Goal: Book appointment/travel/reservation

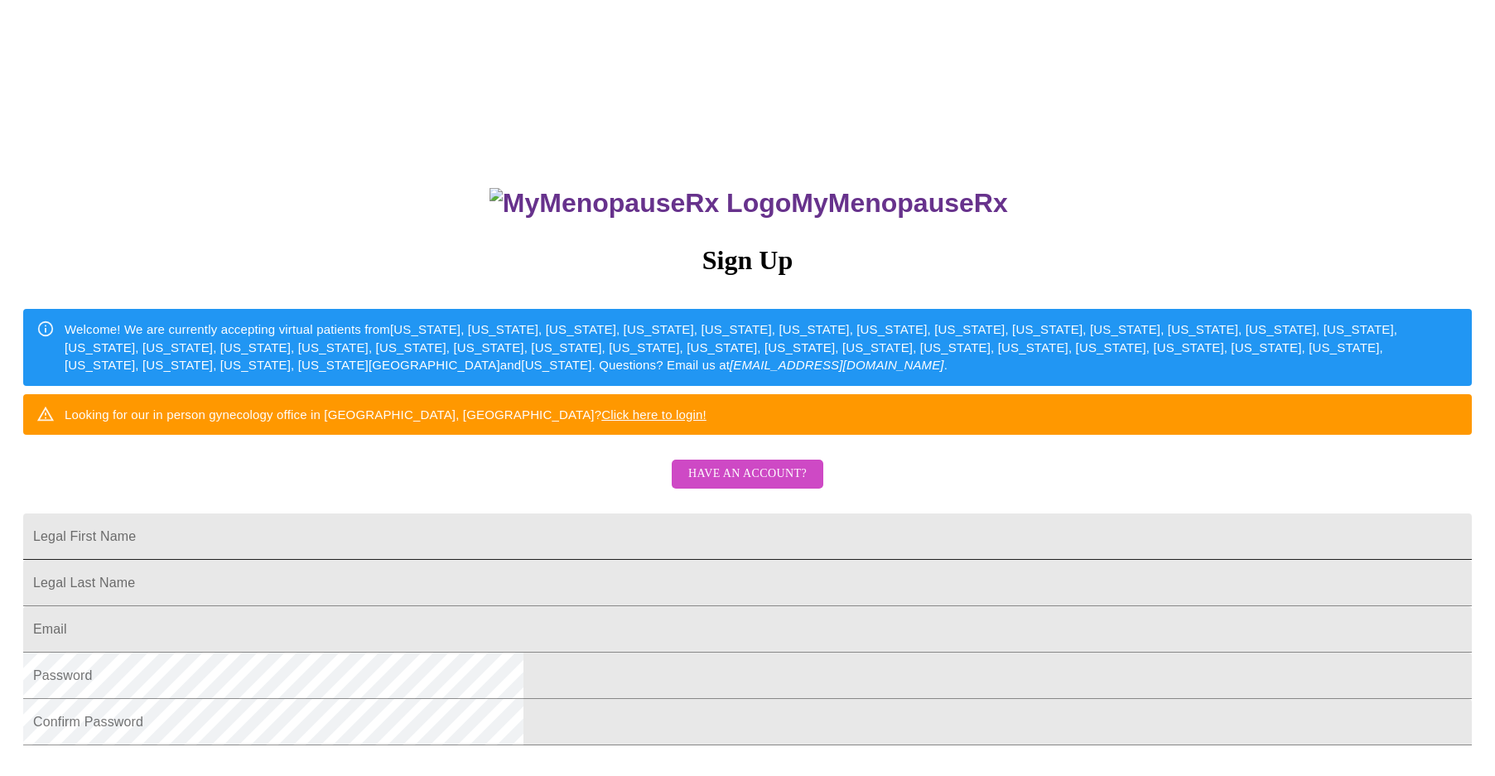
click at [698, 560] on input "Legal First Name" at bounding box center [747, 536] width 1448 height 46
type input "TASSIE"
type input "[PERSON_NAME]"
type input "[EMAIL_ADDRESS][DOMAIN_NAME]"
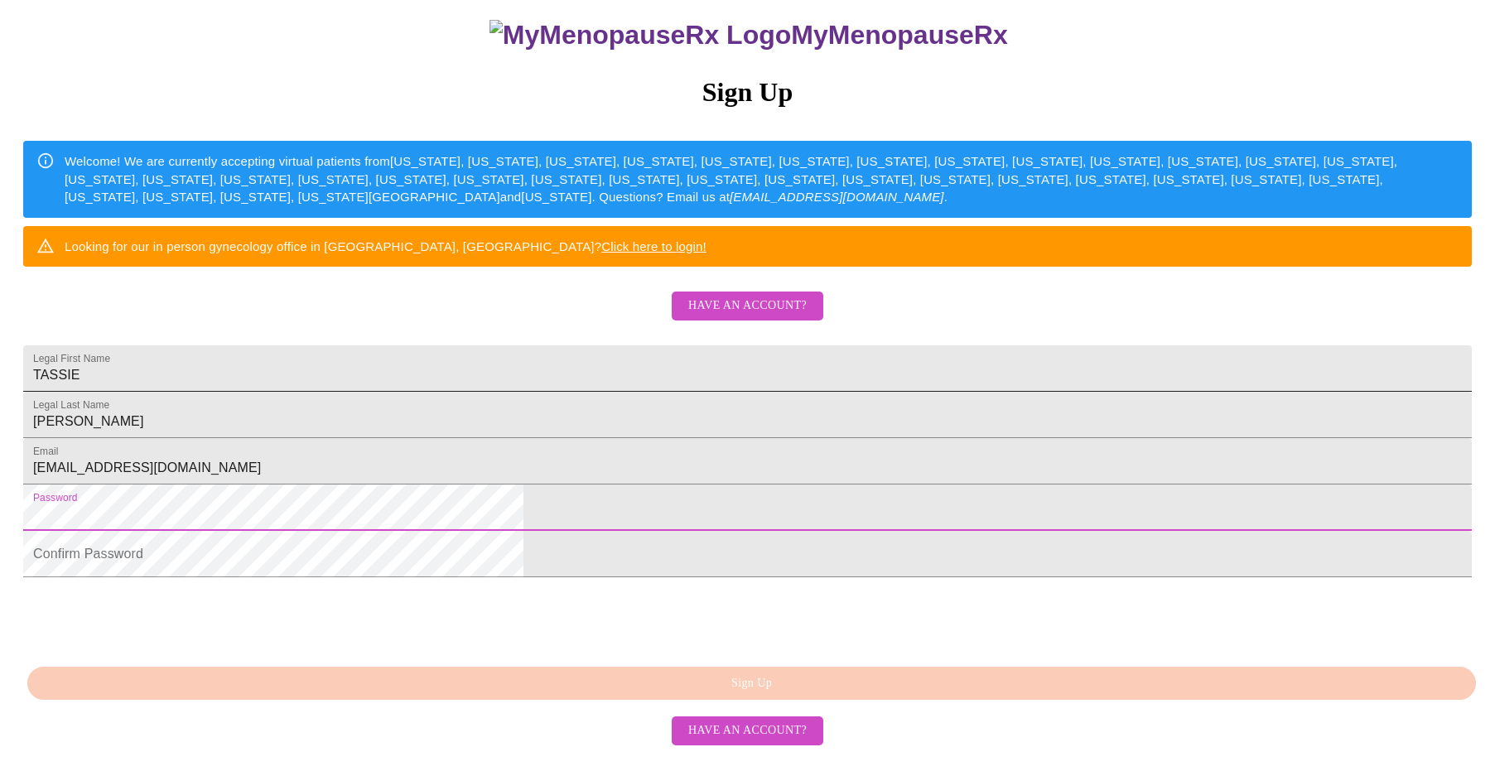
scroll to position [284, 0]
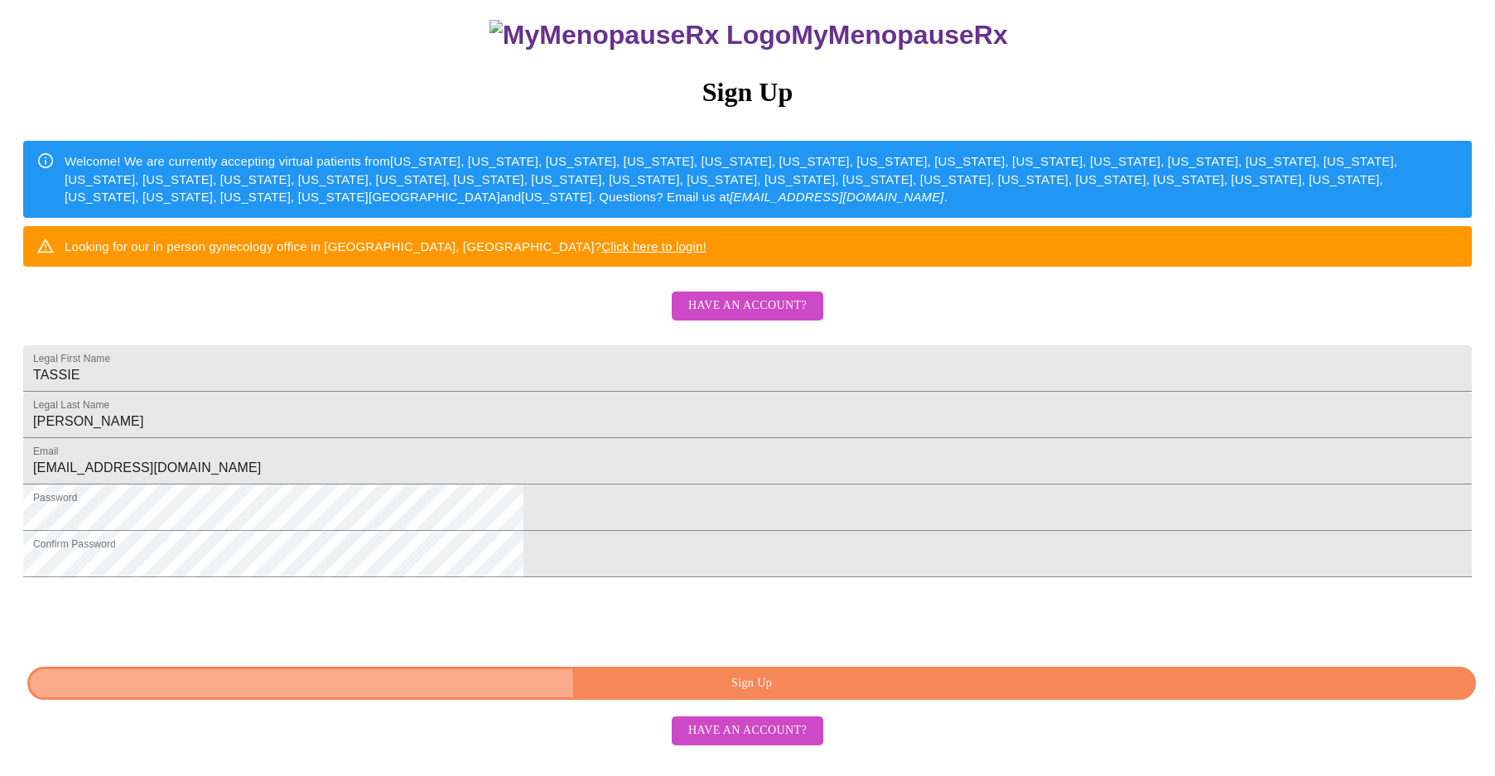
click at [775, 694] on span "Sign Up" at bounding box center [751, 683] width 1410 height 21
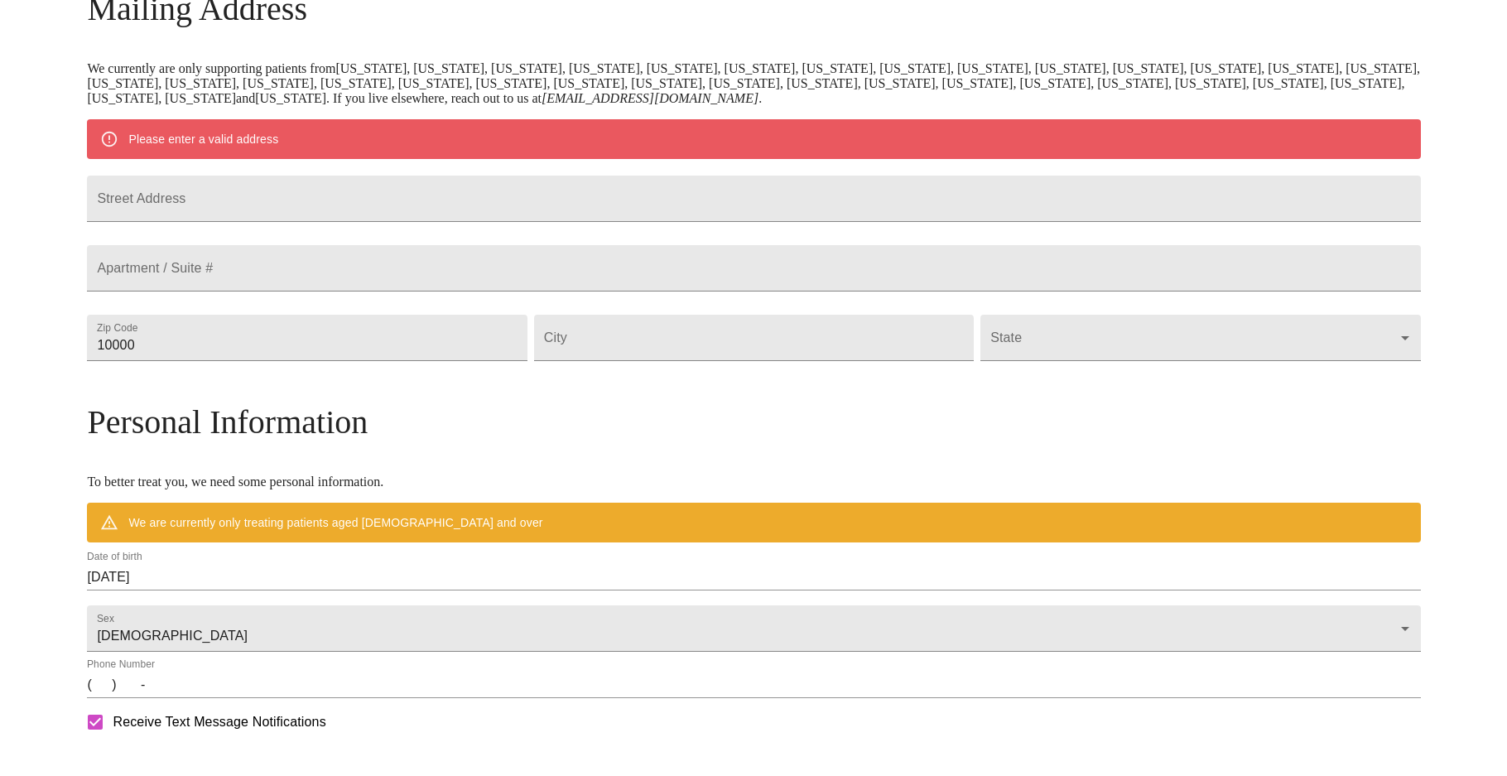
scroll to position [226, 0]
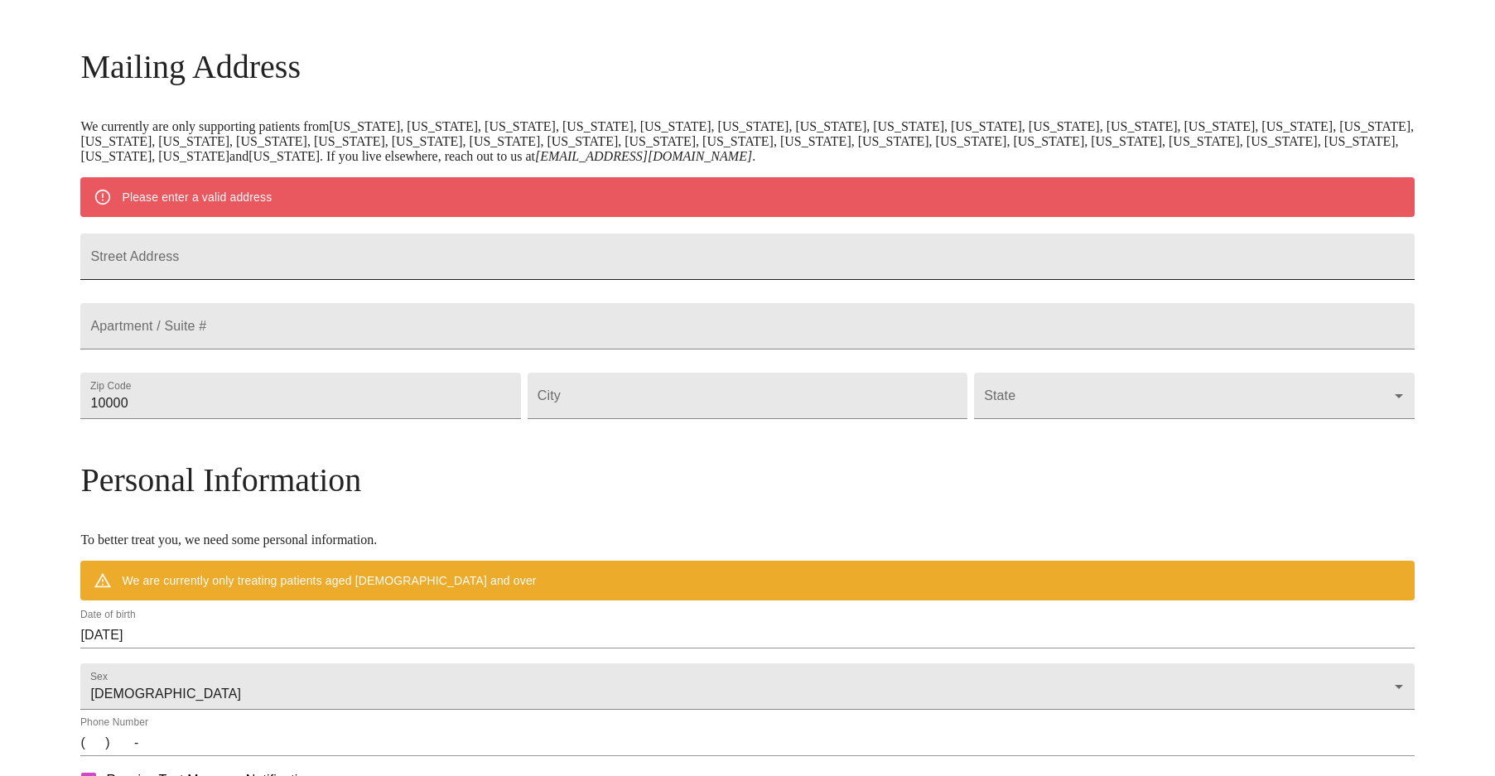
click at [441, 267] on input "Street Address" at bounding box center [746, 257] width 1333 height 46
type input "[STREET_ADDRESS]"
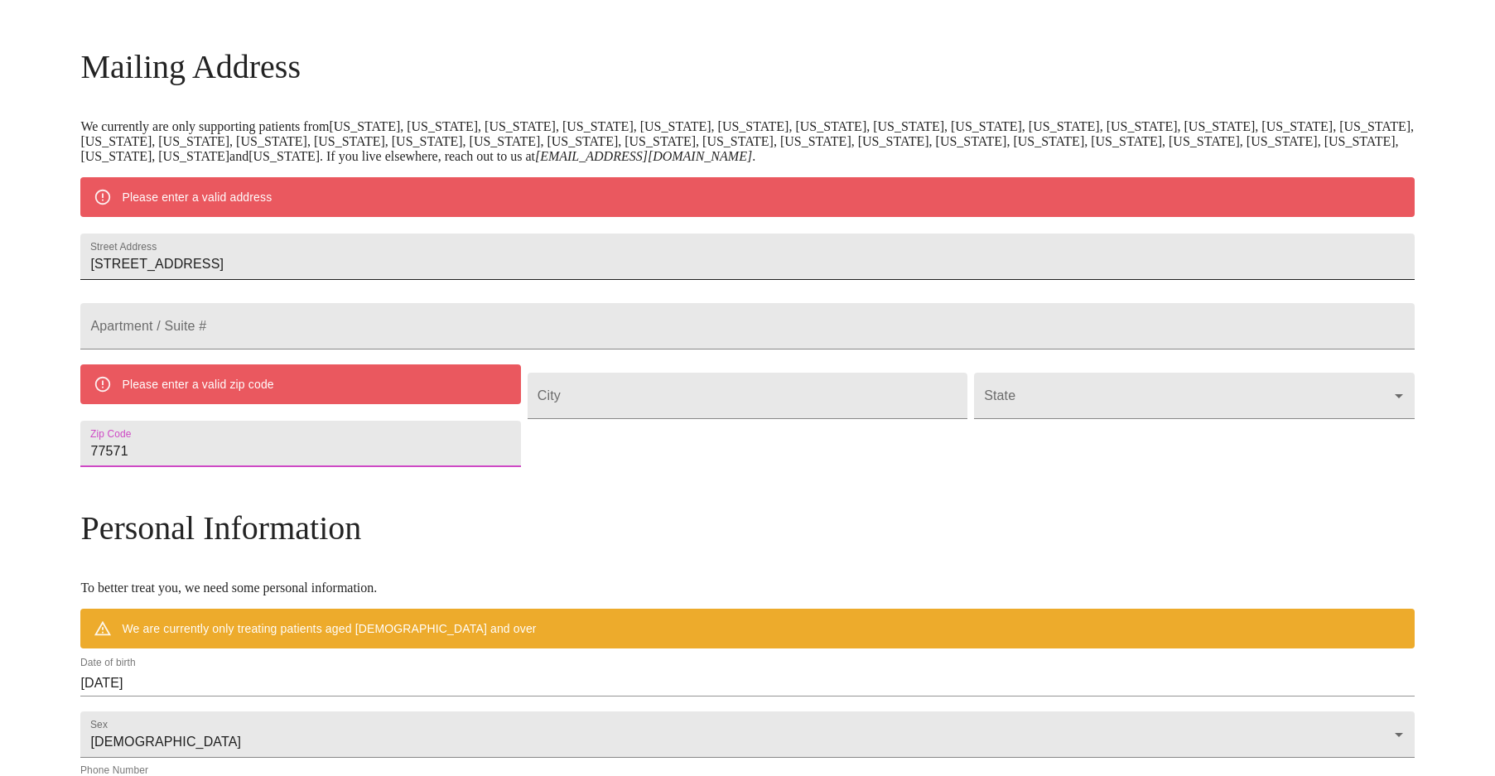
type input "77571"
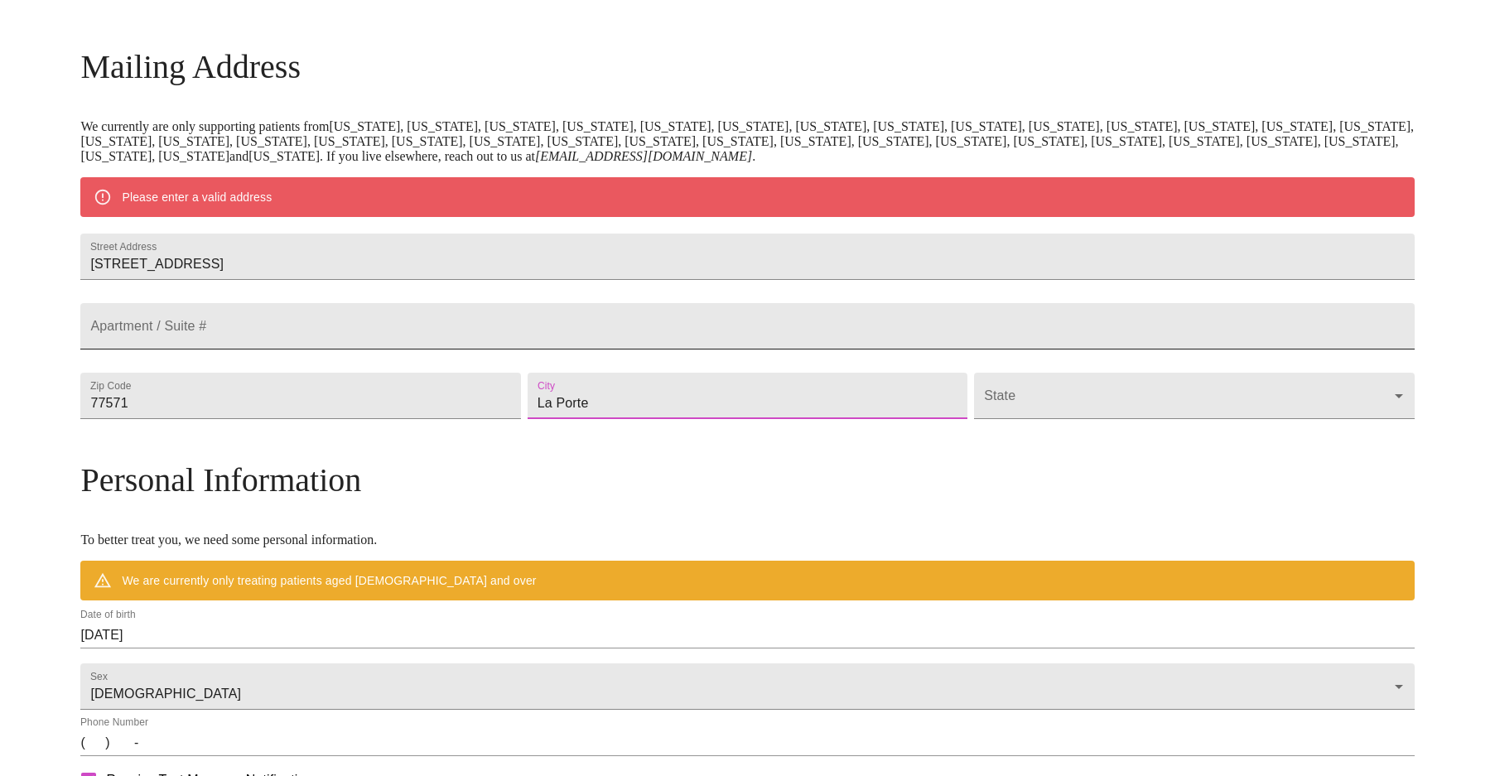
type input "La Porte"
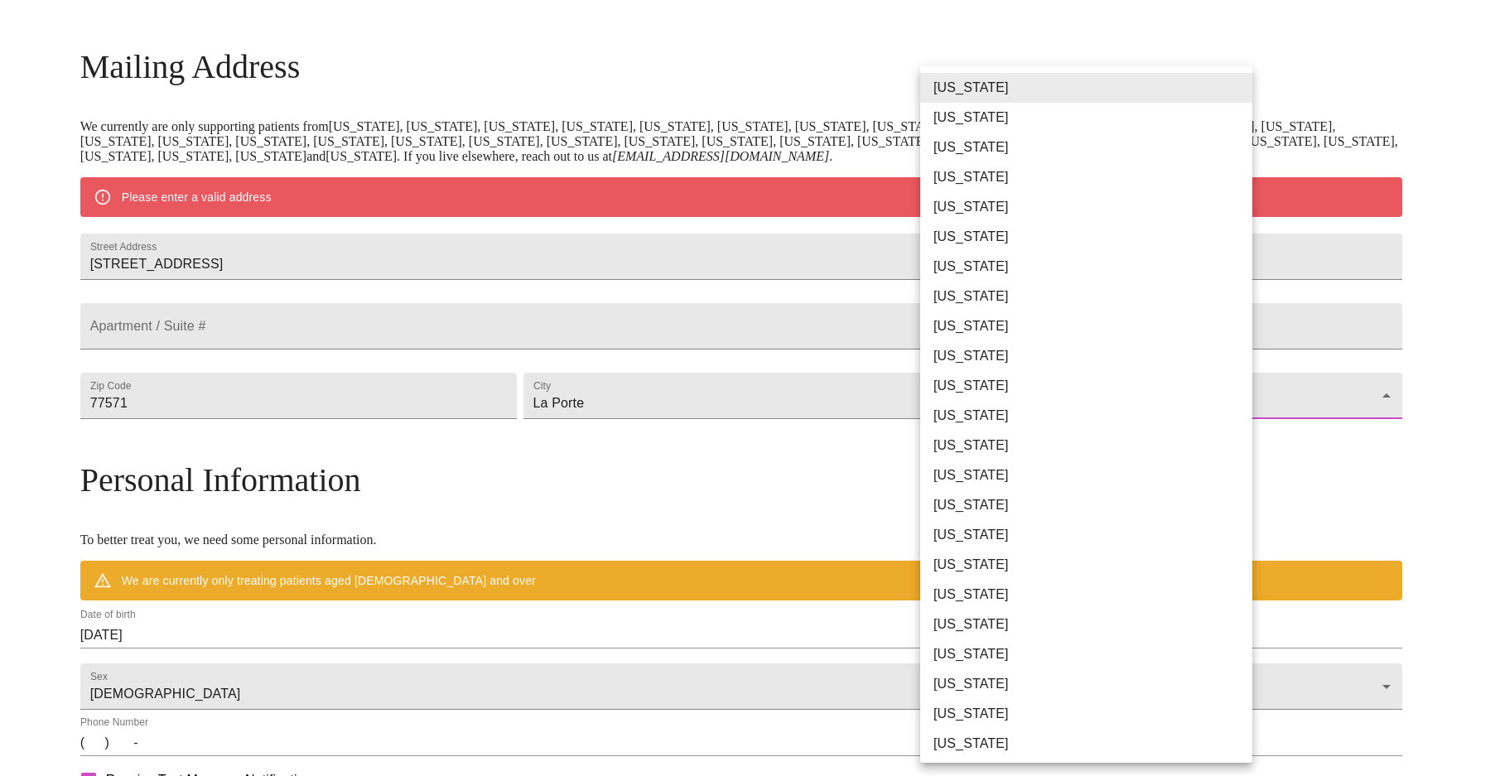
click at [1232, 436] on body "MyMenopauseRx Welcome to MyMenopauseRx Since it's your first time here, you'll …" at bounding box center [747, 426] width 1481 height 1291
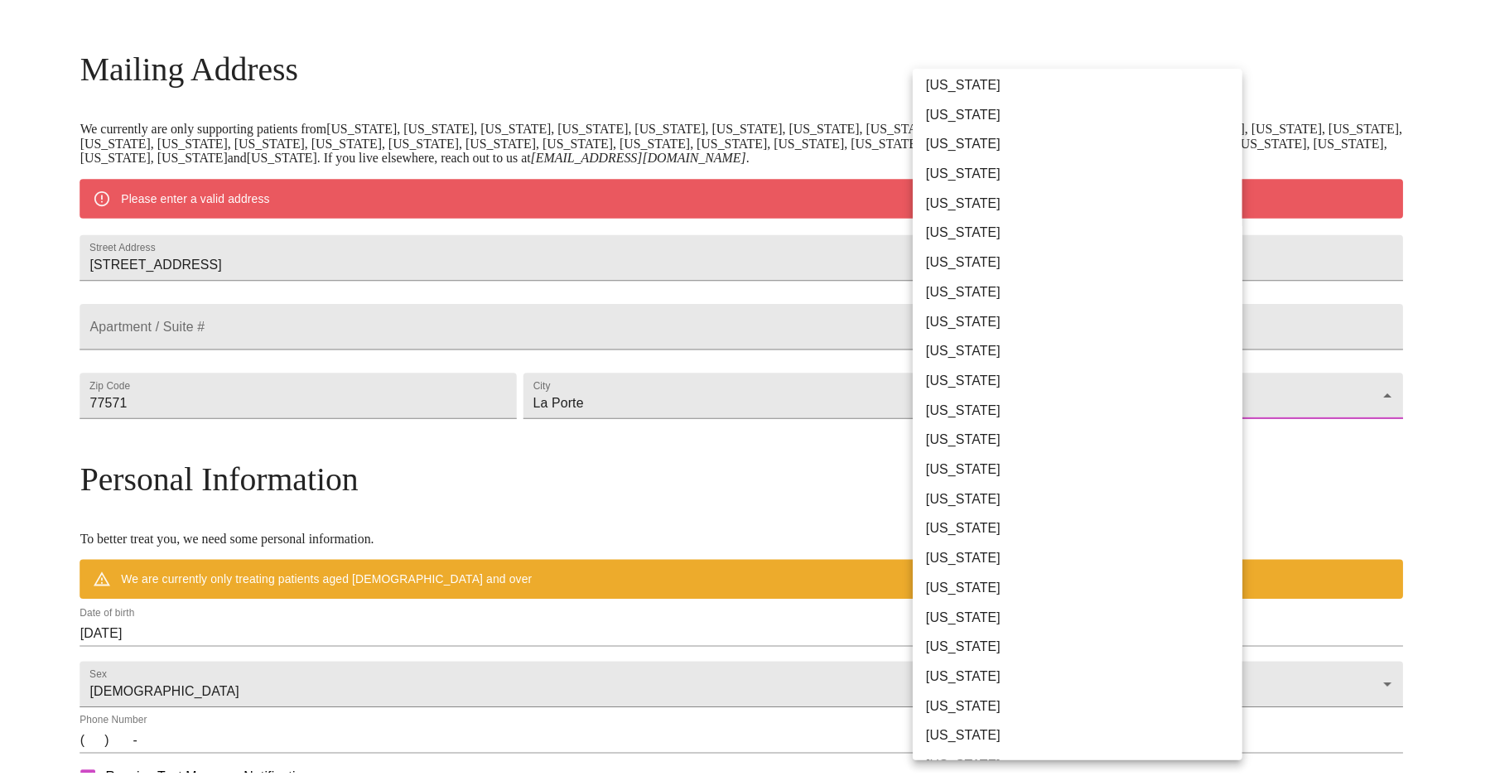
scroll to position [837, 0]
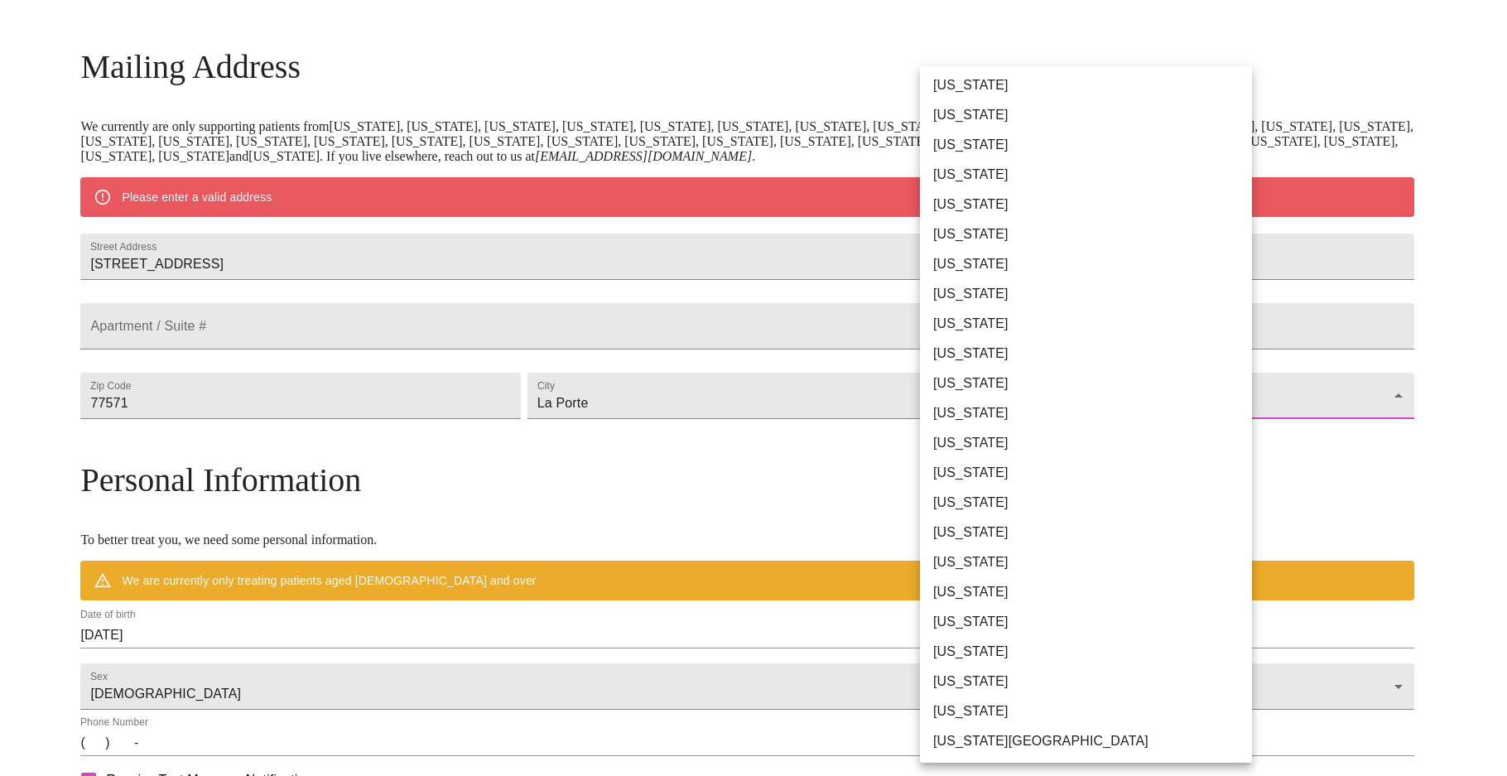
click at [950, 506] on li "[US_STATE]" at bounding box center [1092, 503] width 344 height 30
type input "[US_STATE]"
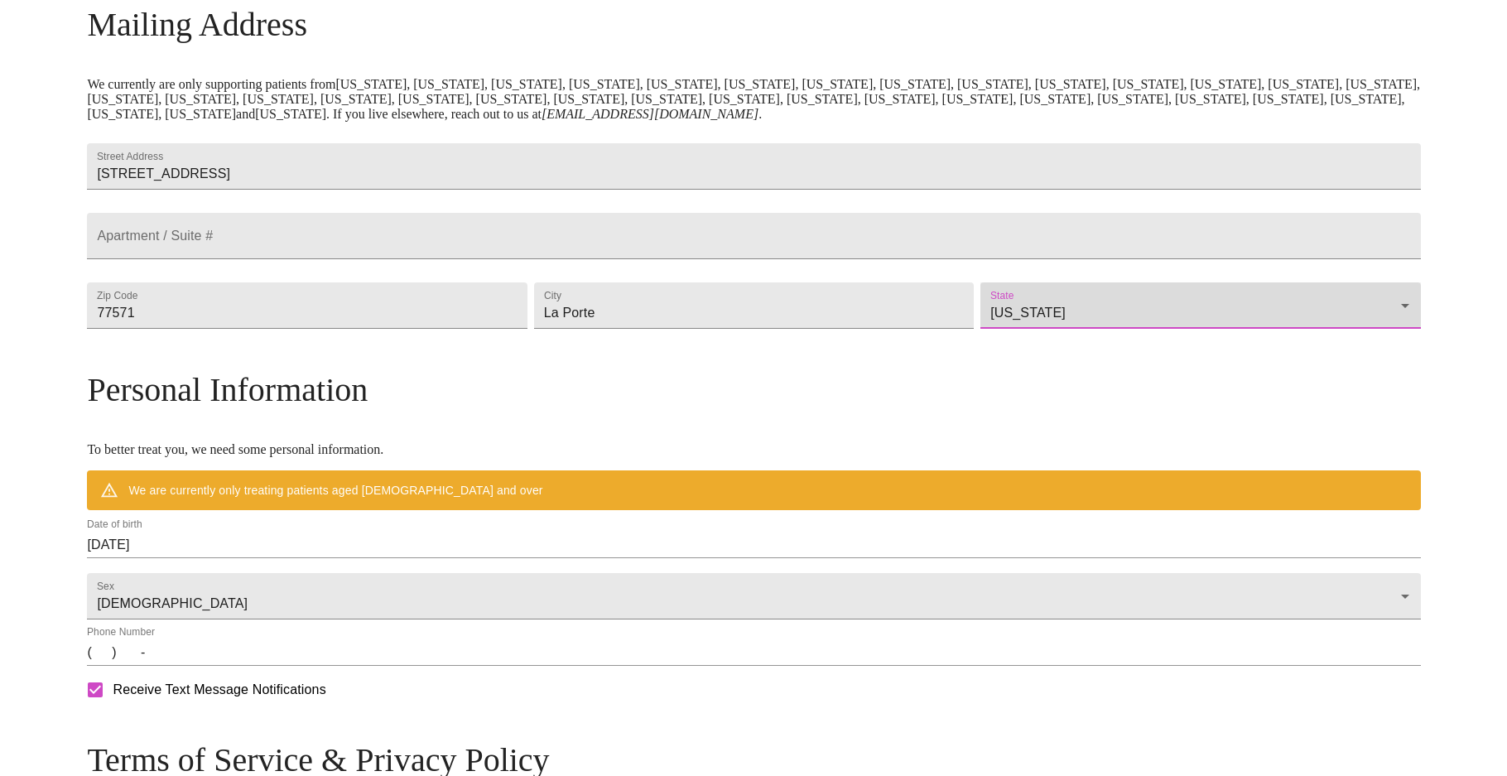
scroll to position [309, 0]
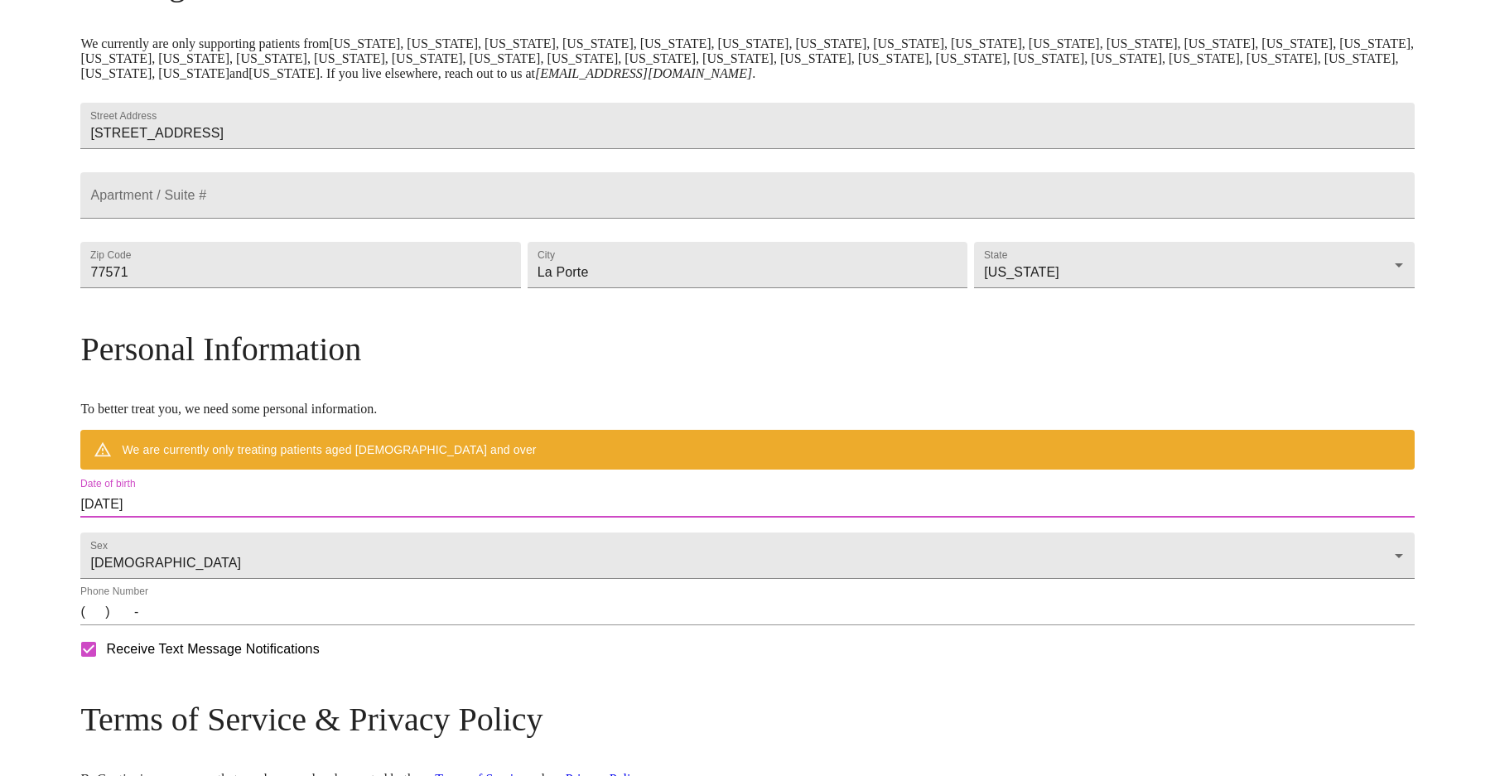
drag, startPoint x: 346, startPoint y: 541, endPoint x: 188, endPoint y: 545, distance: 158.2
click at [188, 545] on div "MyMenopauseRx Welcome to MyMenopauseRx Since it's your first time here, you'll …" at bounding box center [746, 319] width 1333 height 1243
click at [260, 518] on input "[DATE]" at bounding box center [746, 504] width 1333 height 26
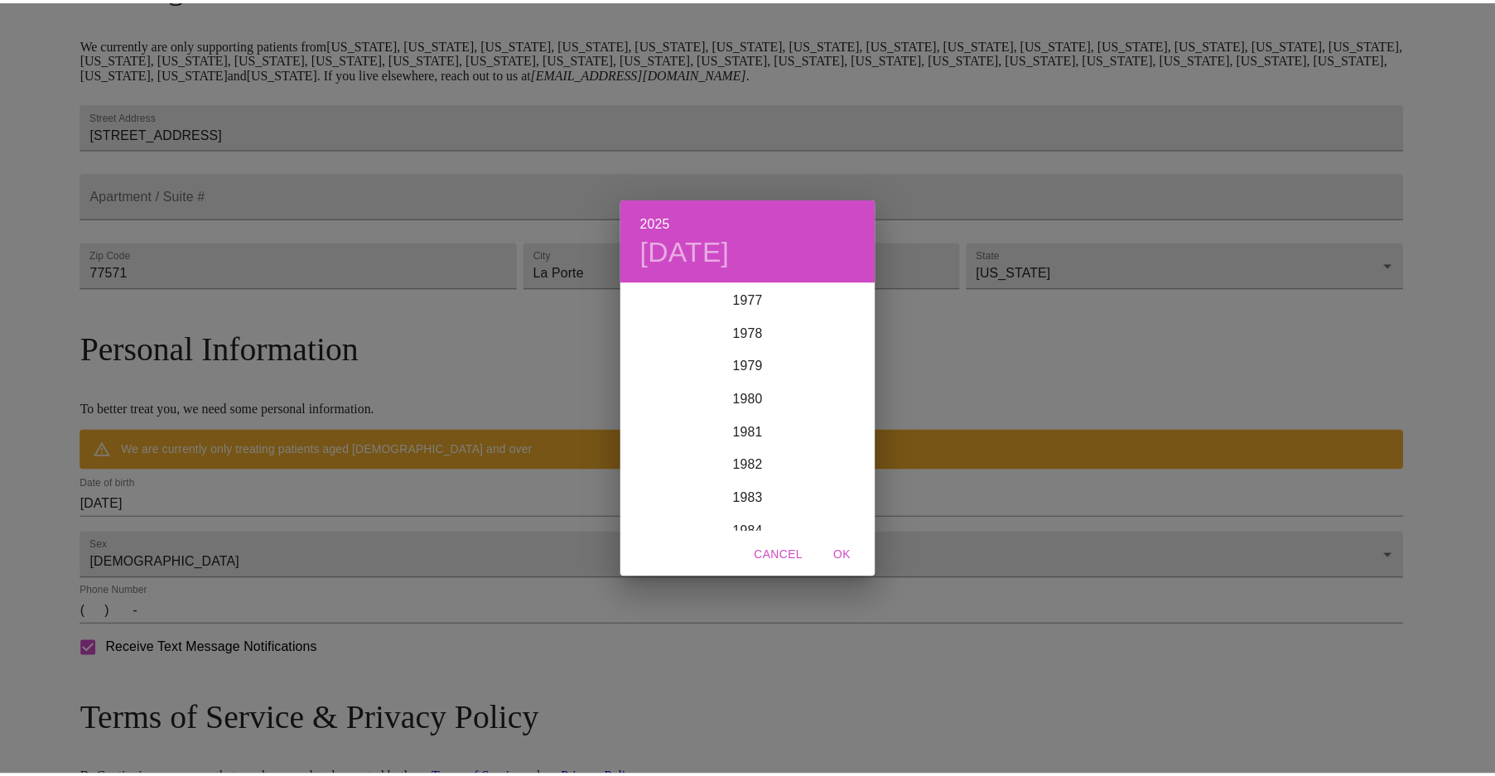
scroll to position [2501, 0]
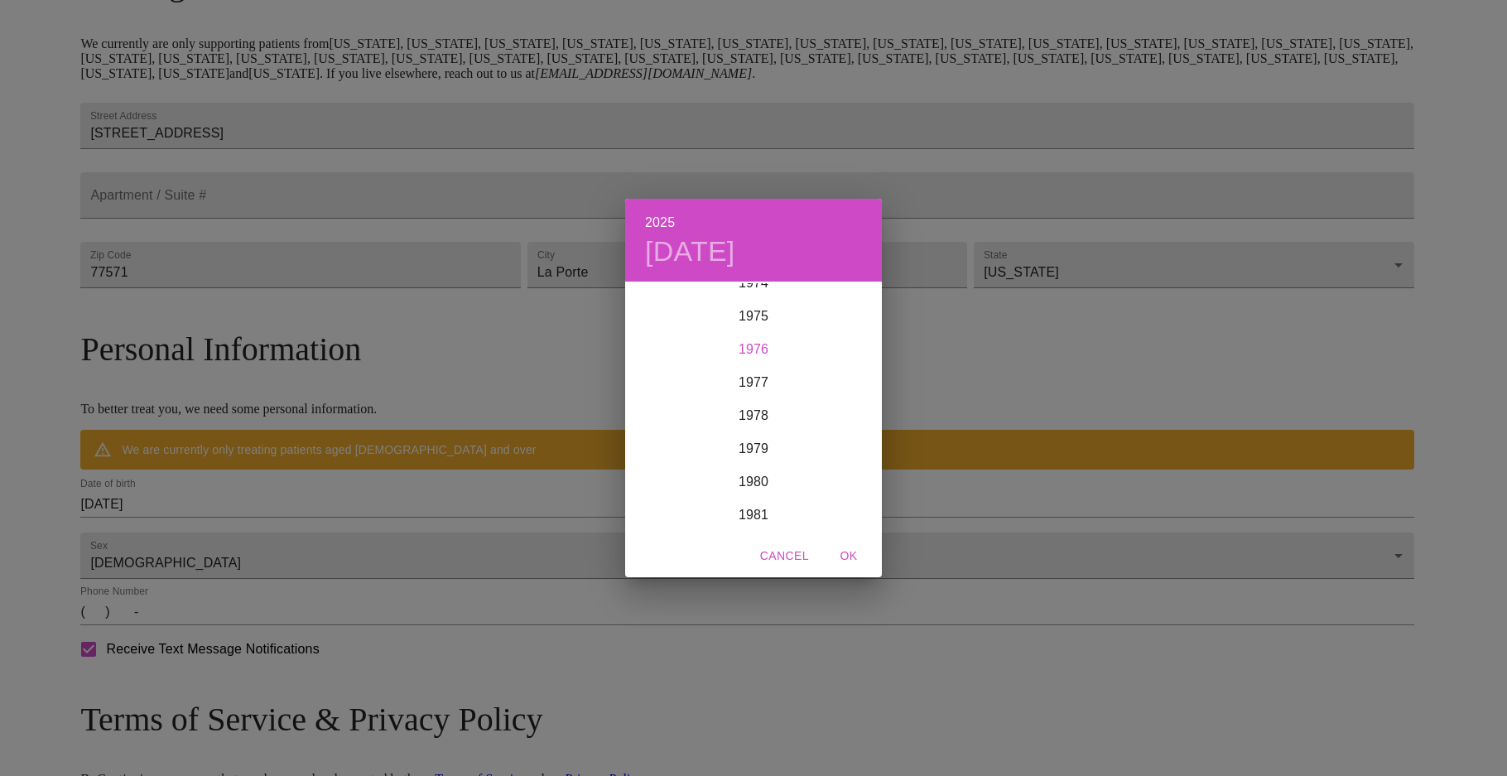
click at [750, 350] on div "1976" at bounding box center [753, 349] width 257 height 33
click at [665, 435] on div "[DATE]" at bounding box center [667, 438] width 85 height 62
click at [719, 421] on p "13" at bounding box center [720, 429] width 13 height 17
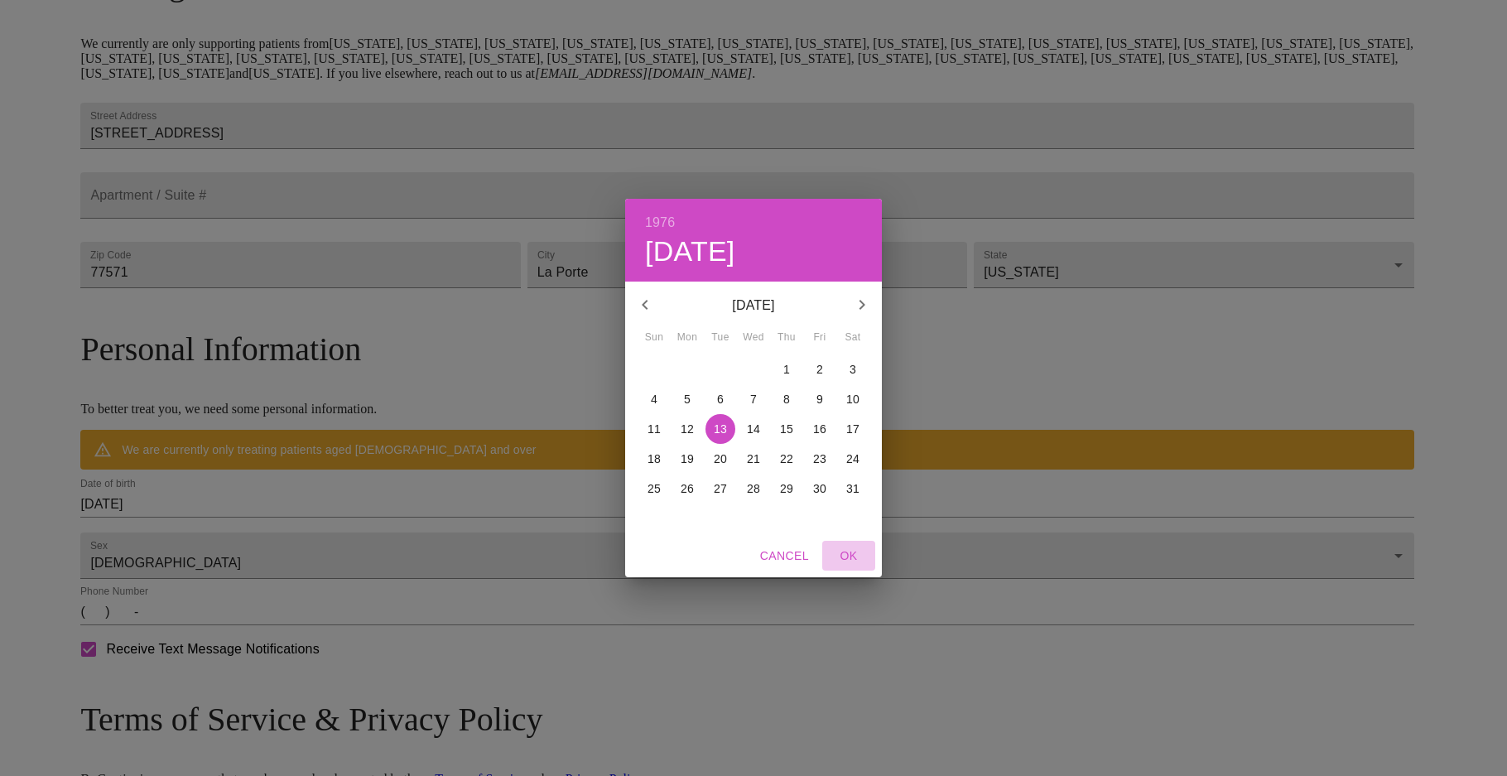
click at [840, 551] on span "OK" at bounding box center [849, 556] width 40 height 21
type input "[DATE]"
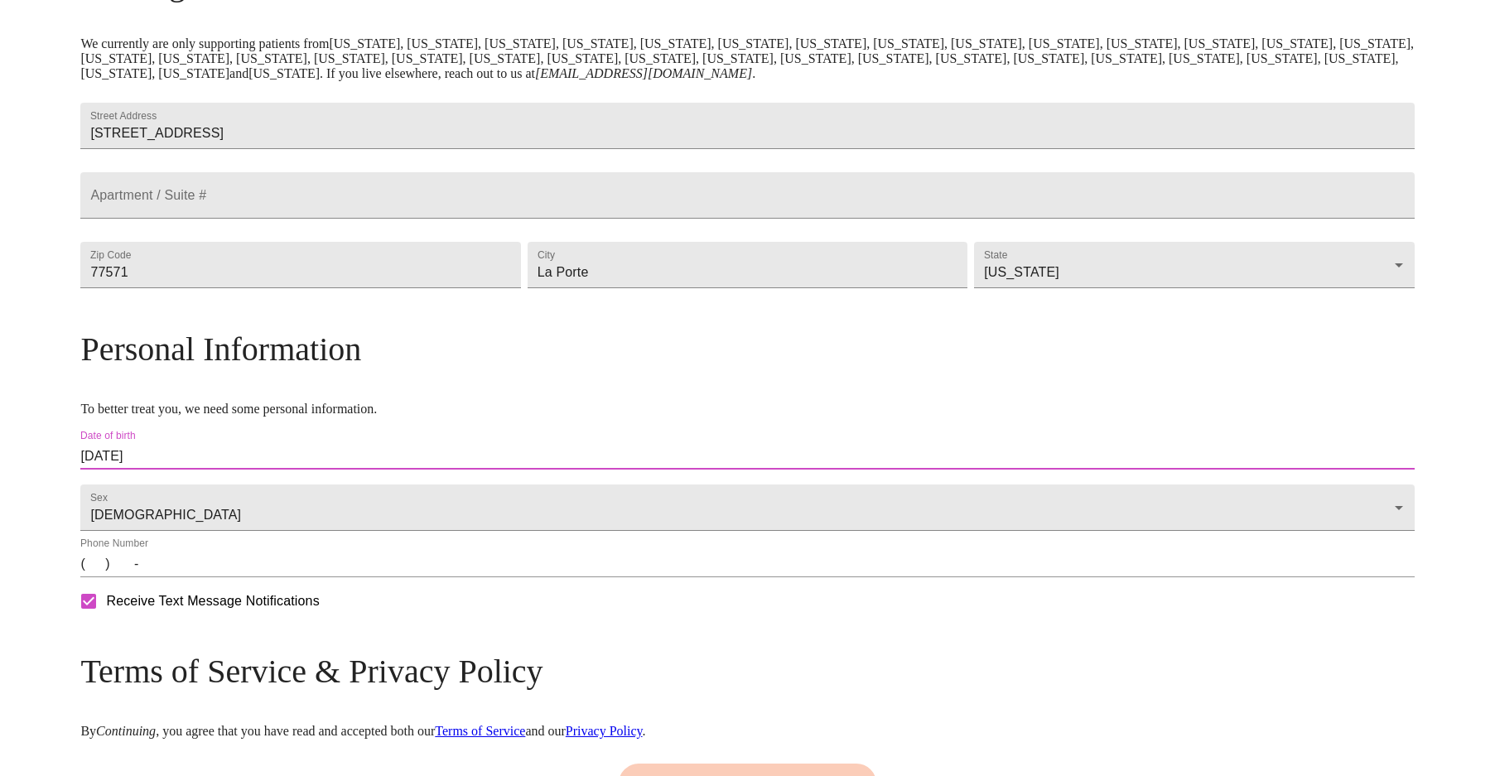
click at [256, 577] on input "(   )    -" at bounding box center [746, 564] width 1333 height 26
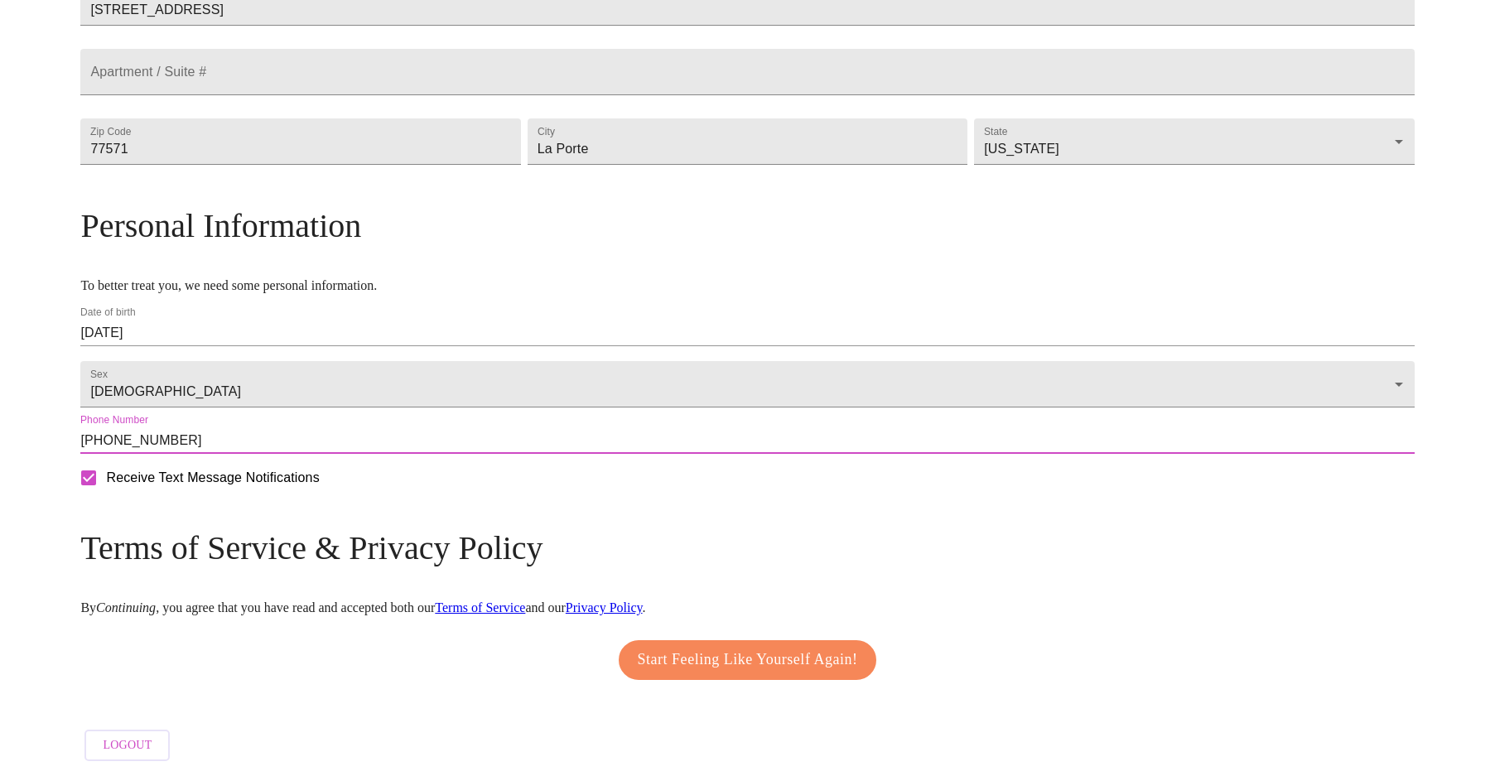
scroll to position [479, 0]
type input "[PHONE_NUMBER]"
click at [750, 647] on span "Start Feeling Like Yourself Again!" at bounding box center [748, 660] width 220 height 26
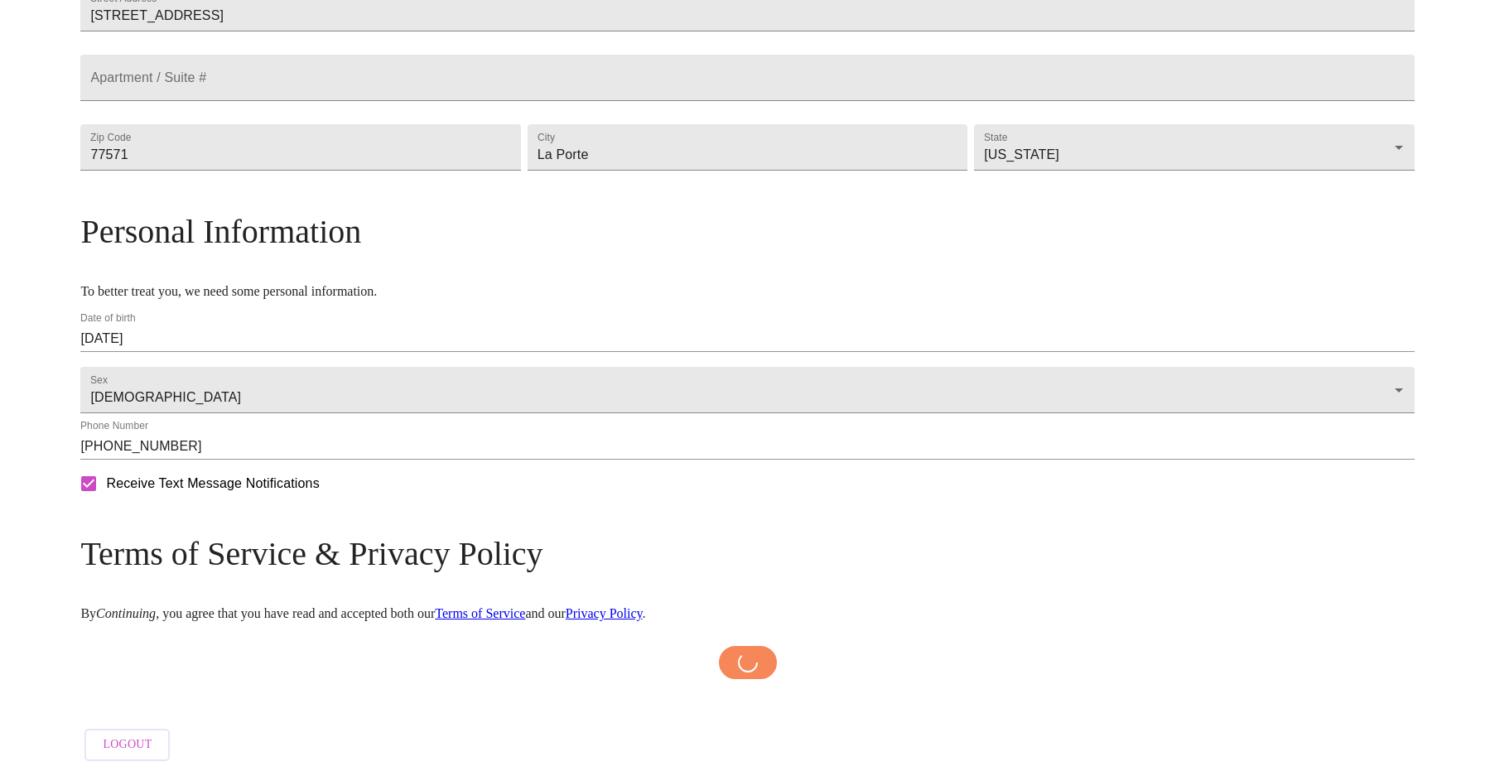
scroll to position [474, 0]
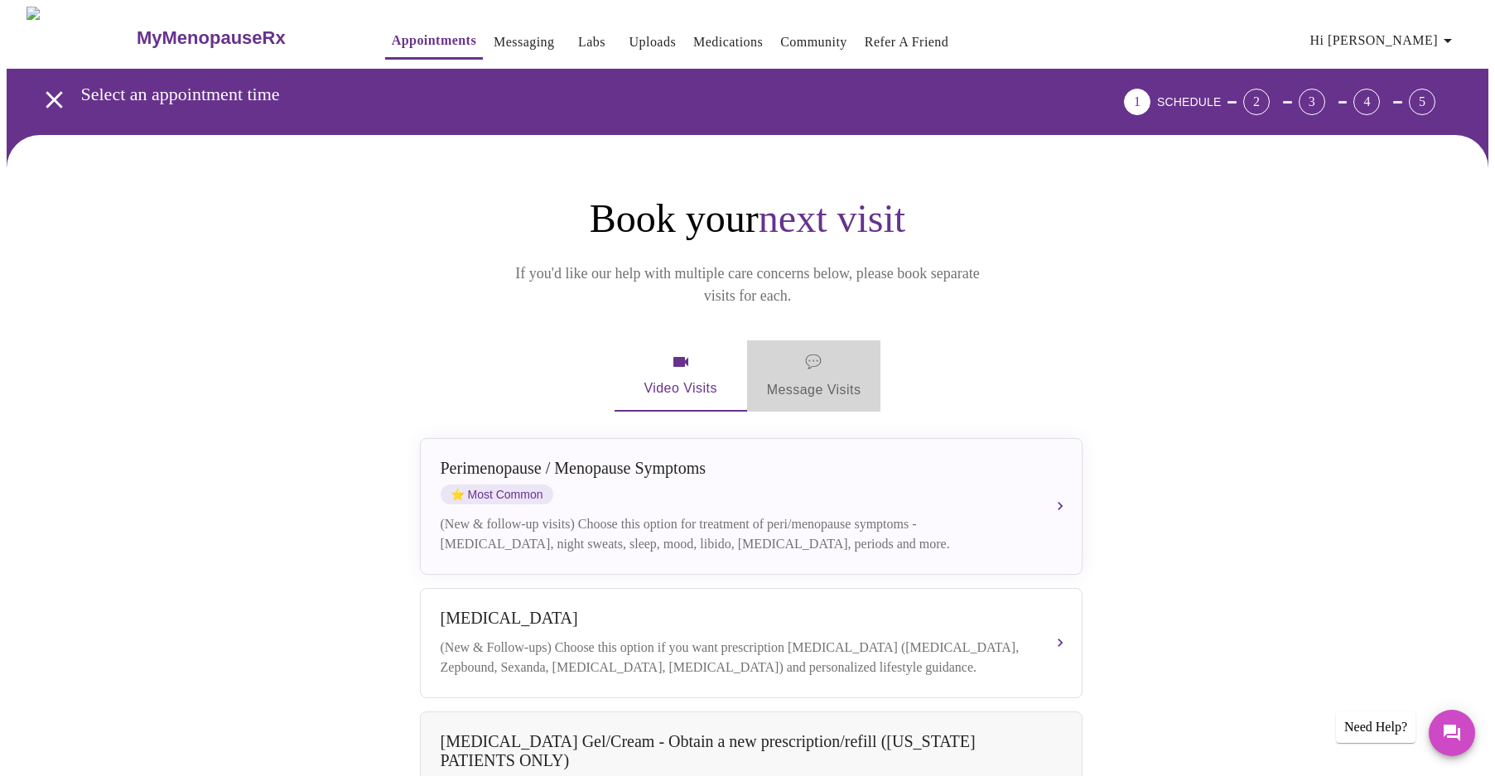
click at [807, 350] on span "💬" at bounding box center [813, 361] width 17 height 23
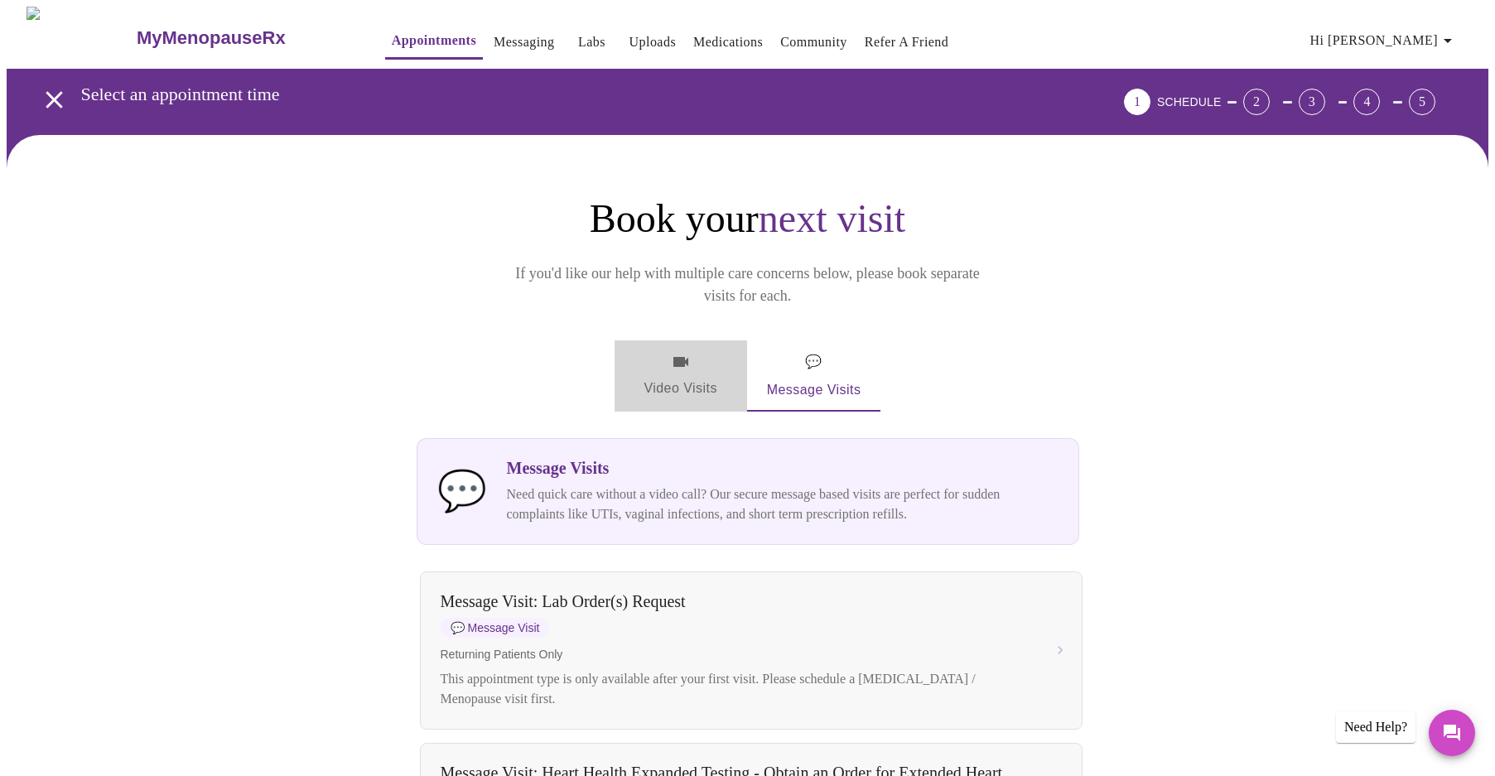
click at [690, 352] on span "Video Visits" at bounding box center [680, 376] width 93 height 48
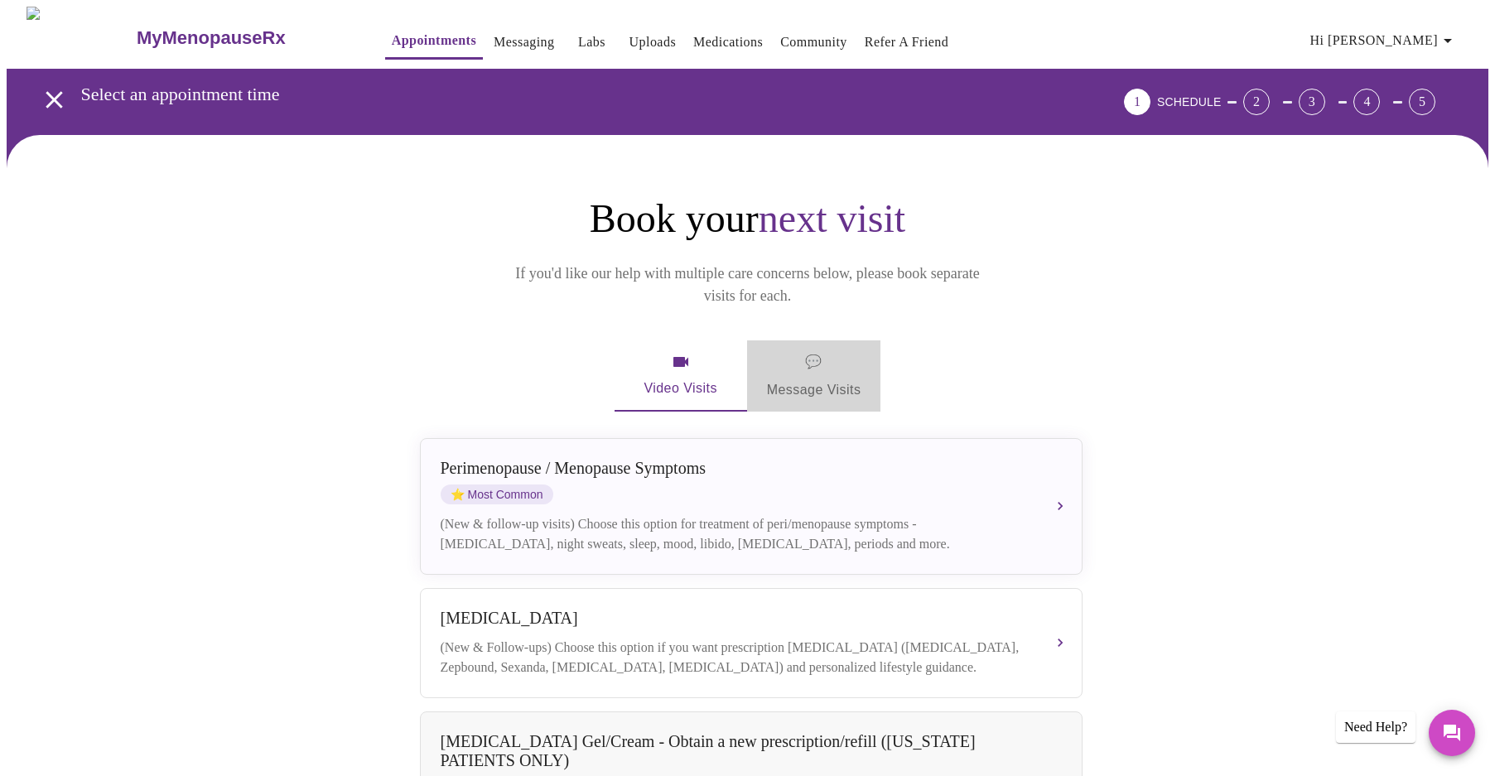
click at [834, 352] on span "💬 Message Visits" at bounding box center [814, 375] width 94 height 51
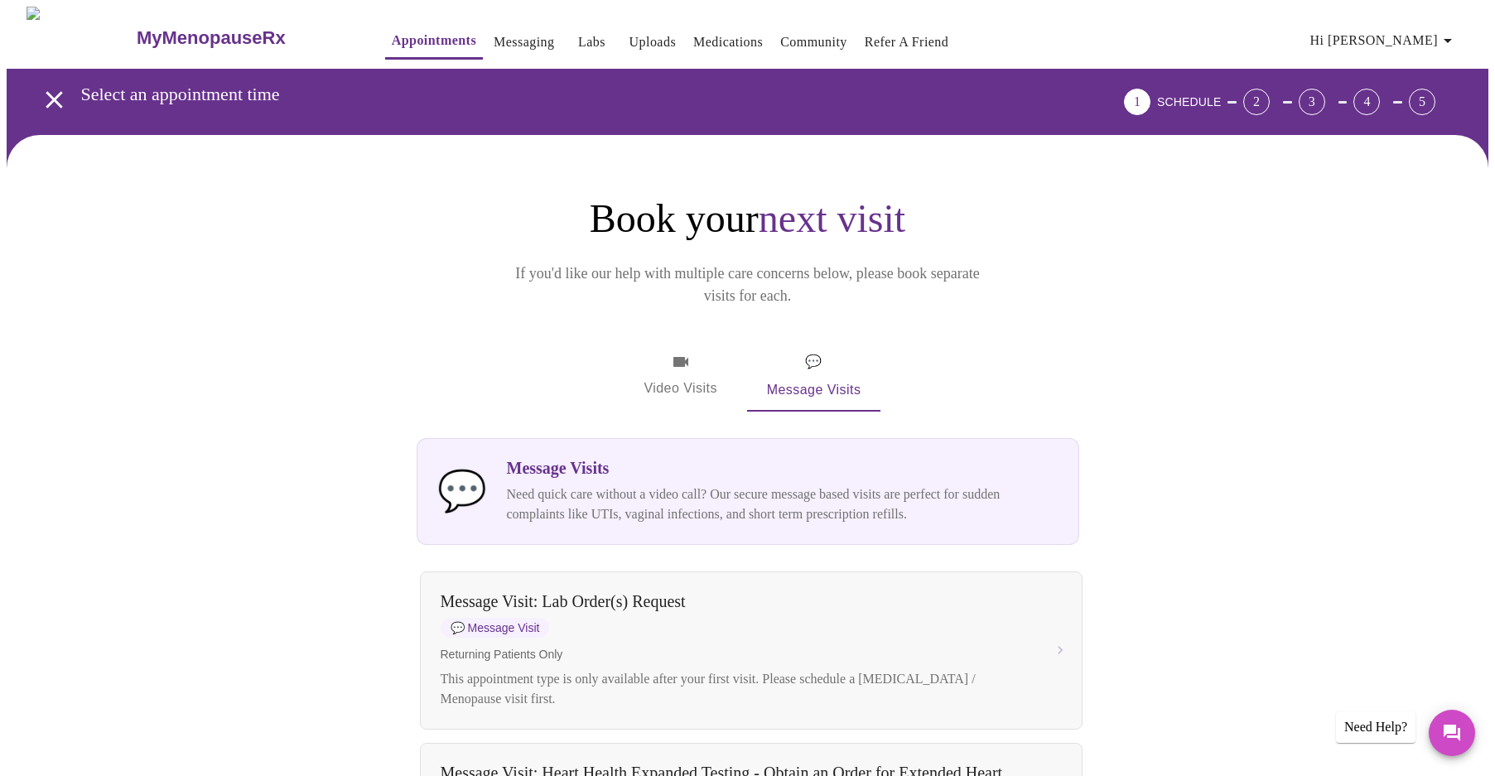
click at [671, 352] on span "Video Visits" at bounding box center [680, 376] width 93 height 48
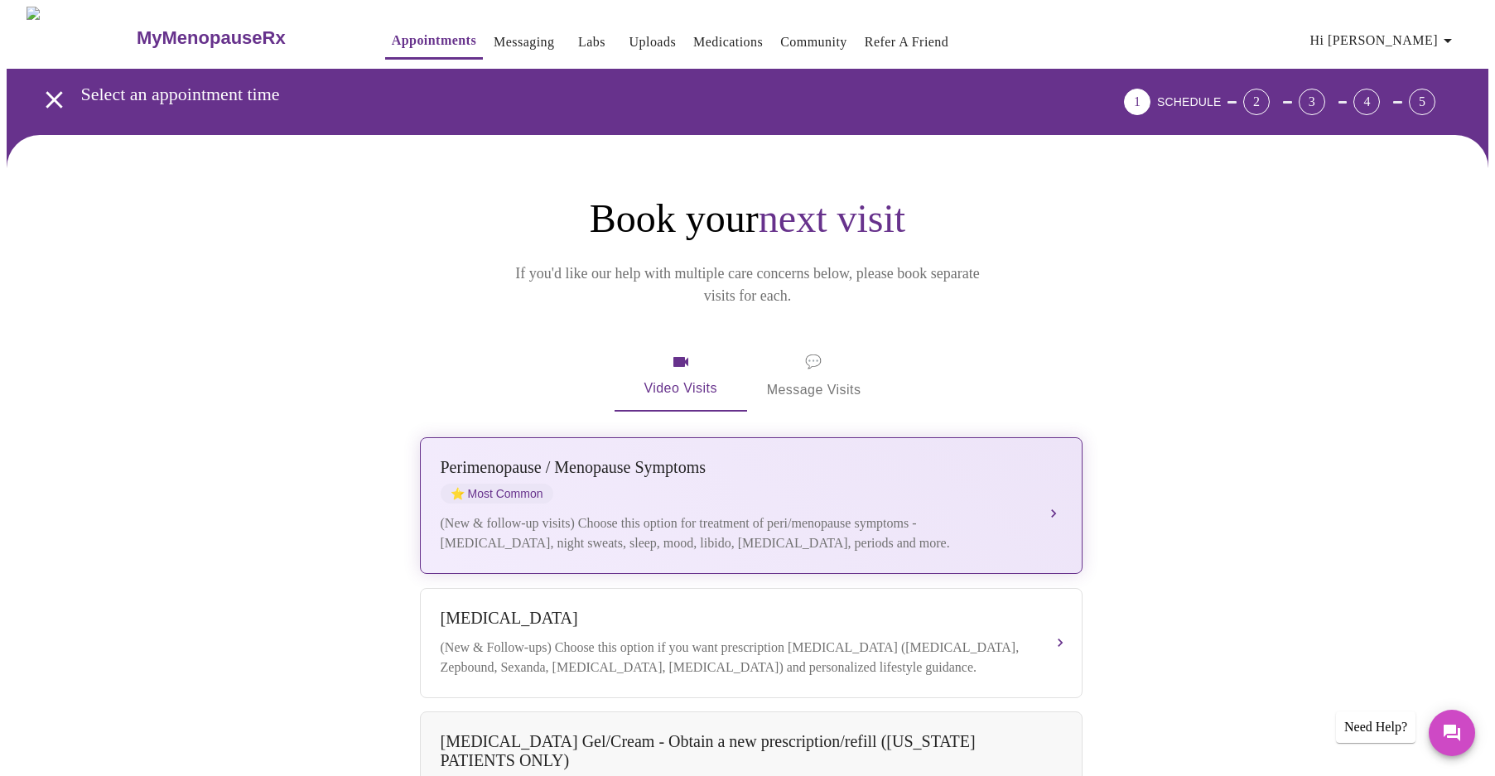
click at [666, 463] on div "[MEDICAL_DATA] / Menopause Symptoms ⭐ Most Common" at bounding box center [735, 481] width 588 height 46
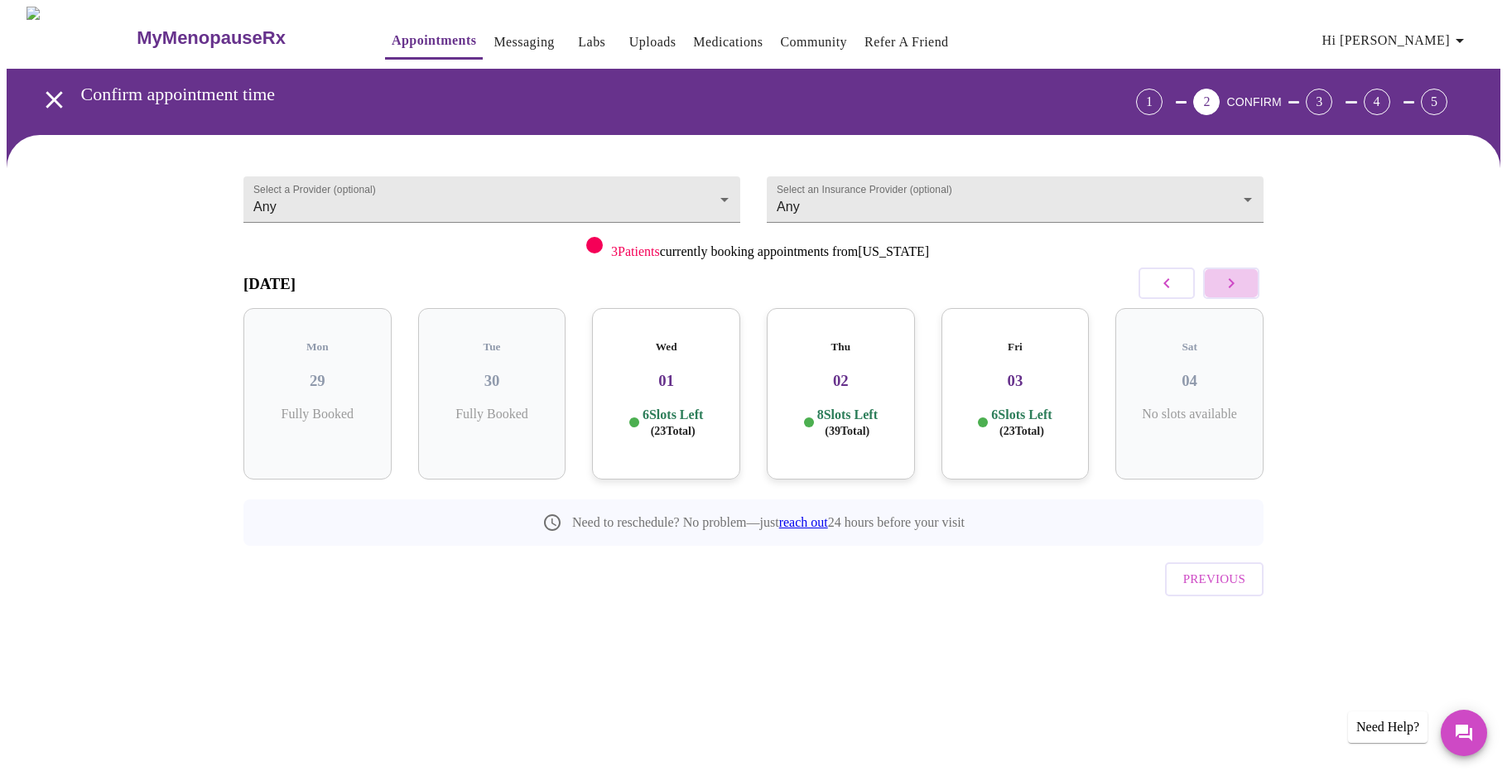
click at [1244, 278] on button "button" at bounding box center [1231, 282] width 56 height 31
click at [1154, 280] on button "button" at bounding box center [1167, 282] width 56 height 31
click at [660, 378] on div "Wed 01 6 Slots Left ( 23 Total)" at bounding box center [666, 393] width 148 height 171
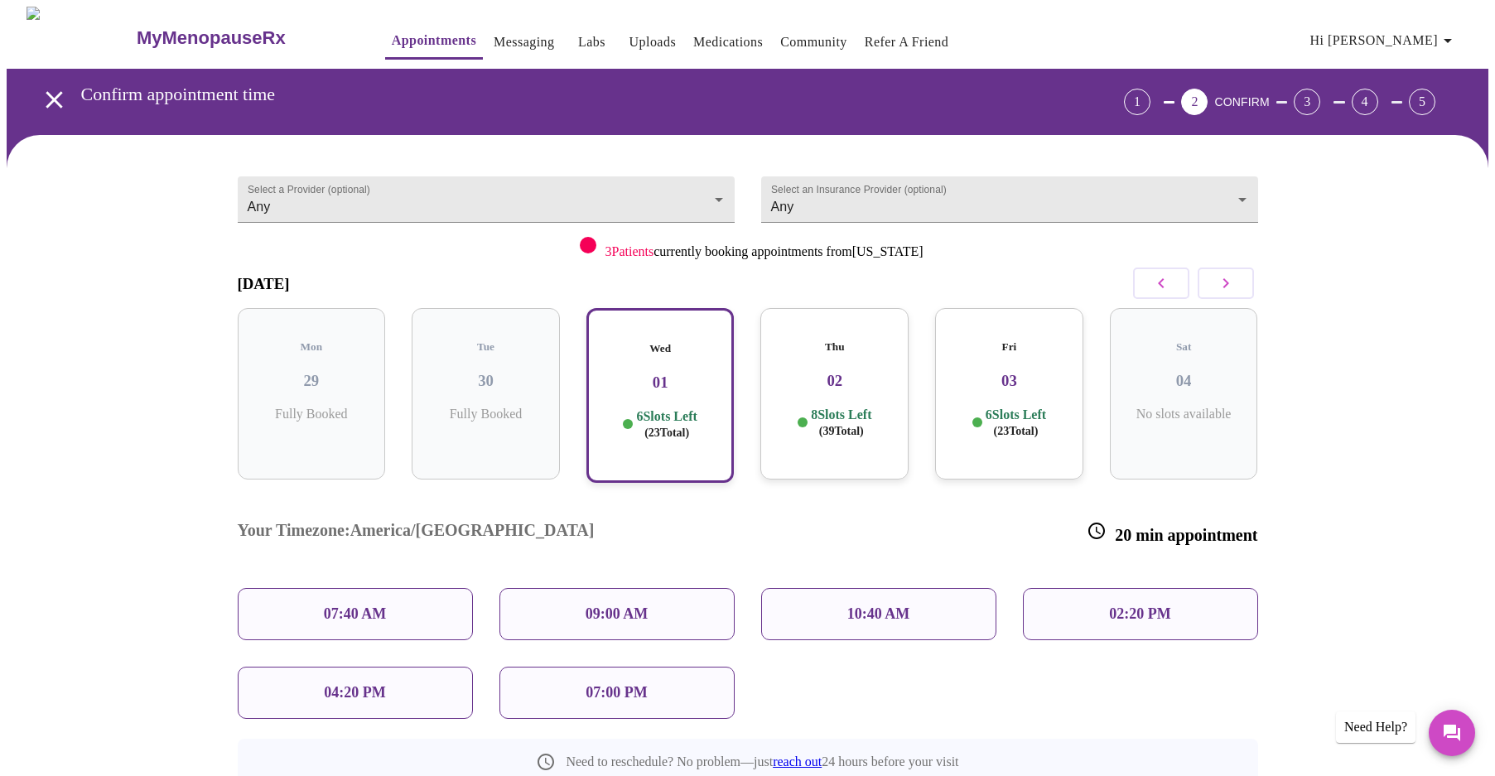
click at [845, 372] on h3 "02" at bounding box center [834, 381] width 122 height 18
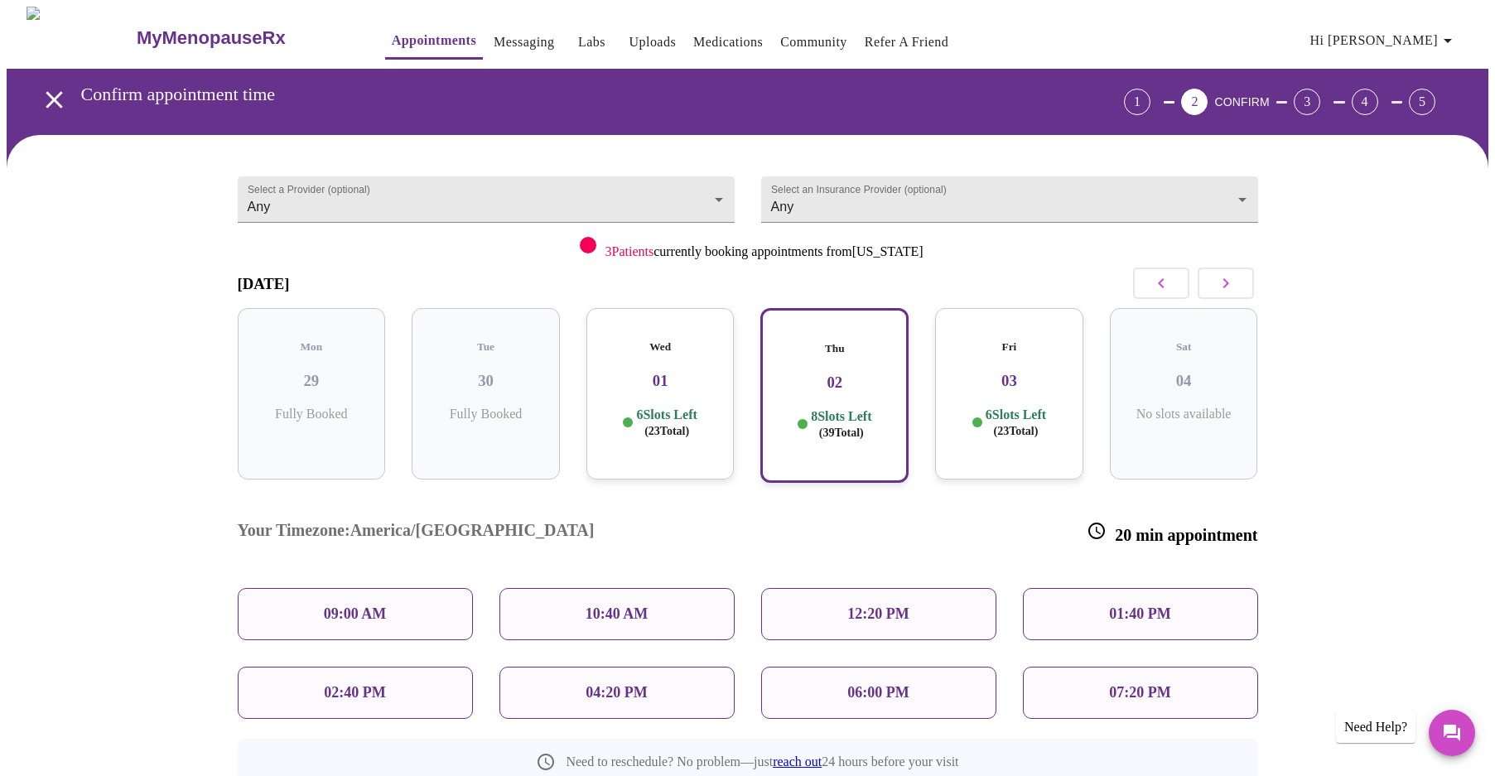
click at [1009, 372] on h3 "03" at bounding box center [1009, 381] width 122 height 18
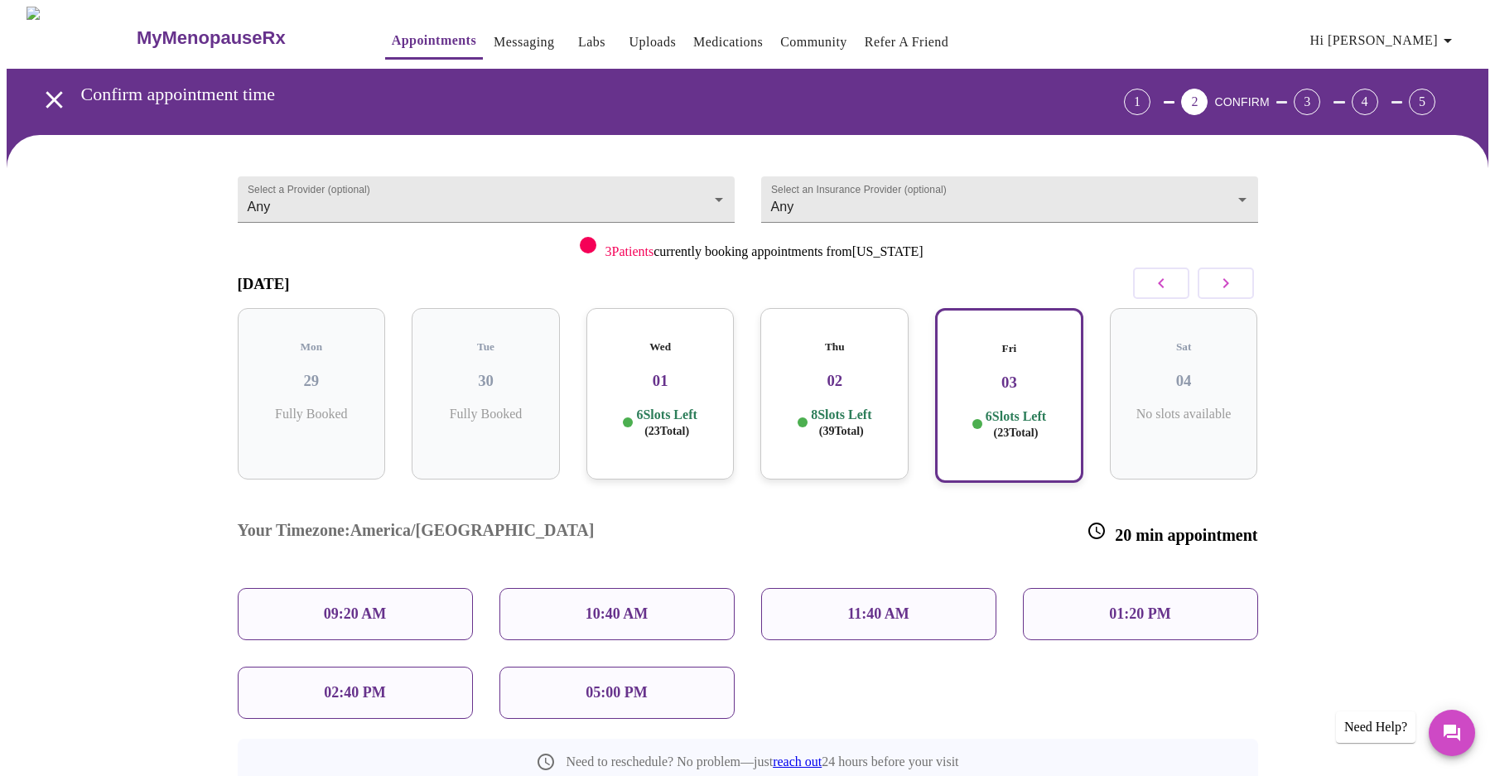
click at [622, 372] on h3 "01" at bounding box center [661, 381] width 122 height 18
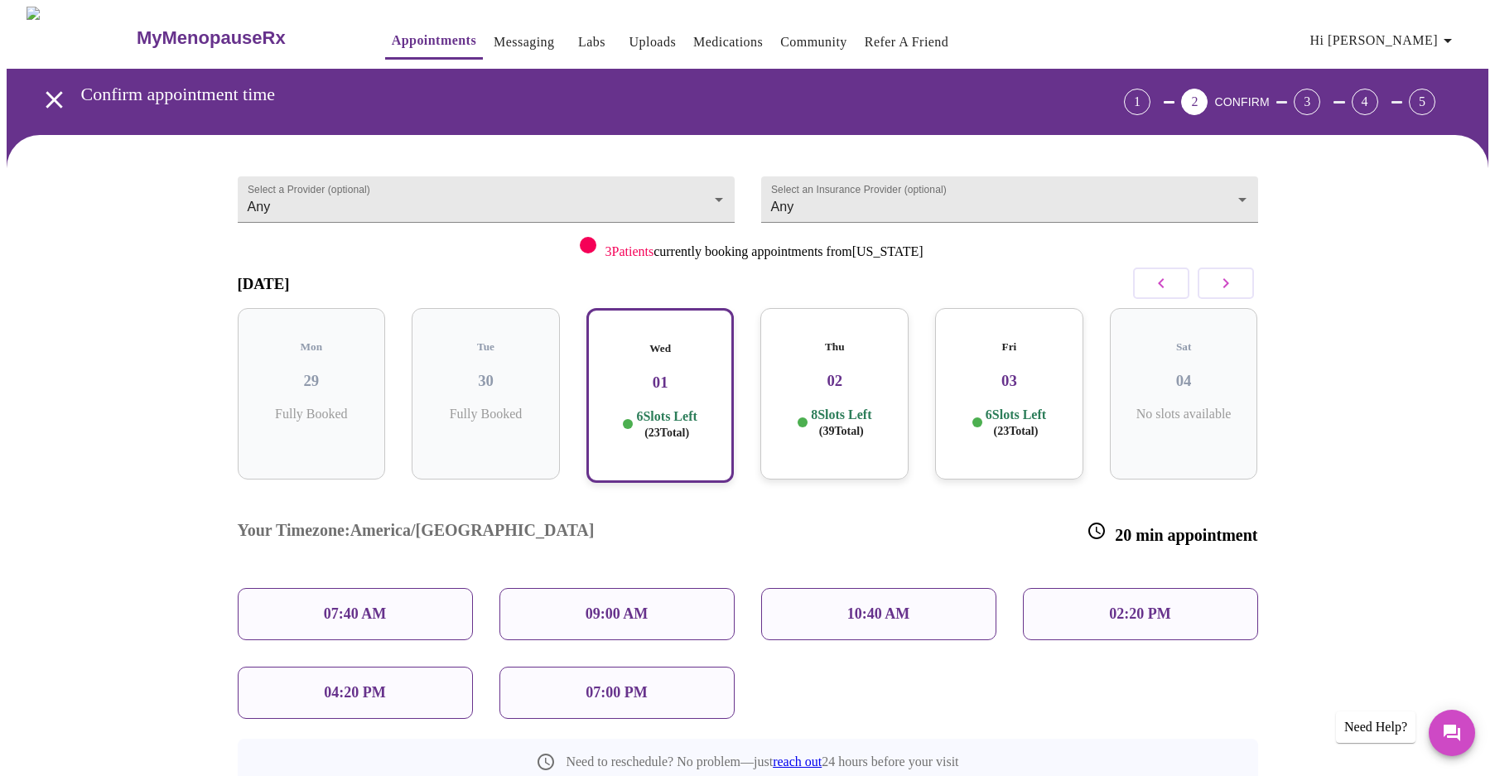
click at [322, 667] on div "04:20 PM" at bounding box center [355, 693] width 235 height 52
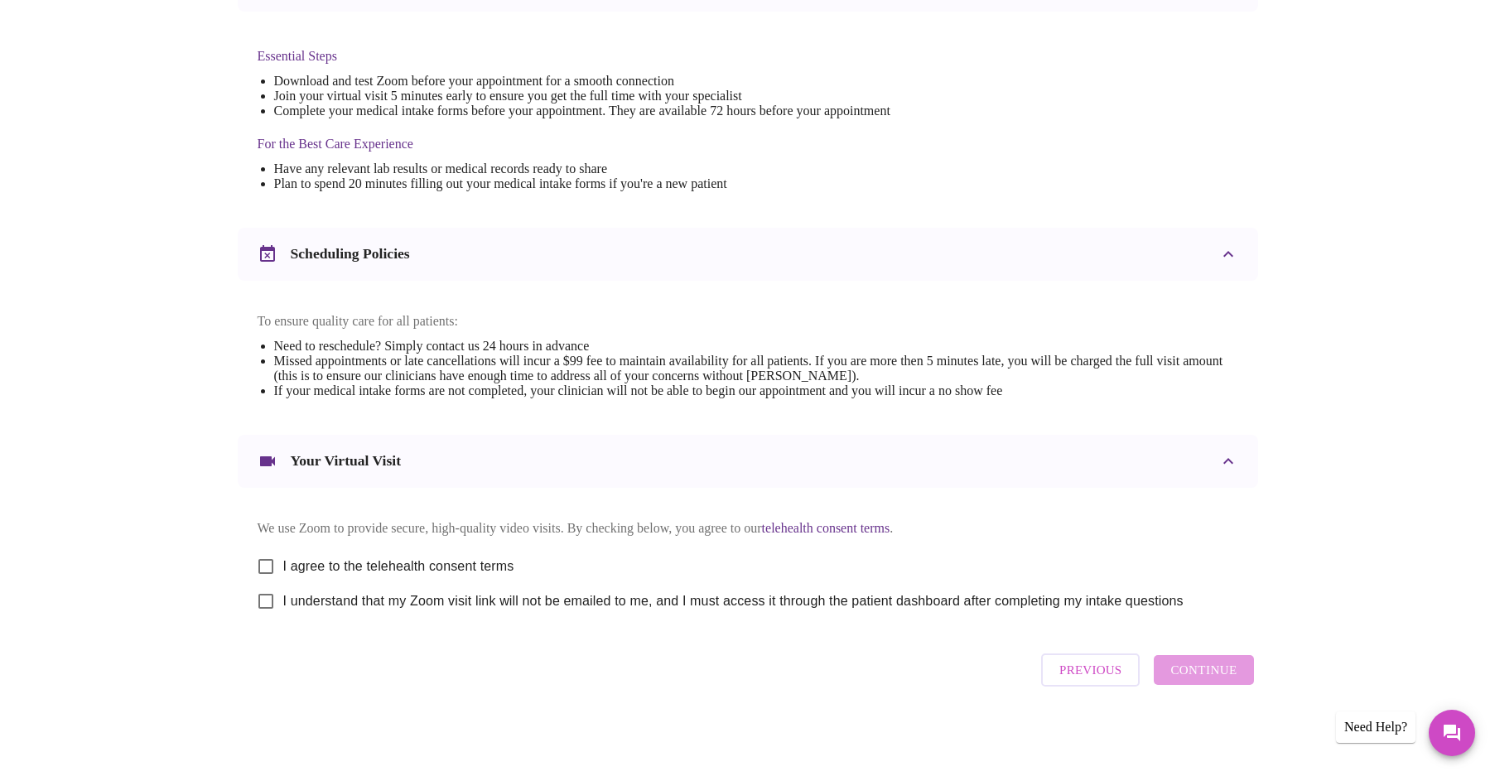
scroll to position [425, 0]
click at [269, 557] on input "I agree to the telehealth consent terms" at bounding box center [265, 566] width 35 height 35
checkbox input "true"
click at [274, 605] on input "I understand that my Zoom visit link will not be emailed to me, and I must acce…" at bounding box center [265, 601] width 35 height 35
checkbox input "true"
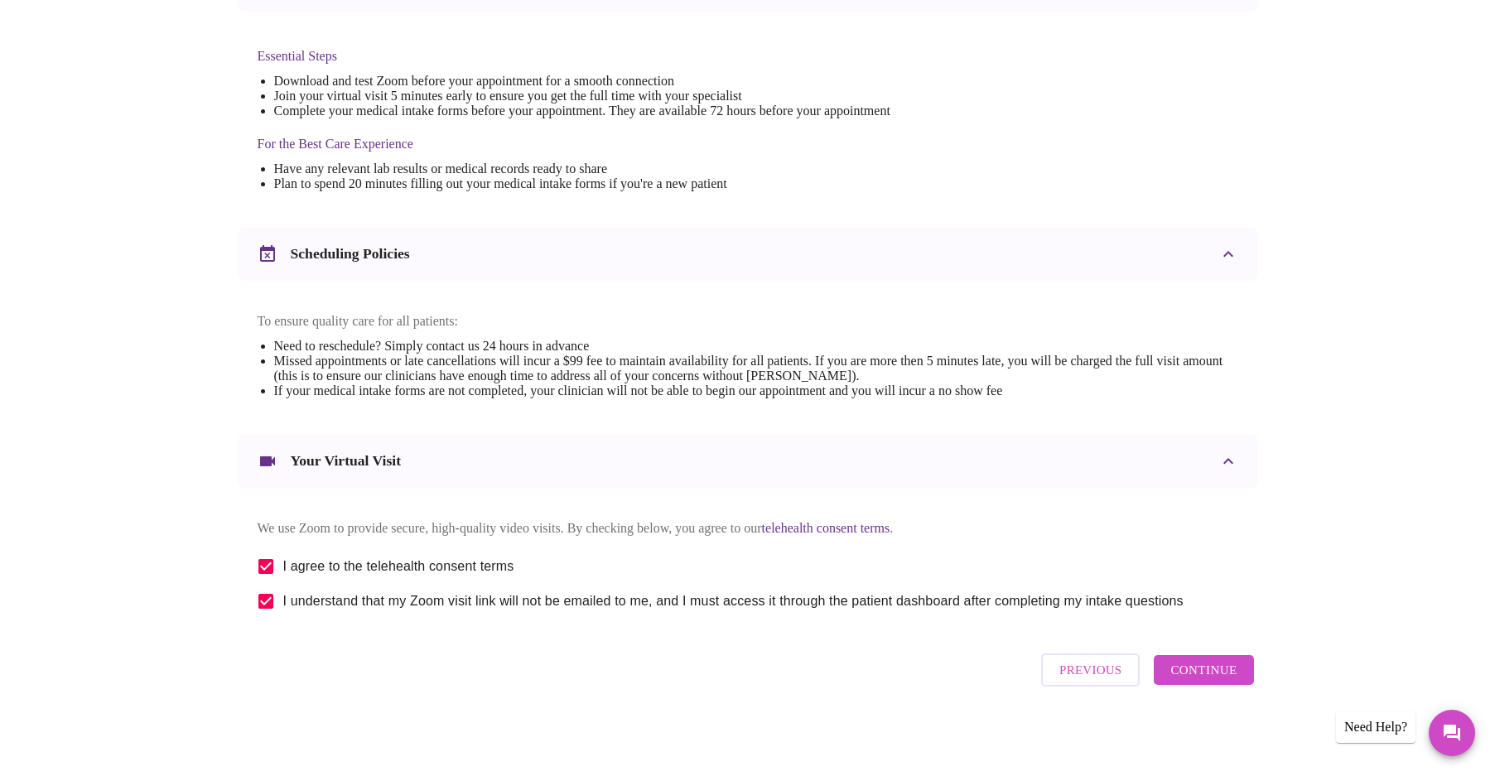
click at [1200, 681] on span "Continue" at bounding box center [1203, 670] width 66 height 22
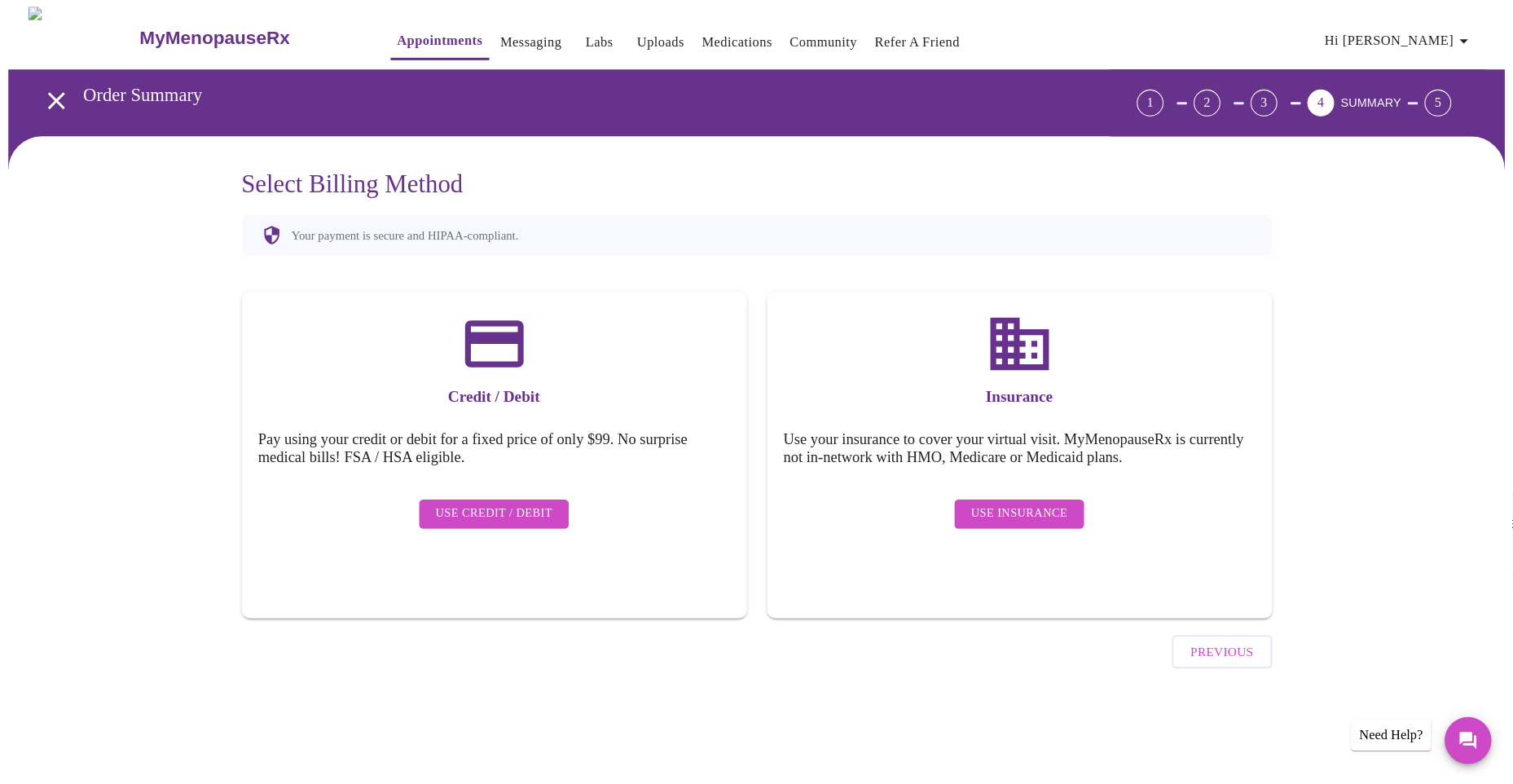
scroll to position [0, 0]
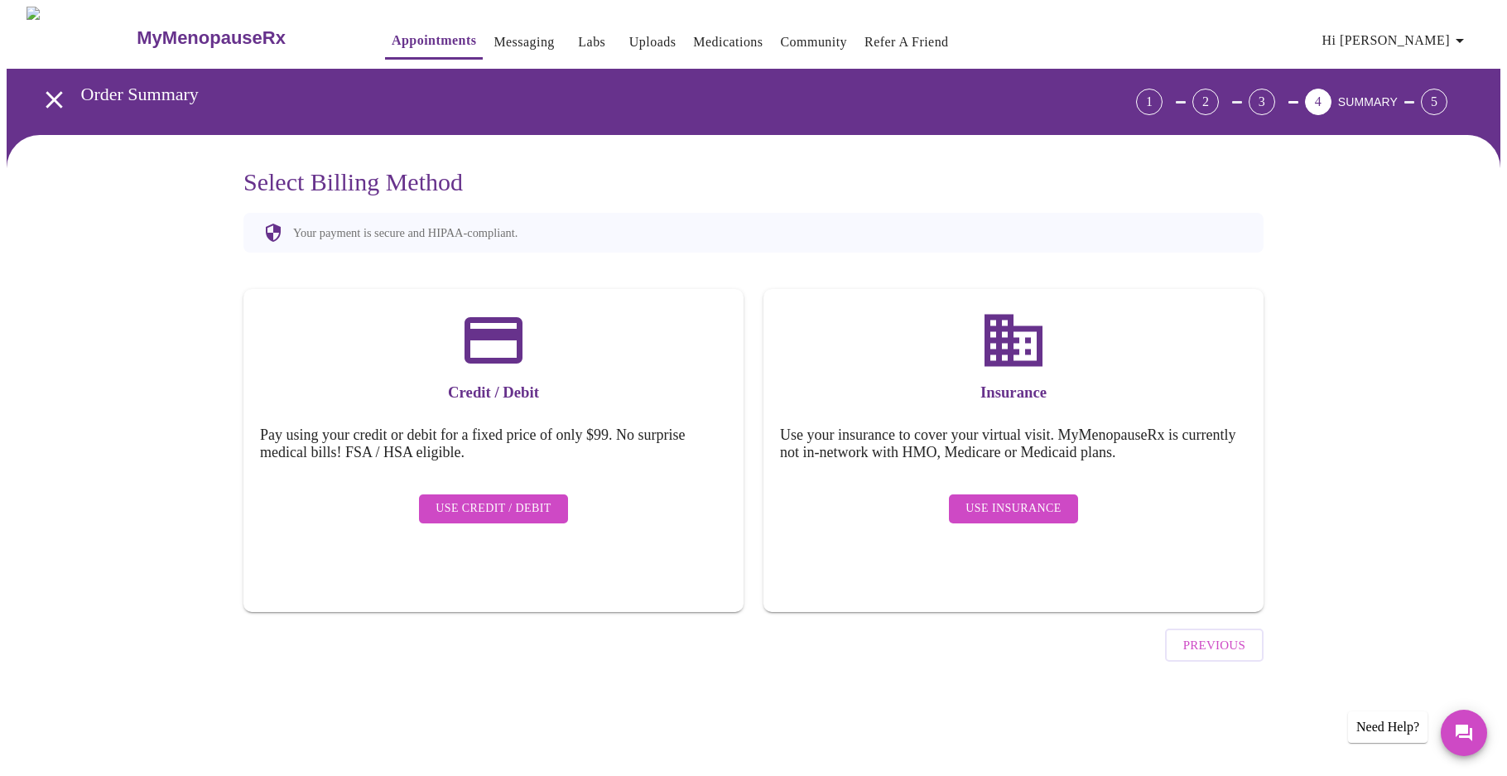
click at [1001, 500] on span "Use Insurance" at bounding box center [1012, 508] width 95 height 21
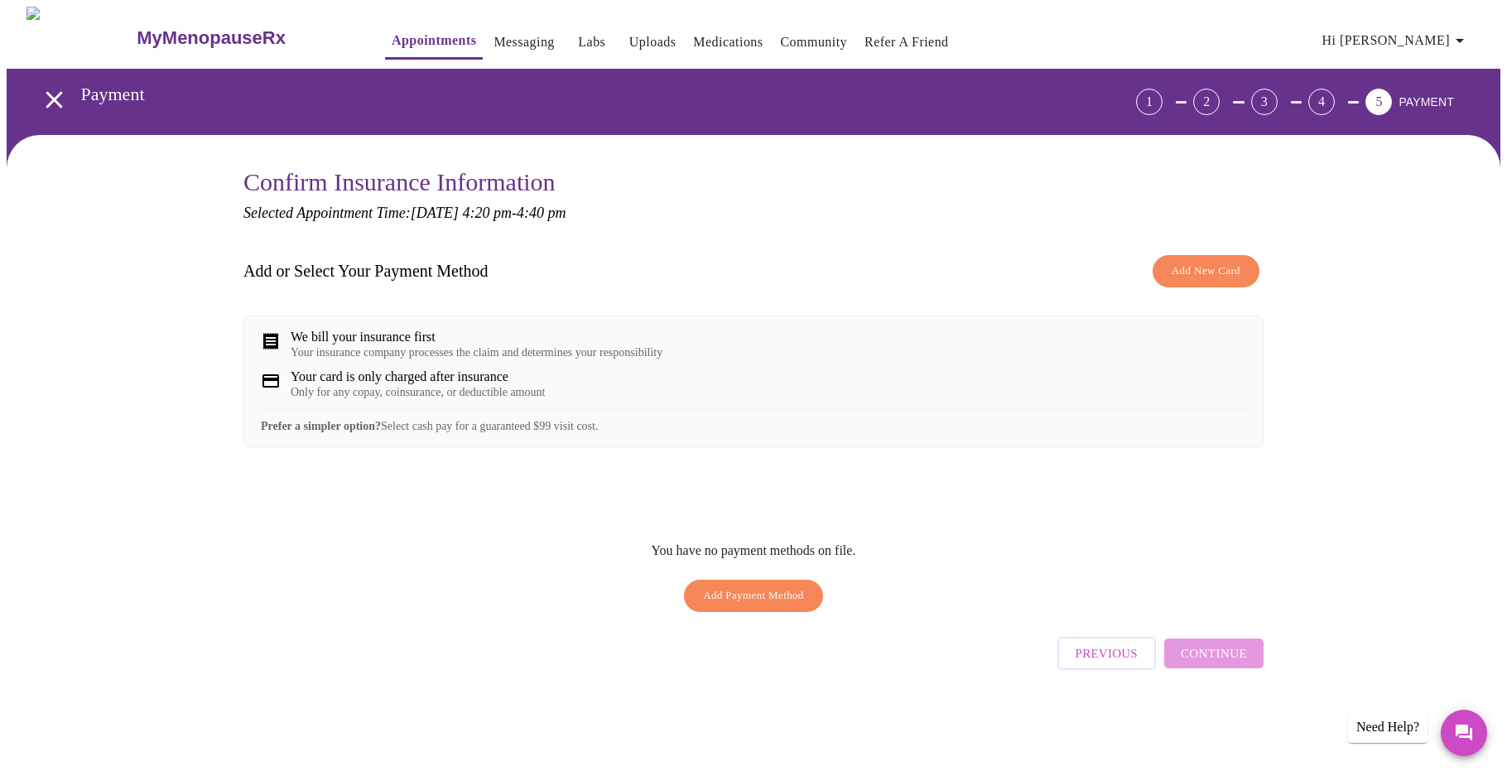
click at [1203, 262] on span "Add New Card" at bounding box center [1206, 271] width 69 height 19
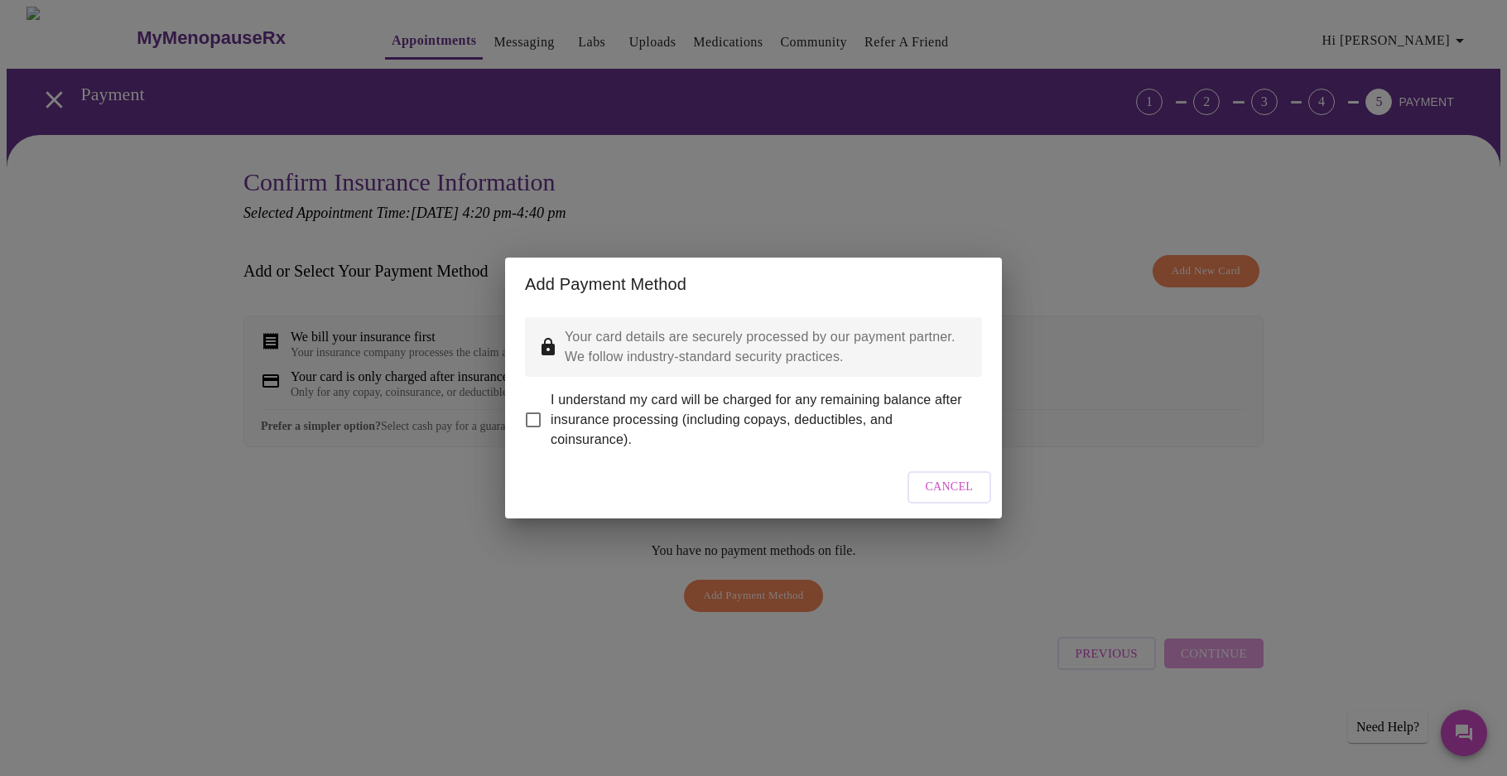
click at [532, 407] on input "I understand my card will be charged for any remaining balance after insurance …" at bounding box center [533, 419] width 35 height 35
checkbox input "true"
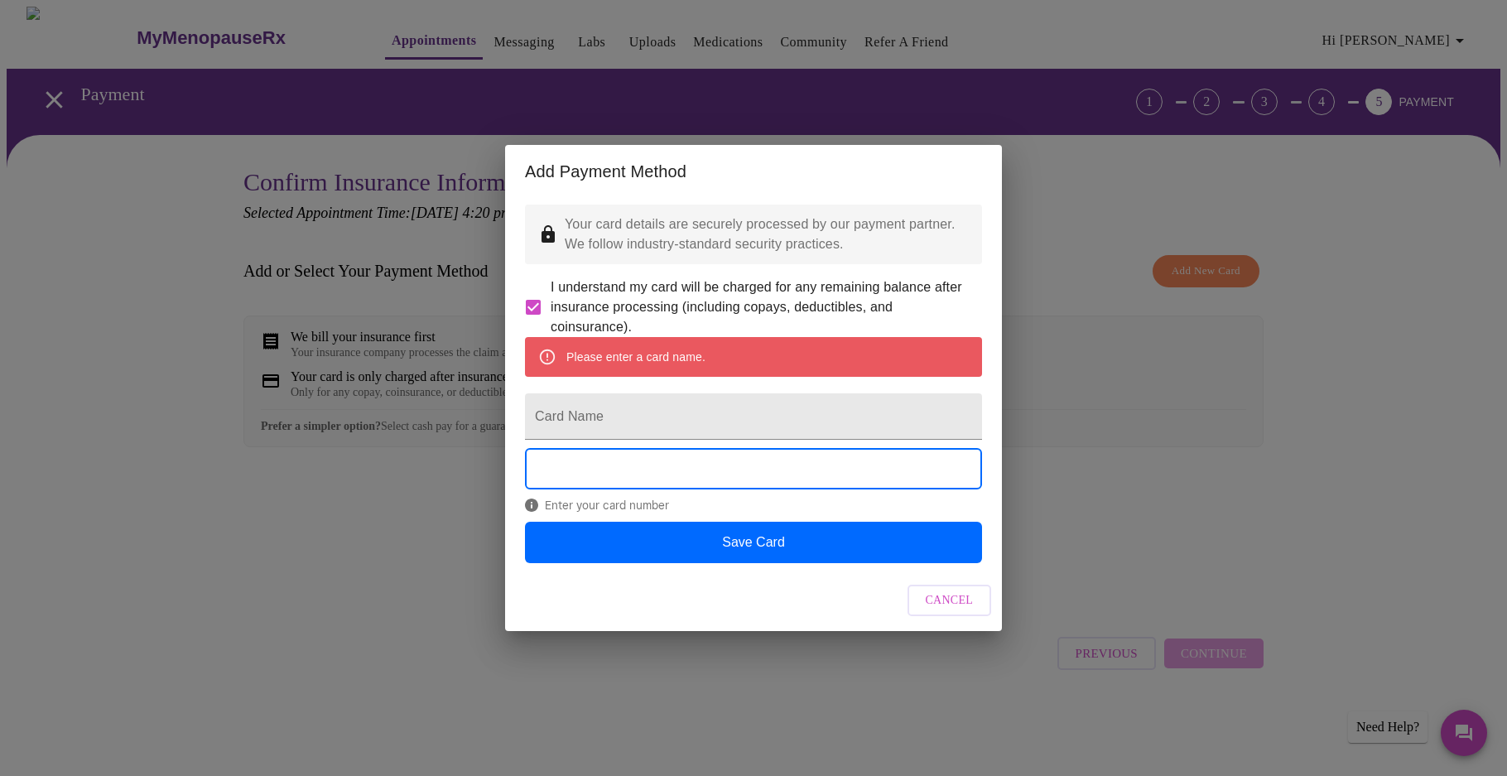
click at [721, 353] on div "Please enter a card name." at bounding box center [753, 357] width 457 height 40
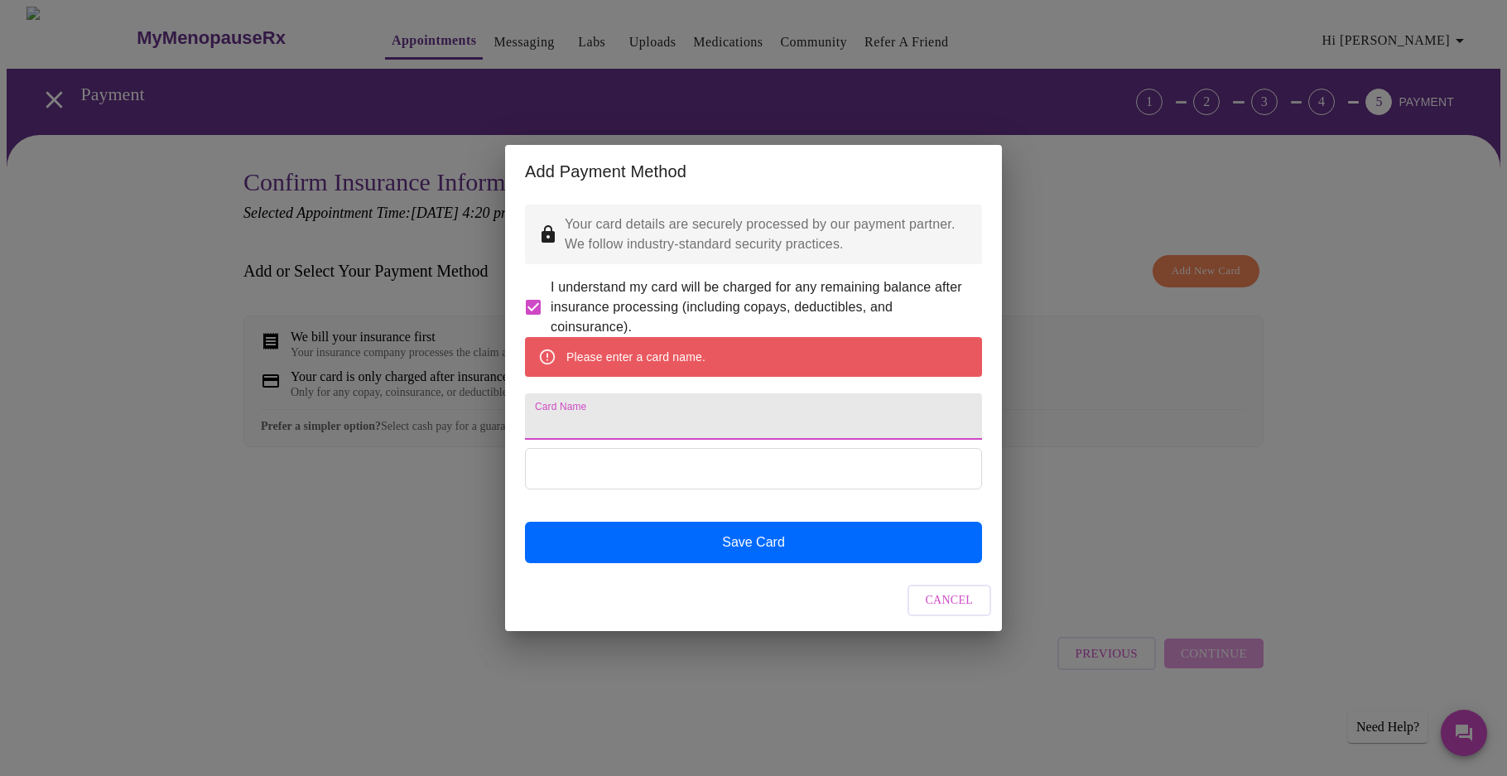
click at [626, 412] on input "Card Name" at bounding box center [753, 416] width 457 height 46
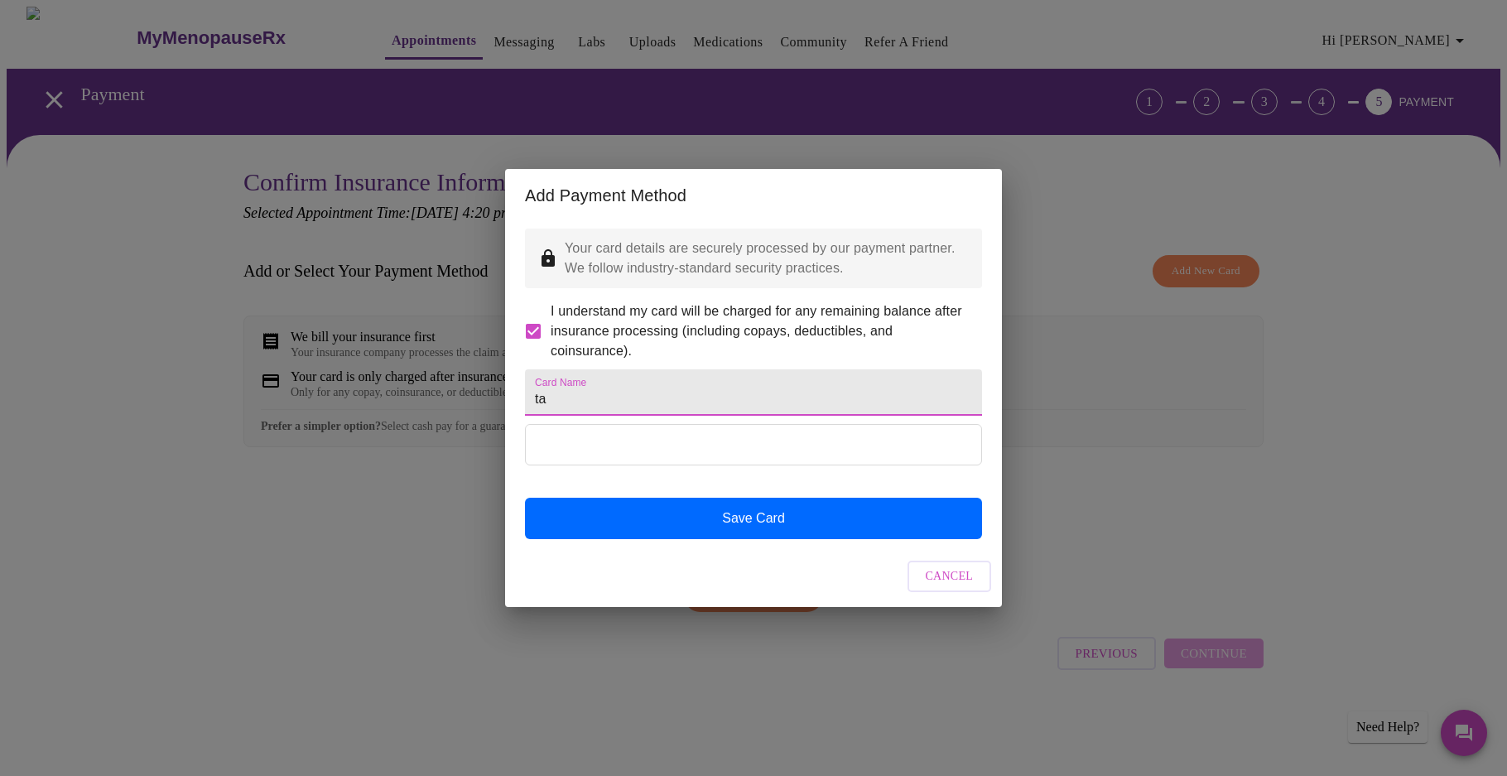
type input "t"
type input "[PERSON_NAME]"
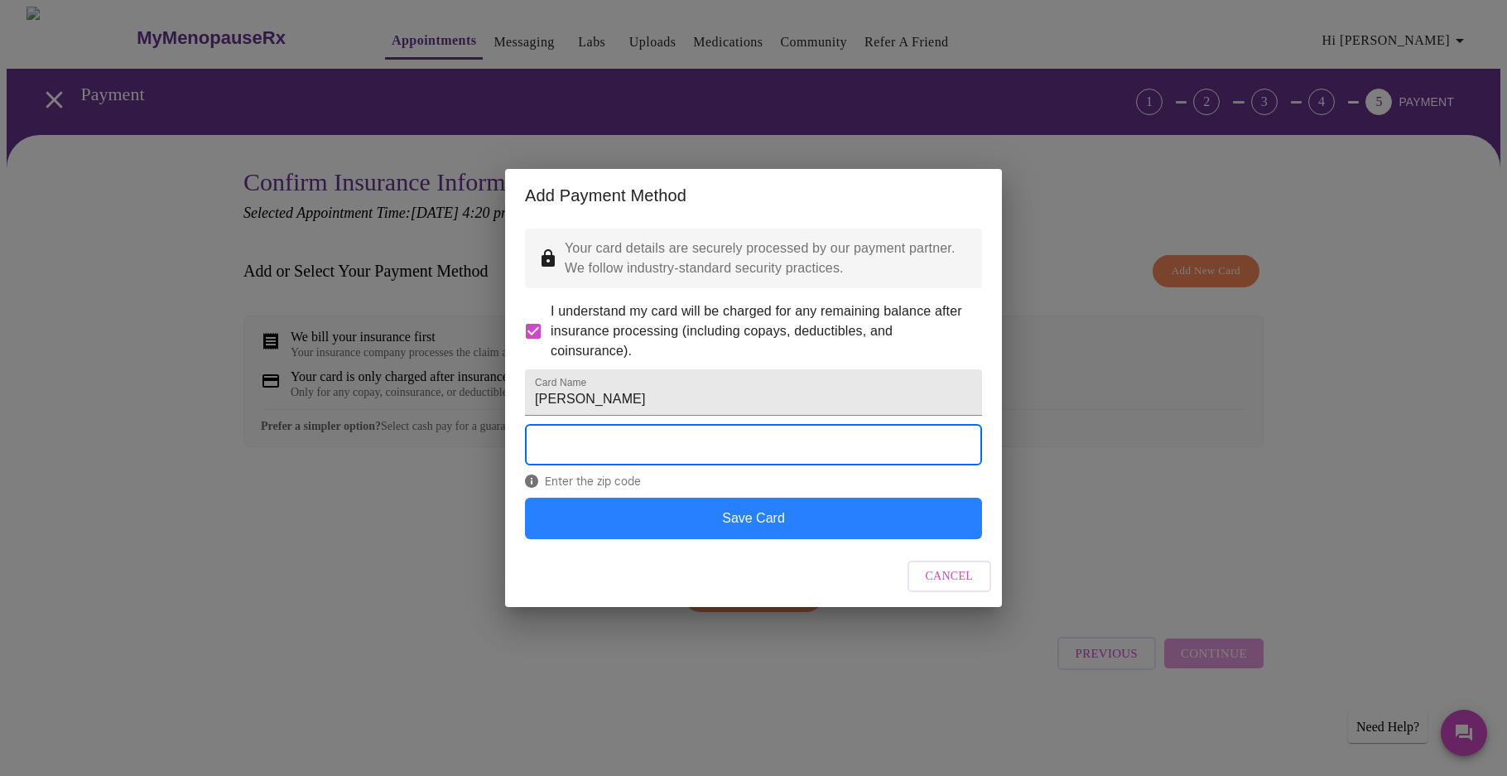
click at [751, 536] on button "Save Card" at bounding box center [753, 518] width 457 height 41
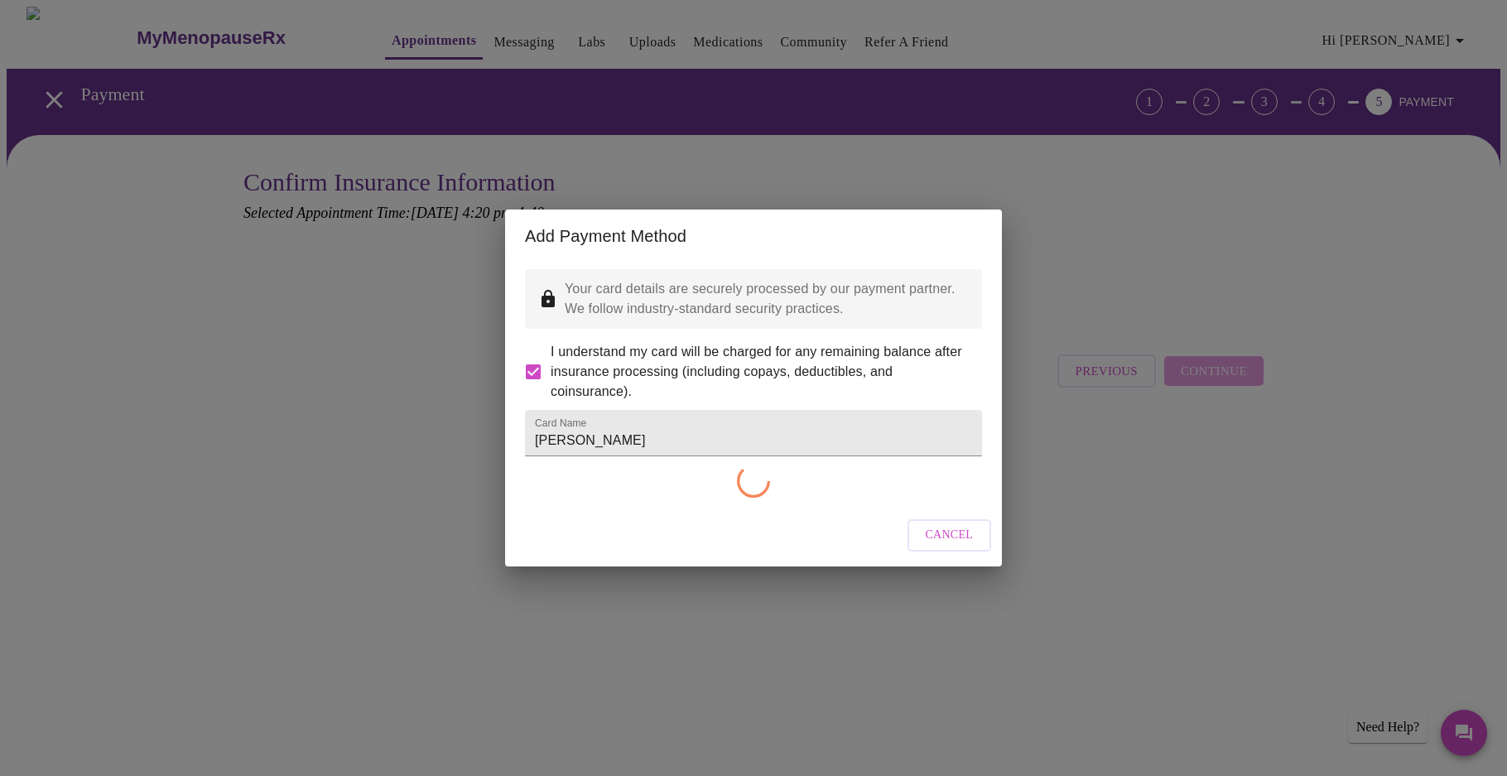
checkbox input "false"
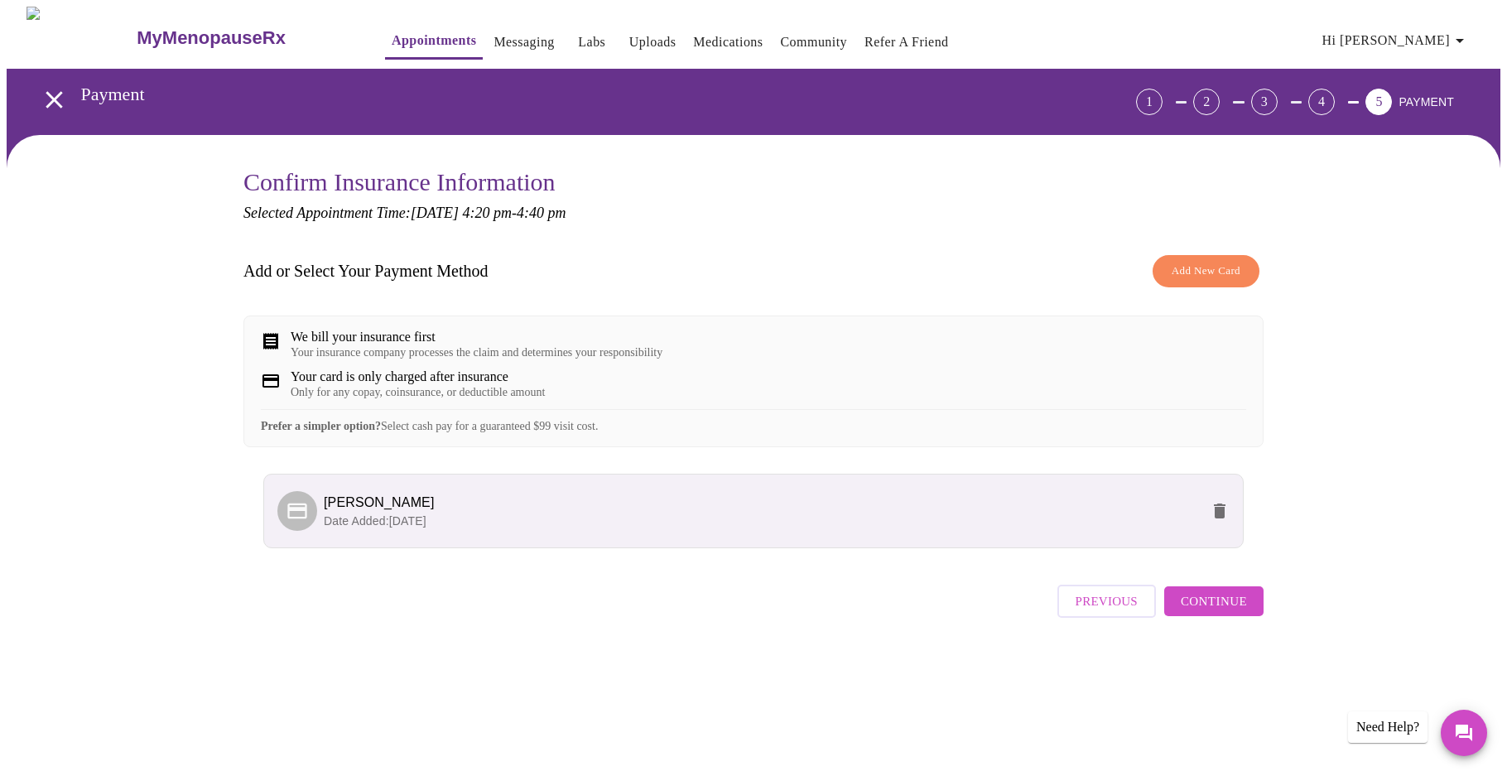
click at [1224, 612] on span "Continue" at bounding box center [1214, 601] width 66 height 22
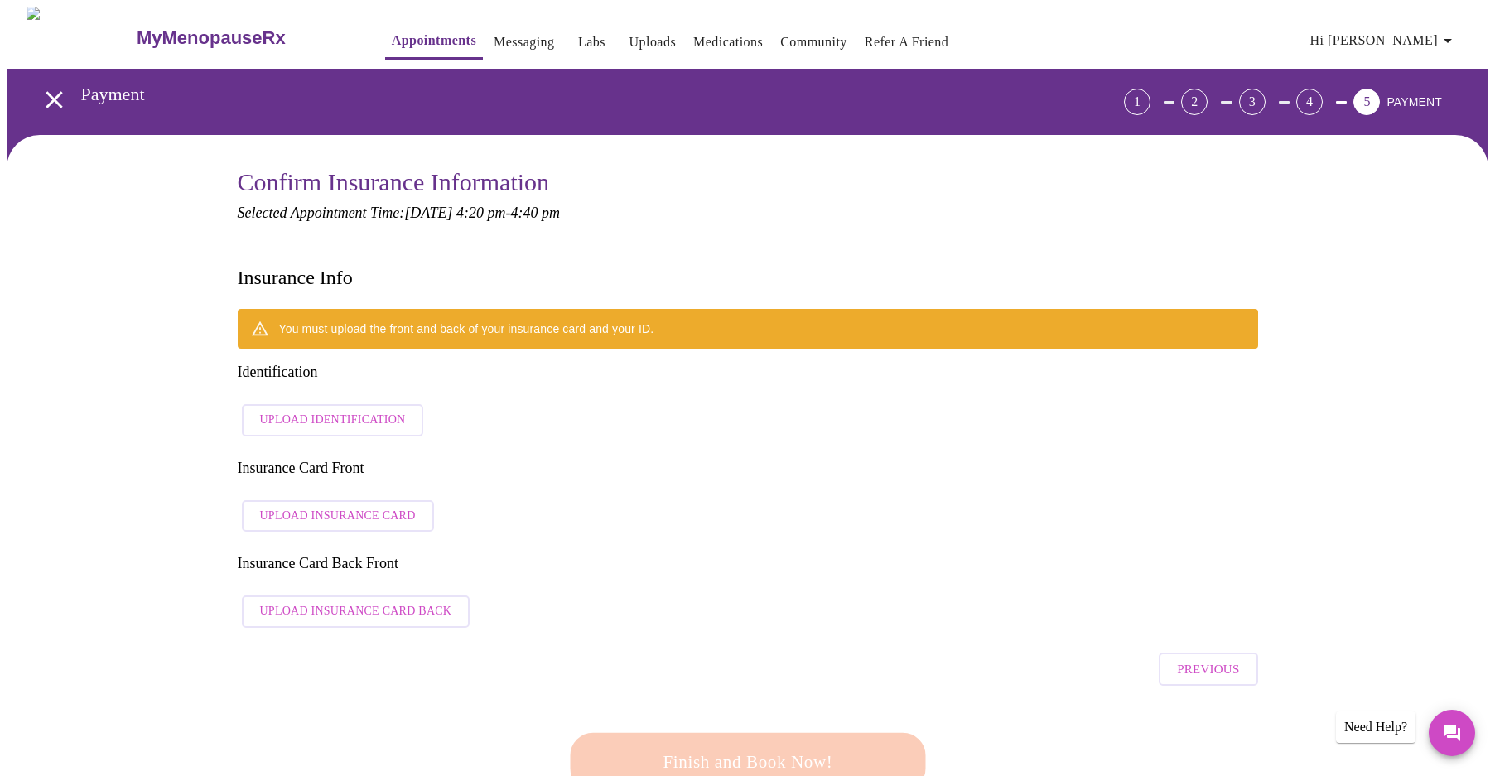
click at [293, 410] on span "Upload Identification" at bounding box center [333, 420] width 146 height 21
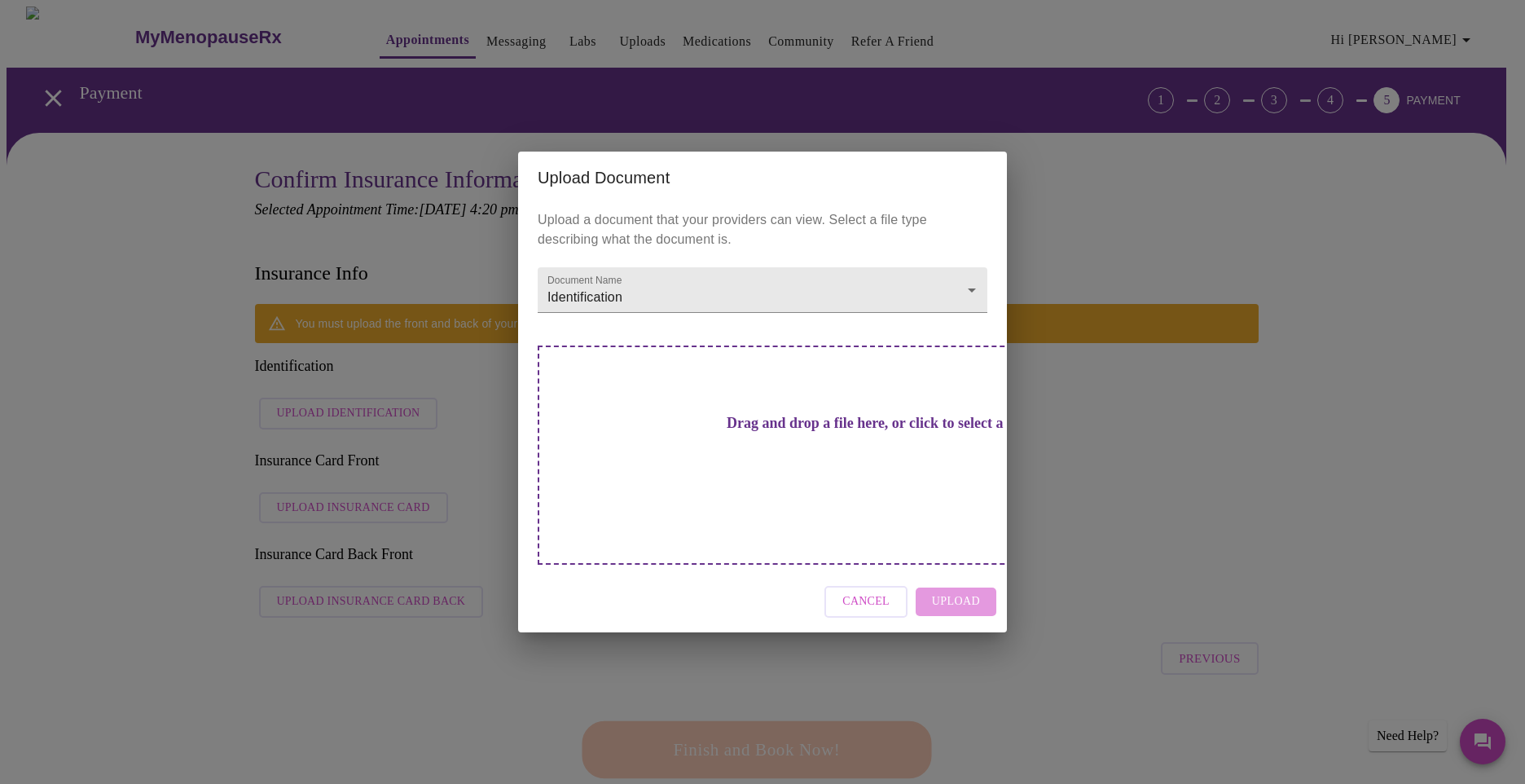
click at [786, 432] on h3 "Drag and drop a file here, or click to select a file" at bounding box center [876, 422] width 450 height 17
click at [746, 432] on h3 "Drag and drop a file here, or click to select a file" at bounding box center [876, 422] width 450 height 17
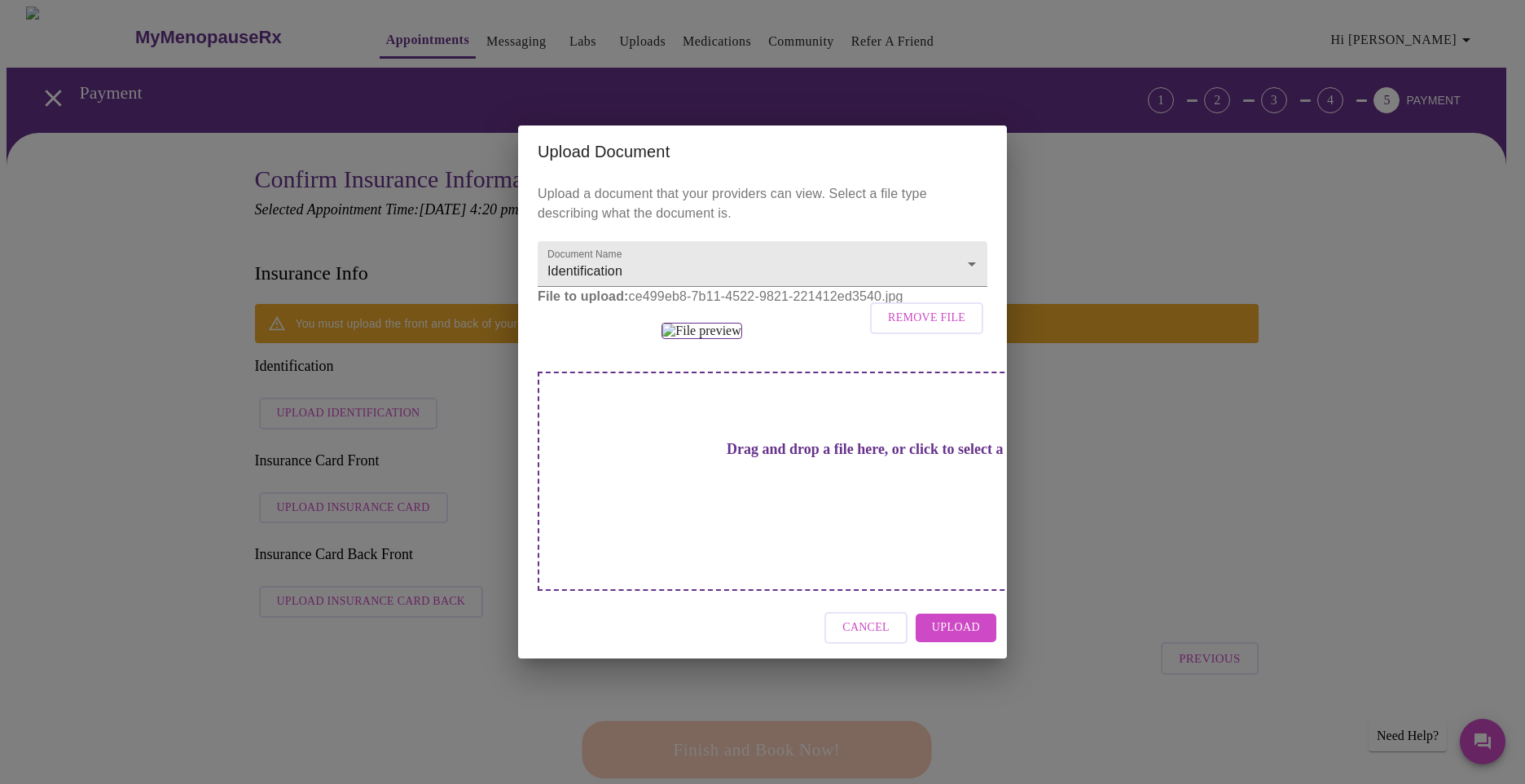
click at [969, 637] on span "Upload" at bounding box center [955, 628] width 48 height 21
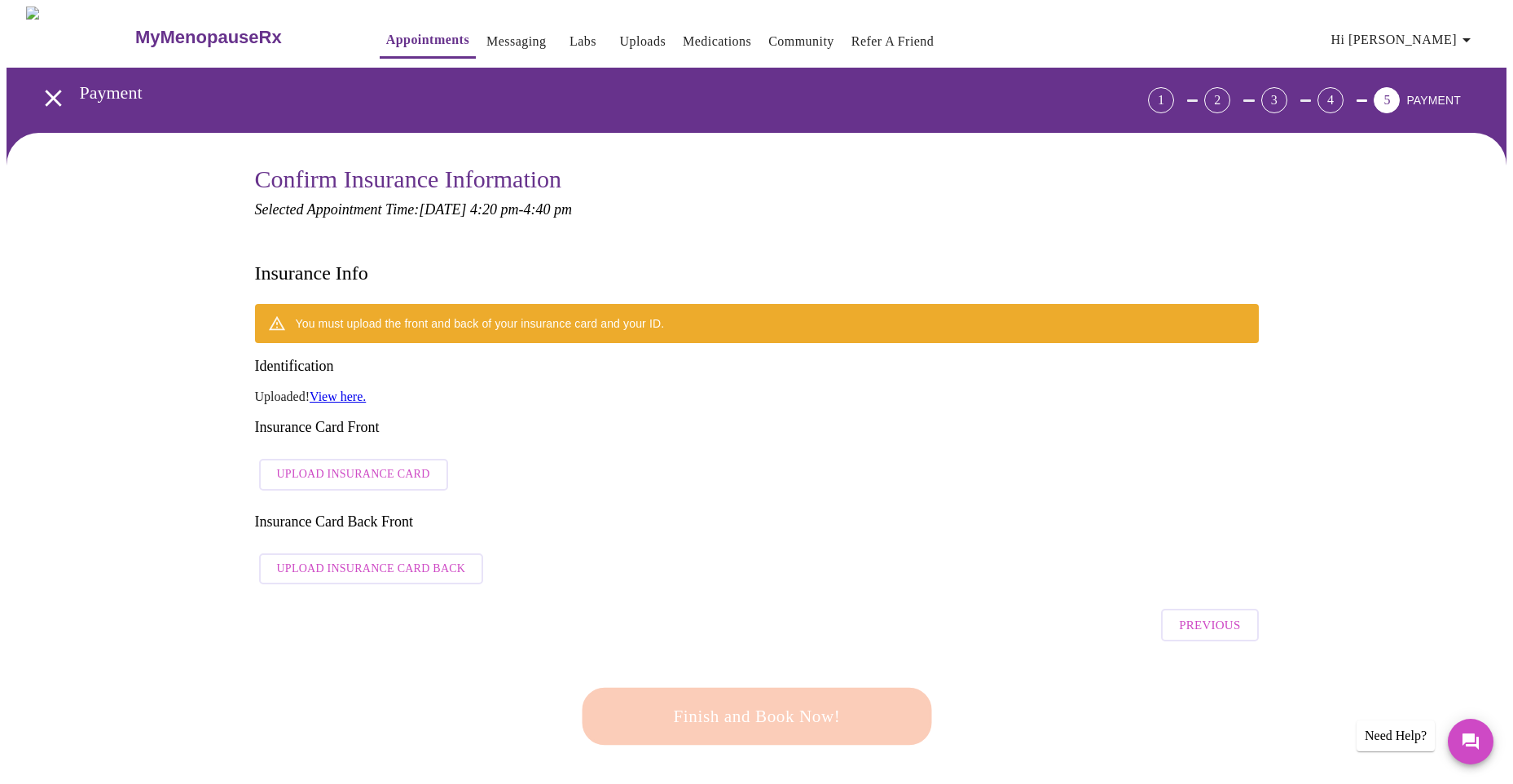
click at [378, 464] on span "Upload Insurance Card" at bounding box center [354, 474] width 153 height 21
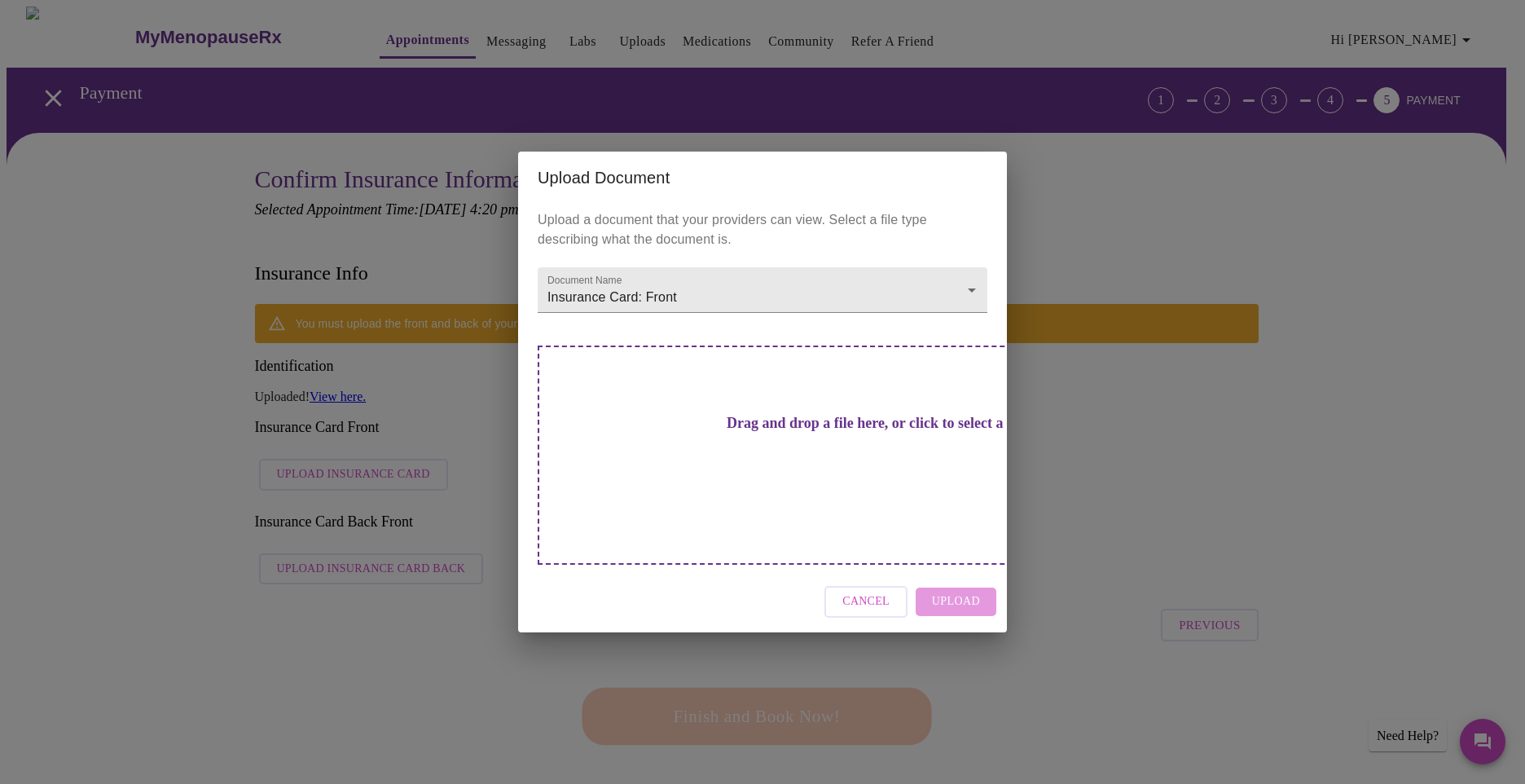
click at [813, 432] on h3 "Drag and drop a file here, or click to select a file" at bounding box center [876, 422] width 450 height 17
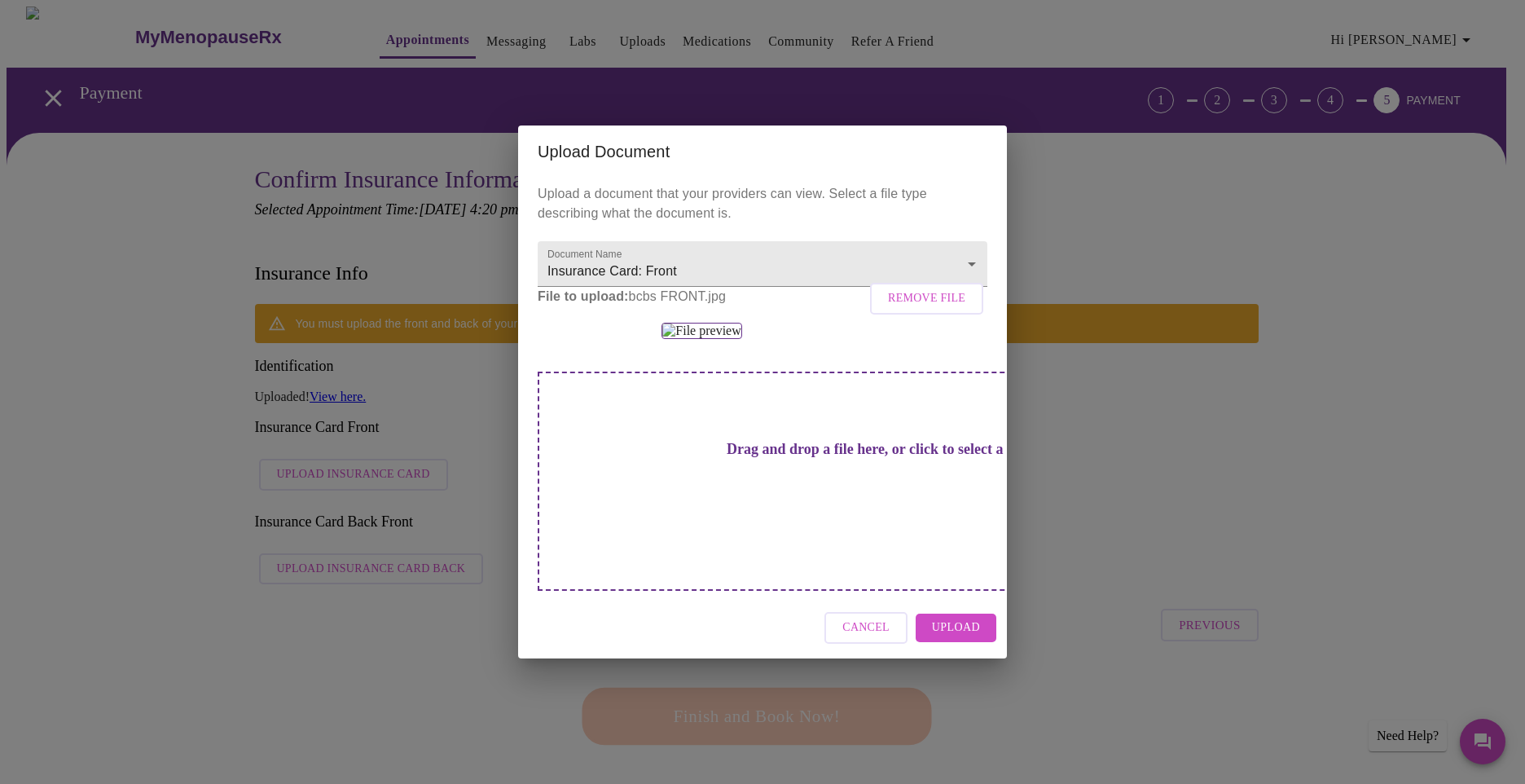
click at [941, 637] on span "Upload" at bounding box center [955, 628] width 48 height 21
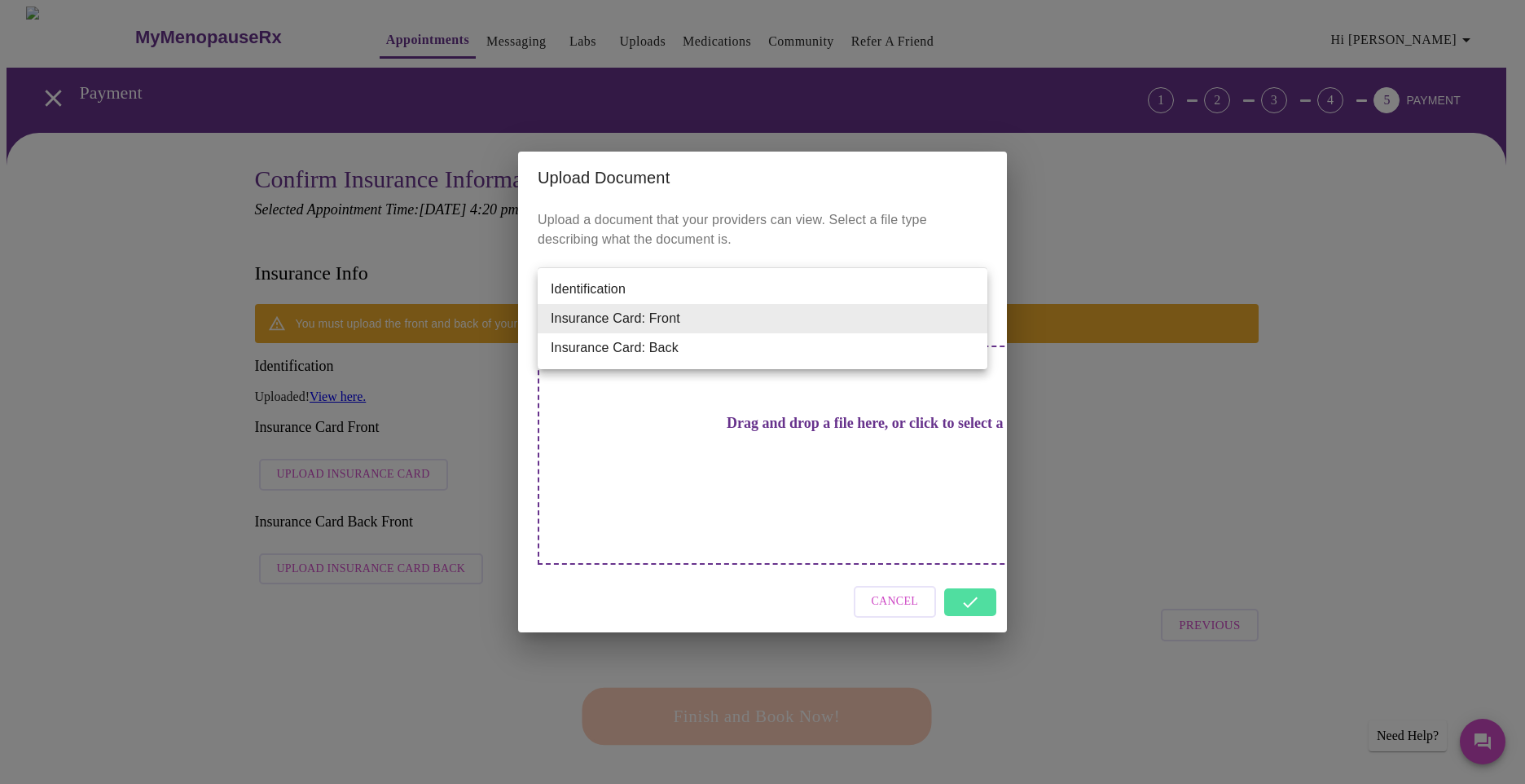
click at [650, 346] on li "Insurance Card: Back" at bounding box center [762, 348] width 450 height 30
type input "Insurance Card: Back"
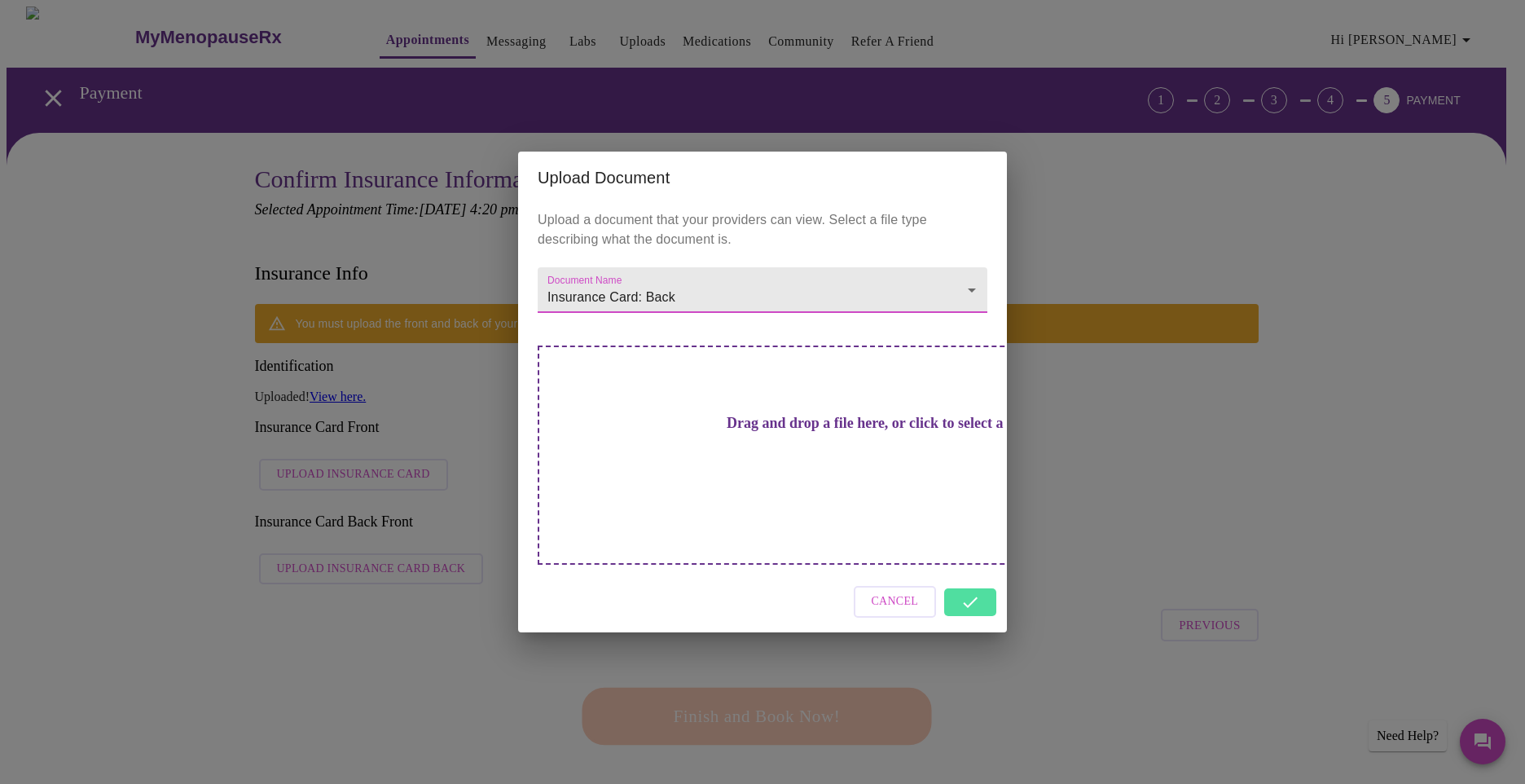
click at [780, 432] on h3 "Drag and drop a file here, or click to select a file" at bounding box center [876, 422] width 450 height 17
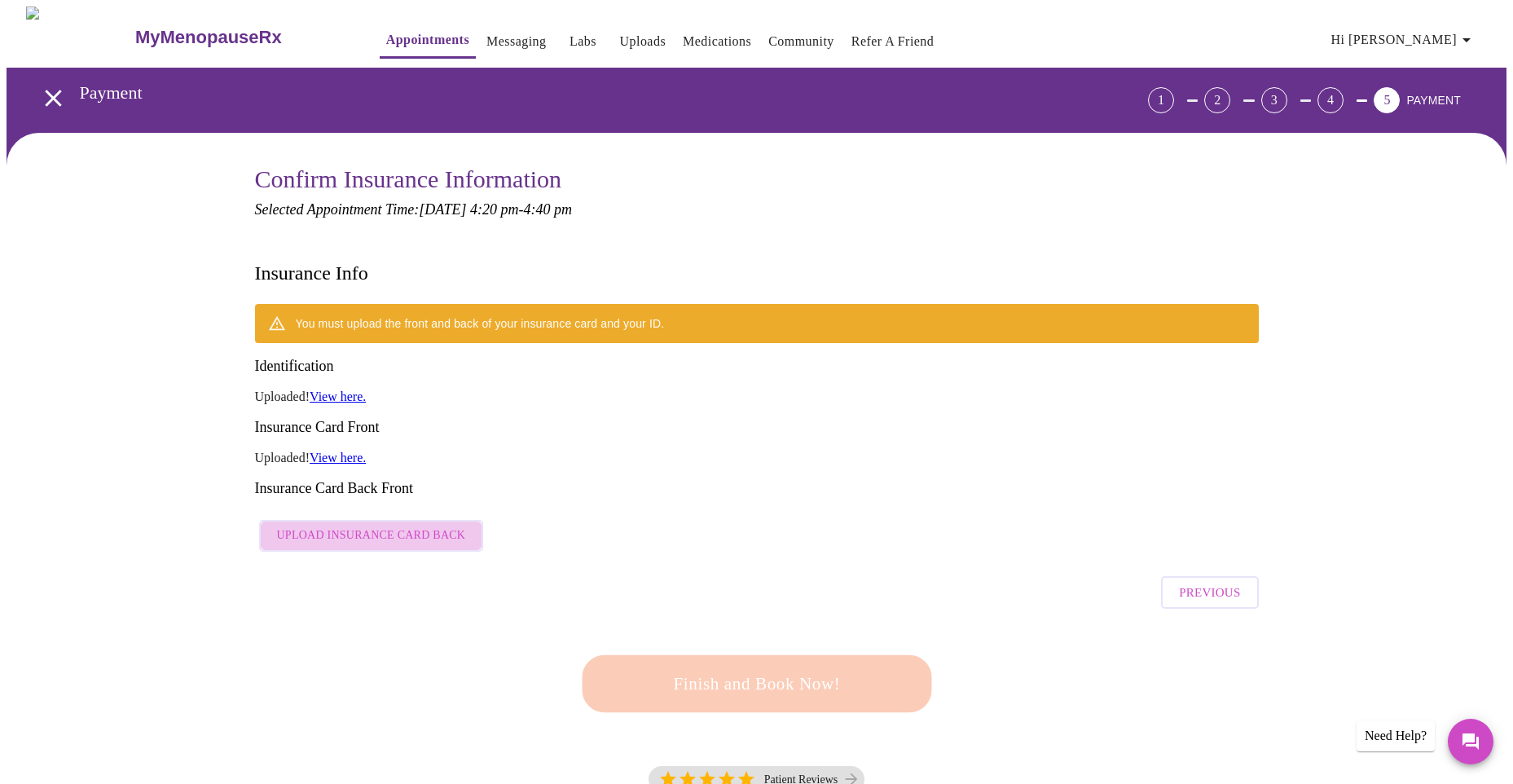
click at [377, 525] on span "Upload Insurance Card Back" at bounding box center [372, 535] width 189 height 21
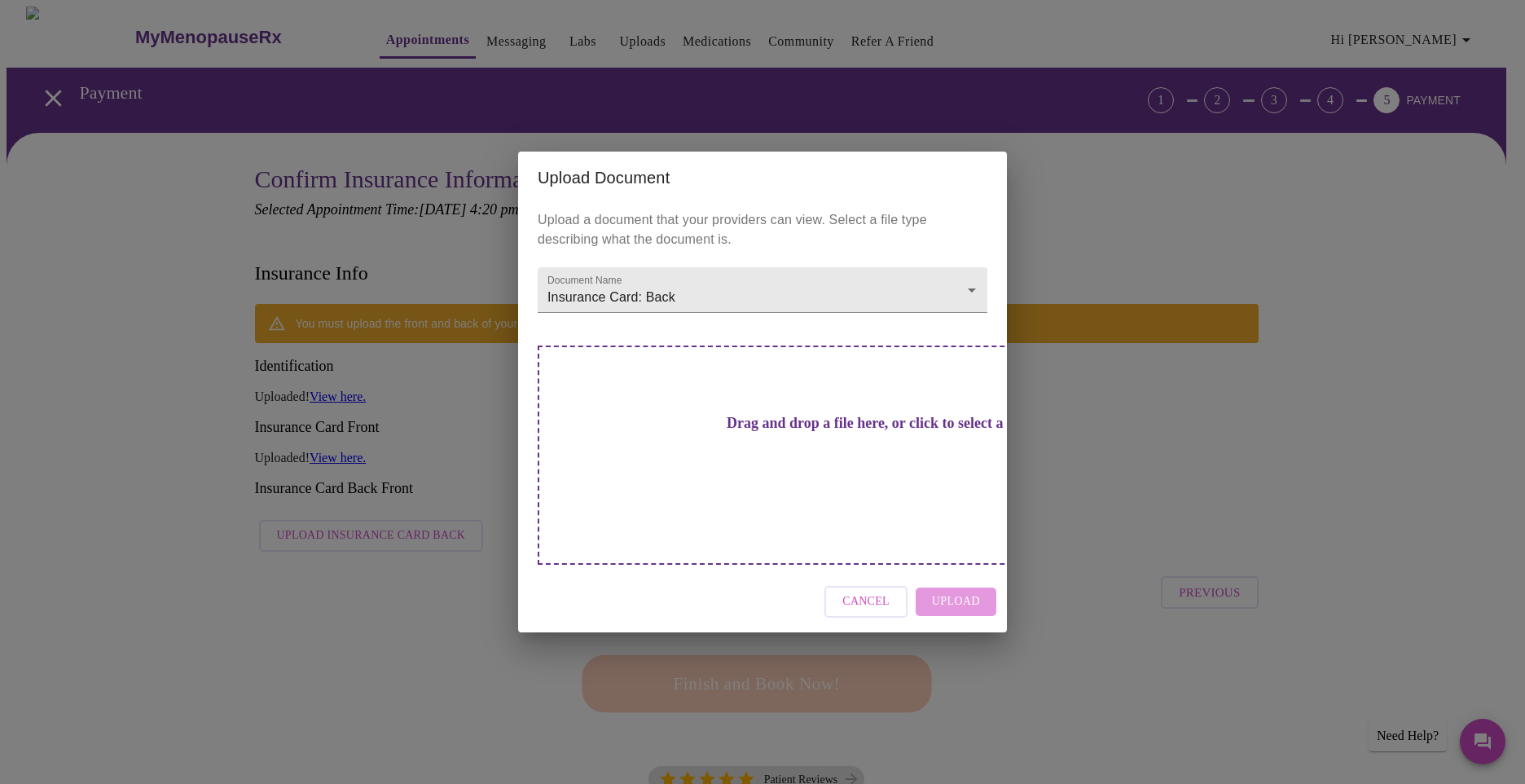
click at [801, 432] on h3 "Drag and drop a file here, or click to select a file" at bounding box center [876, 422] width 450 height 17
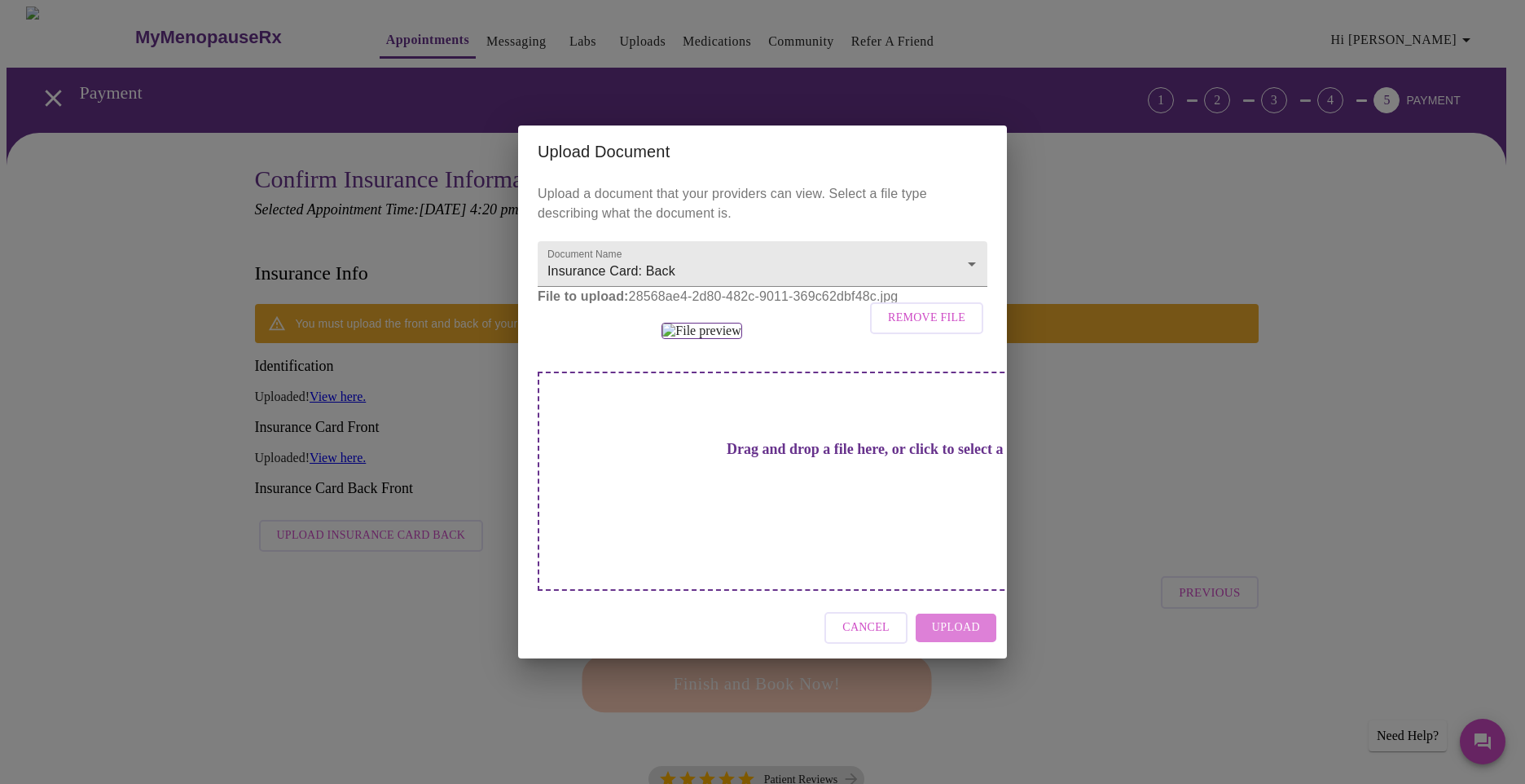
click at [975, 637] on span "Upload" at bounding box center [955, 628] width 48 height 21
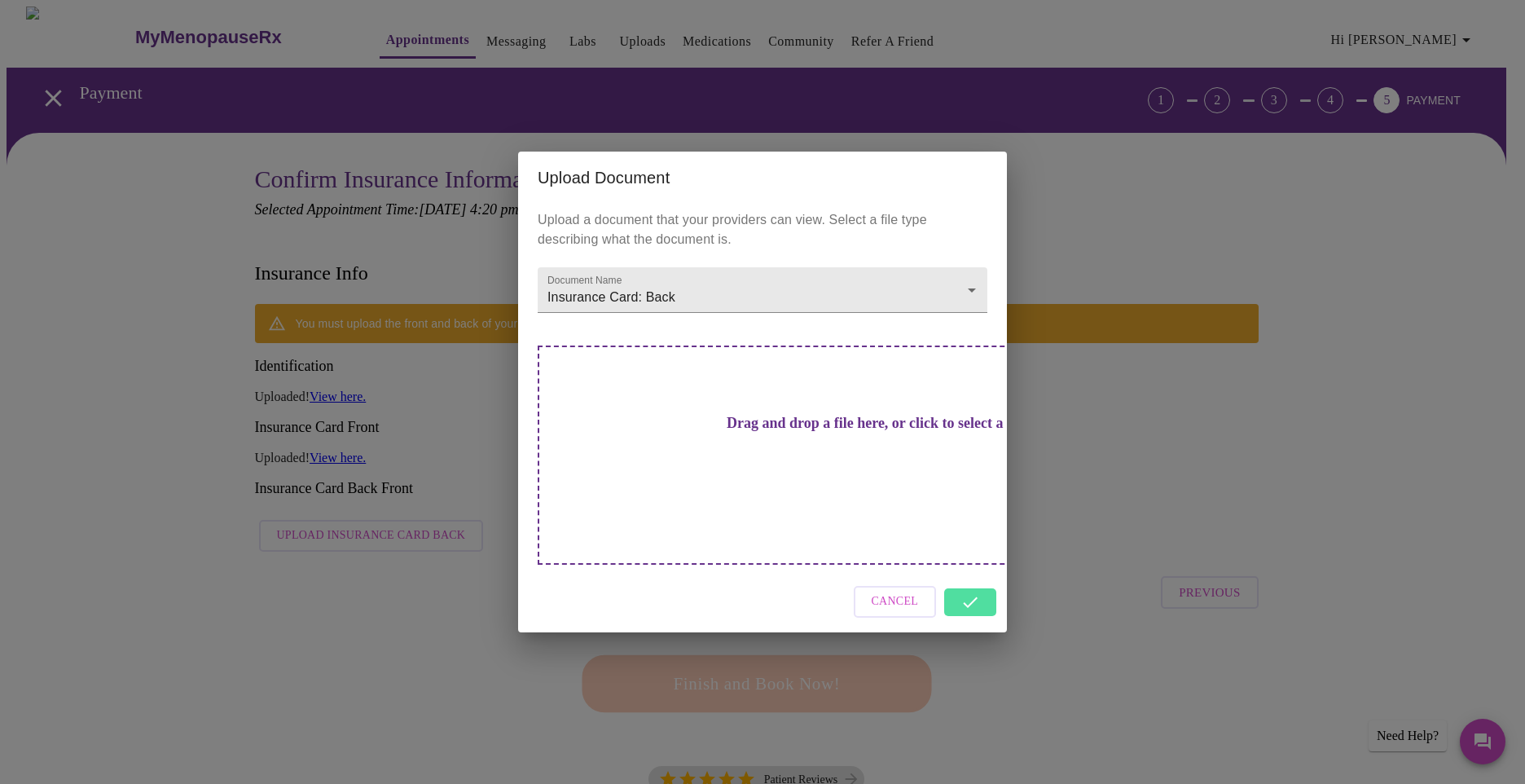
click at [976, 573] on div "Cancel" at bounding box center [762, 601] width 489 height 61
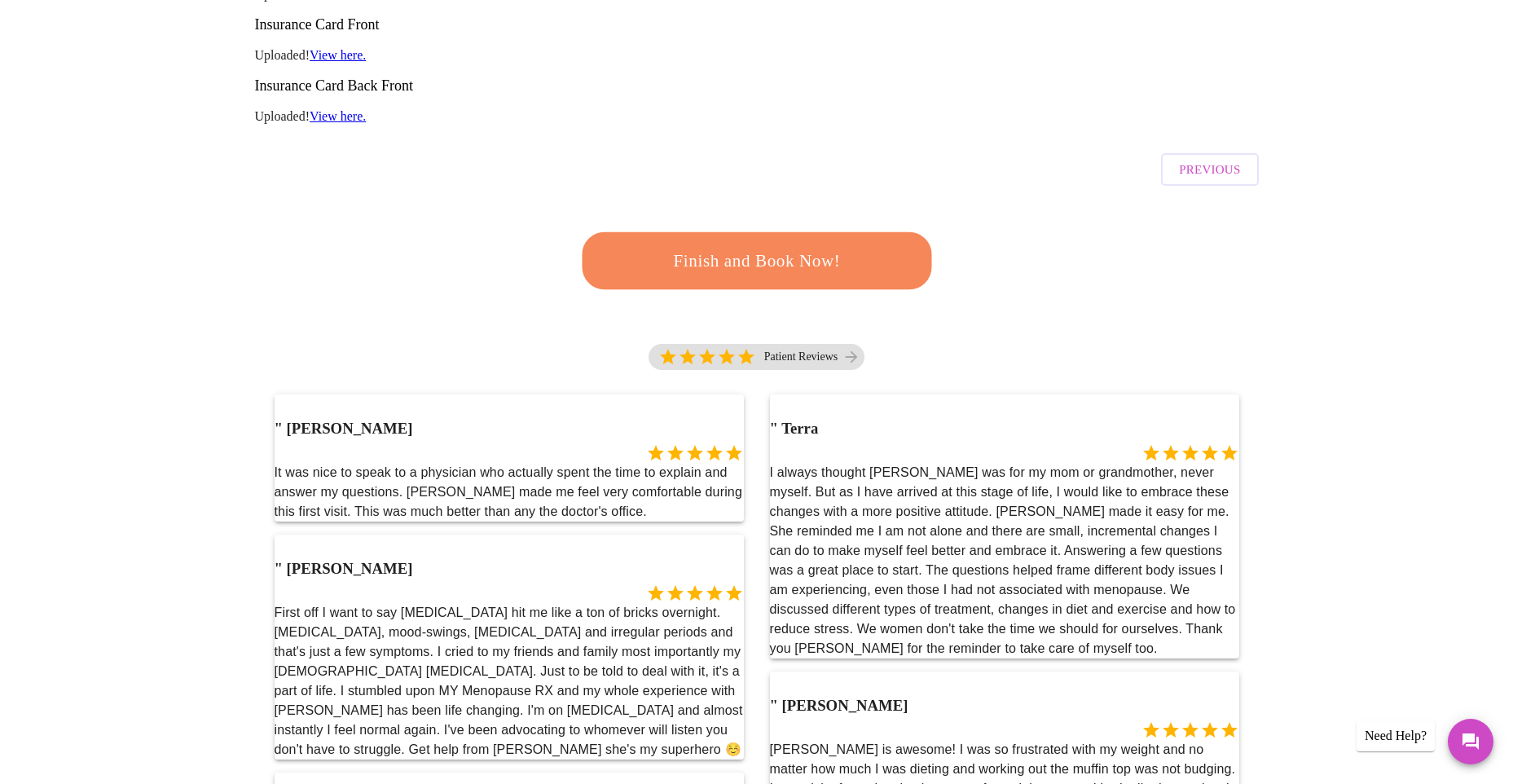
scroll to position [407, 0]
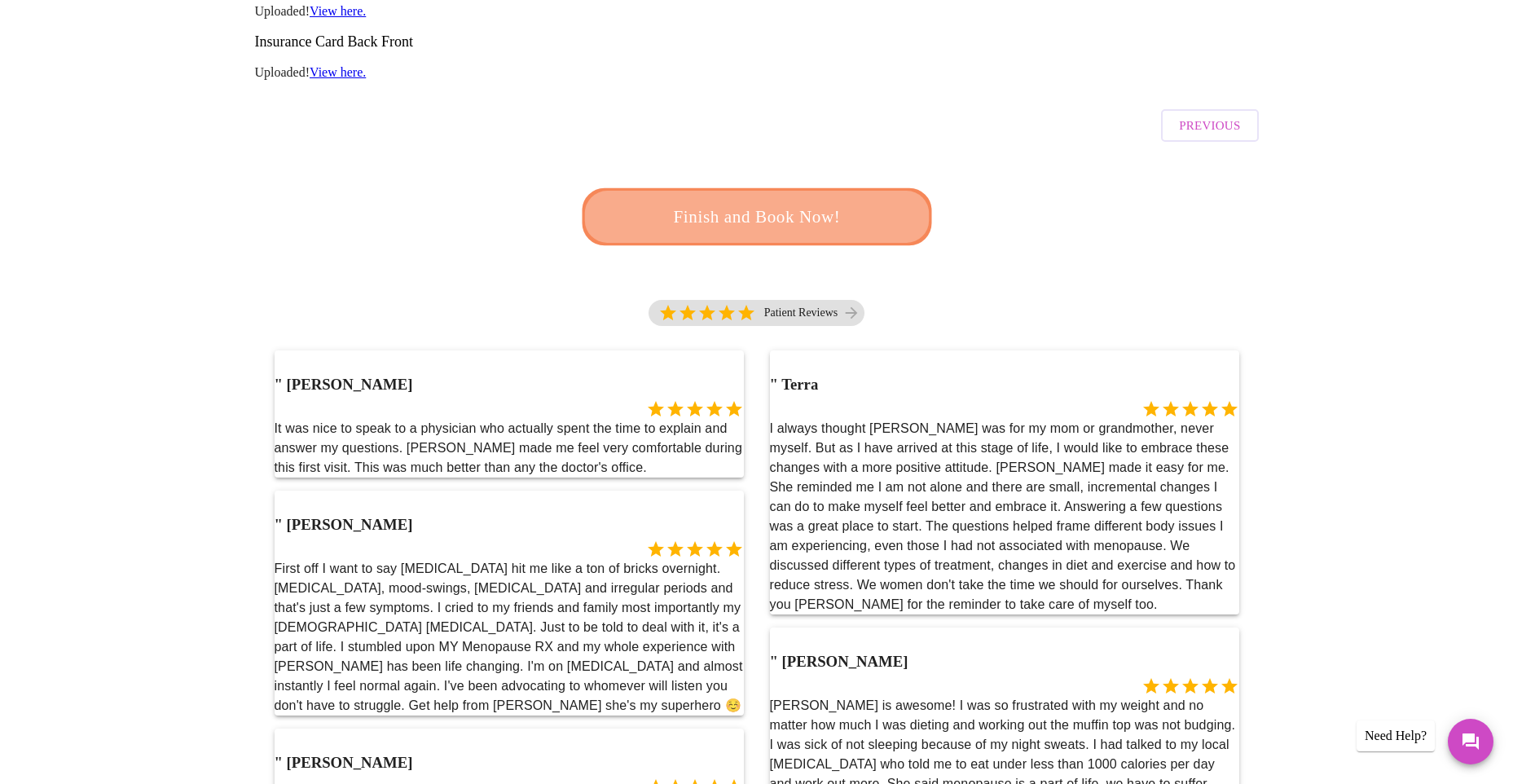
click at [814, 188] on button "Finish and Book Now!" at bounding box center [756, 216] width 349 height 57
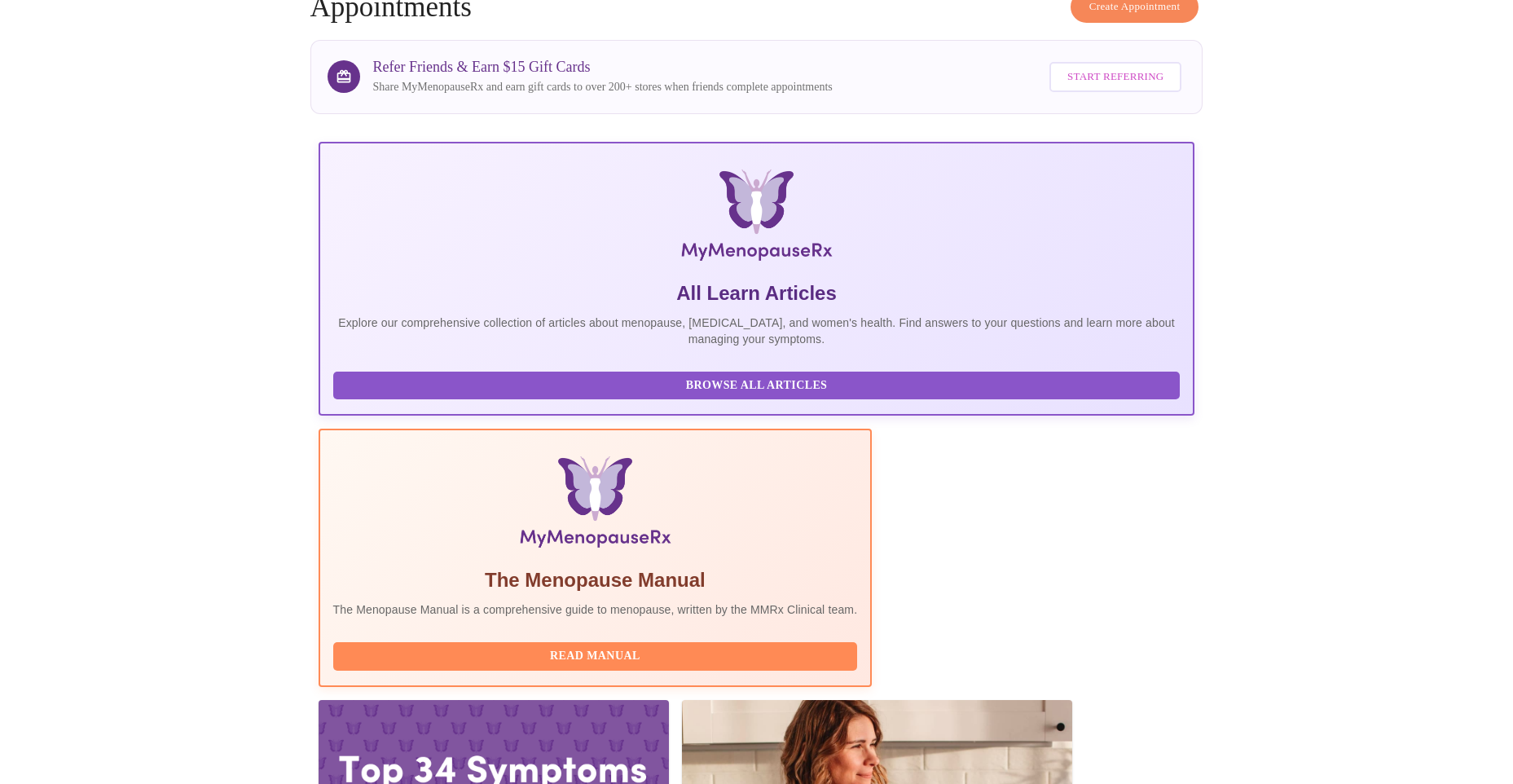
scroll to position [108, 0]
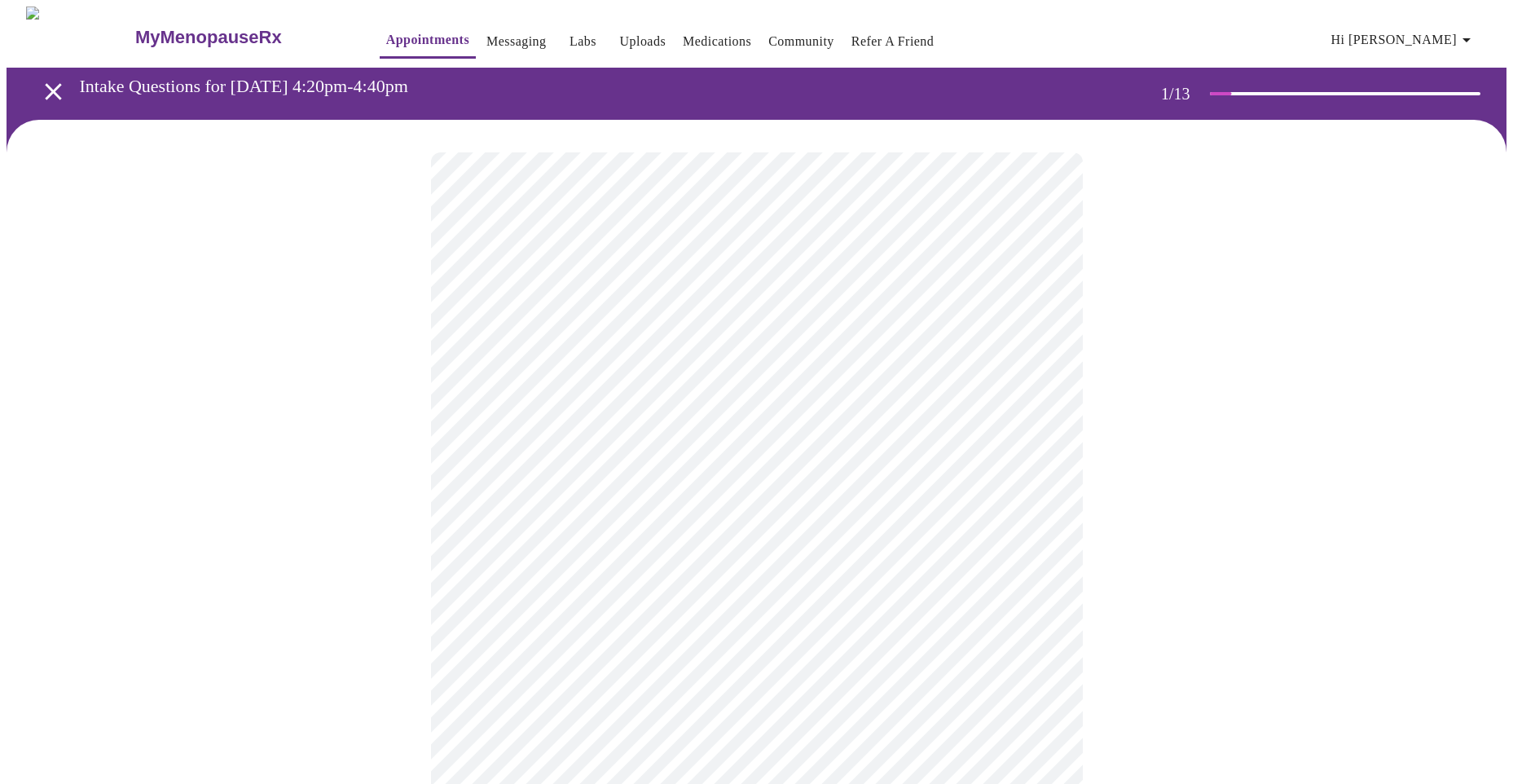
click at [768, 352] on body "MyMenopauseRx Appointments Messaging Labs Uploads Medications Community Refer a…" at bounding box center [756, 755] width 1499 height 1498
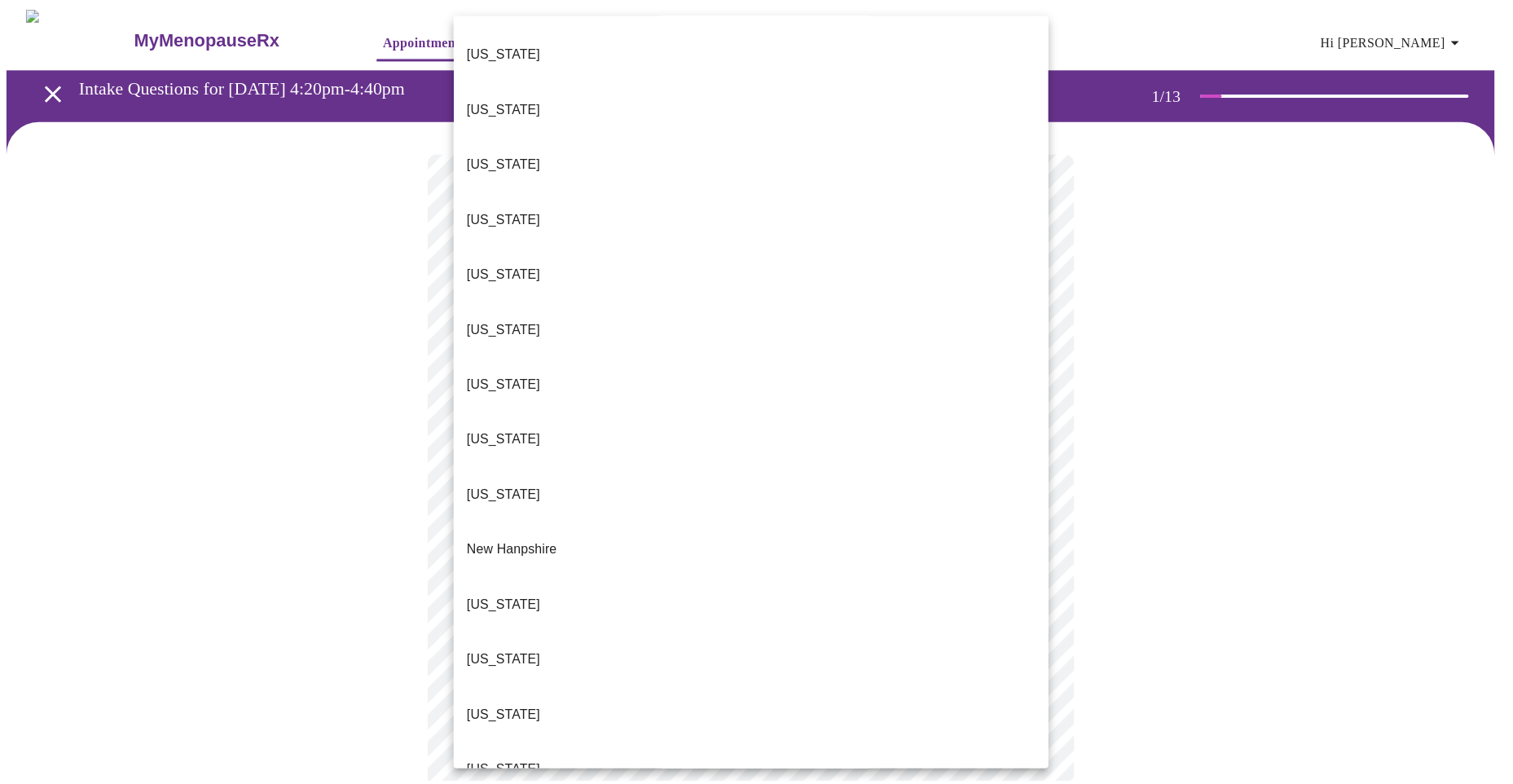
scroll to position [1058, 0]
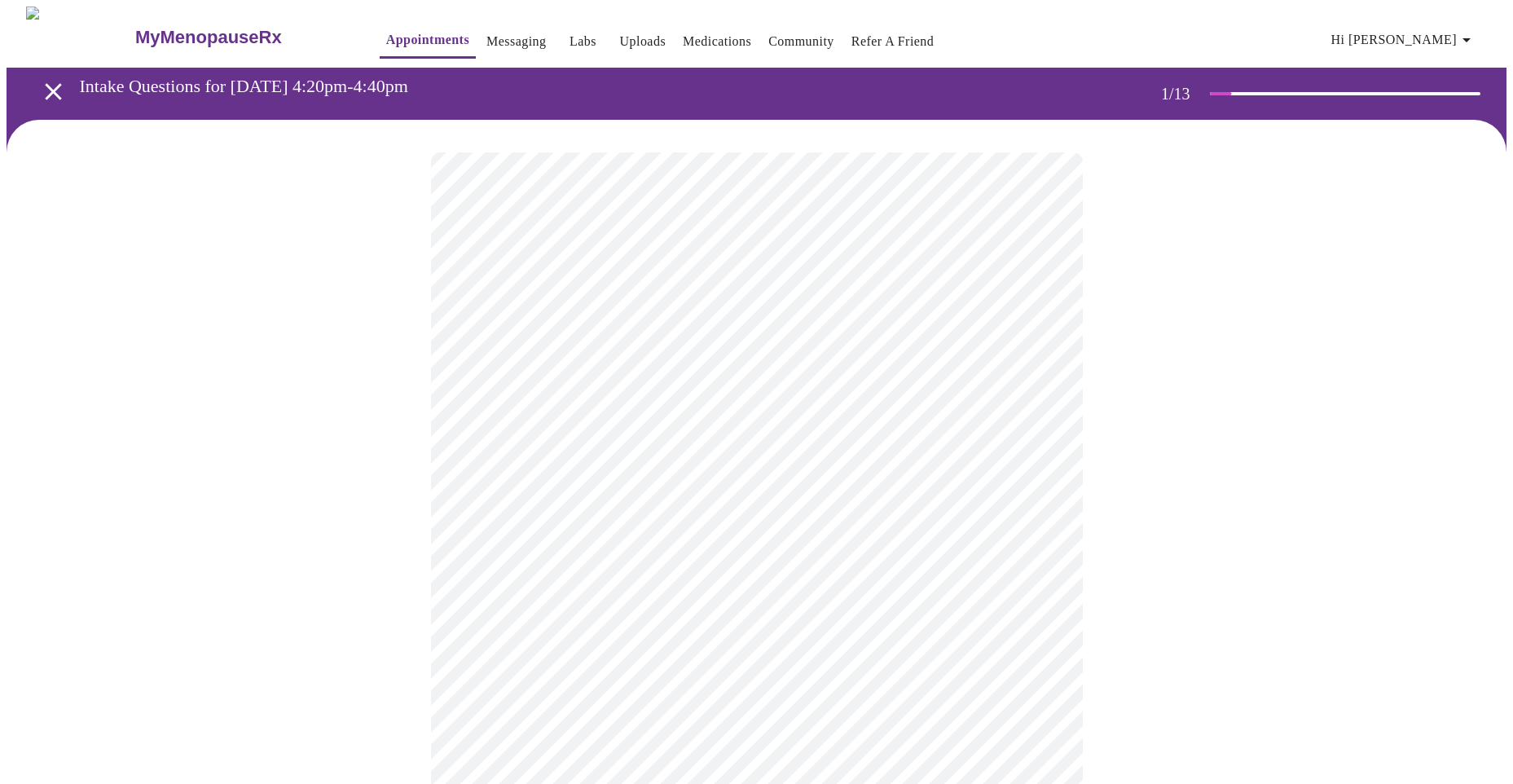
click at [612, 481] on body "MyMenopauseRx Appointments Messaging Labs Uploads Medications Community Refer a…" at bounding box center [756, 751] width 1499 height 1488
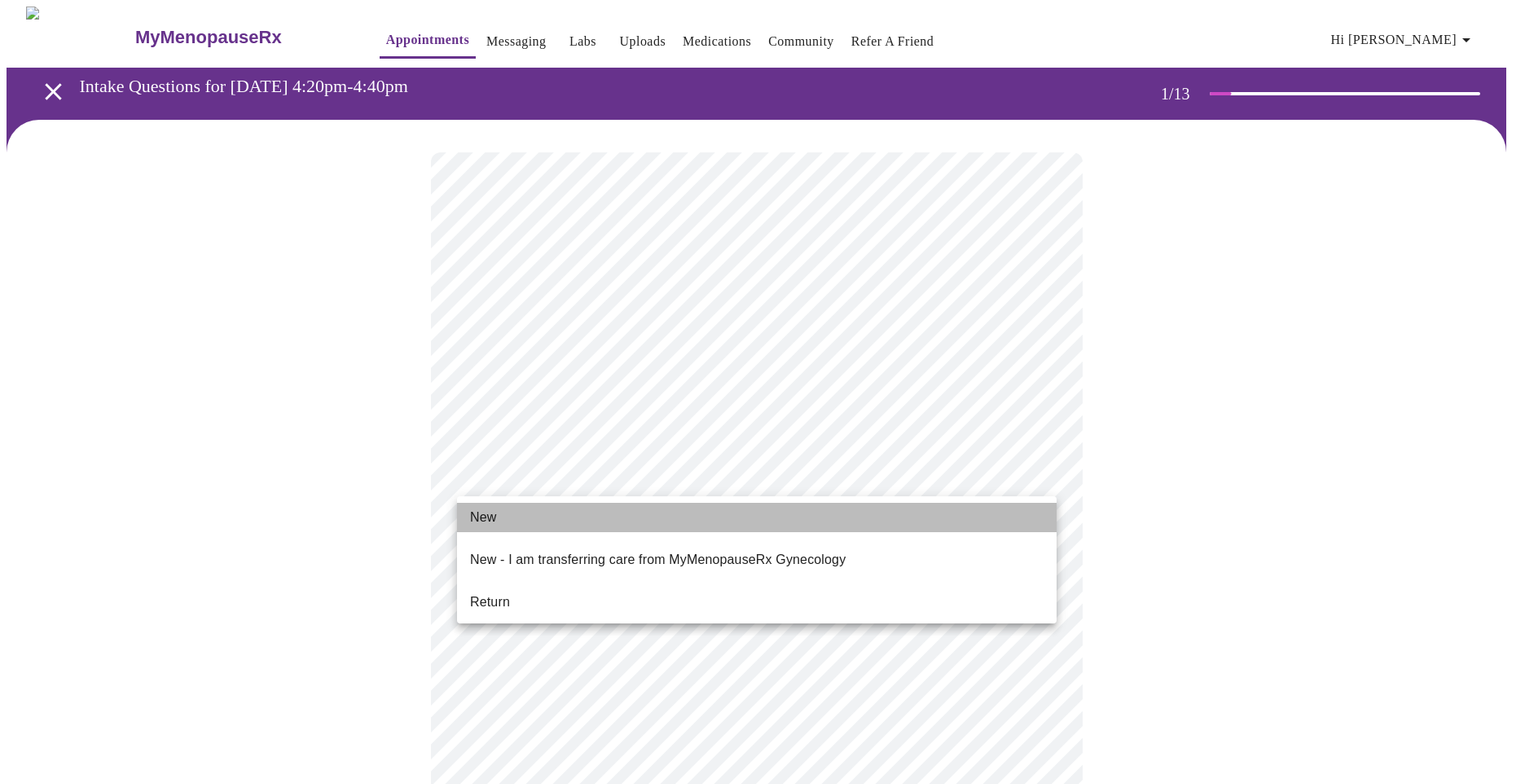
click at [555, 510] on li "New" at bounding box center [757, 517] width 599 height 30
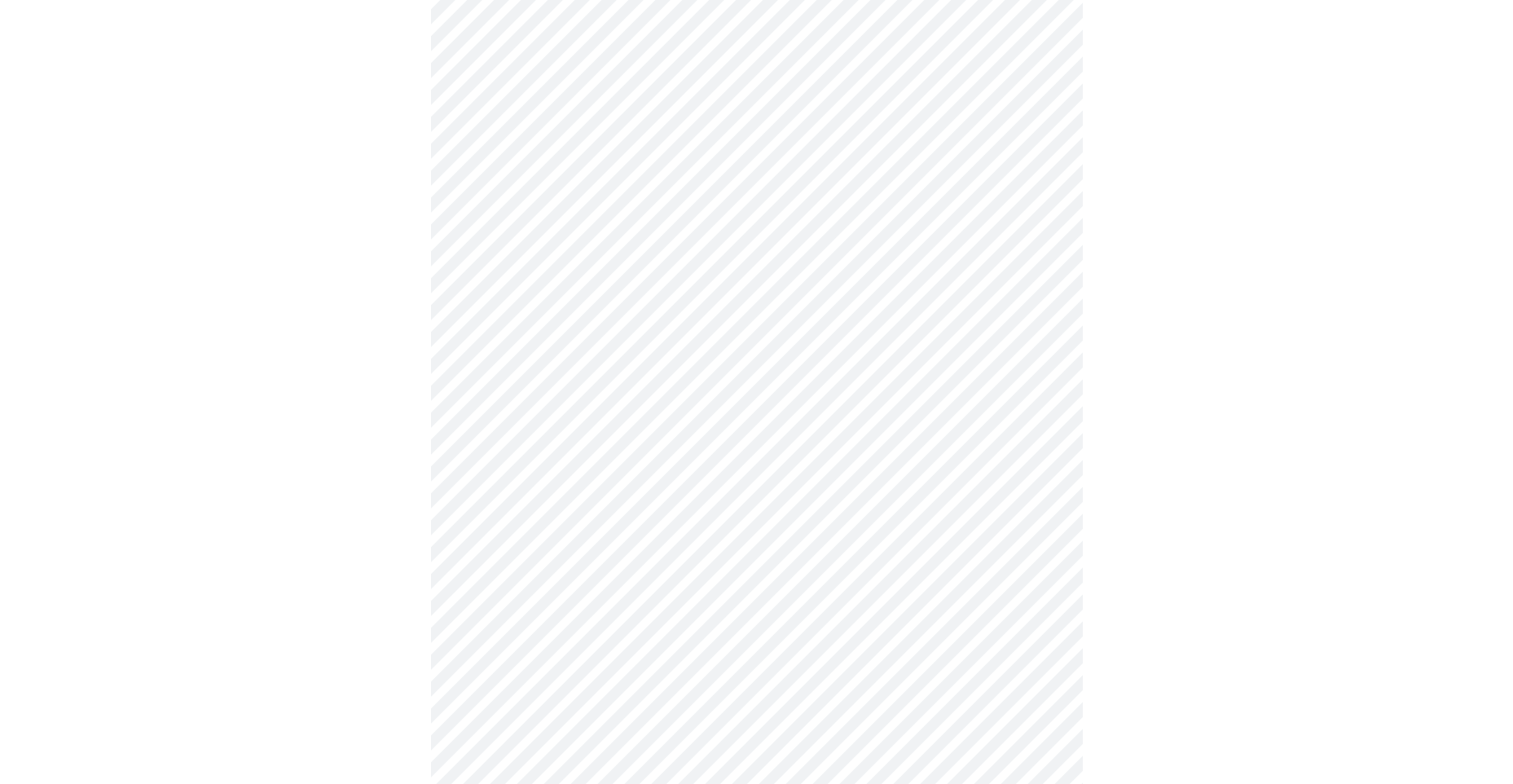
scroll to position [651, 0]
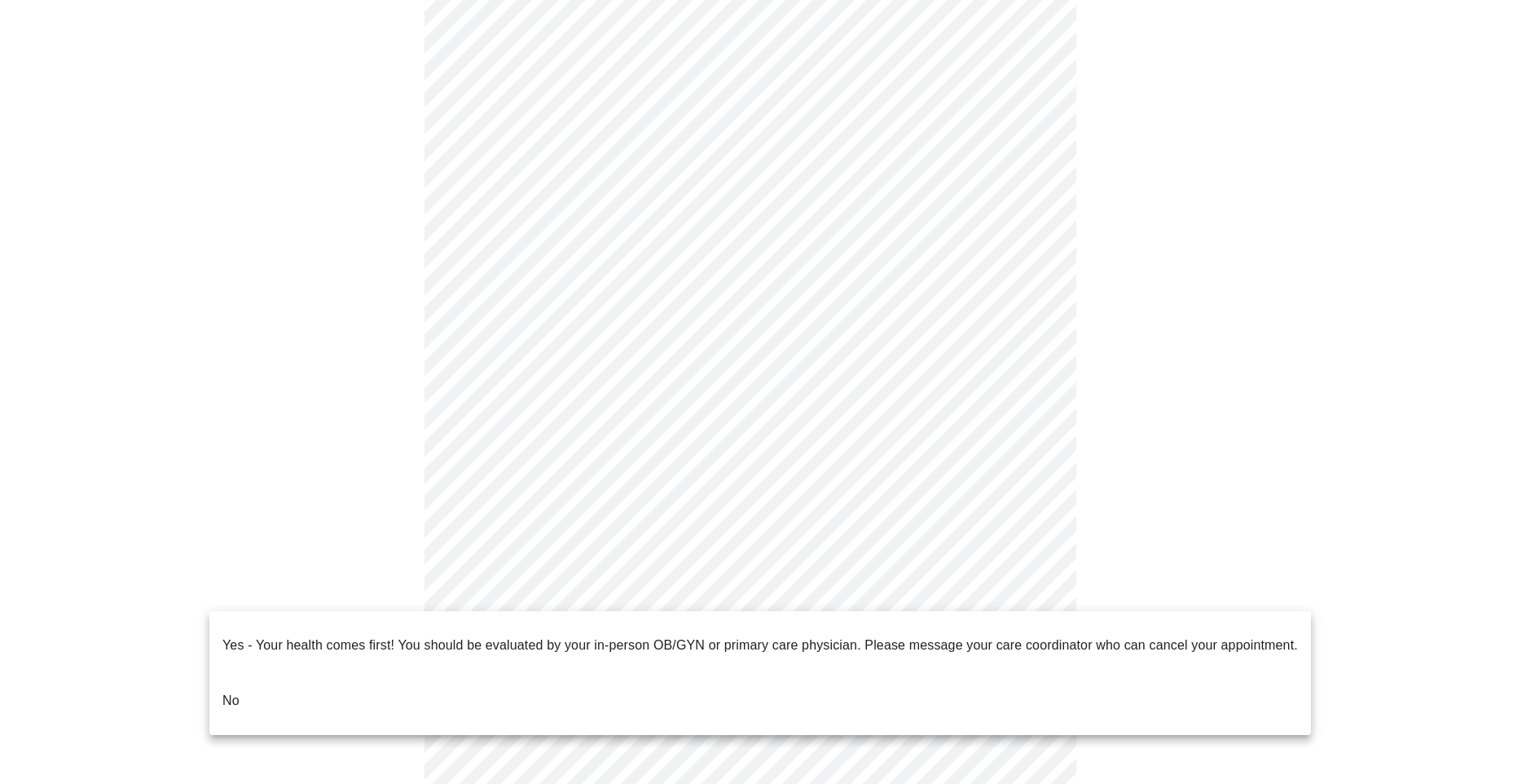
click at [1034, 584] on body "MyMenopauseRx Appointments Messaging Labs Uploads Medications Community Refer a…" at bounding box center [756, 88] width 1499 height 1466
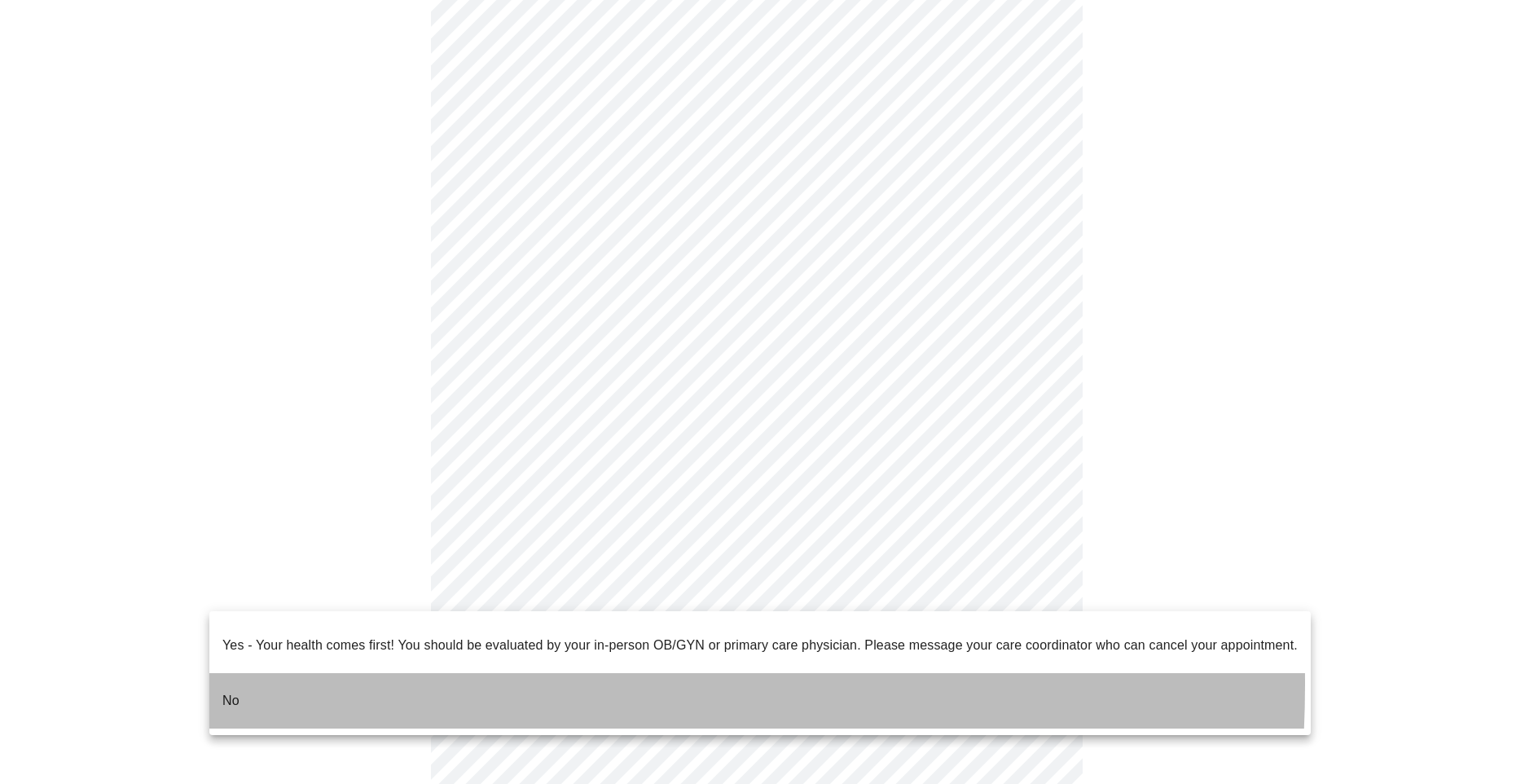
click at [325, 673] on li "No" at bounding box center [761, 700] width 1102 height 55
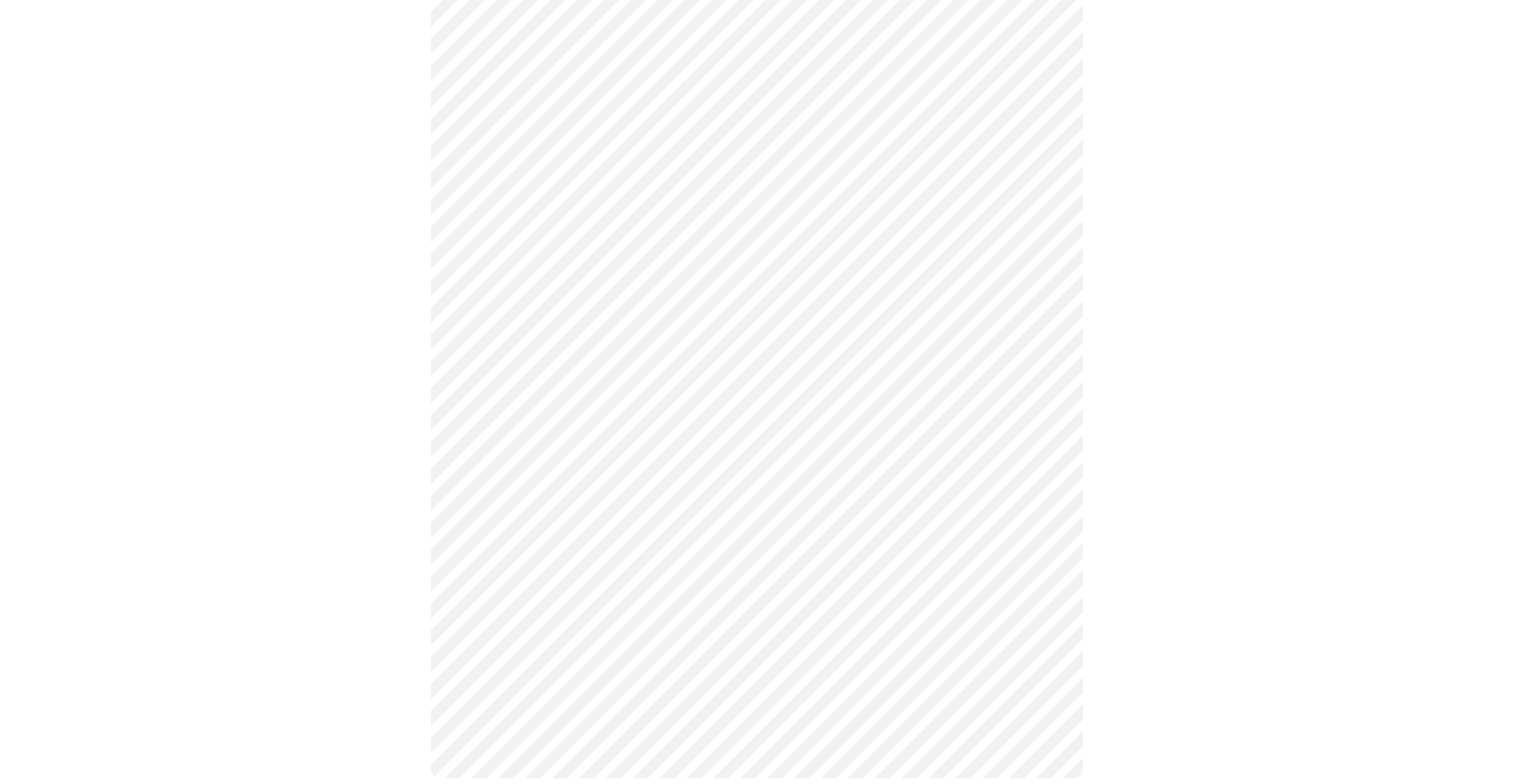
scroll to position [0, 0]
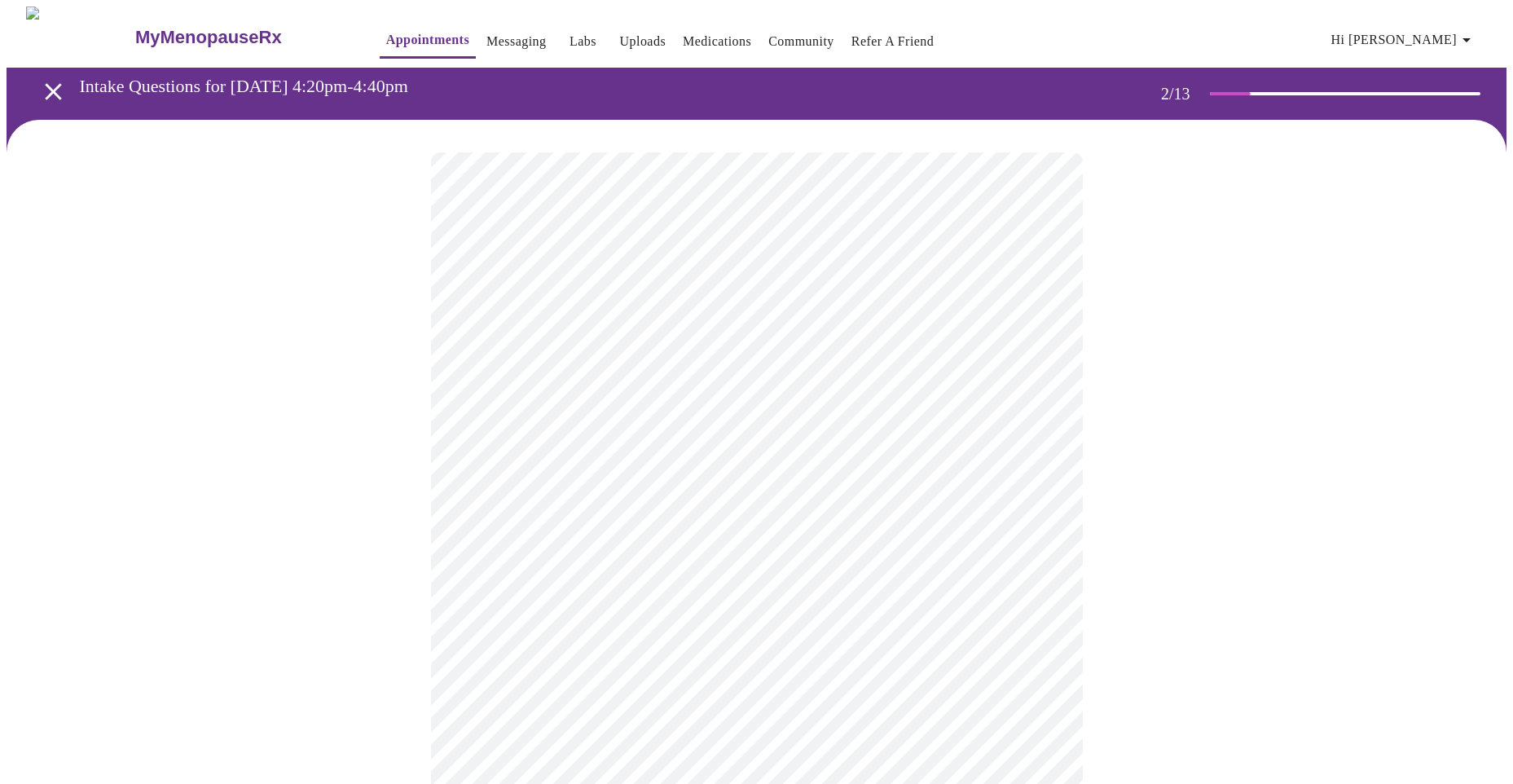
click at [1045, 332] on body "MyMenopauseRx Appointments Messaging Labs Uploads Medications Community Refer a…" at bounding box center [756, 496] width 1499 height 979
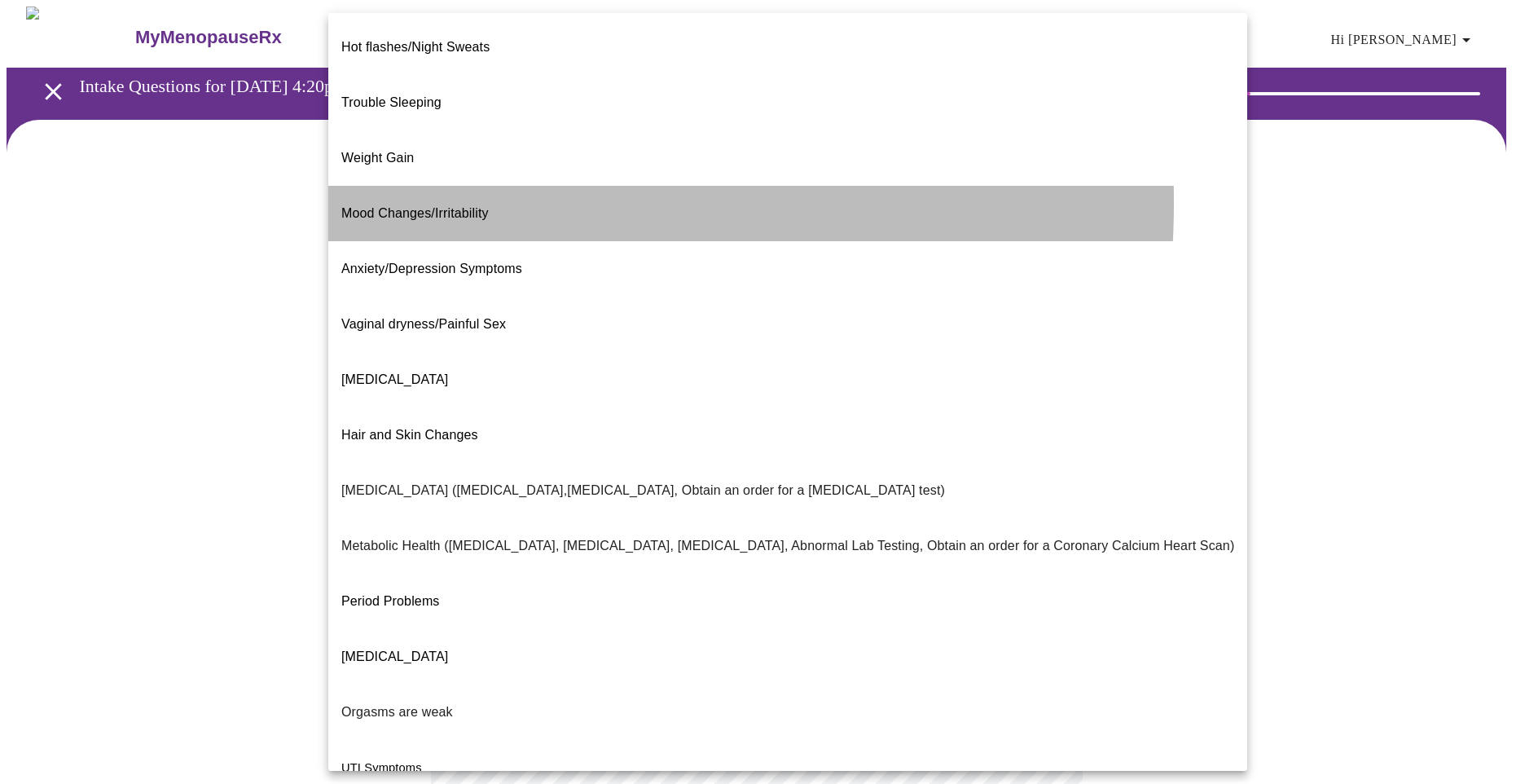
click at [425, 206] on span "Mood Changes/Irritability" at bounding box center [415, 212] width 148 height 14
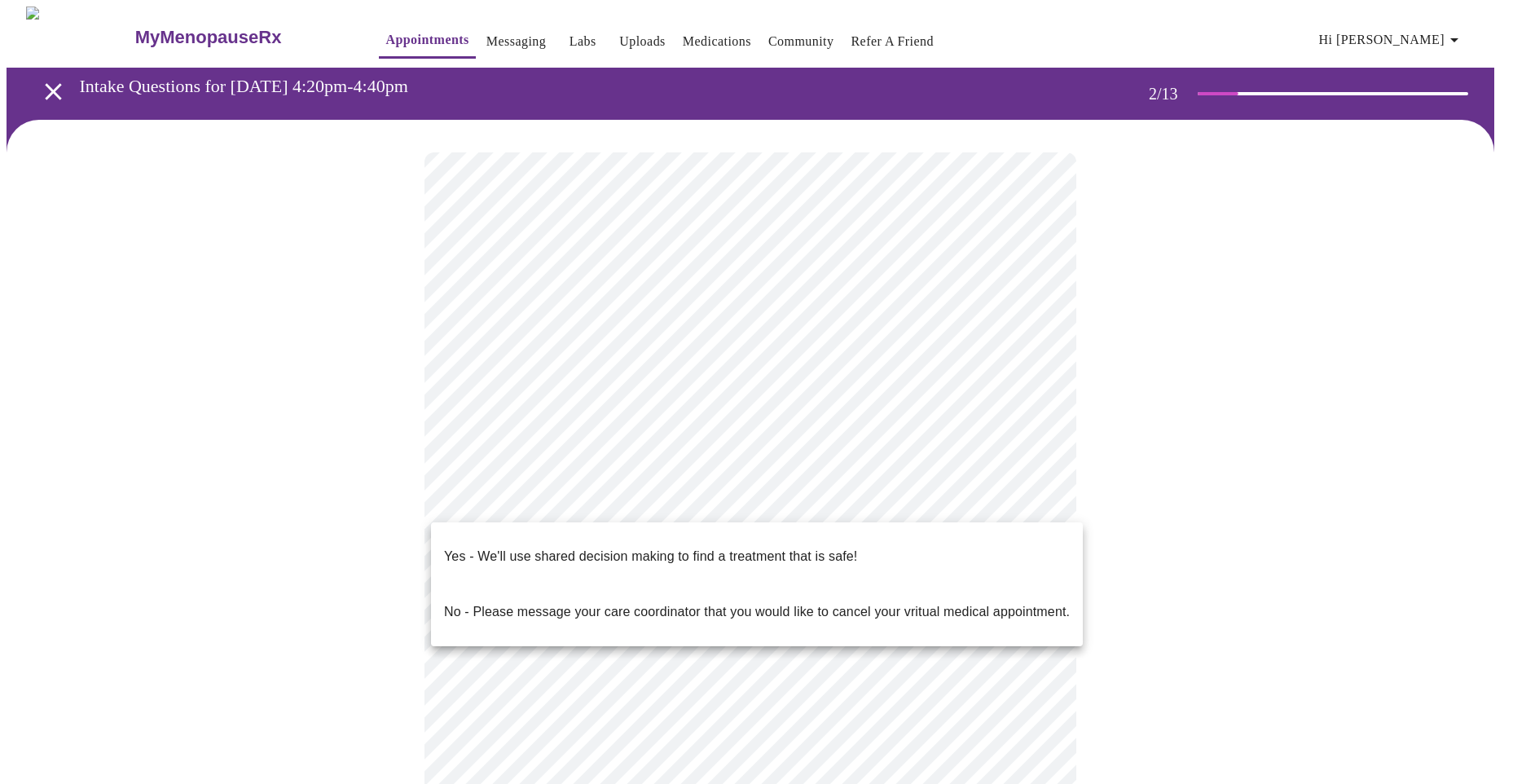
click at [1040, 494] on body "MyMenopauseRx Appointments Messaging Labs Uploads Medications Community Refer a…" at bounding box center [756, 491] width 1499 height 969
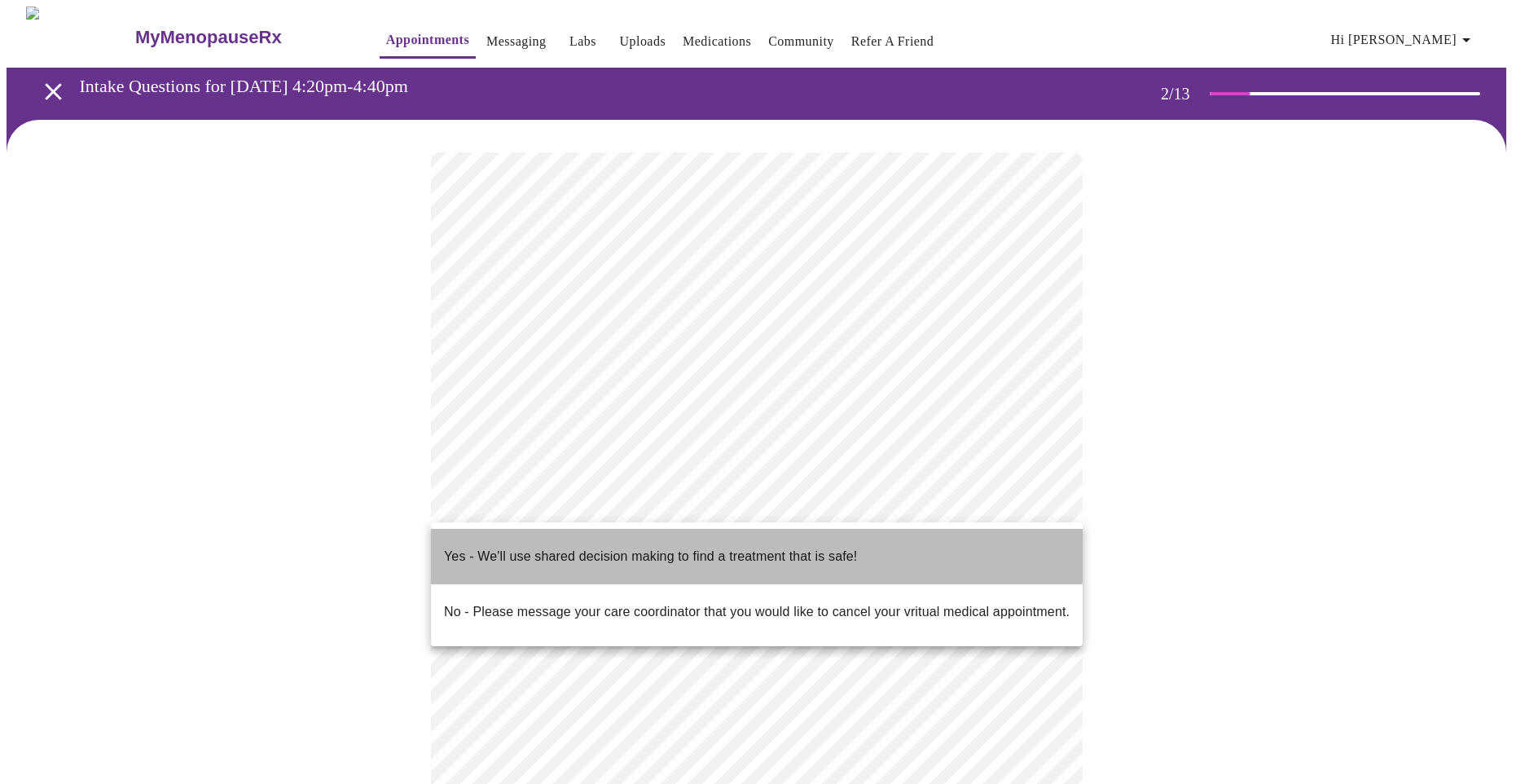
click at [730, 547] on p "Yes - We'll use shared decision making to find a treatment that is safe!" at bounding box center [650, 557] width 413 height 20
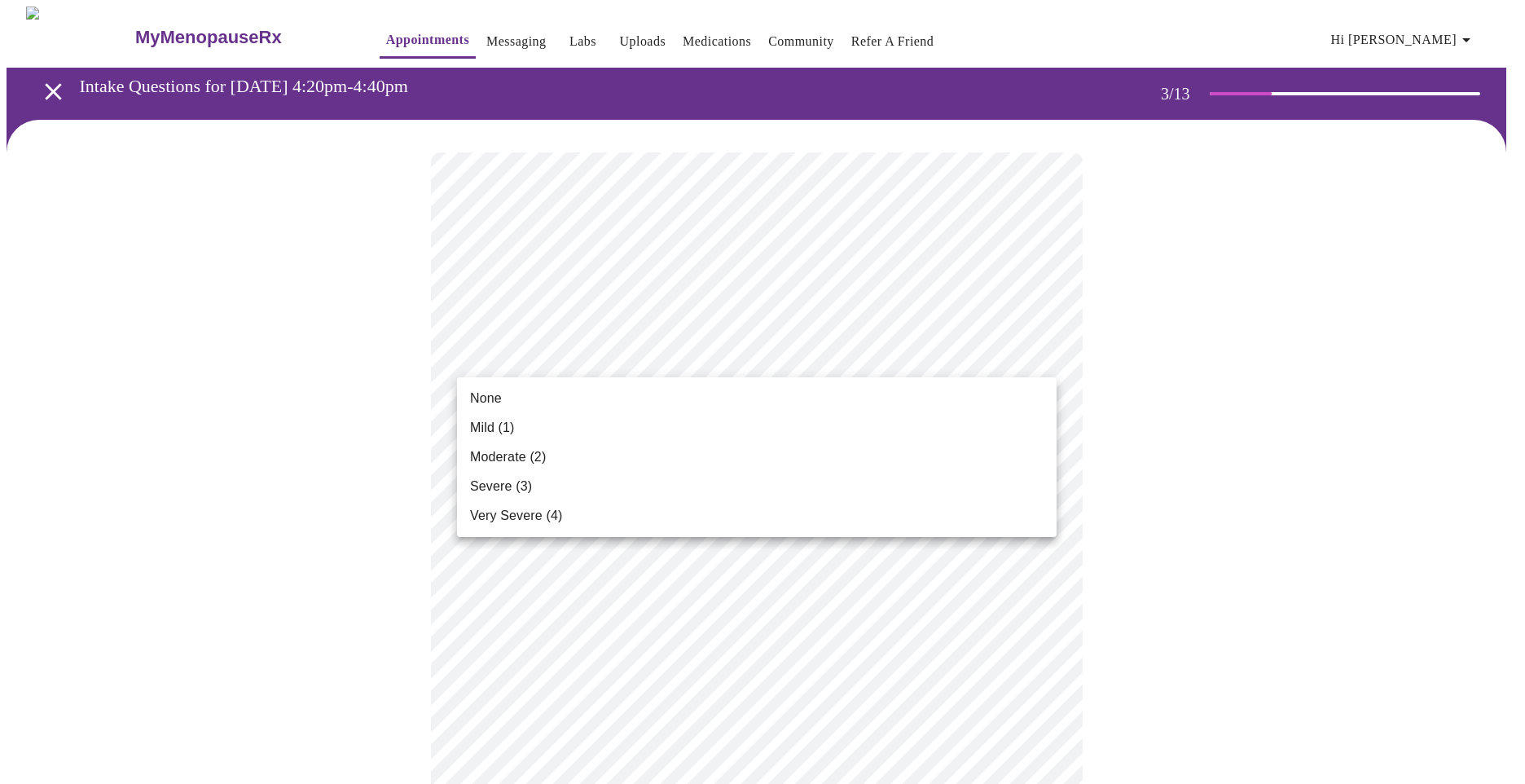
click at [577, 436] on li "Mild (1)" at bounding box center [757, 428] width 599 height 30
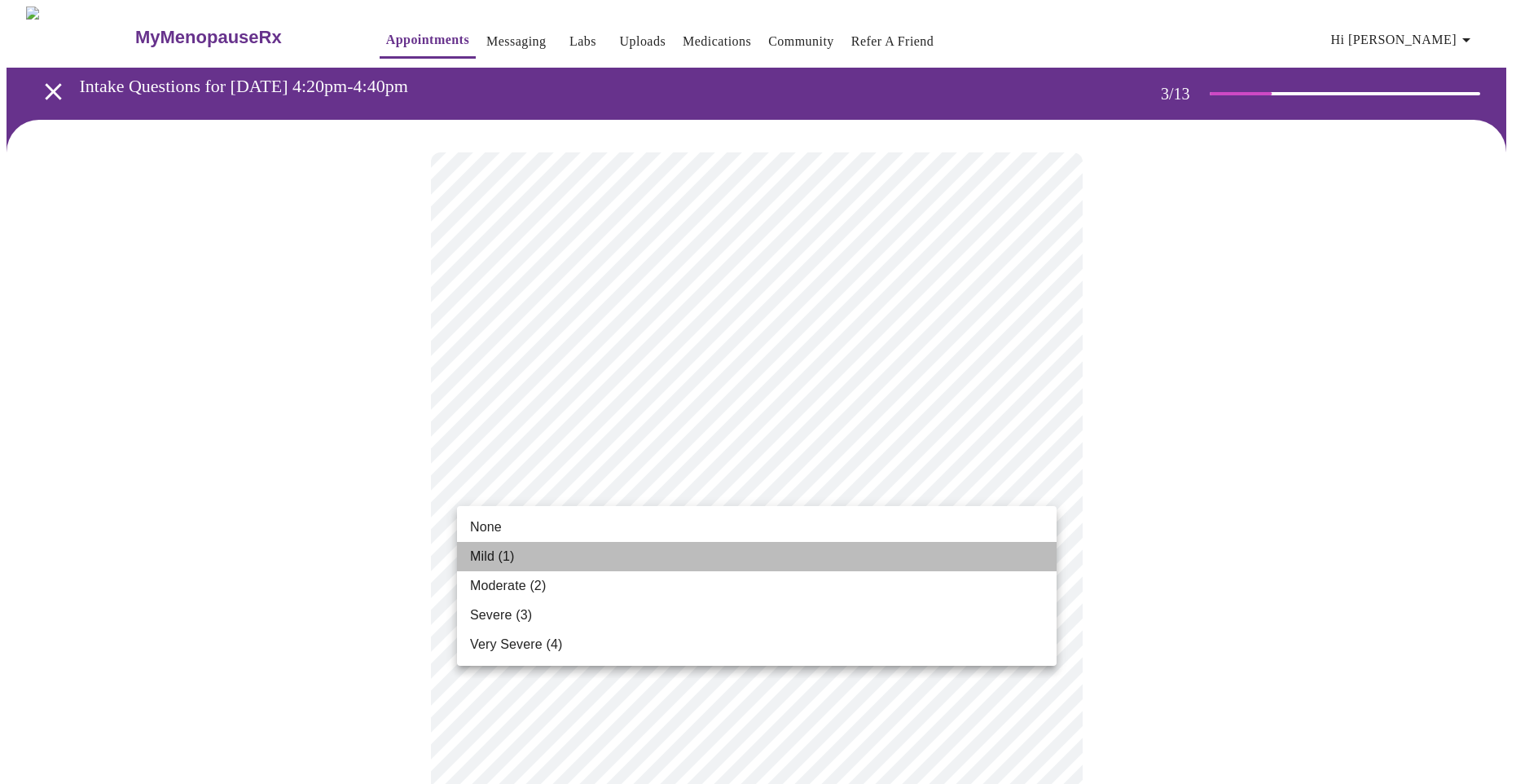
click at [890, 546] on li "Mild (1)" at bounding box center [757, 557] width 599 height 30
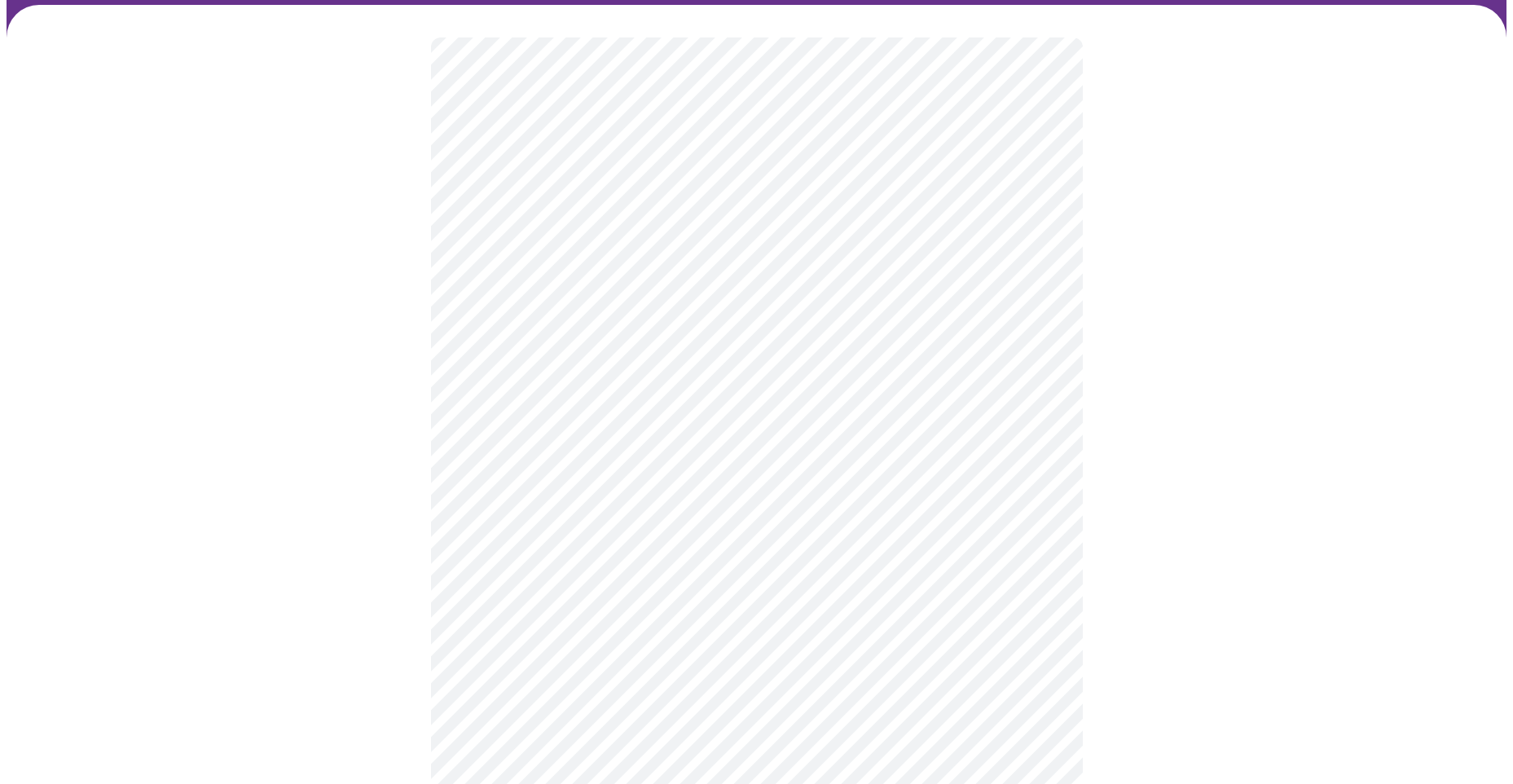
scroll to position [163, 0]
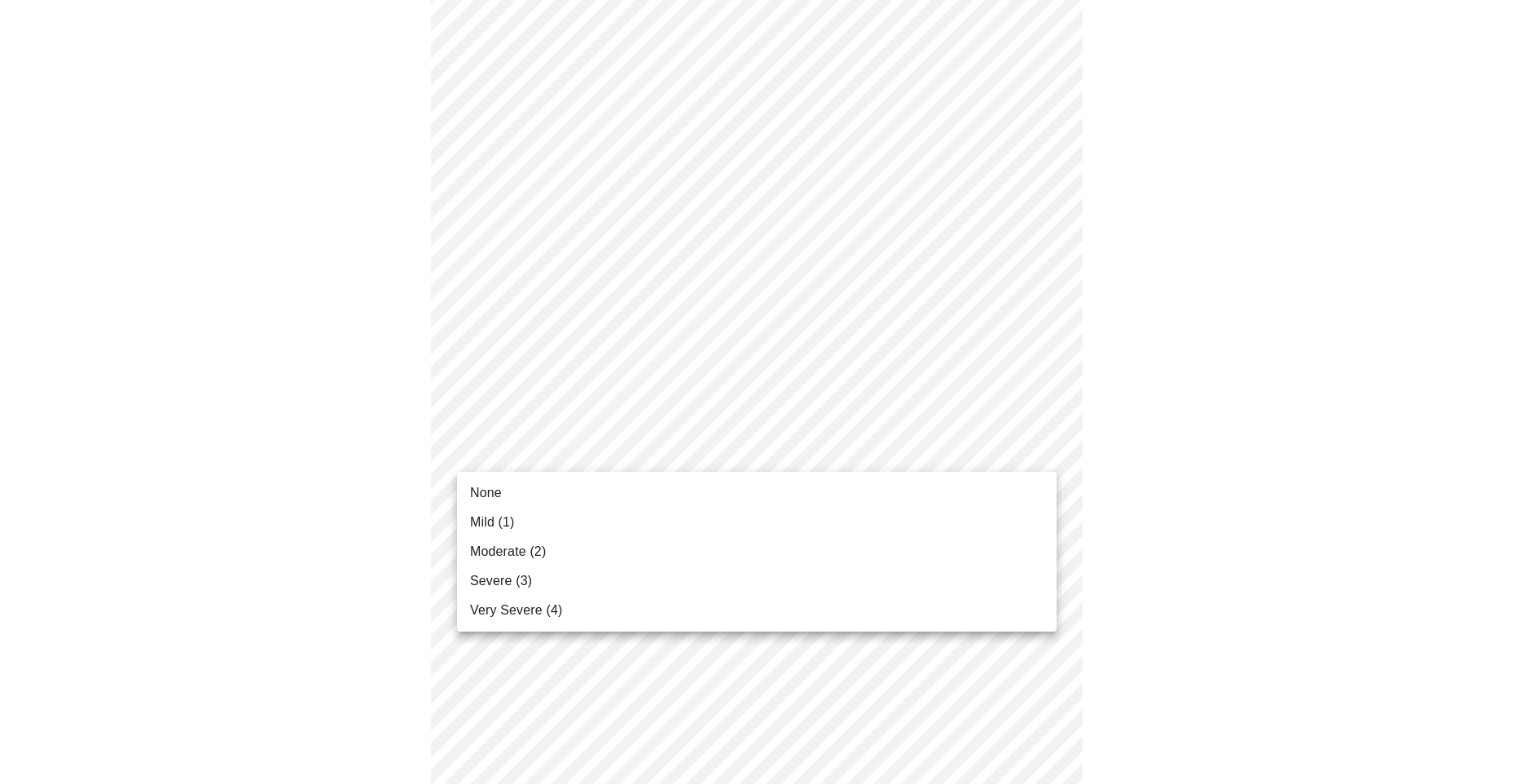
click at [721, 555] on li "Moderate (2)" at bounding box center [757, 552] width 599 height 30
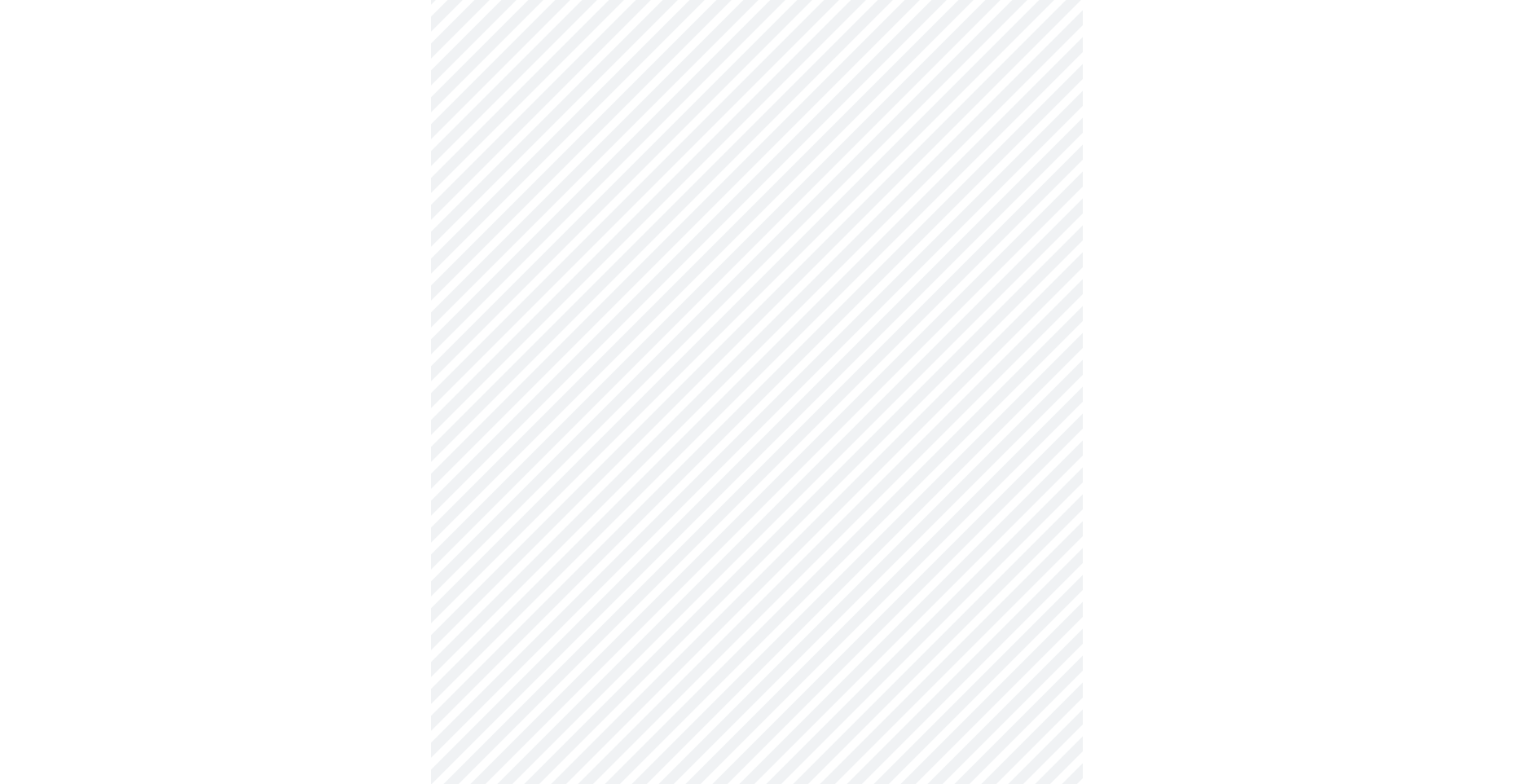
scroll to position [244, 0]
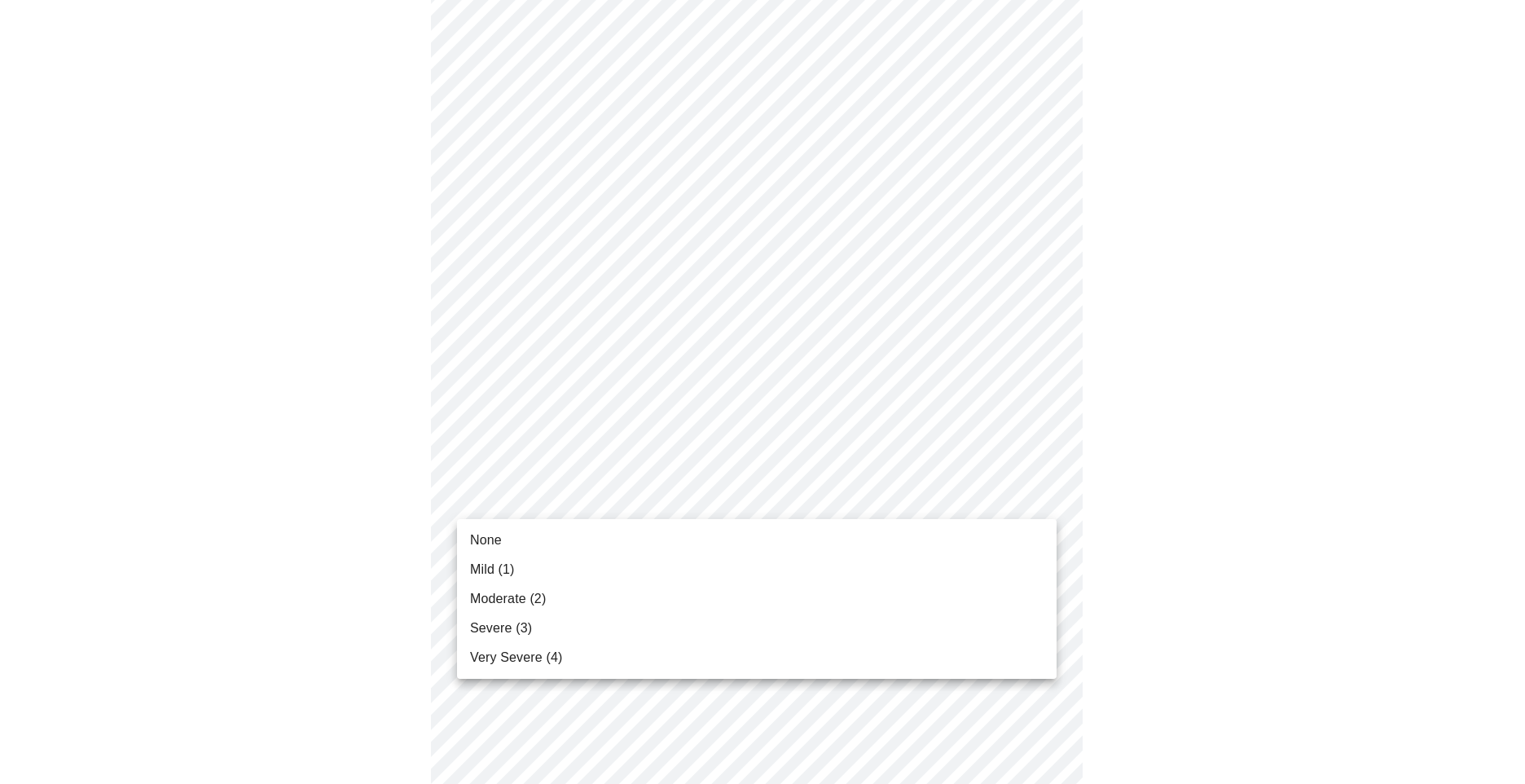
click at [924, 627] on li "Severe (3)" at bounding box center [757, 629] width 599 height 30
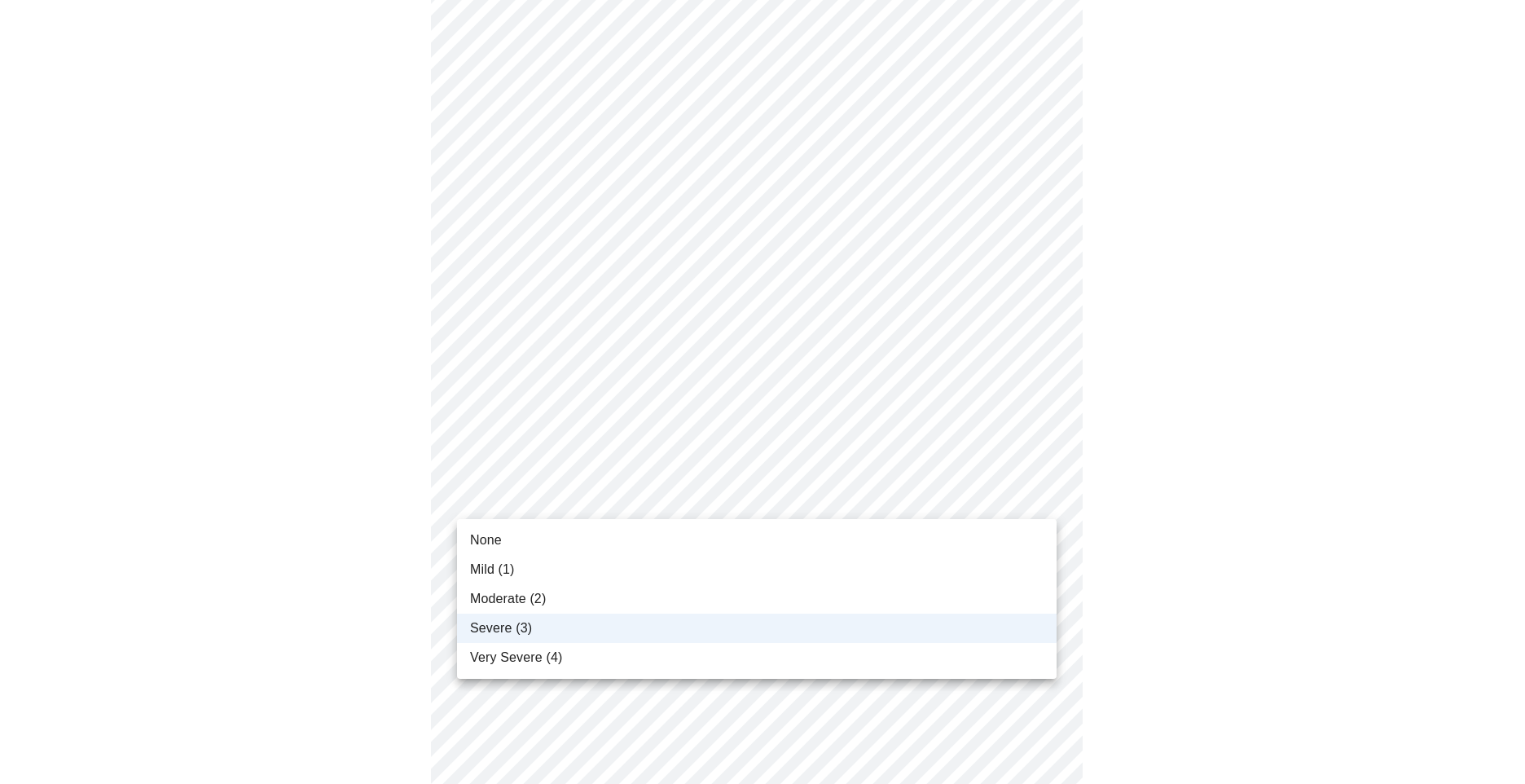
click at [884, 594] on li "Moderate (2)" at bounding box center [757, 599] width 599 height 30
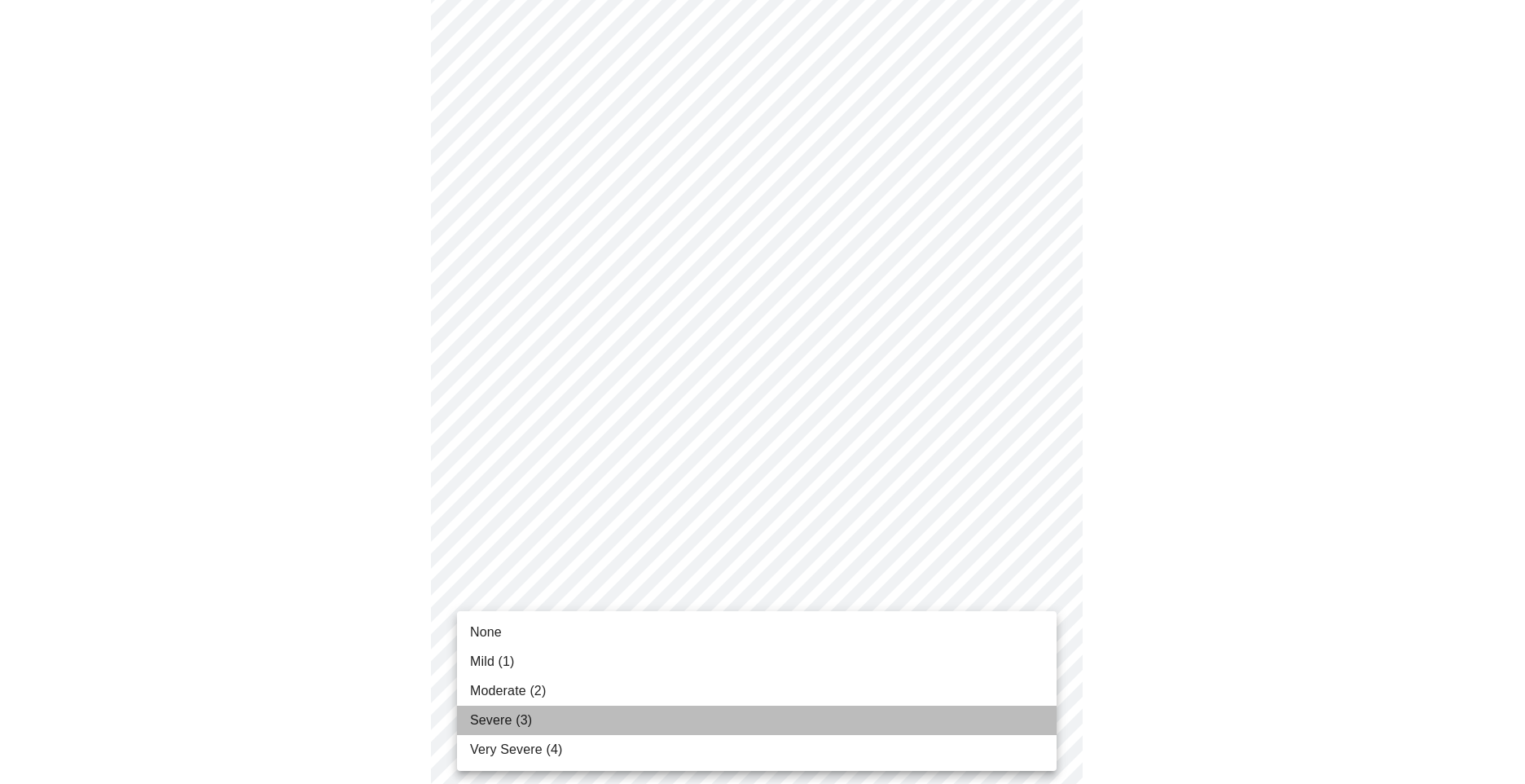
click at [845, 718] on li "Severe (3)" at bounding box center [757, 720] width 599 height 30
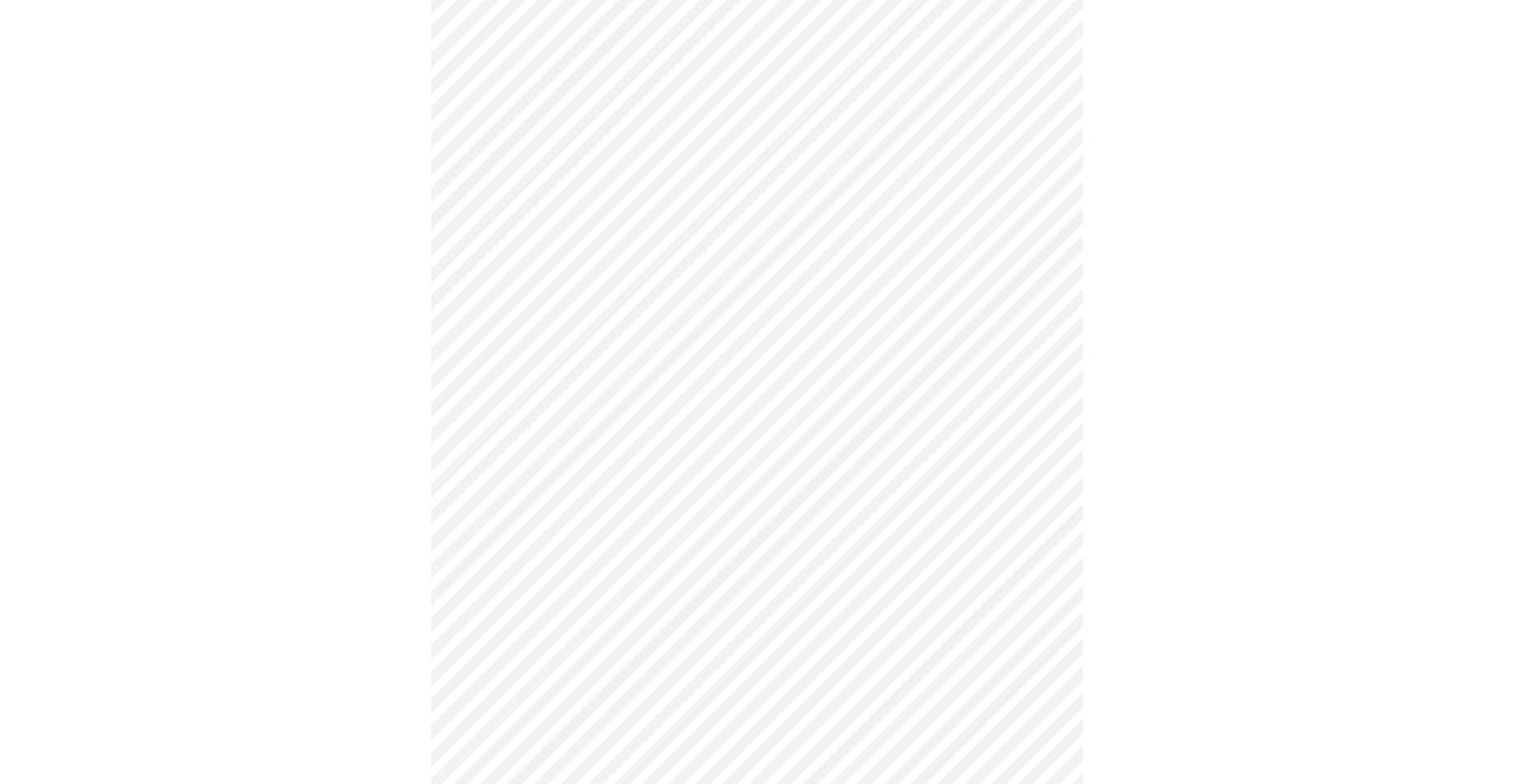
scroll to position [407, 0]
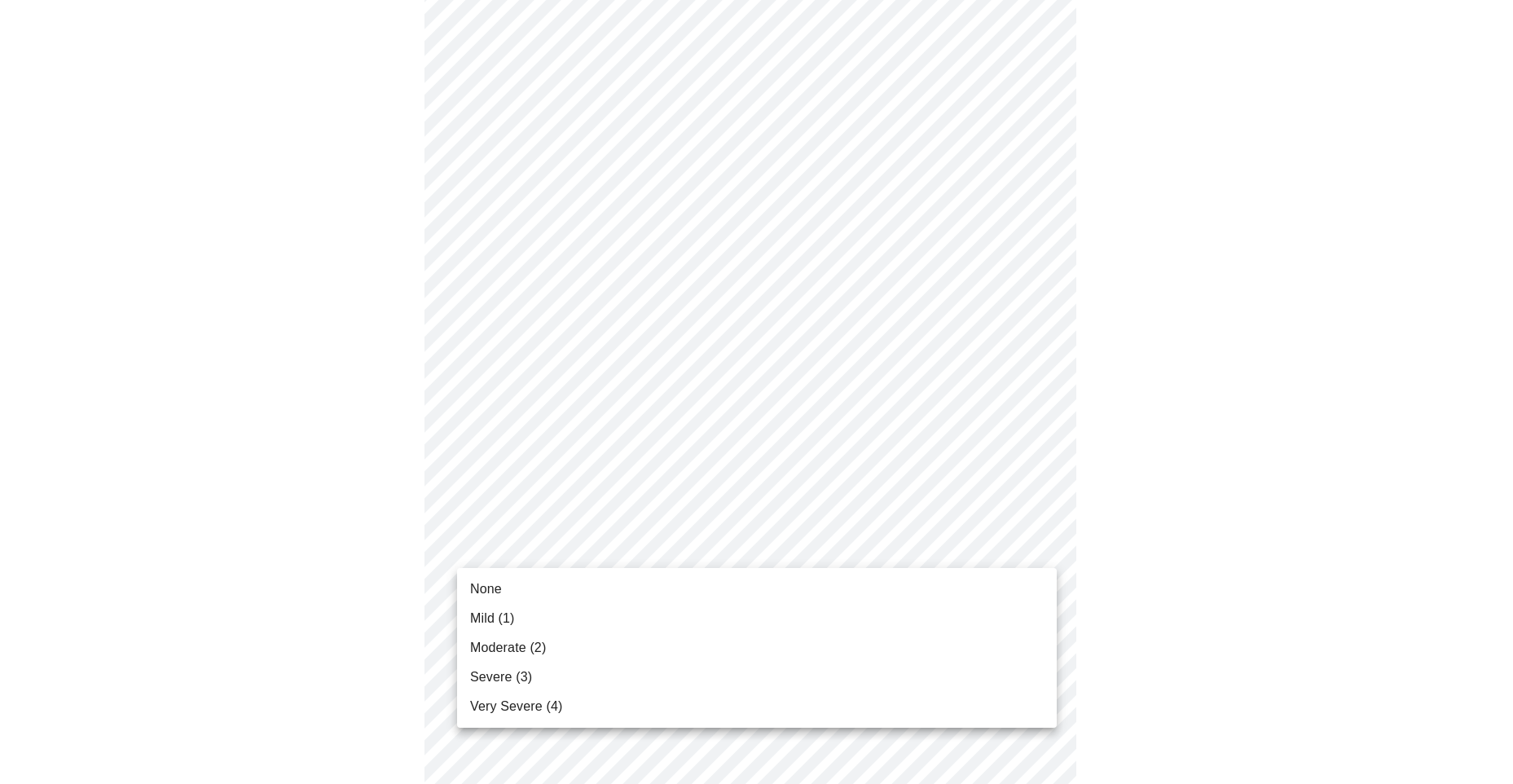
click at [1044, 547] on body "MyMenopauseRx Appointments Messaging Labs Uploads Medications Community Refer a…" at bounding box center [756, 626] width 1499 height 2053
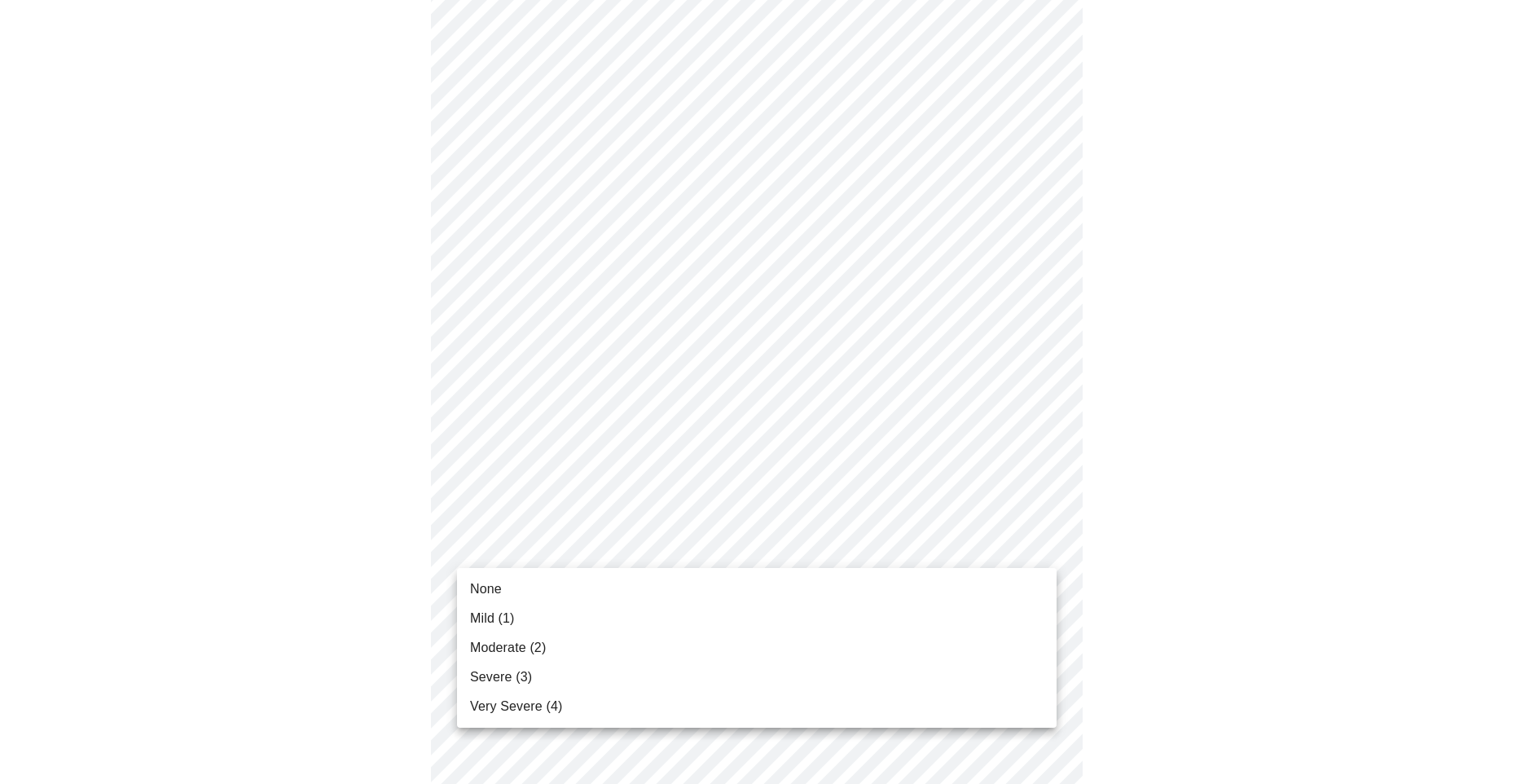
click at [959, 668] on li "Severe (3)" at bounding box center [757, 677] width 599 height 30
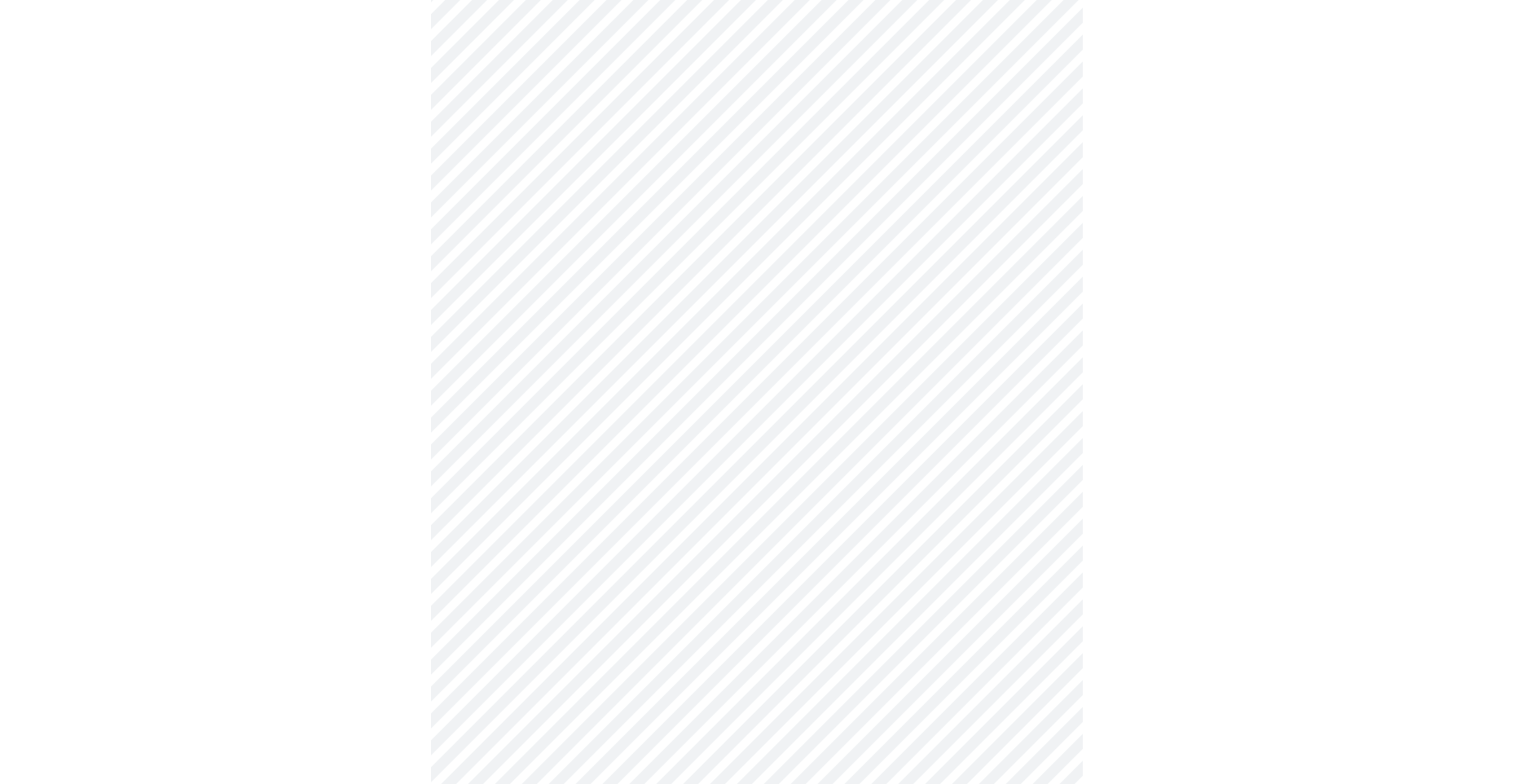
scroll to position [571, 0]
click at [1040, 509] on body "MyMenopauseRx Appointments Messaging Labs Uploads Medications Community Refer a…" at bounding box center [756, 451] width 1499 height 2029
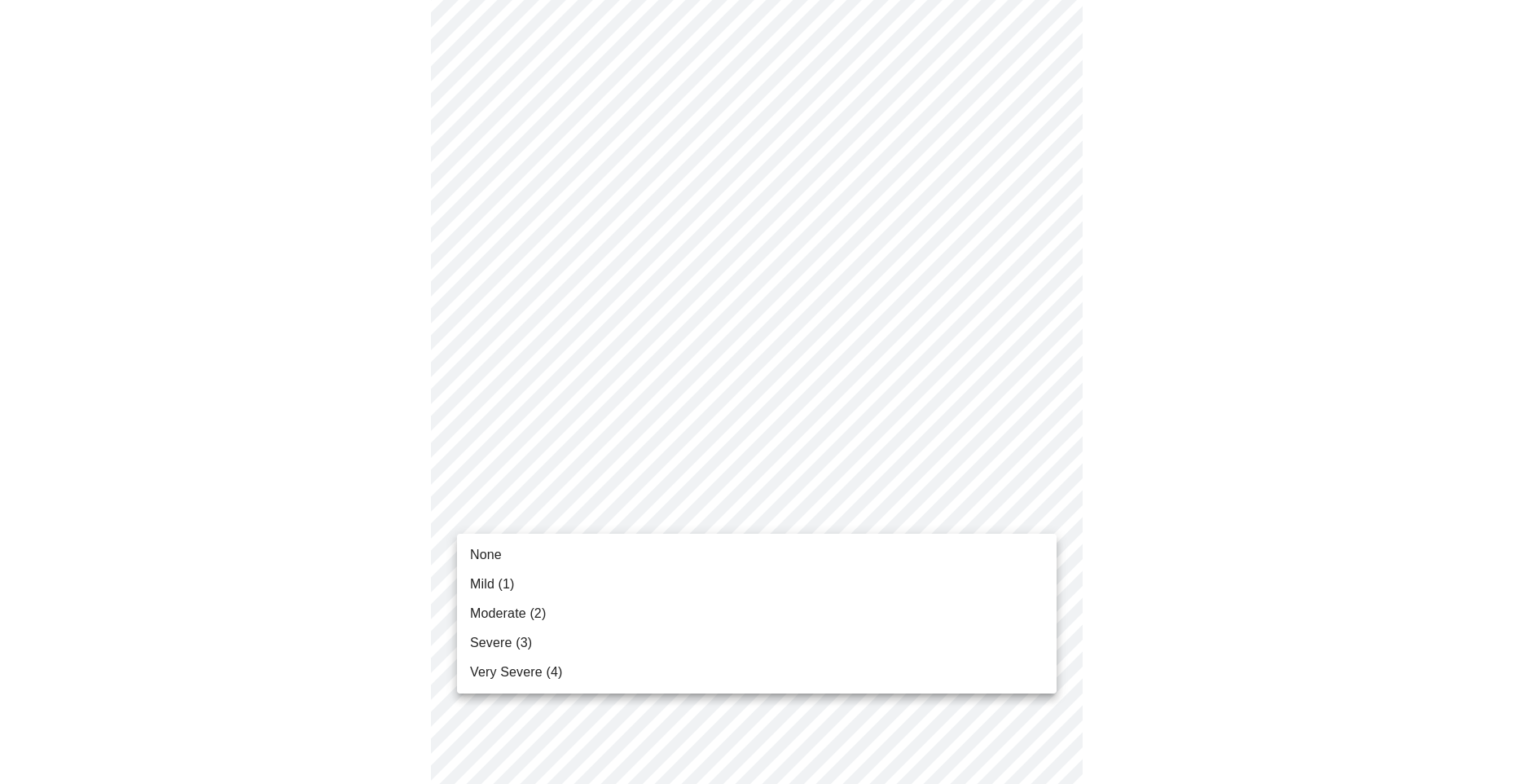
click at [756, 641] on li "Severe (3)" at bounding box center [757, 642] width 599 height 30
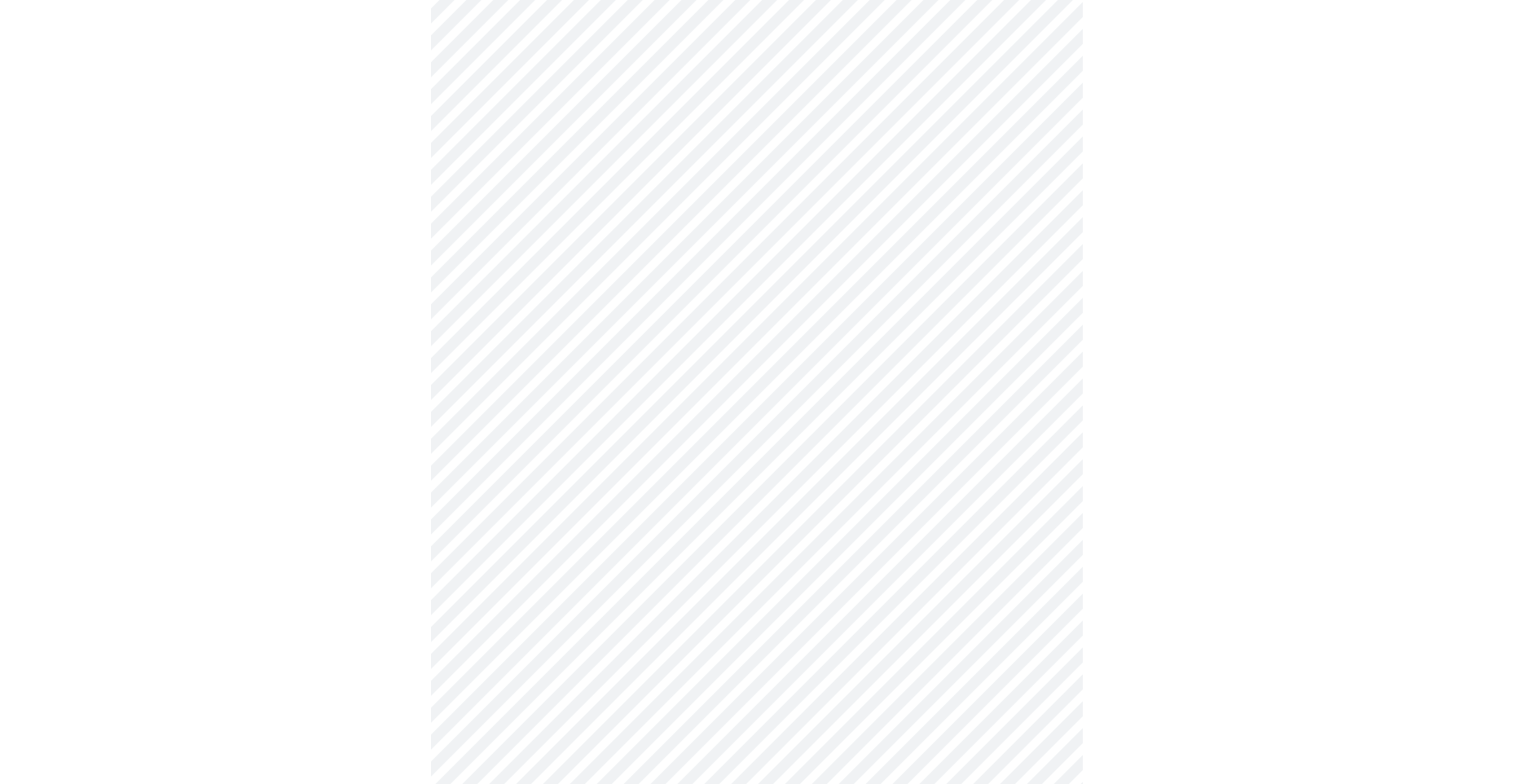
scroll to position [733, 0]
click at [1030, 466] on body "MyMenopauseRx Appointments Messaging Labs Uploads Medications Community Refer a…" at bounding box center [756, 276] width 1499 height 2007
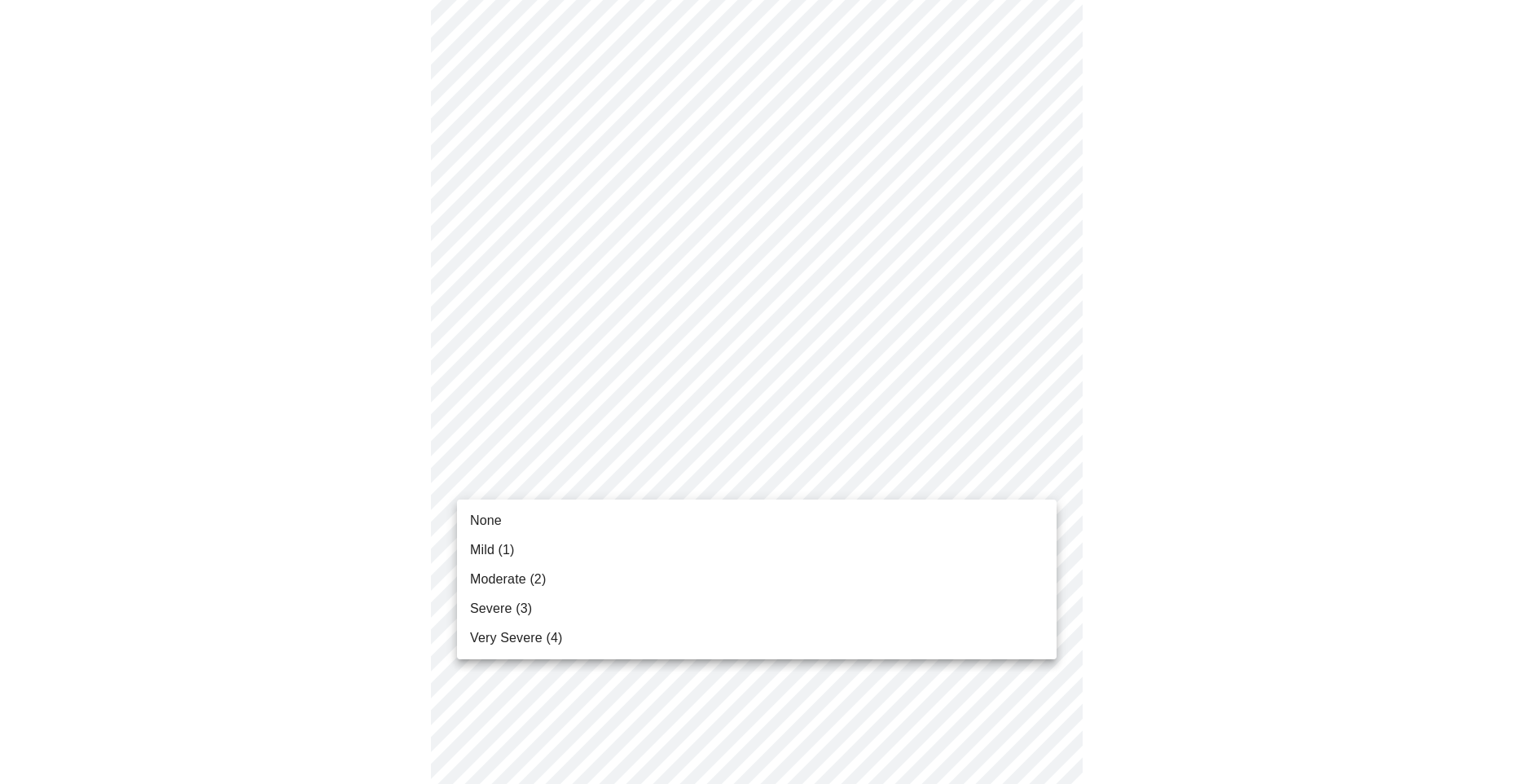
click at [957, 599] on li "Severe (3)" at bounding box center [757, 609] width 599 height 30
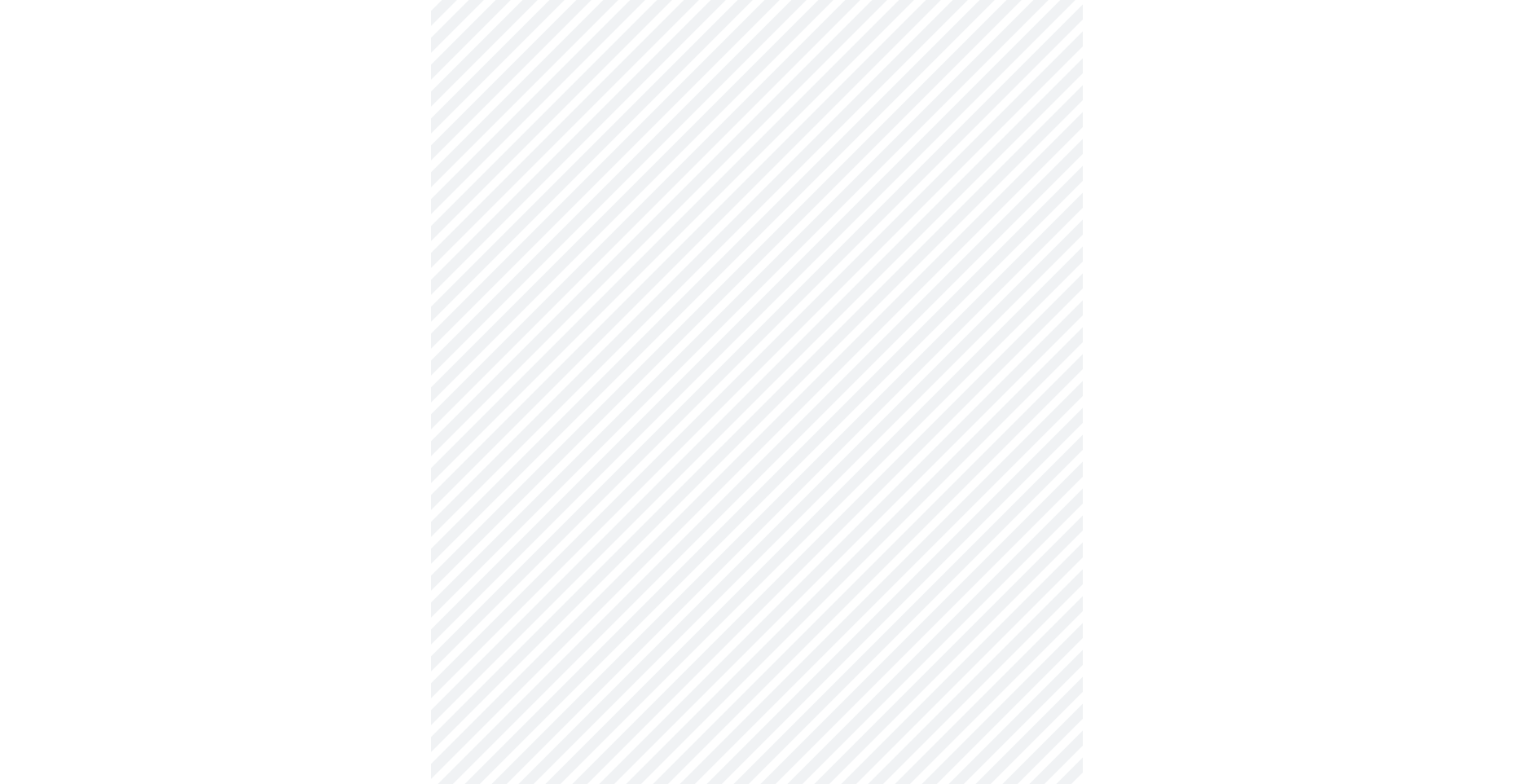
scroll to position [814, 0]
click at [1036, 526] on body "MyMenopauseRx Appointments Messaging Labs Uploads Medications Community Refer a…" at bounding box center [756, 184] width 1499 height 1984
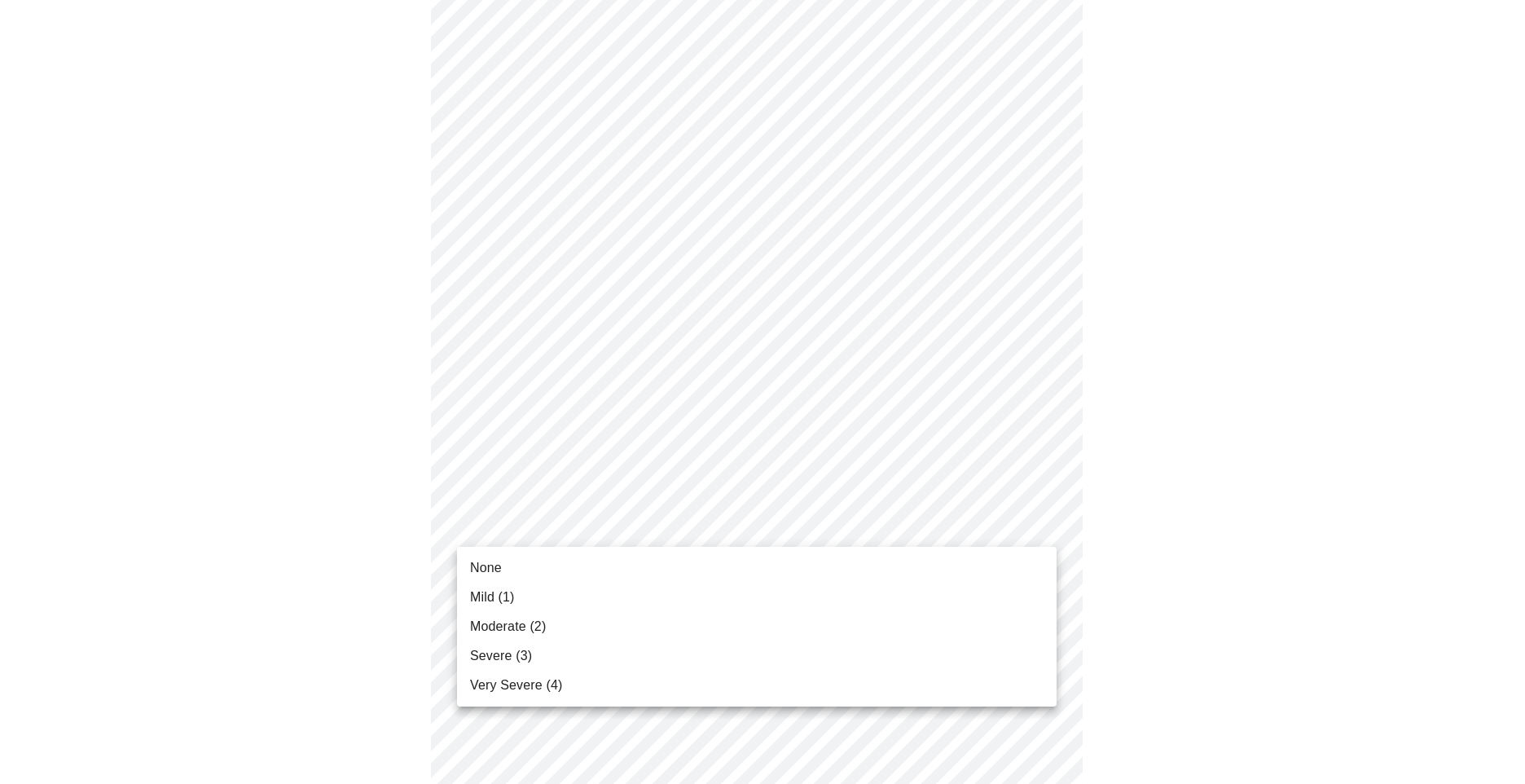
click at [983, 553] on li "None" at bounding box center [757, 568] width 599 height 30
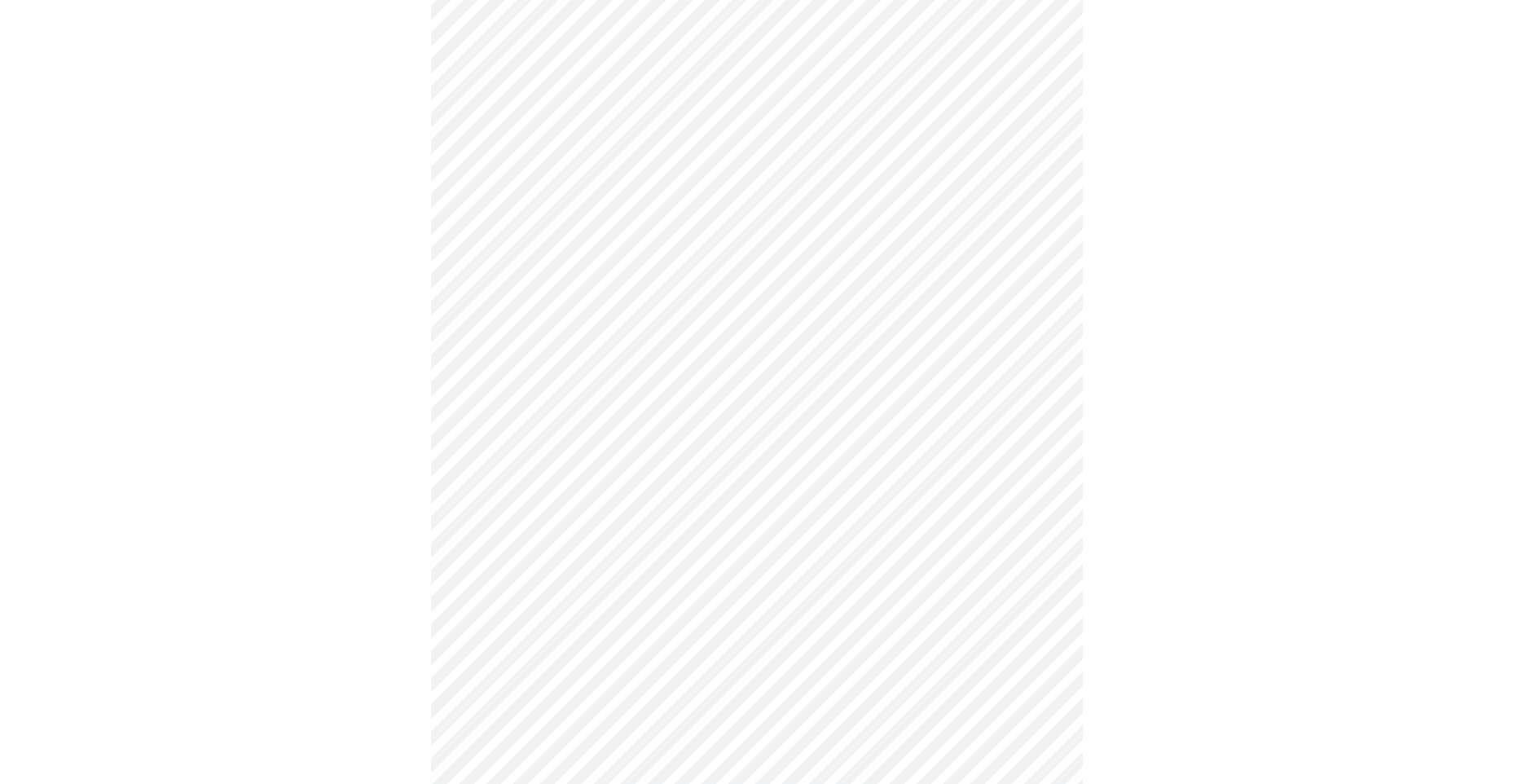
scroll to position [978, 0]
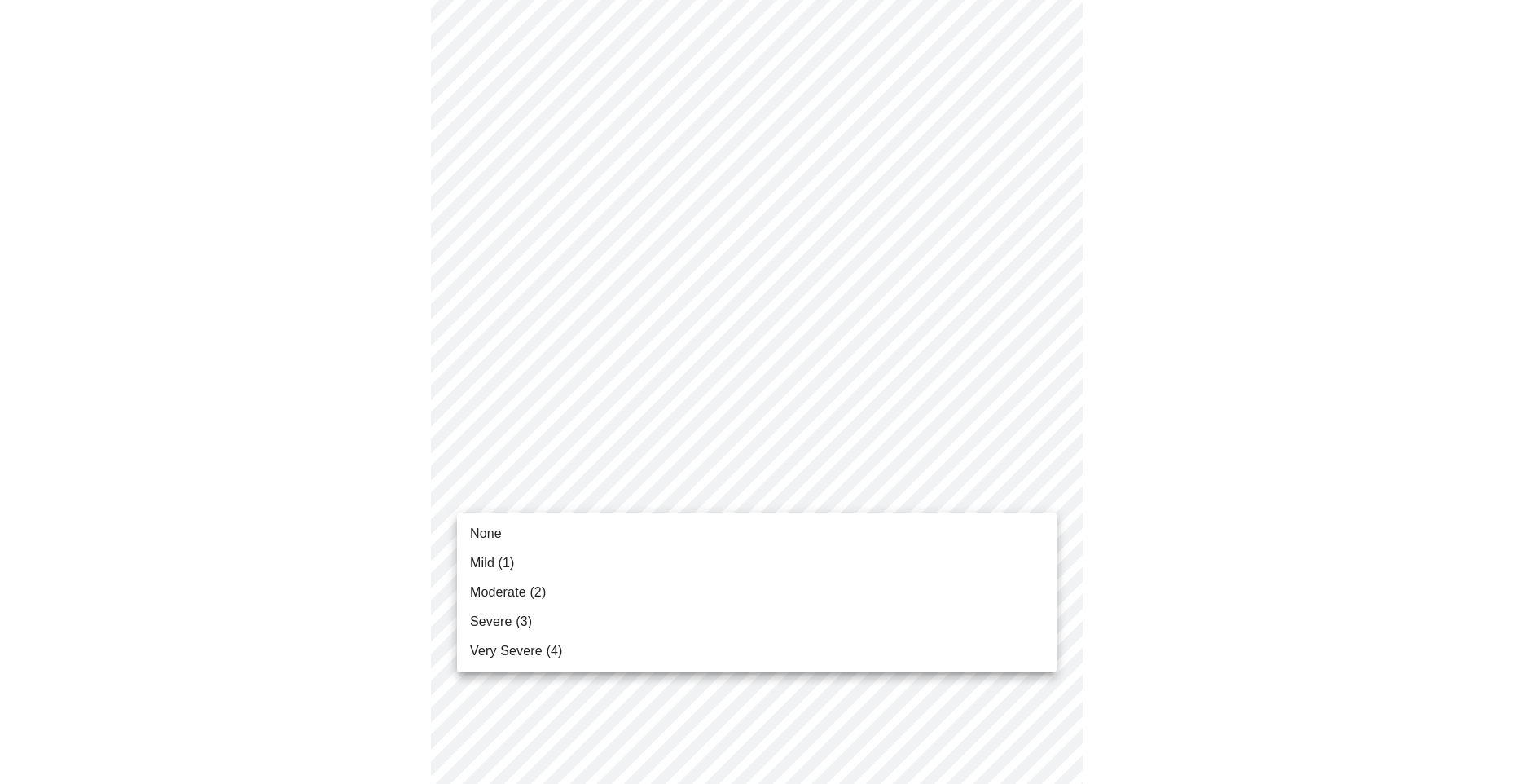
click at [1041, 494] on body "MyMenopauseRx Appointments Messaging Labs Uploads Medications Community Refer a…" at bounding box center [762, 10] width 1512 height 1961
click at [941, 618] on li "Severe (3)" at bounding box center [757, 622] width 599 height 30
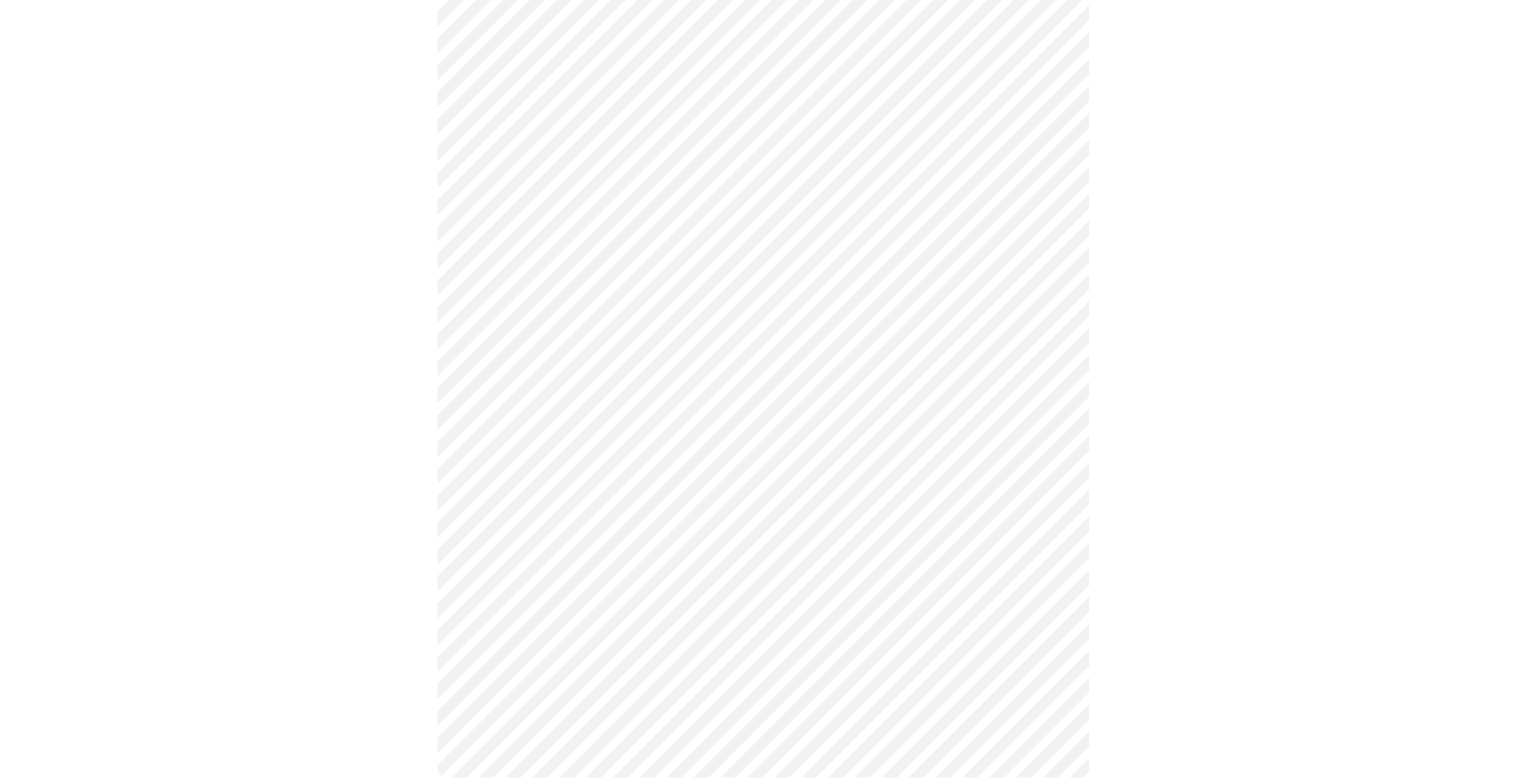
scroll to position [1140, 0]
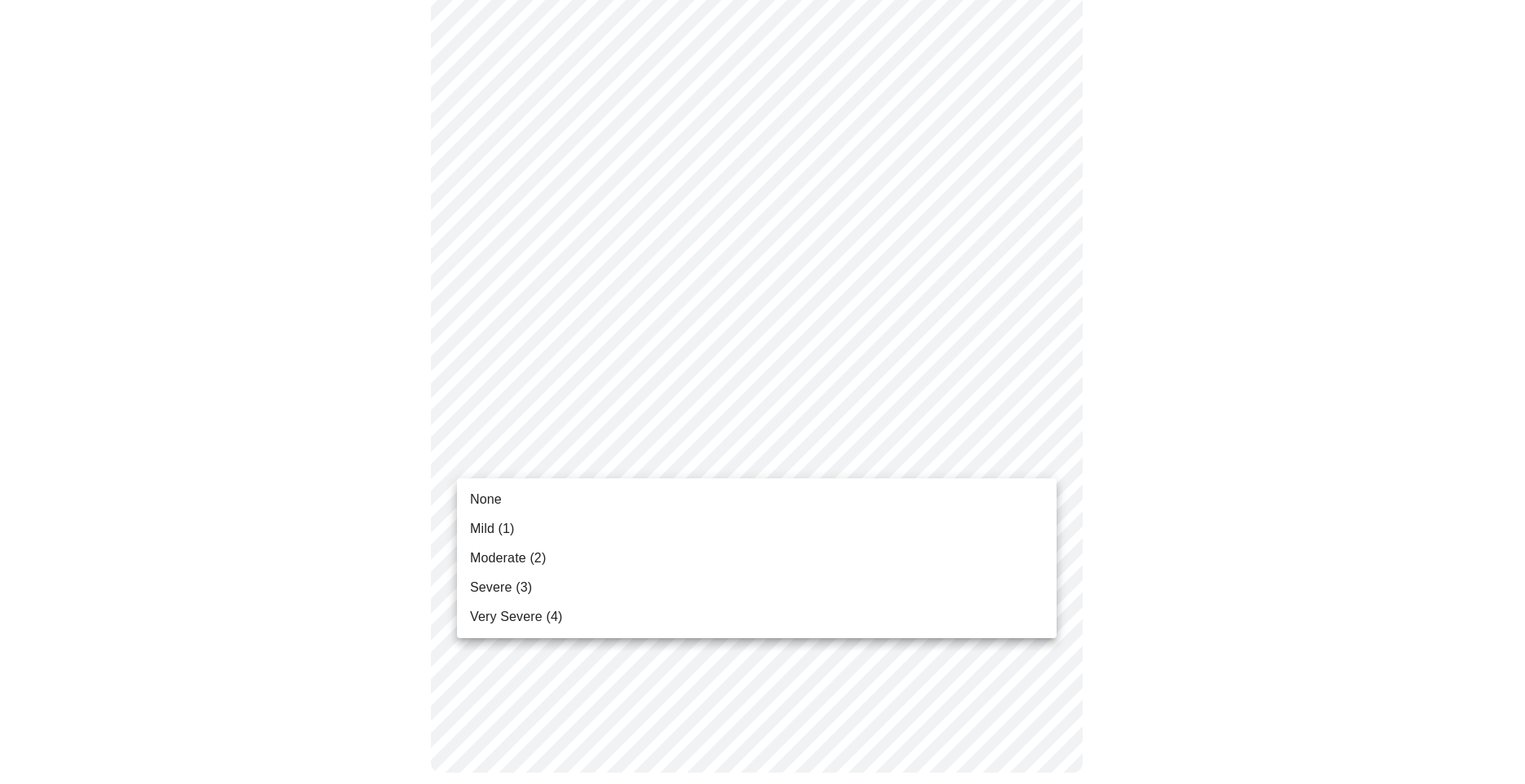
click at [887, 597] on li "Severe (3)" at bounding box center [757, 587] width 599 height 30
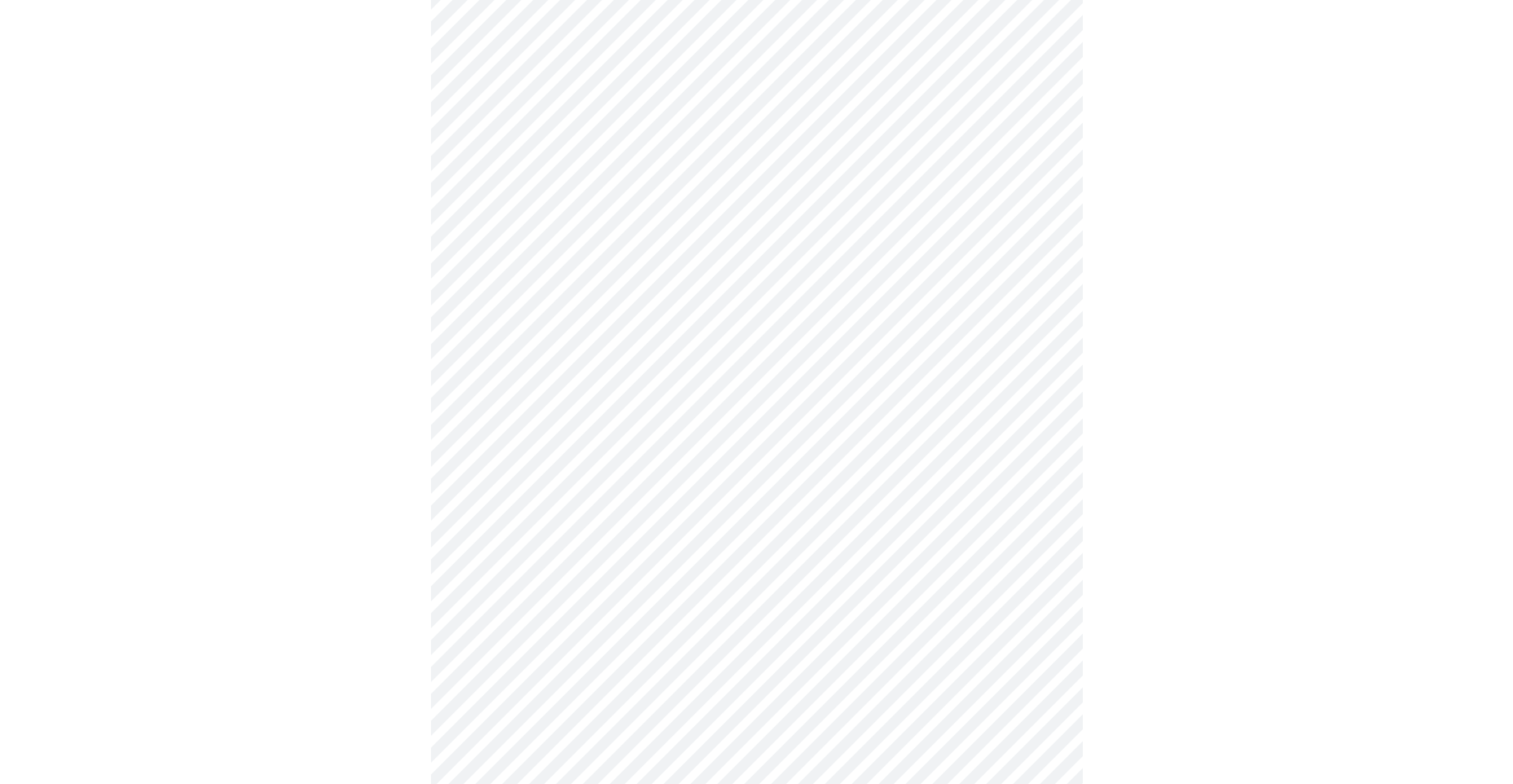
scroll to position [489, 0]
click at [908, 512] on body "MyMenopauseRx Appointments Messaging Labs Uploads Medications Community Refer a…" at bounding box center [756, 322] width 1499 height 1608
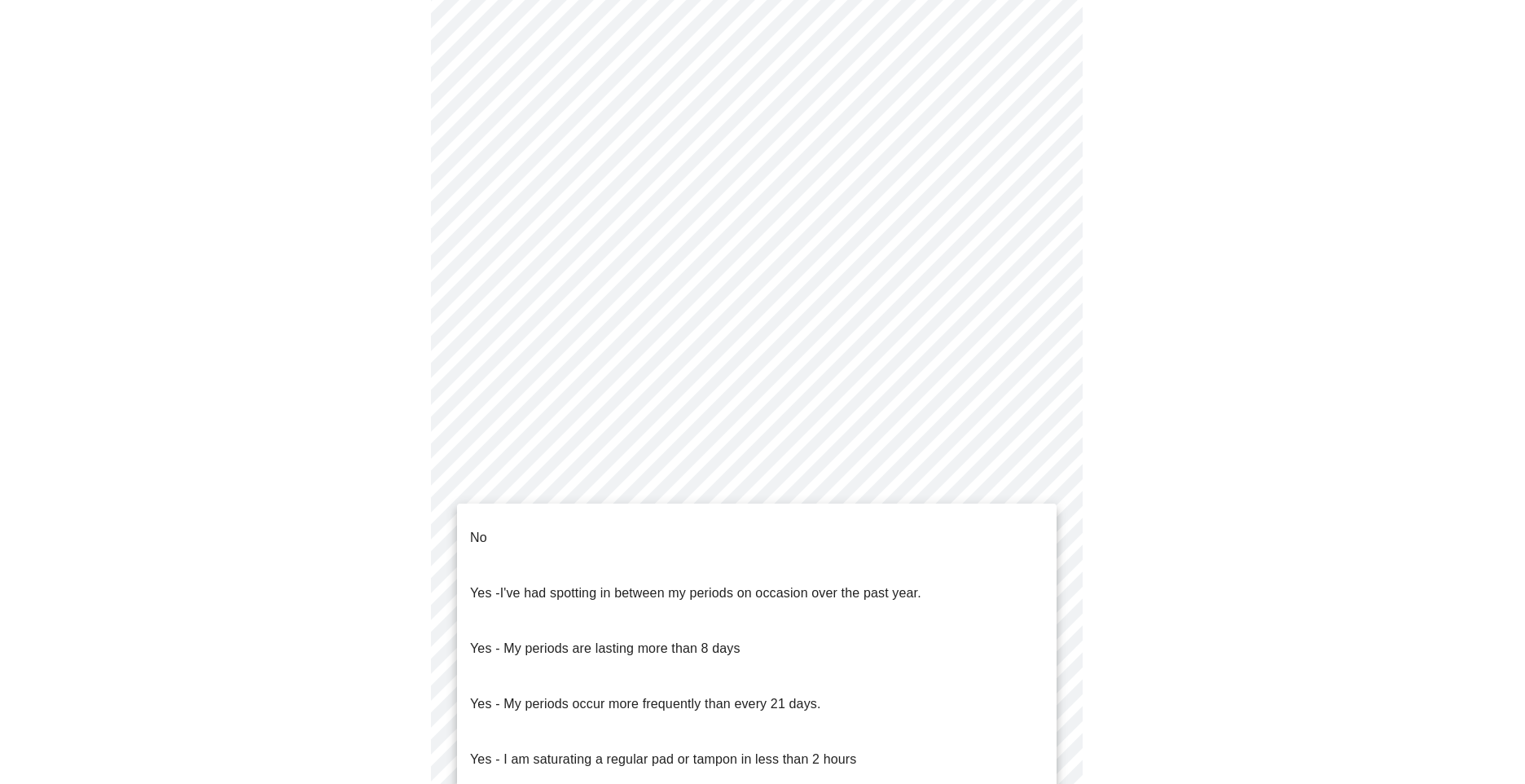
click at [815, 524] on li "No" at bounding box center [757, 537] width 599 height 55
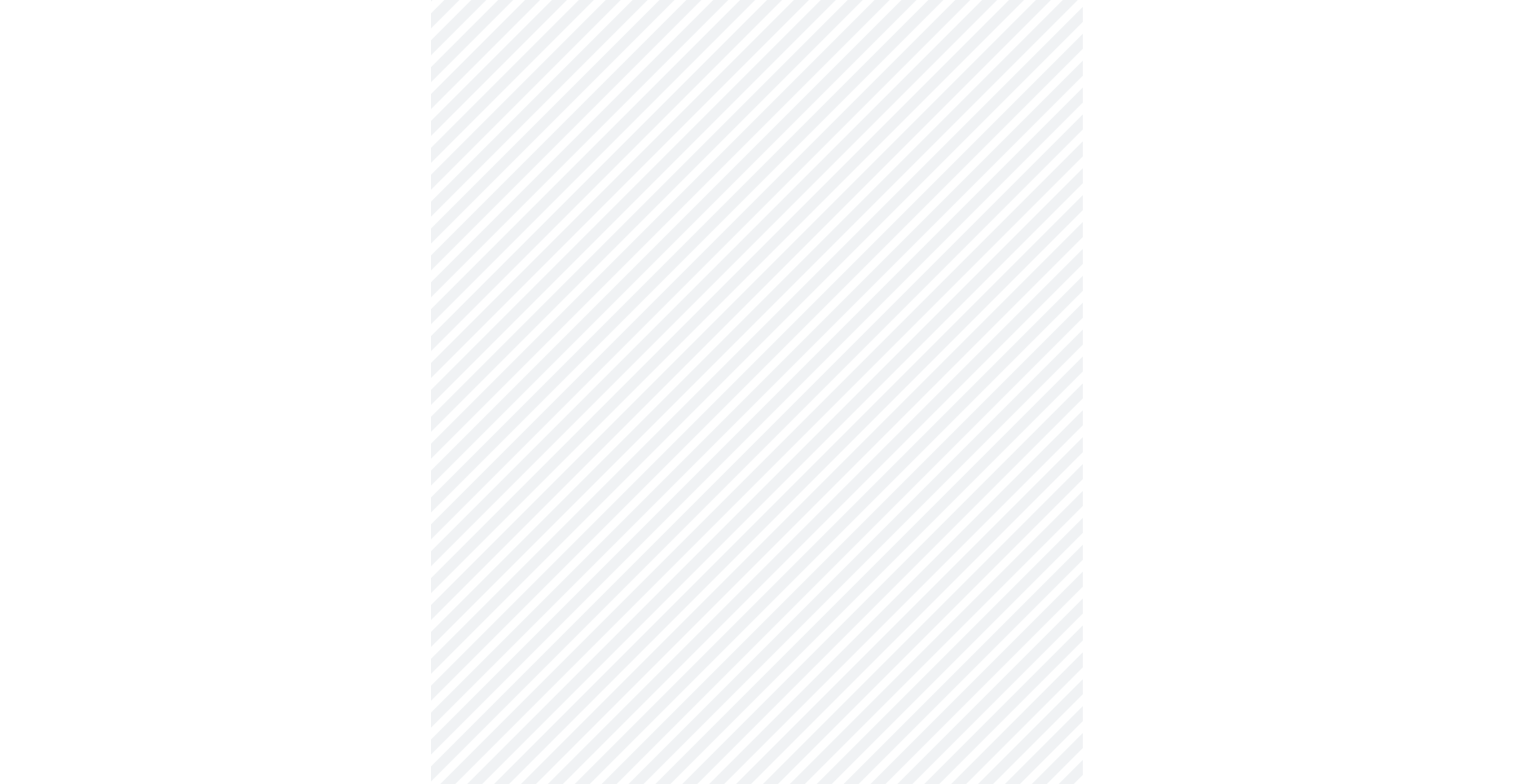
click at [835, 611] on body "MyMenopauseRx Appointments Messaging Labs Uploads Medications Community Refer a…" at bounding box center [756, 317] width 1499 height 1598
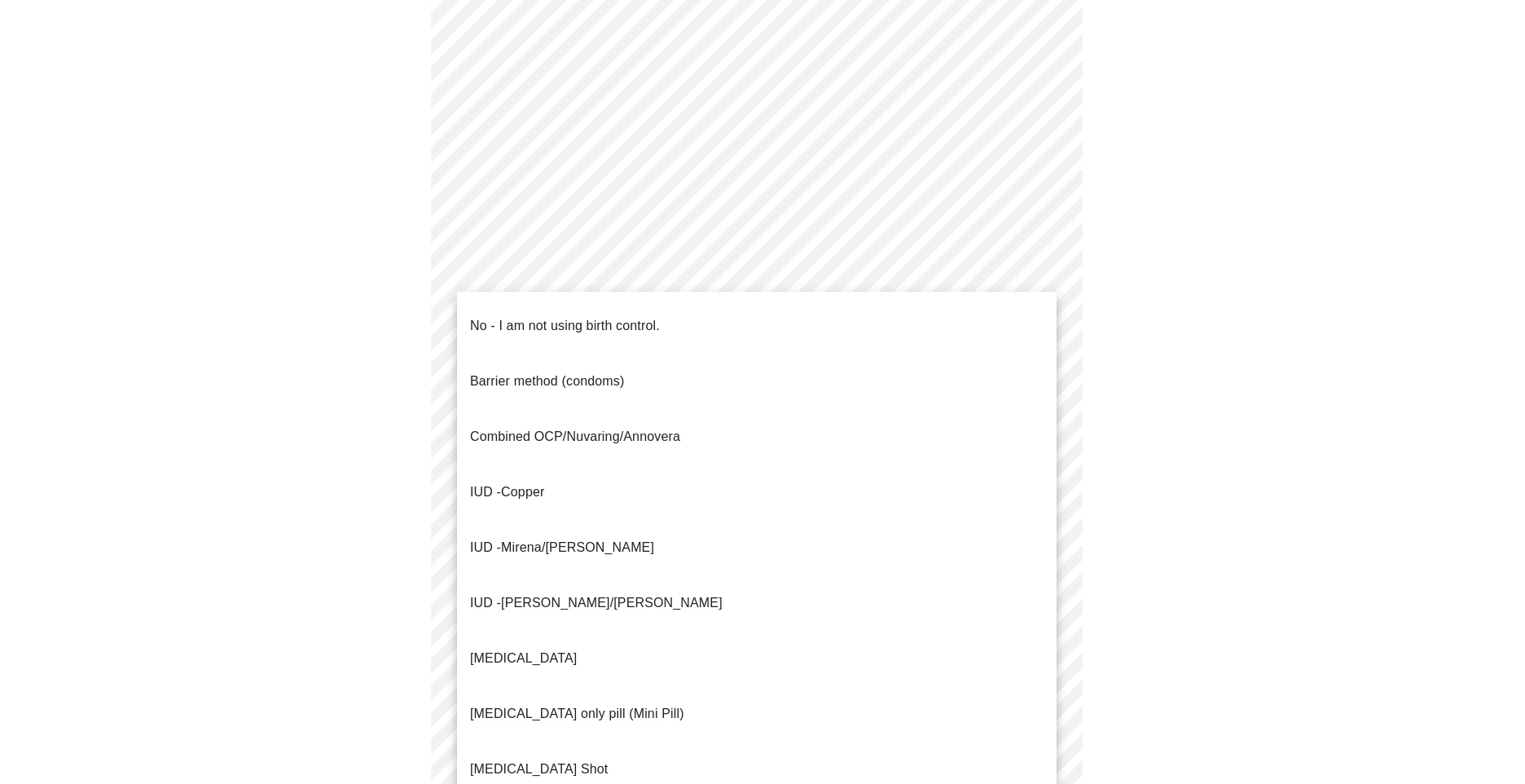
click at [639, 316] on p "No - I am not using birth control." at bounding box center [565, 326] width 190 height 20
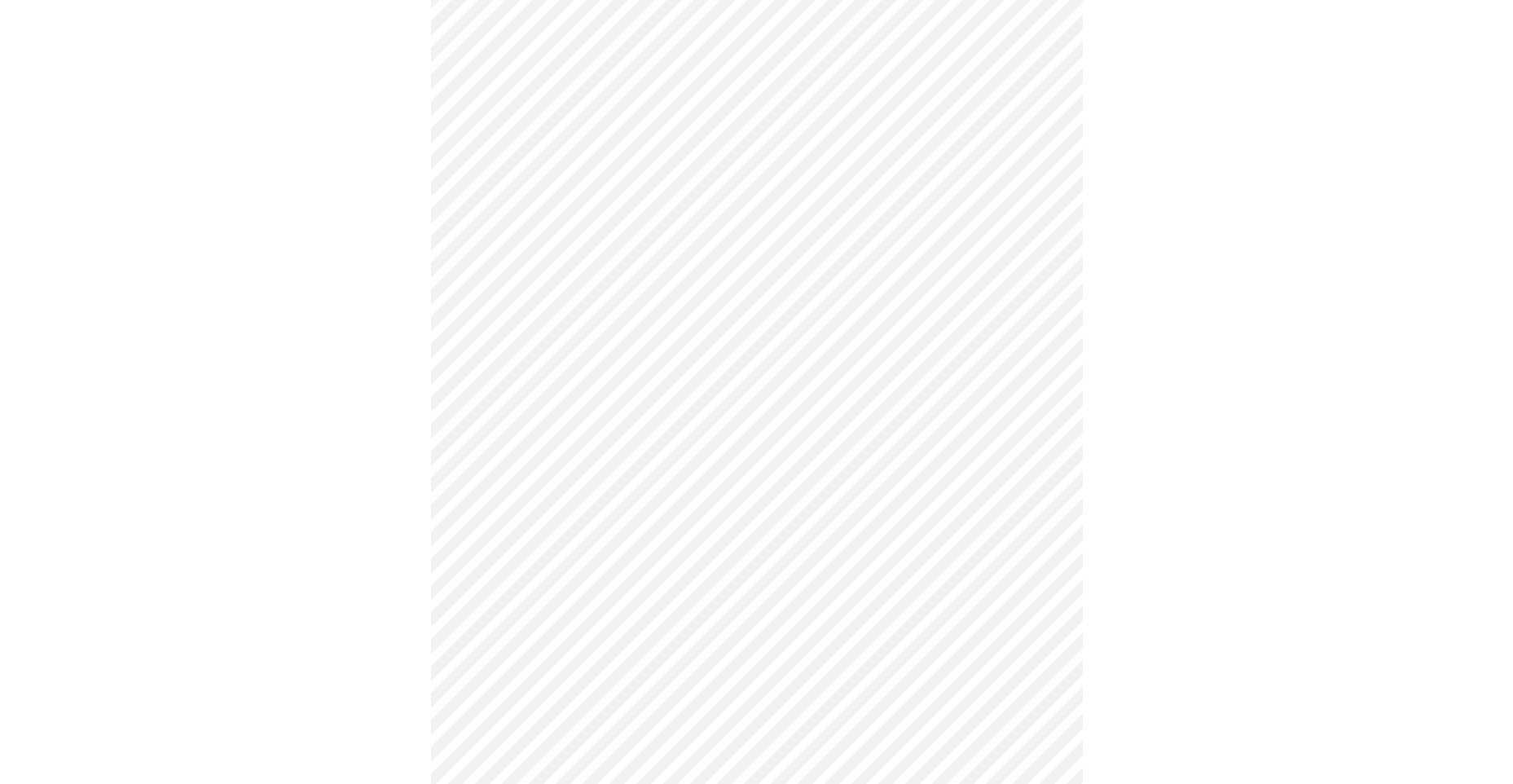
scroll to position [733, 0]
click at [1006, 498] on body "MyMenopauseRx Appointments Messaging Labs Uploads Medications Community Refer a…" at bounding box center [756, 67] width 1499 height 1589
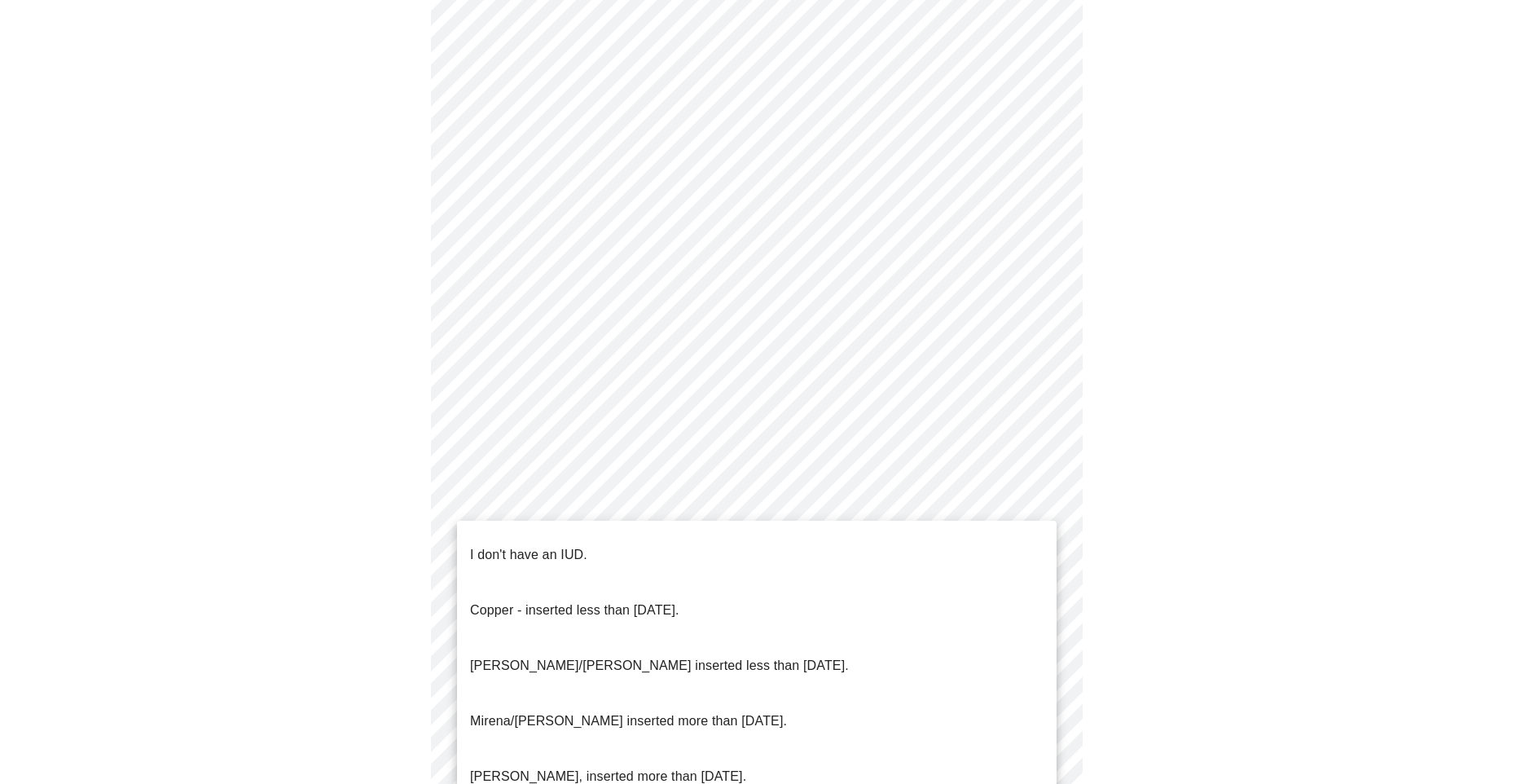
click at [784, 533] on li "I don't have an IUD." at bounding box center [757, 555] width 599 height 55
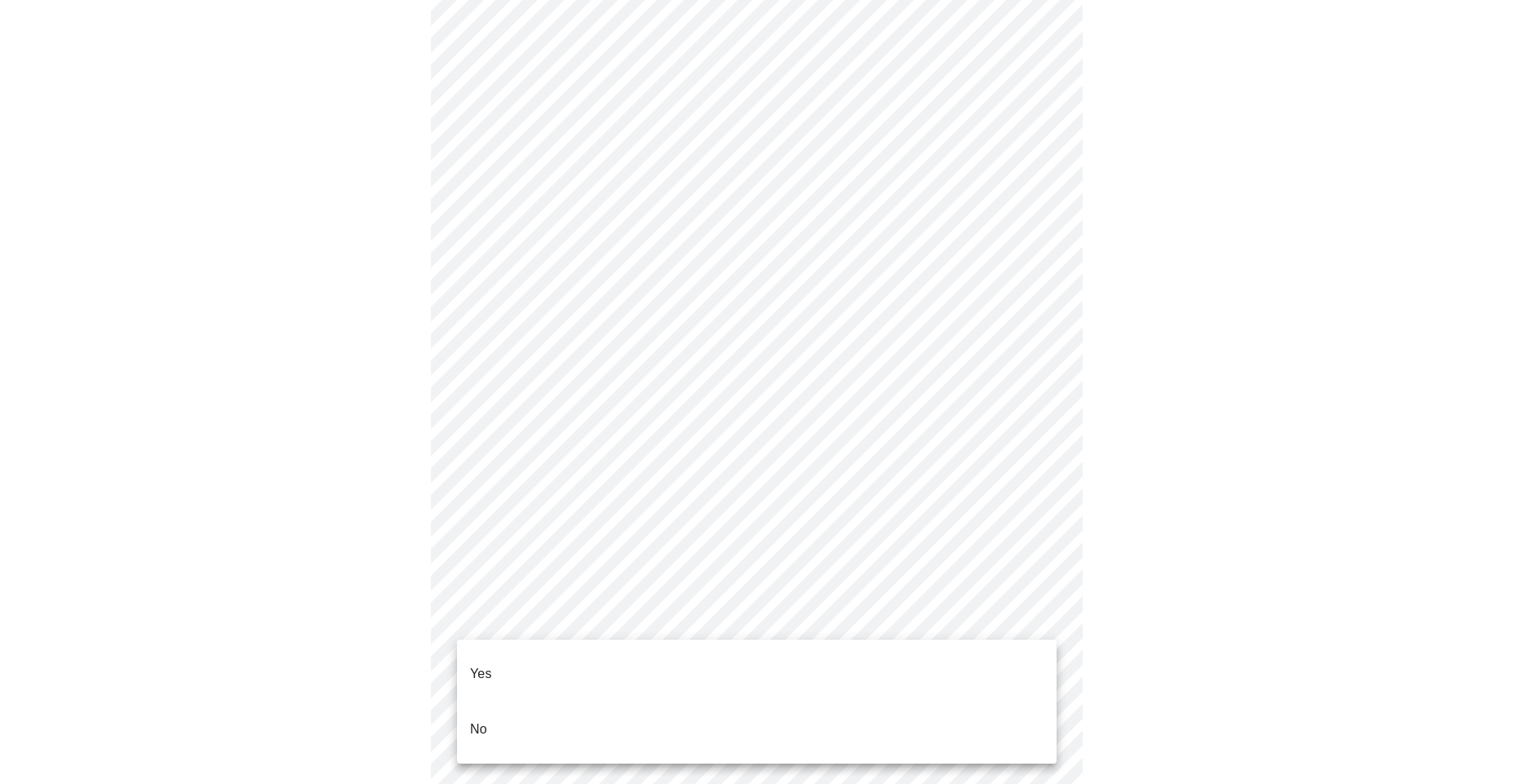
click at [852, 609] on body "MyMenopauseRx Appointments Messaging Labs Uploads Medications Community Refer a…" at bounding box center [762, 62] width 1512 height 1579
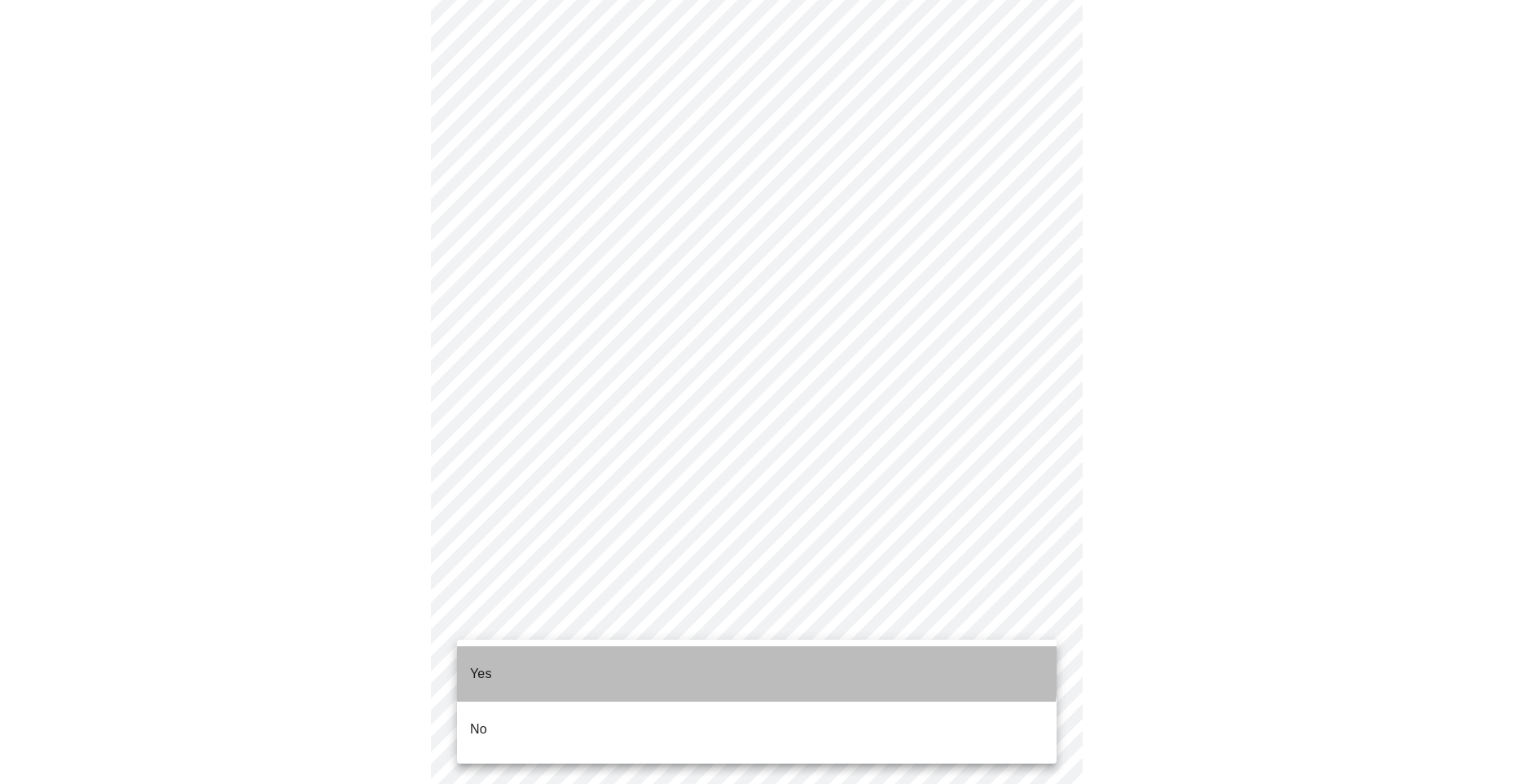
click at [722, 661] on li "Yes" at bounding box center [757, 674] width 599 height 55
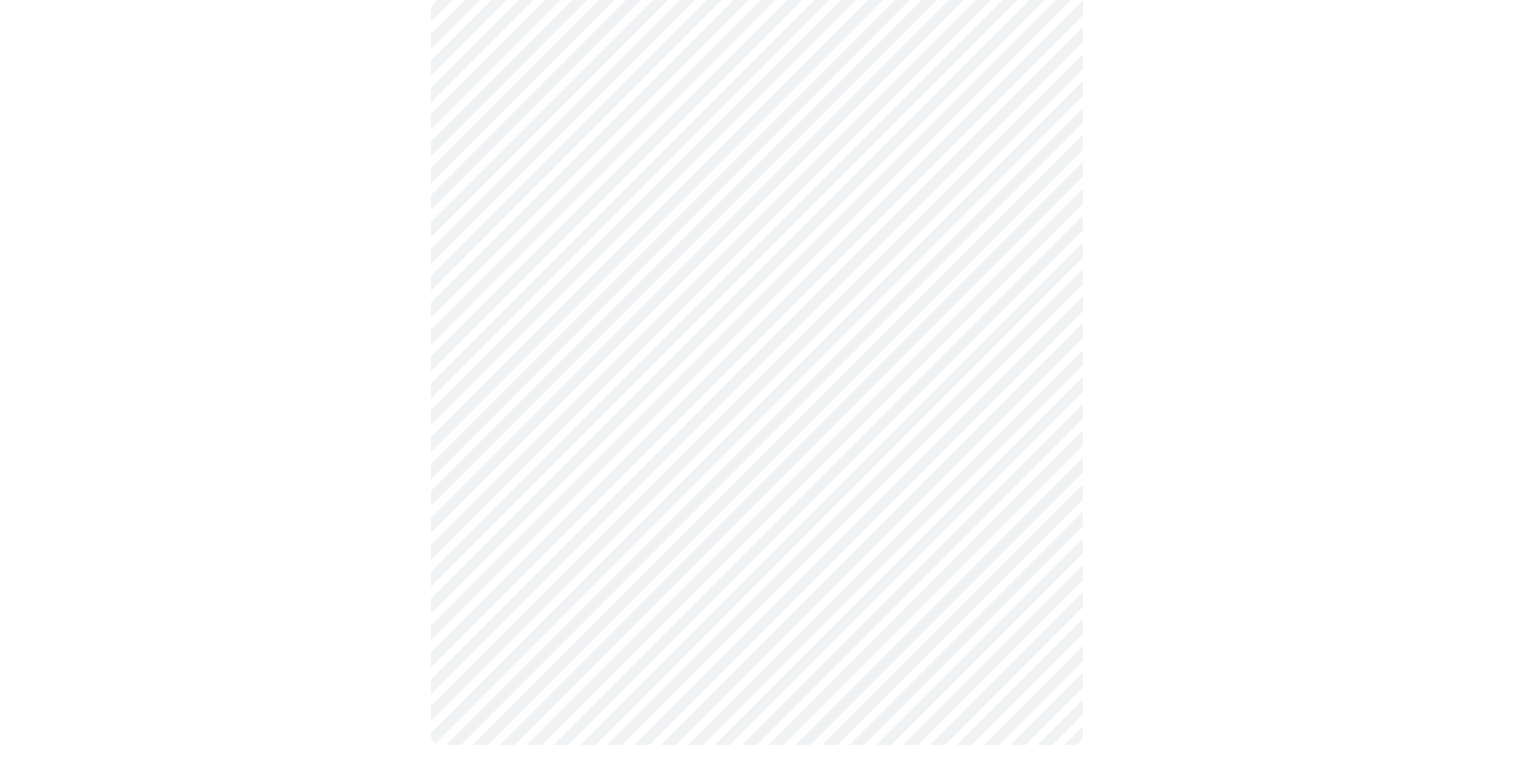
scroll to position [0, 0]
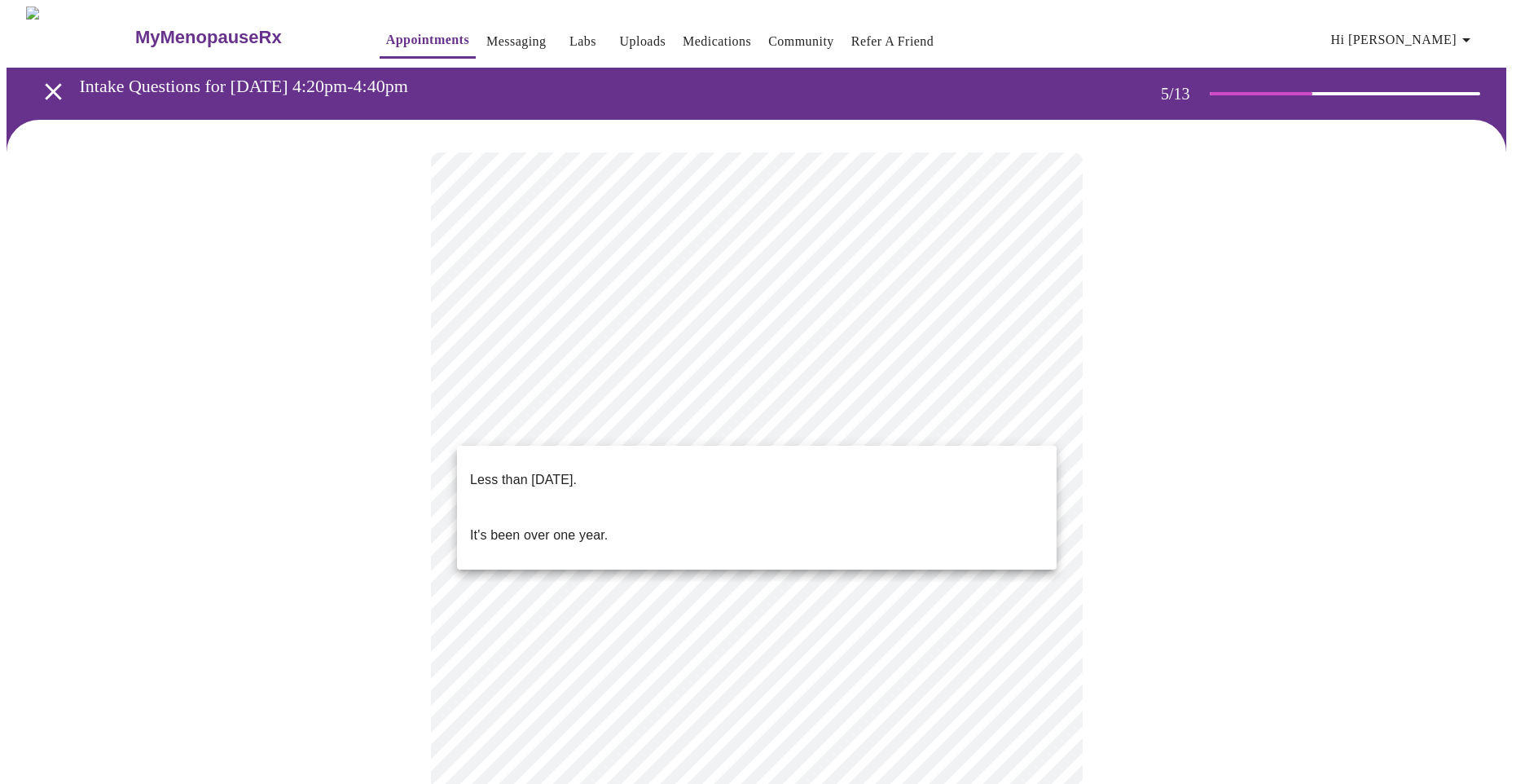
click at [1038, 433] on body "MyMenopauseRx Appointments Messaging Labs Uploads Medications Community Refer a…" at bounding box center [762, 666] width 1512 height 1319
click at [1005, 464] on li "Less than [DATE]." at bounding box center [757, 480] width 599 height 55
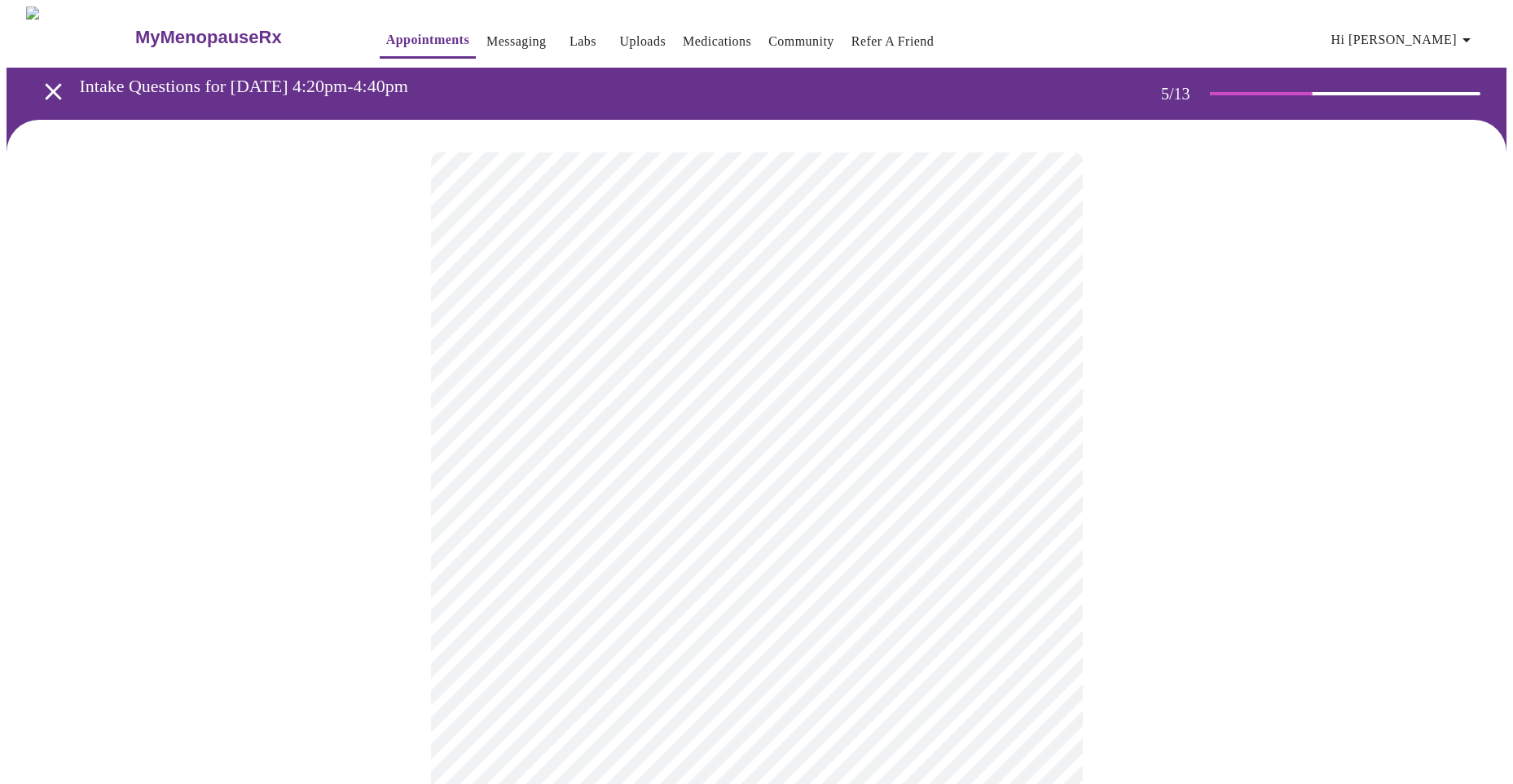
click at [1027, 557] on body "MyMenopauseRx Appointments Messaging Labs Uploads Medications Community Refer a…" at bounding box center [756, 661] width 1499 height 1309
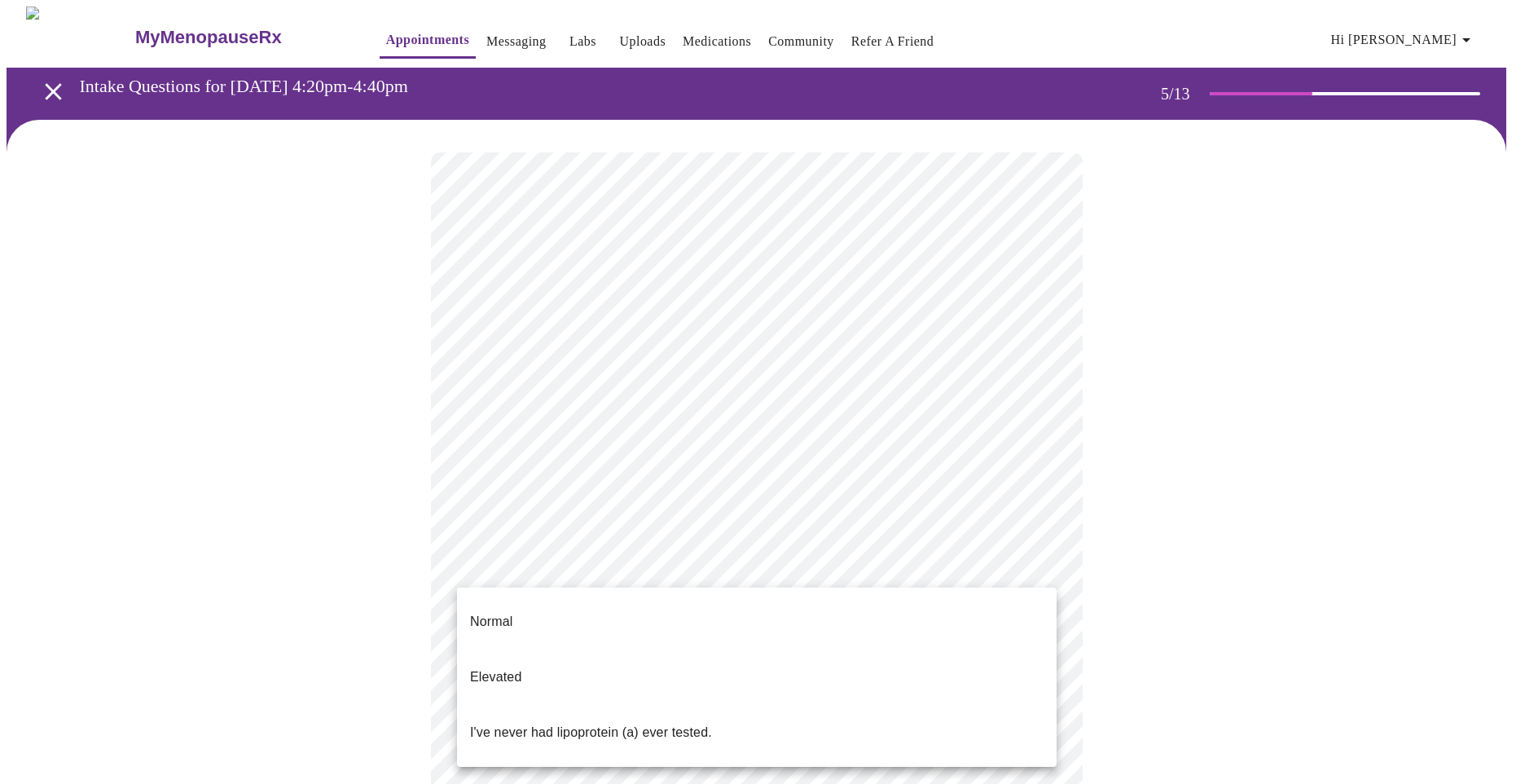
click at [921, 704] on li "I've never had lipoprotein (a) ever tested." at bounding box center [757, 732] width 599 height 55
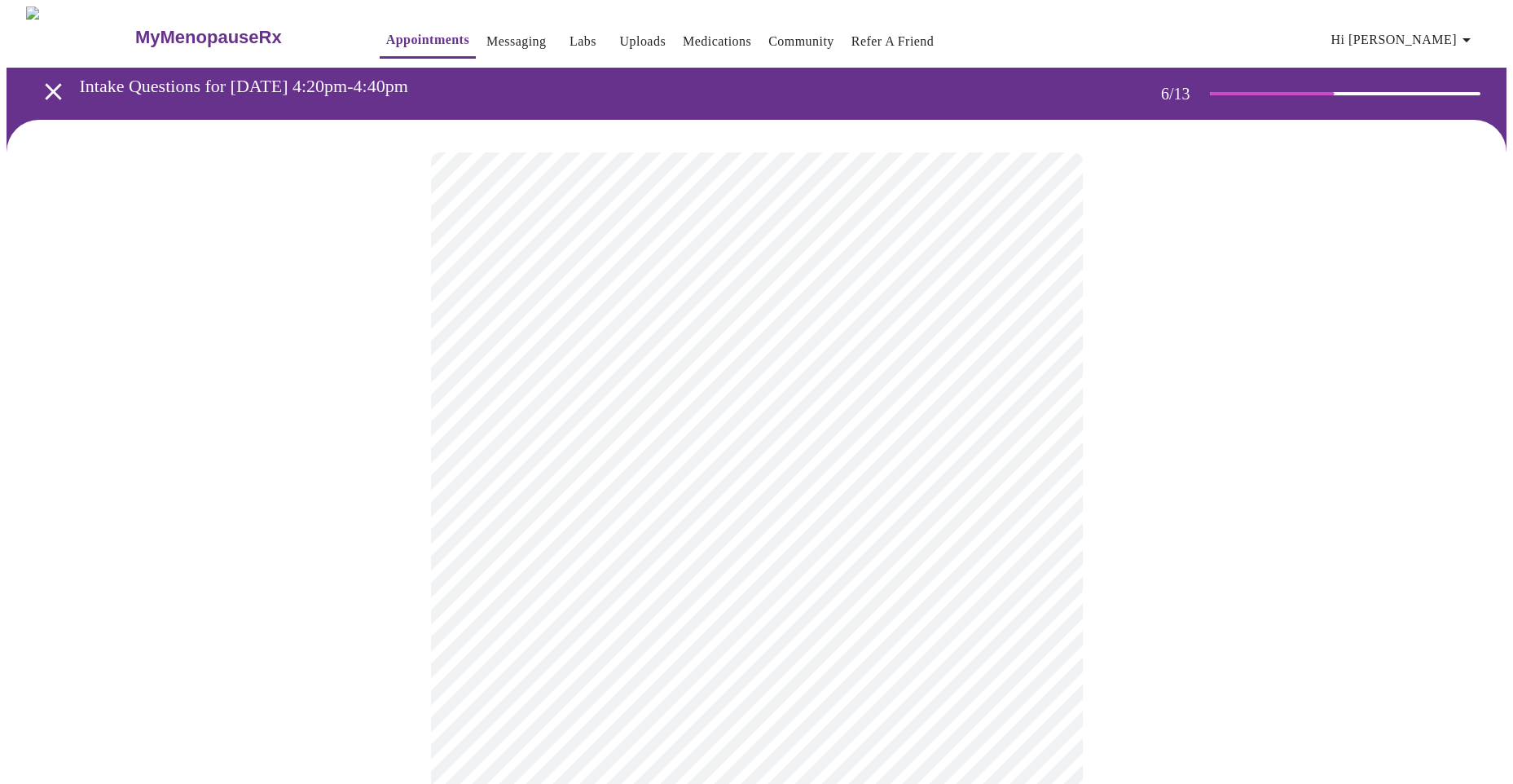
click at [614, 477] on body "MyMenopauseRx Appointments Messaging Labs Uploads Medications Community Refer a…" at bounding box center [756, 442] width 1499 height 870
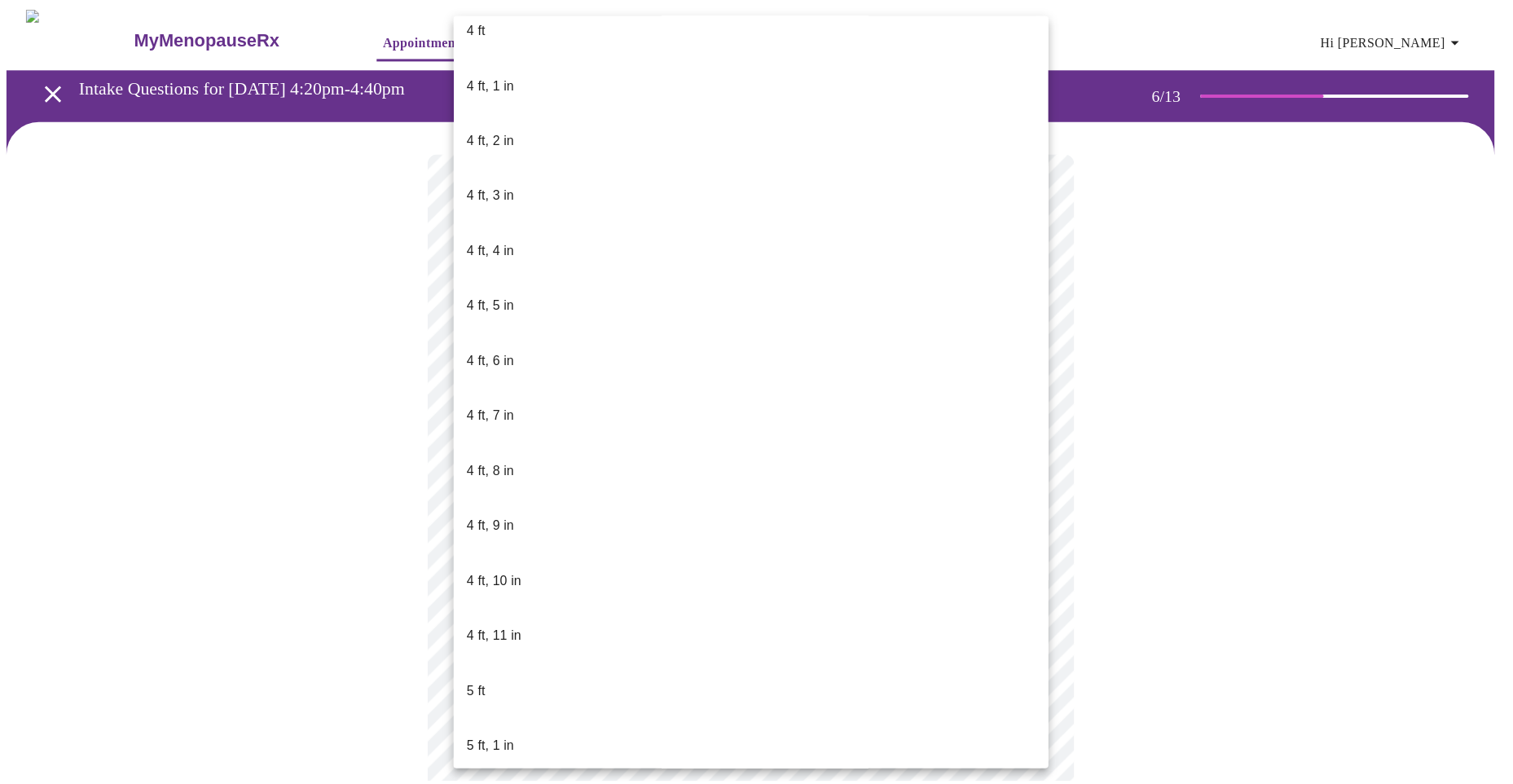
scroll to position [733, 0]
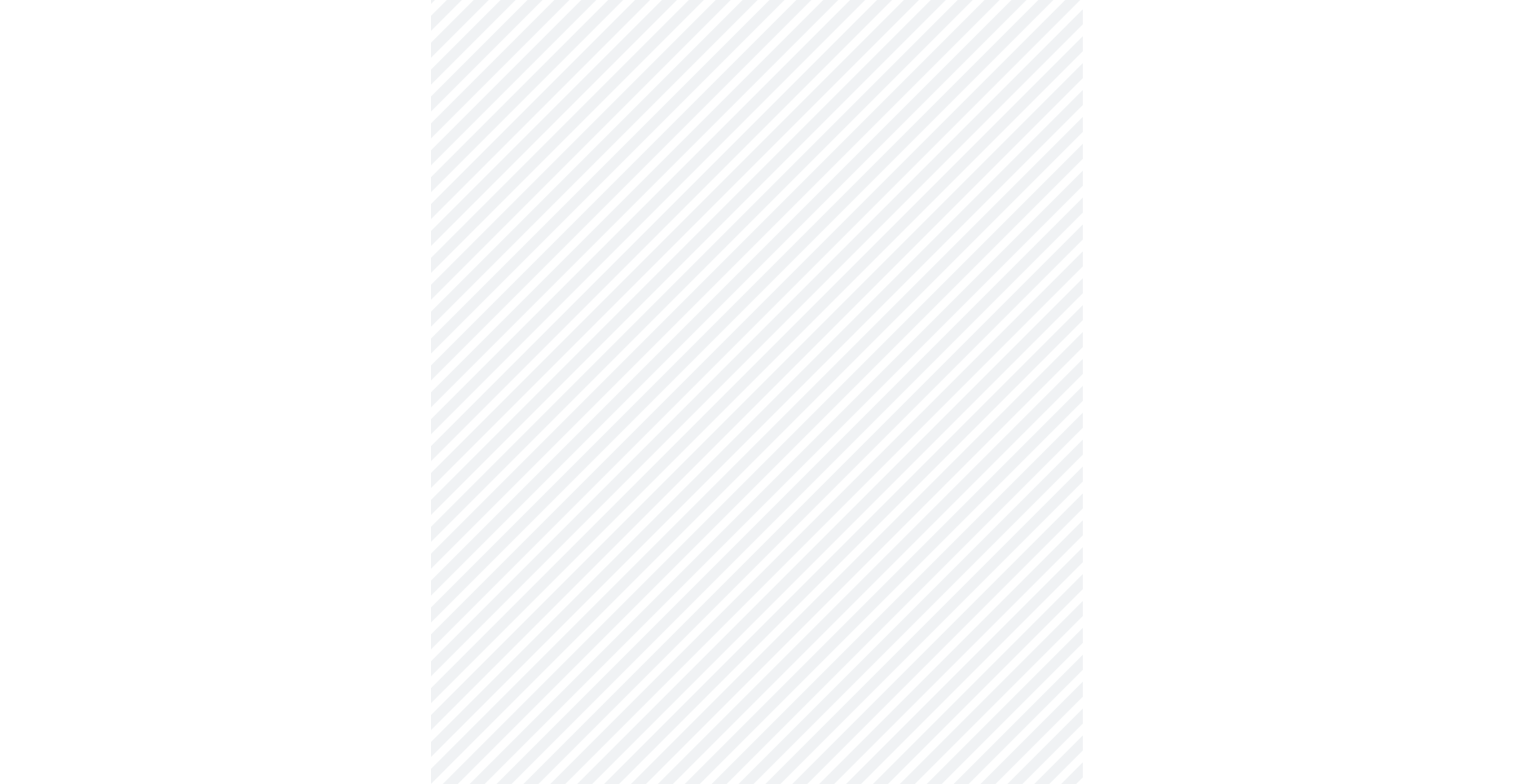
scroll to position [3910, 0]
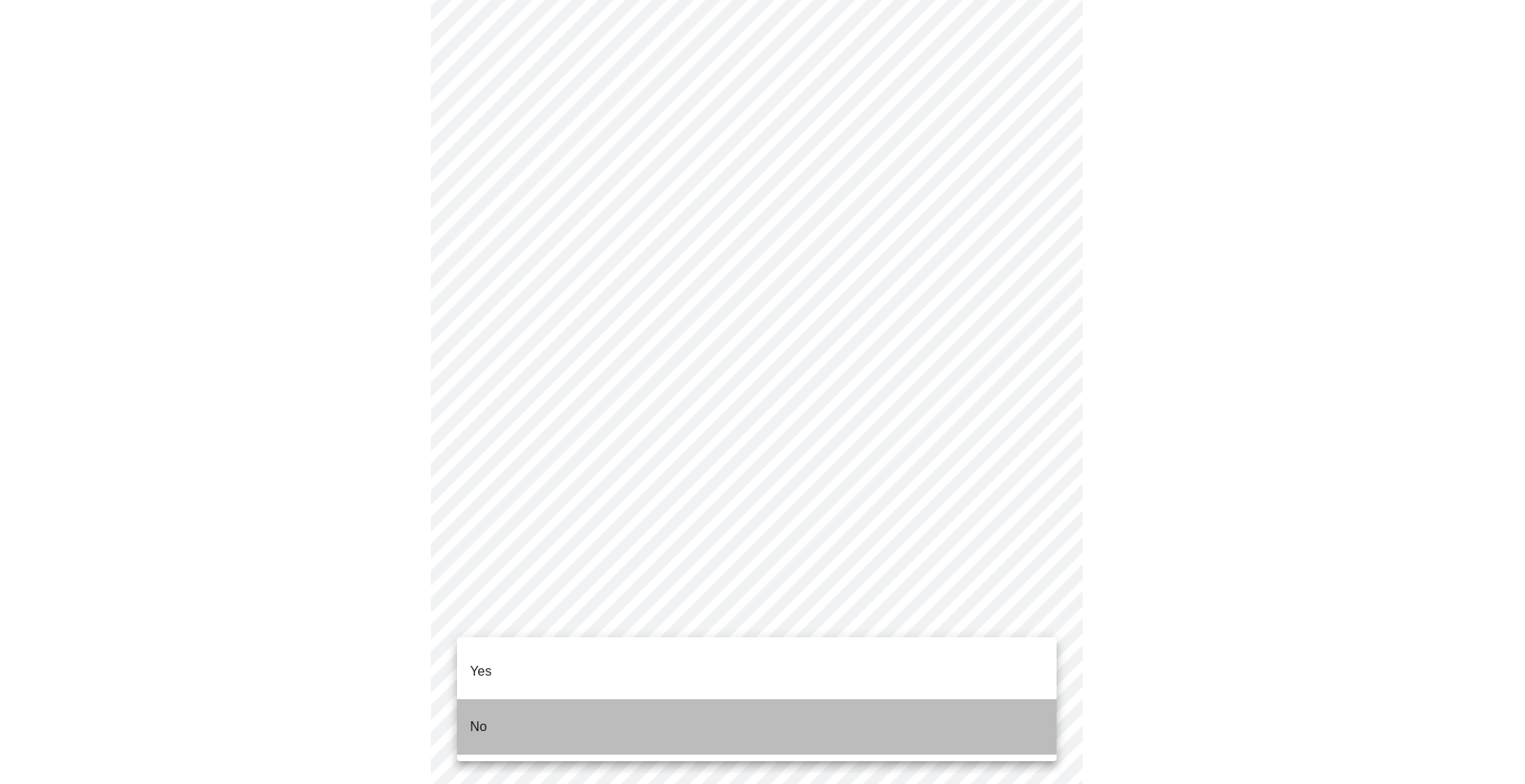
click at [549, 698] on li "No" at bounding box center [757, 726] width 599 height 55
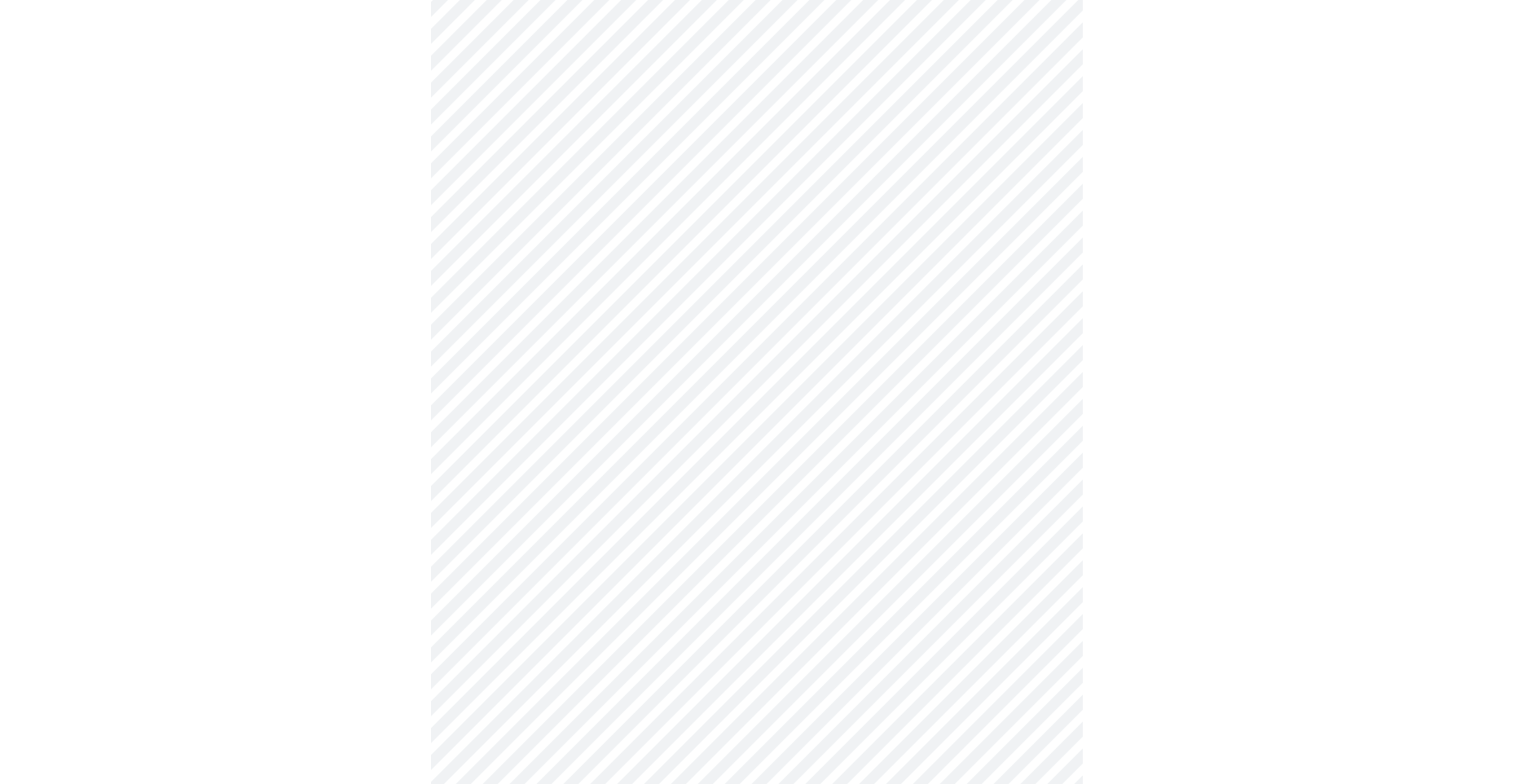
scroll to position [733, 0]
click at [648, 628] on body "MyMenopauseRx Appointments Messaging Labs Uploads Medications Community Refer a…" at bounding box center [756, 68] width 1499 height 1591
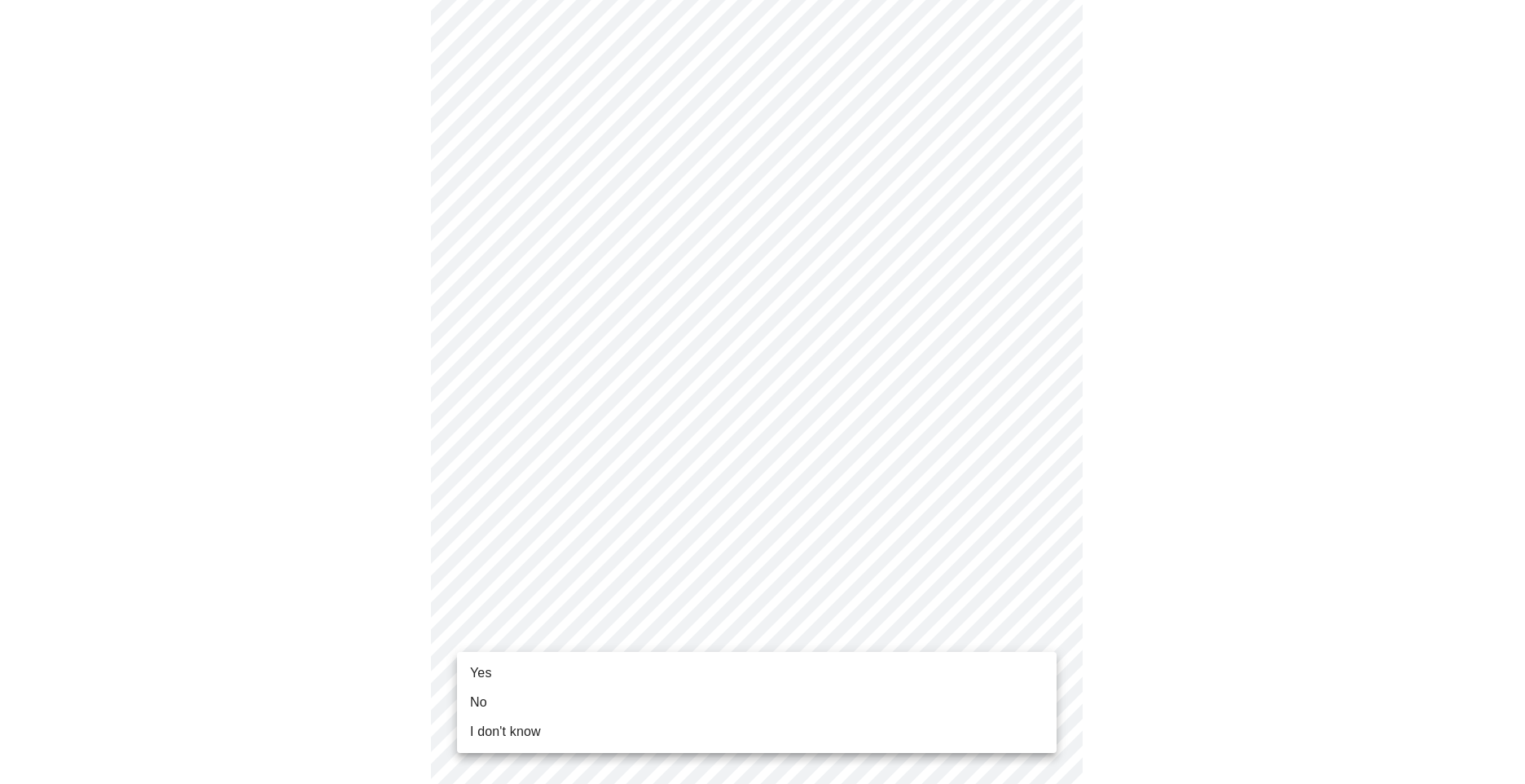
click at [585, 661] on li "Yes" at bounding box center [757, 673] width 599 height 30
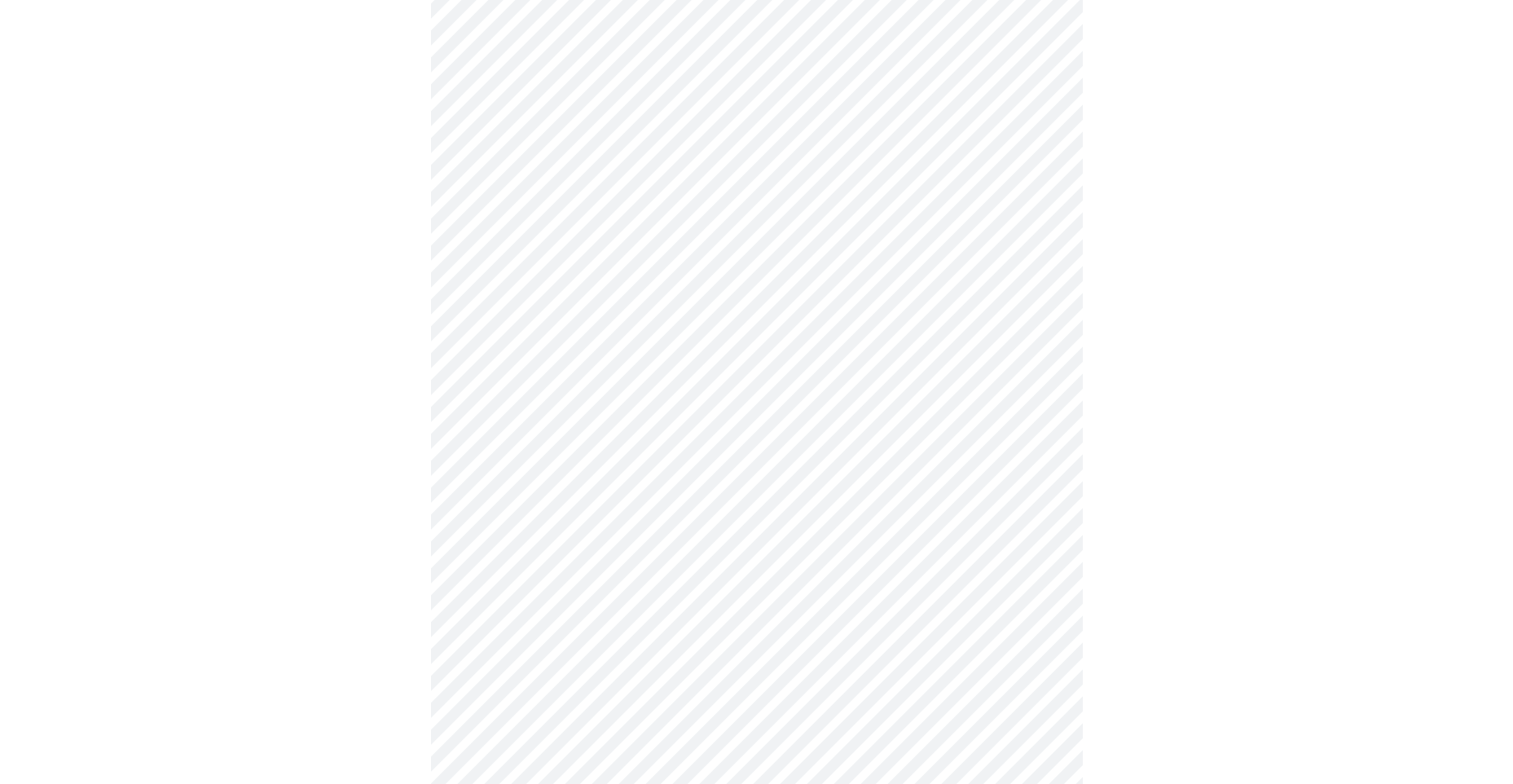
scroll to position [0, 0]
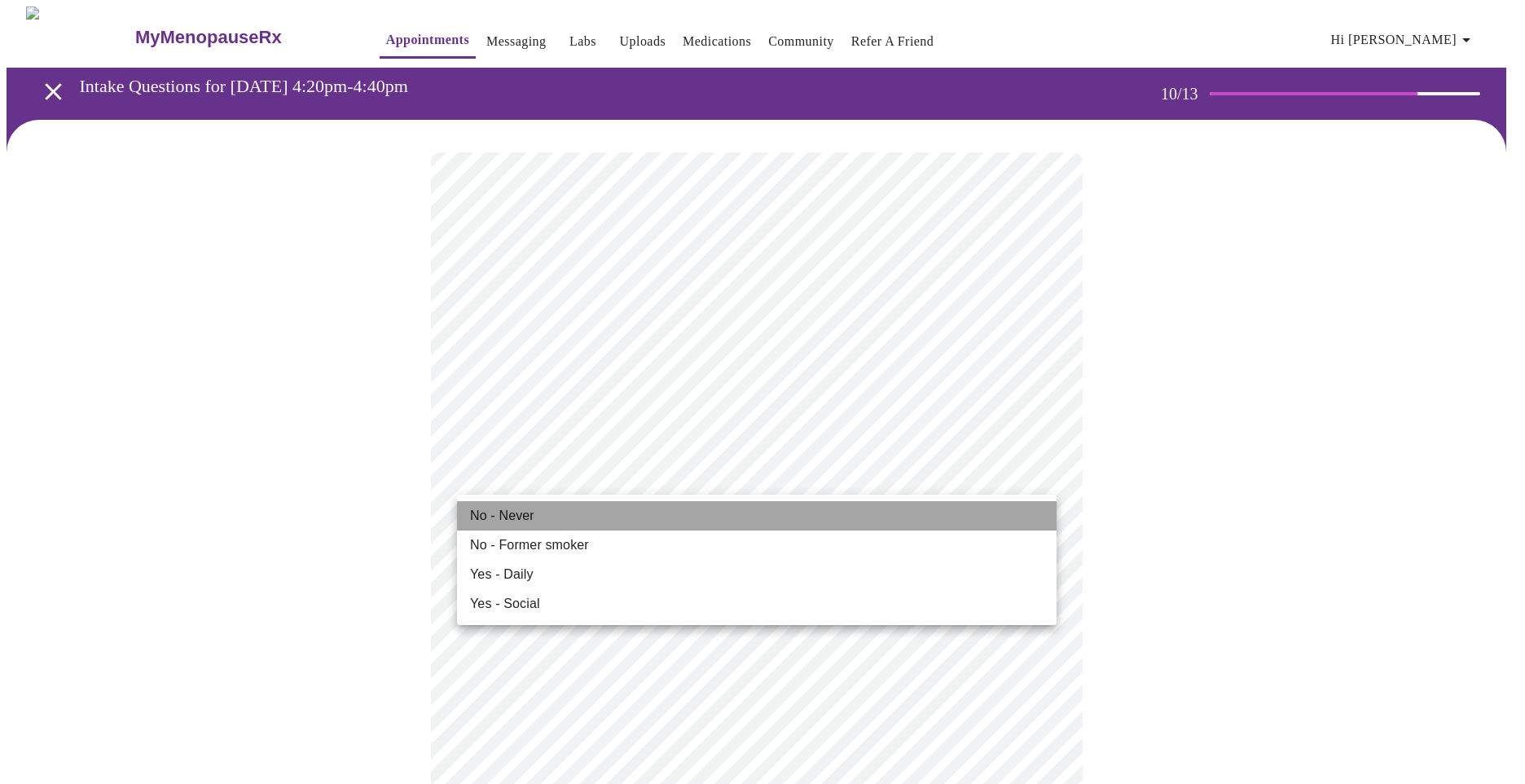
click at [536, 513] on li "No - Never" at bounding box center [757, 515] width 599 height 30
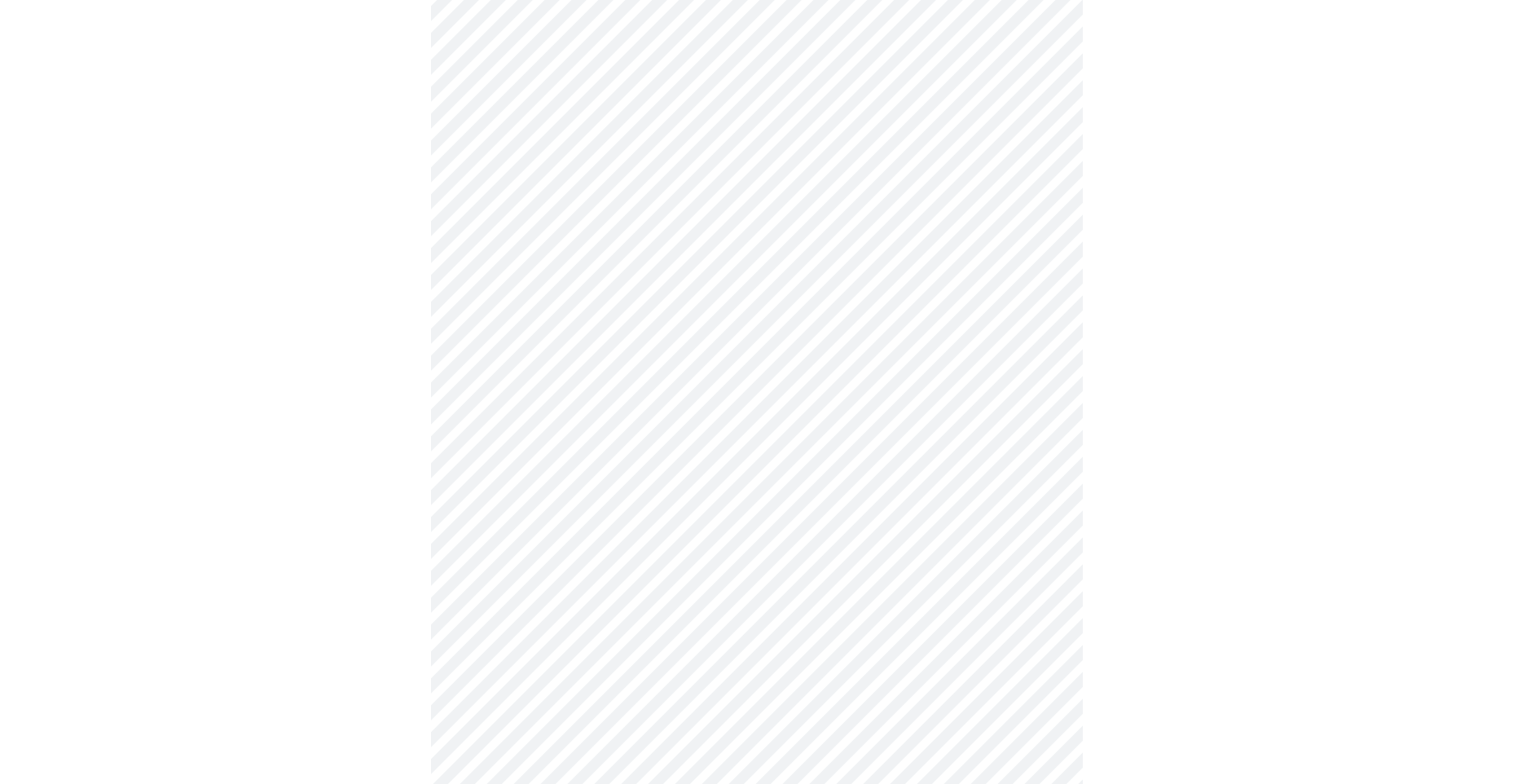
scroll to position [1140, 0]
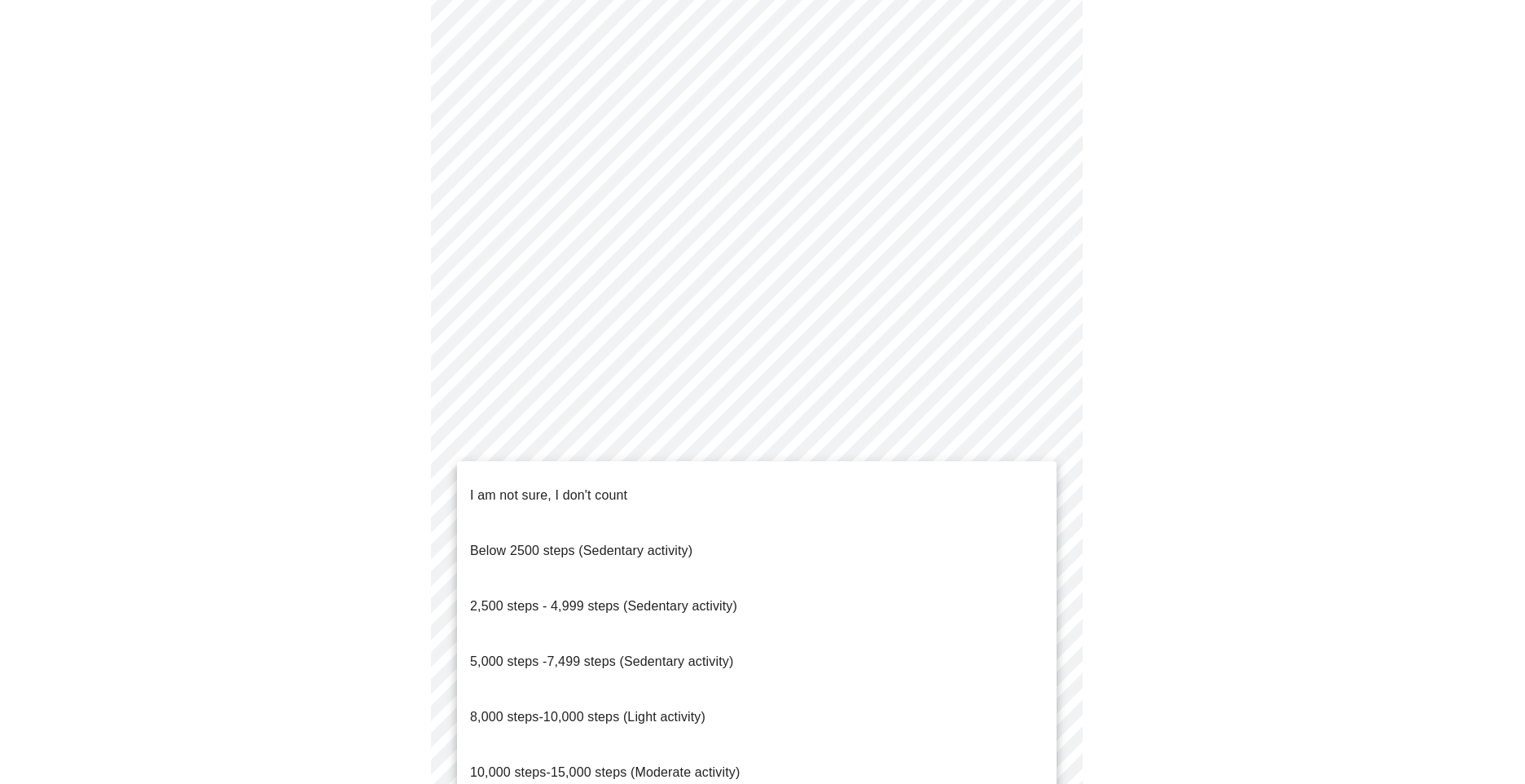
drag, startPoint x: 656, startPoint y: 565, endPoint x: 772, endPoint y: 545, distance: 117.7
click at [656, 599] on span "2,500 steps - 4,999 steps (Sedentary activity)" at bounding box center [604, 606] width 268 height 14
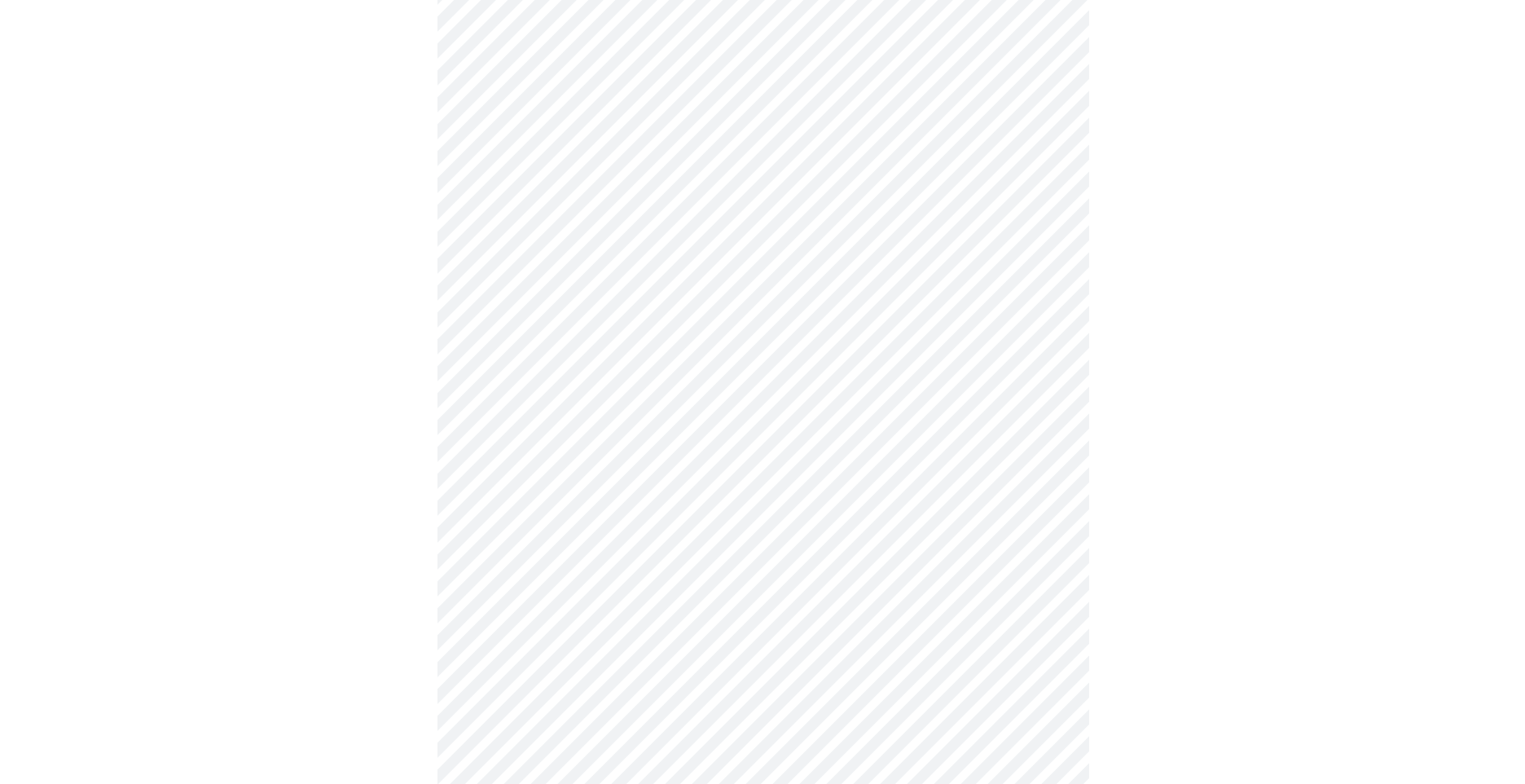
scroll to position [1222, 0]
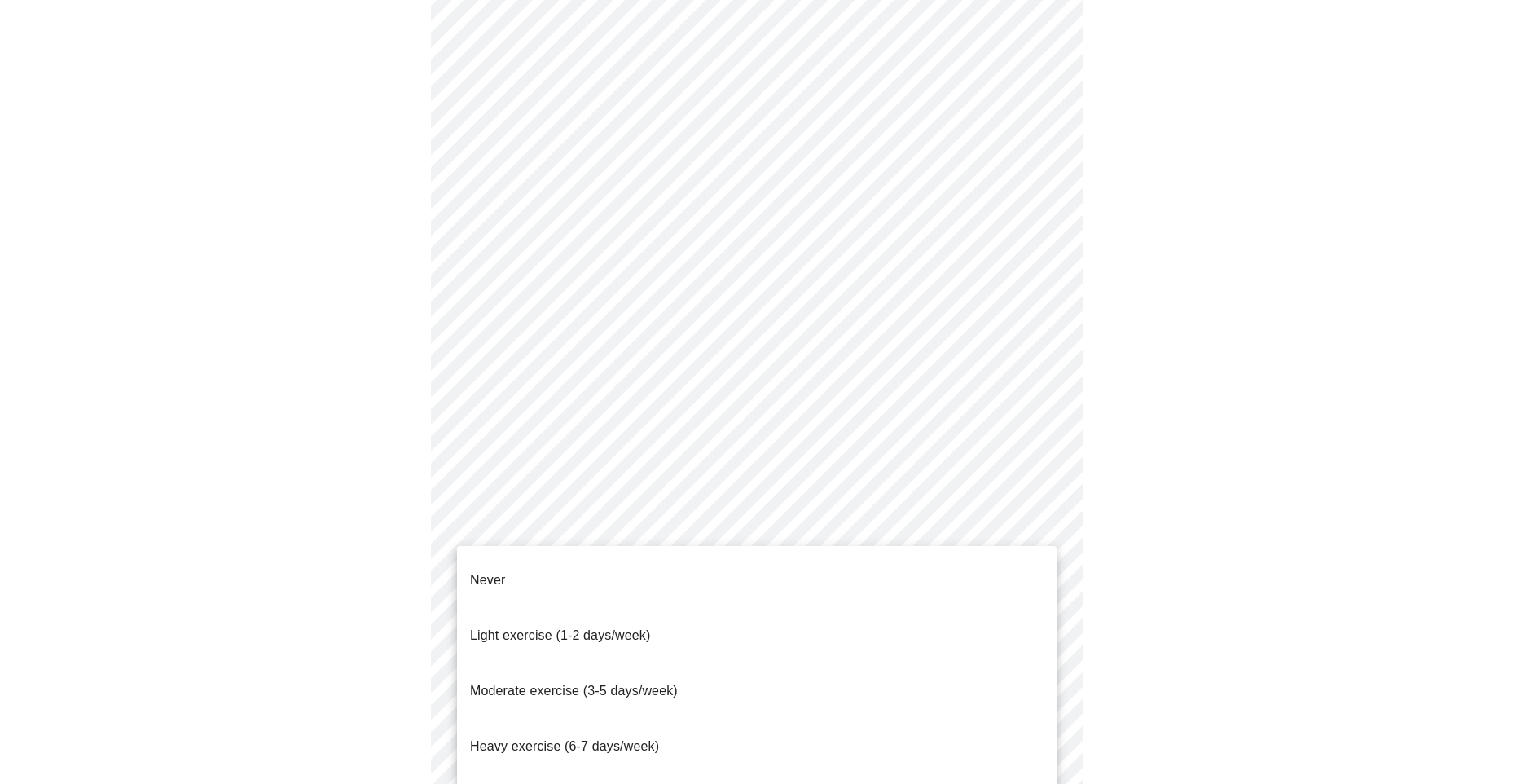
click at [799, 608] on li "Light exercise (1-2 days/week)" at bounding box center [757, 635] width 599 height 55
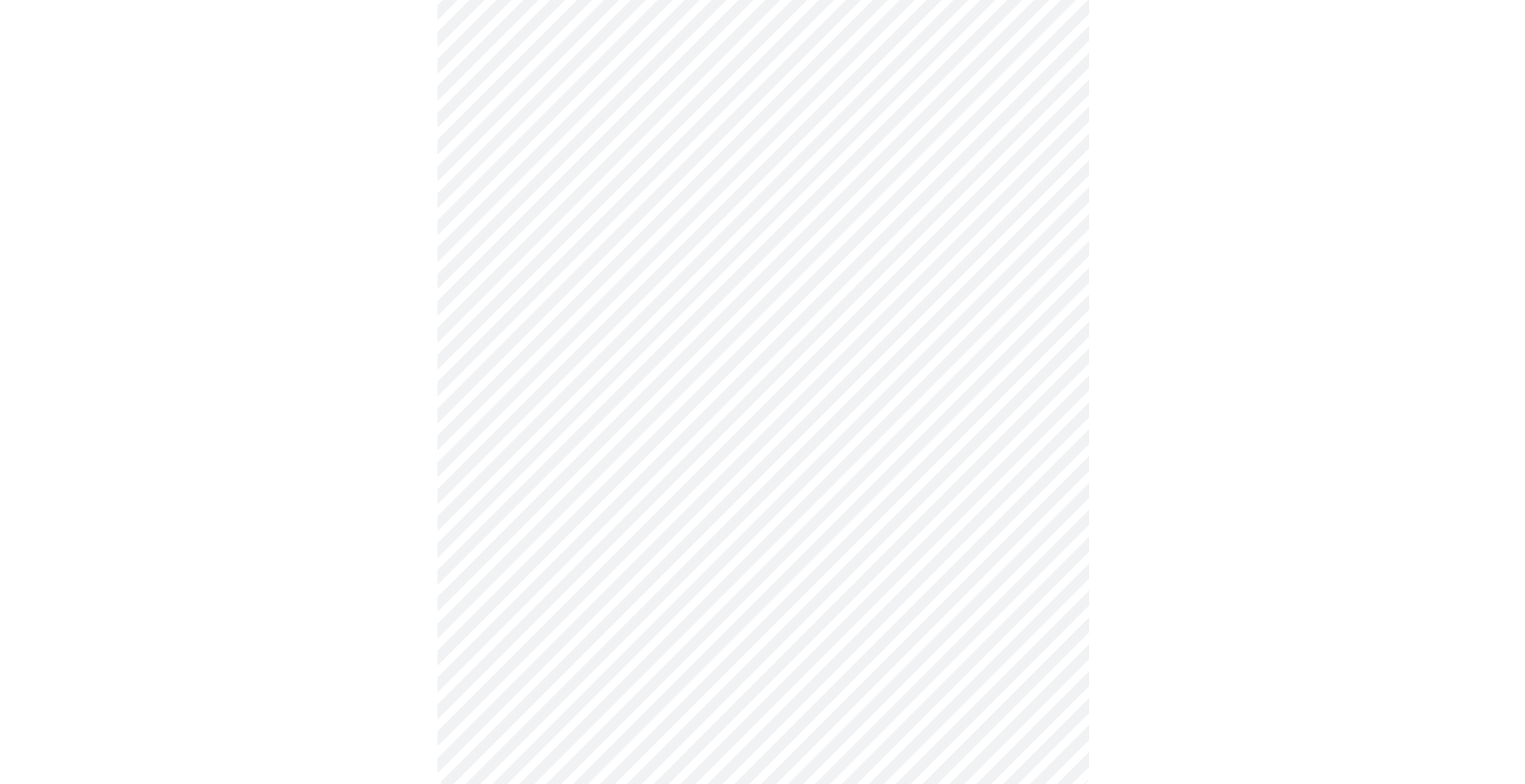
scroll to position [1331, 0]
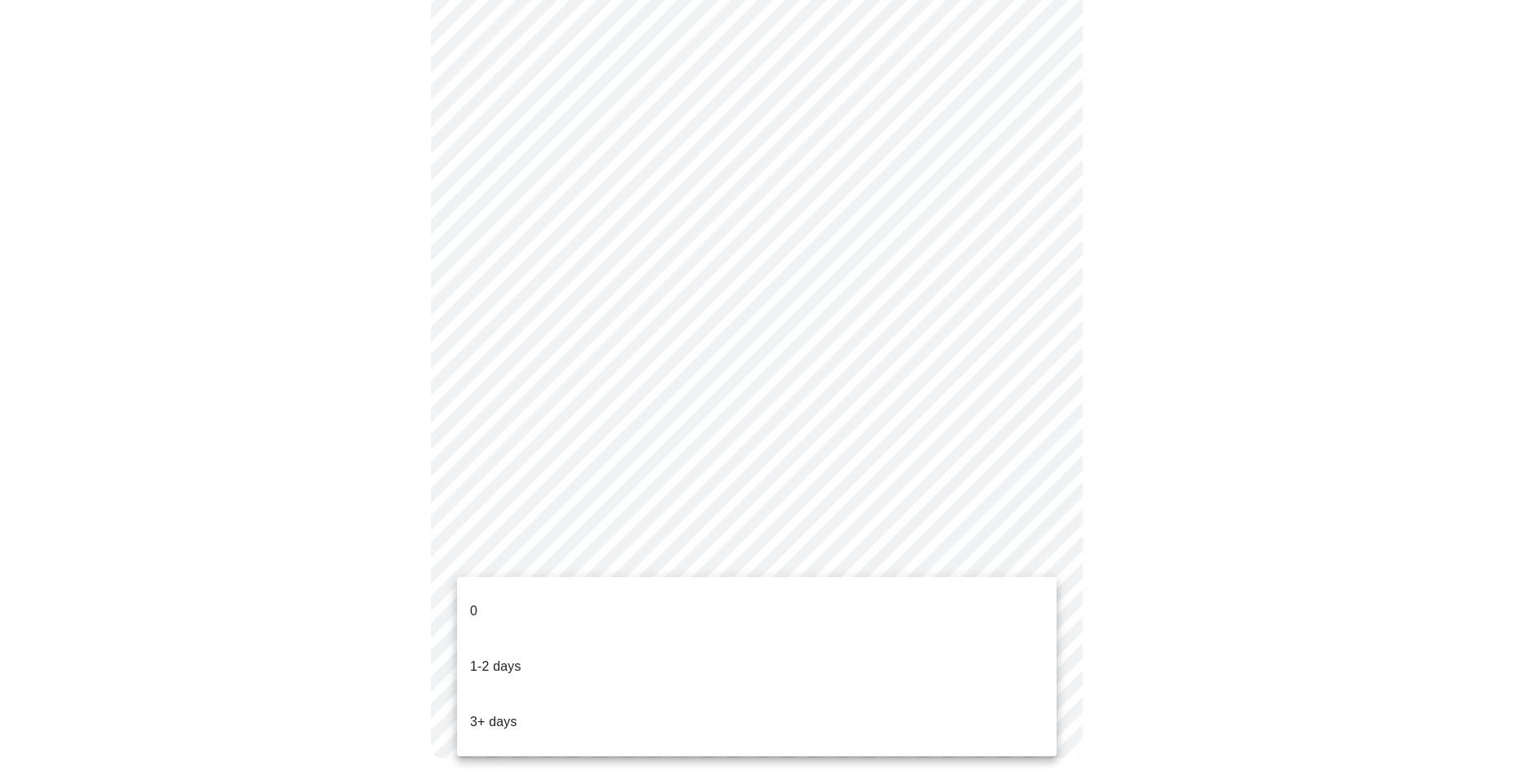
click at [775, 601] on li "0" at bounding box center [757, 611] width 599 height 55
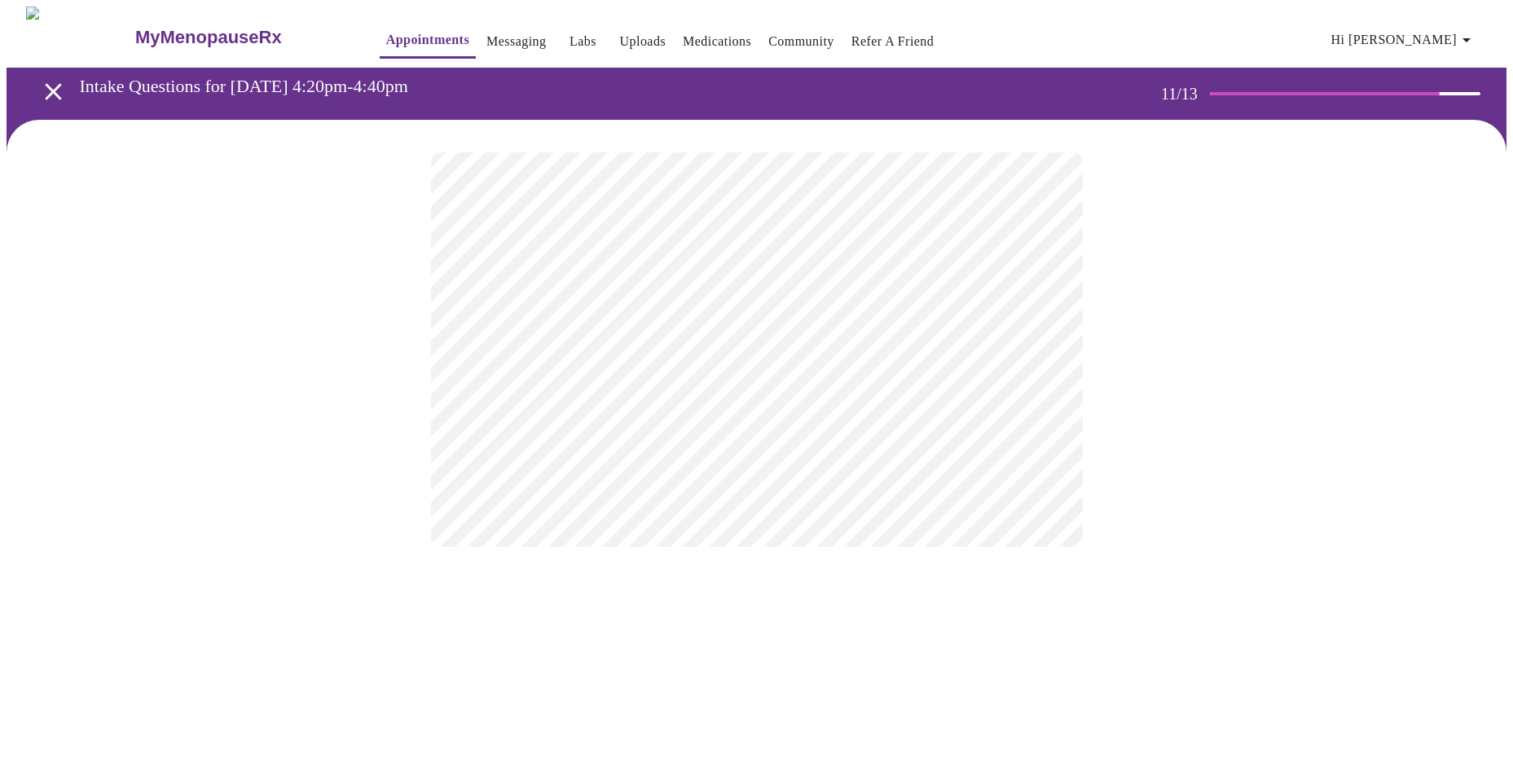
scroll to position [0, 0]
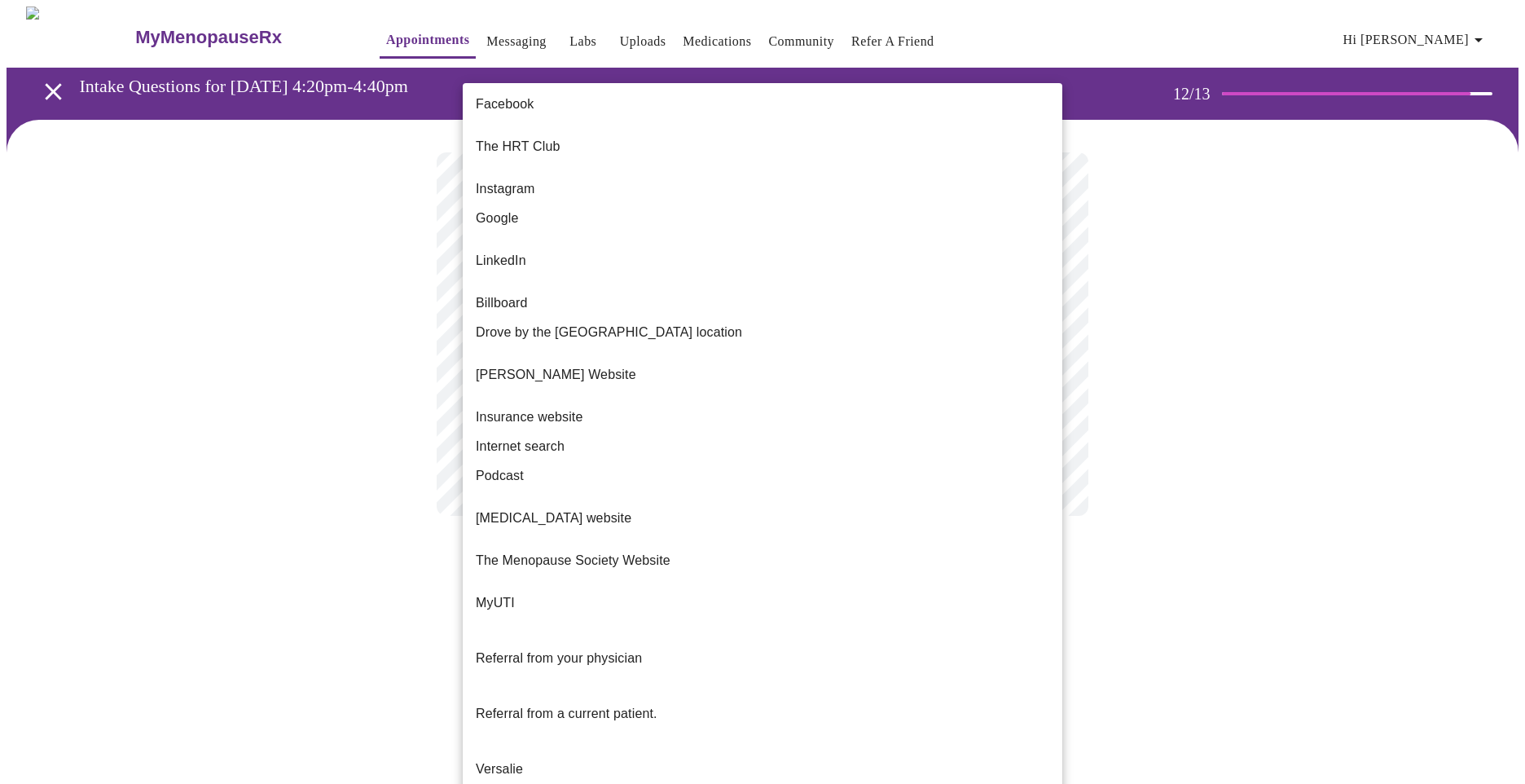
click at [776, 332] on body "MyMenopauseRx Appointments Messaging Labs Uploads Medications Community Refer a…" at bounding box center [762, 277] width 1512 height 542
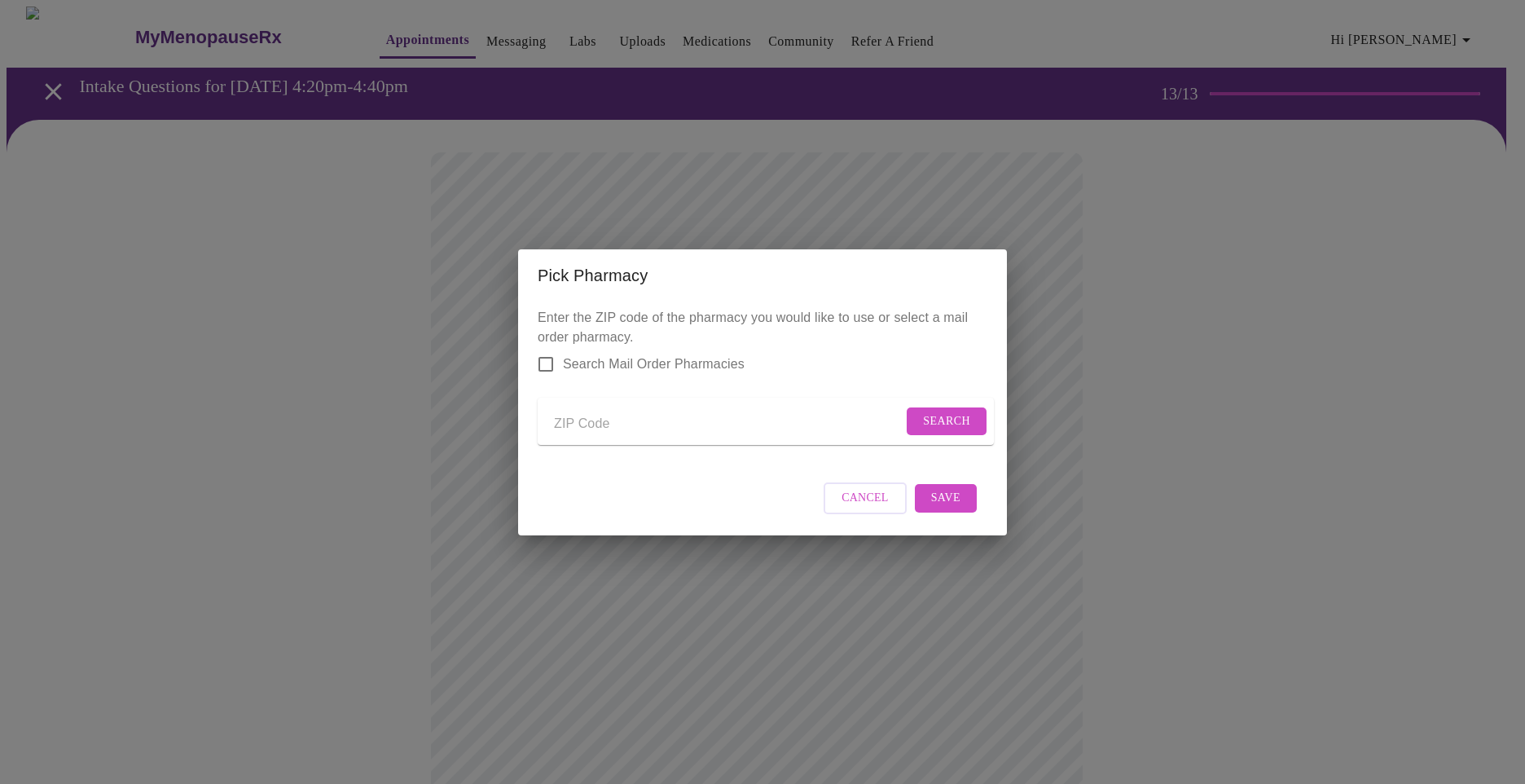
click at [546, 353] on input "Search Mail Order Pharmacies" at bounding box center [545, 364] width 34 height 34
checkbox input "true"
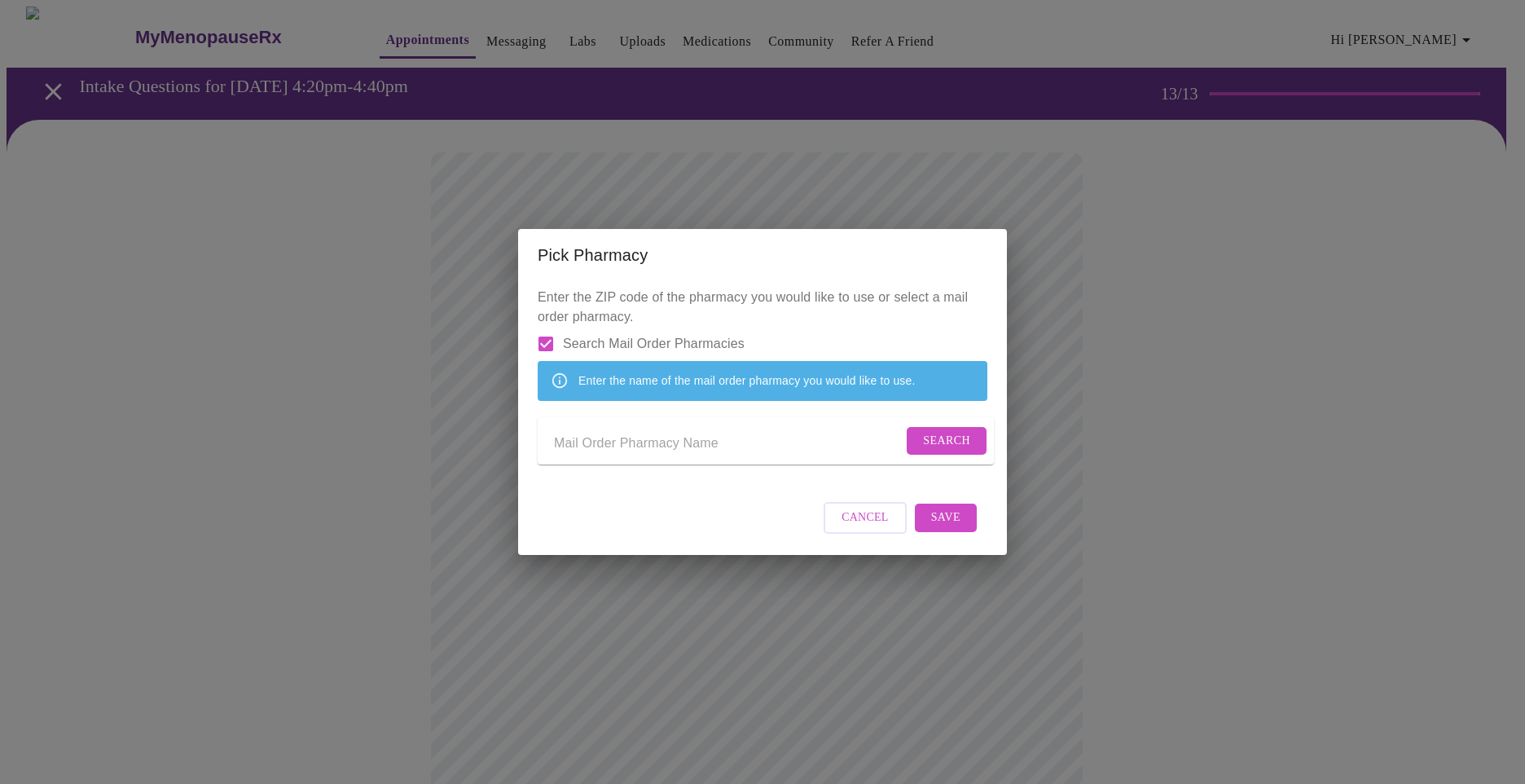
click at [709, 452] on input "Send a message to your care team" at bounding box center [728, 444] width 348 height 26
type input "optum"
click at [946, 450] on span "Search" at bounding box center [946, 441] width 47 height 21
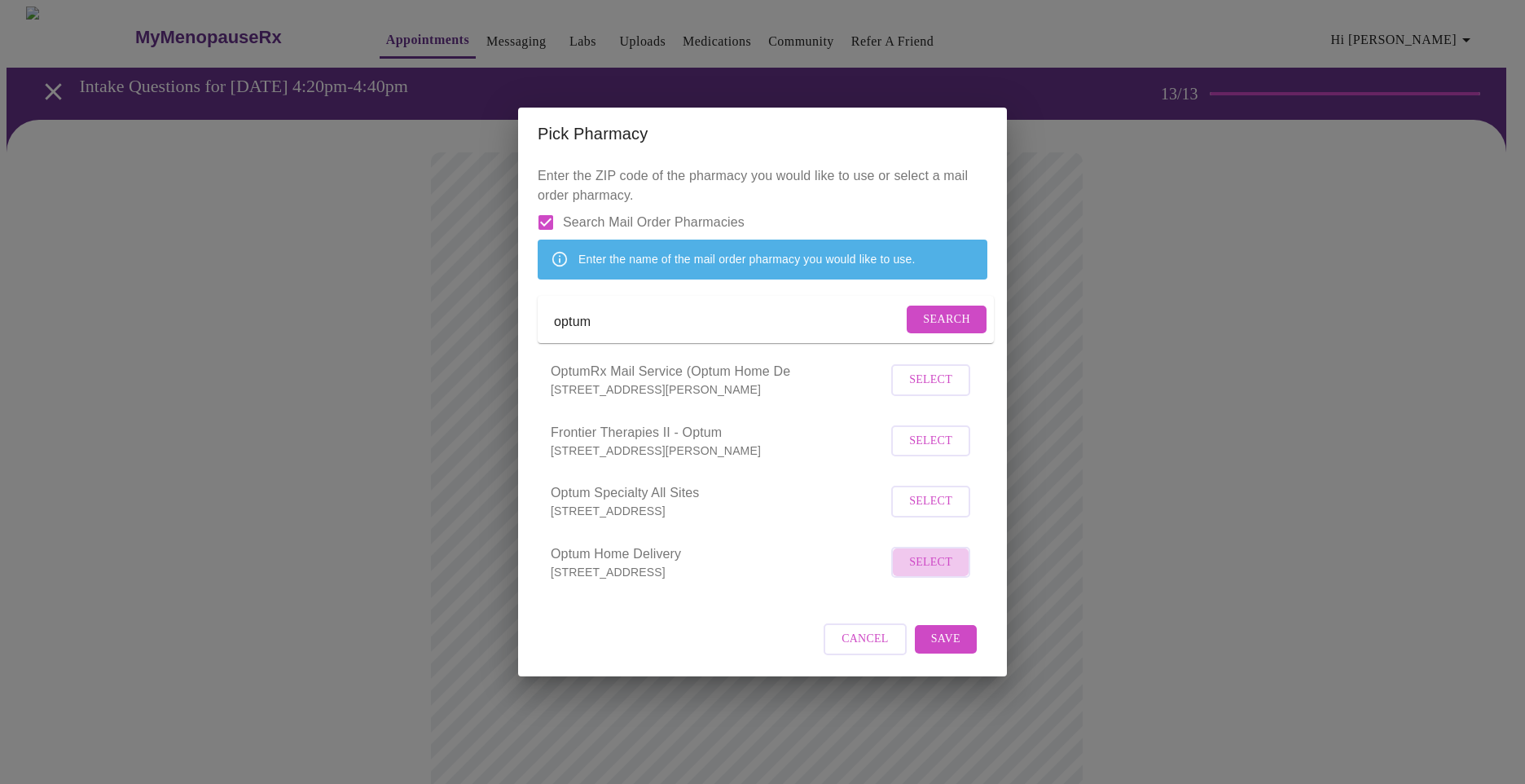
click at [940, 573] on span "Select" at bounding box center [931, 562] width 43 height 21
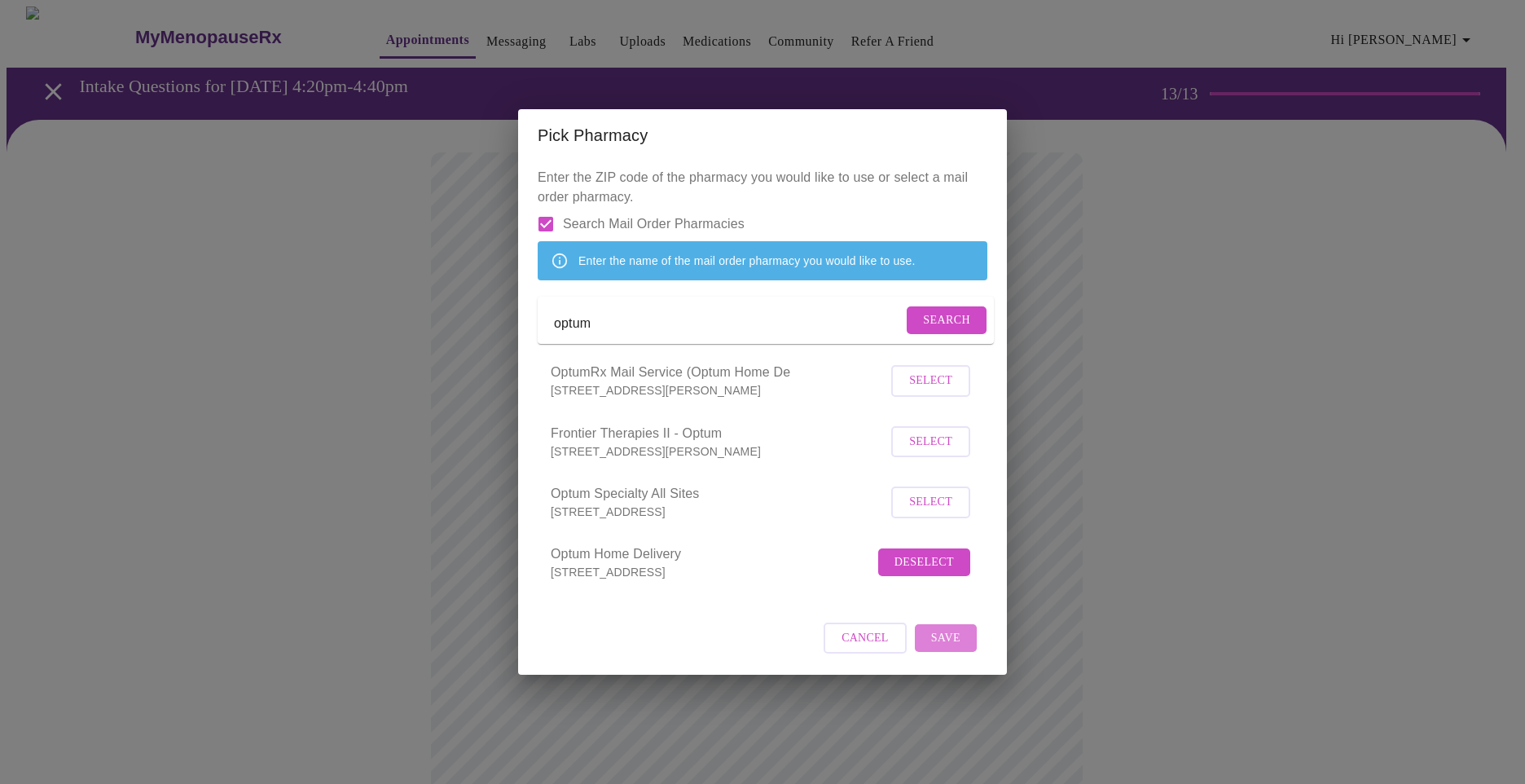
click at [962, 652] on button "Save" at bounding box center [946, 637] width 62 height 29
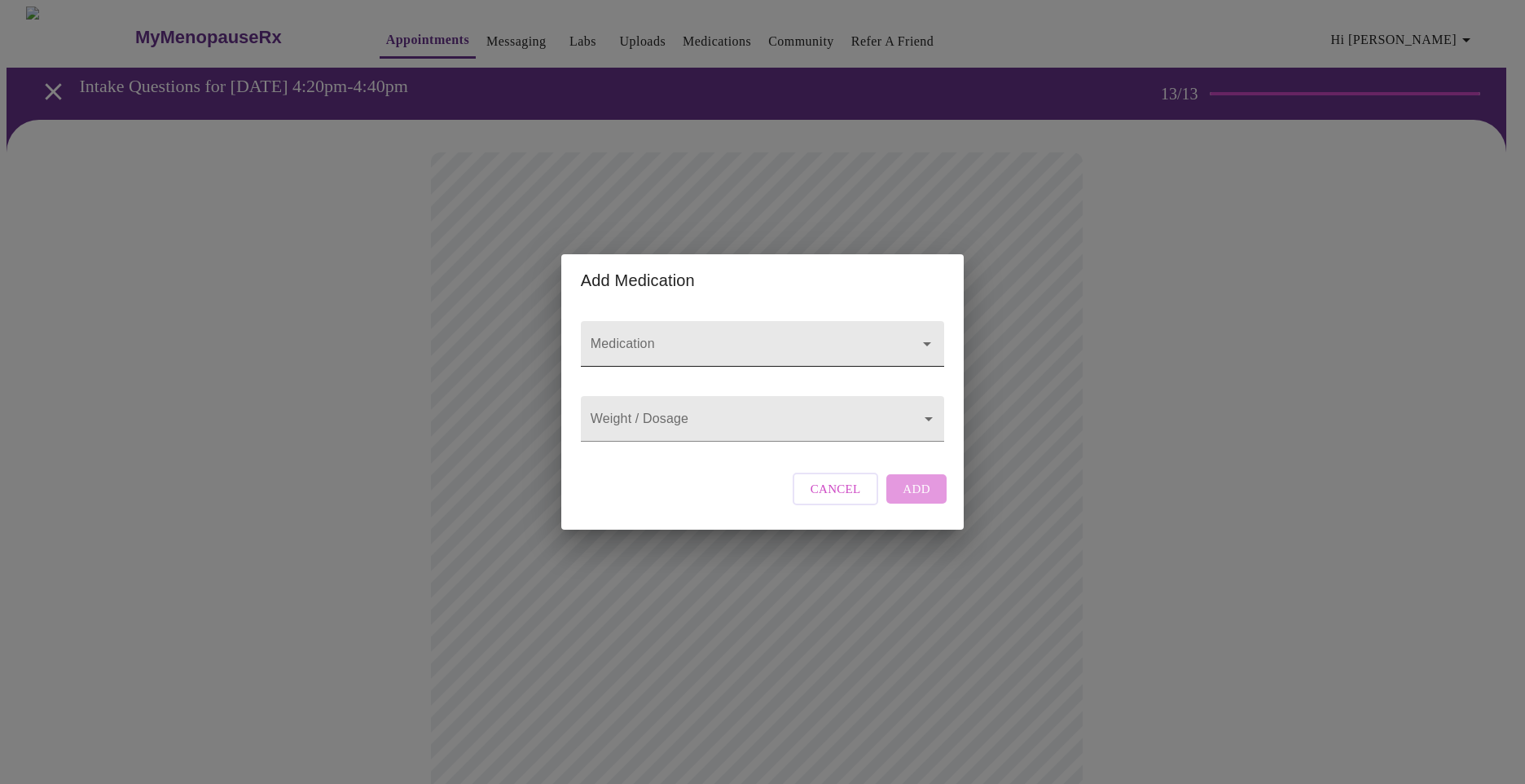
click at [702, 336] on input "Medication" at bounding box center [739, 351] width 304 height 30
type input "metroprolol"
click at [898, 416] on body "MyMenopauseRx Appointments Messaging Labs Uploads Medications Community Refer a…" at bounding box center [762, 619] width 1512 height 1225
click at [911, 270] on div at bounding box center [762, 392] width 1525 height 784
click at [692, 428] on body "MyMenopauseRx Appointments Messaging Labs Uploads Medications Community Refer a…" at bounding box center [762, 619] width 1512 height 1225
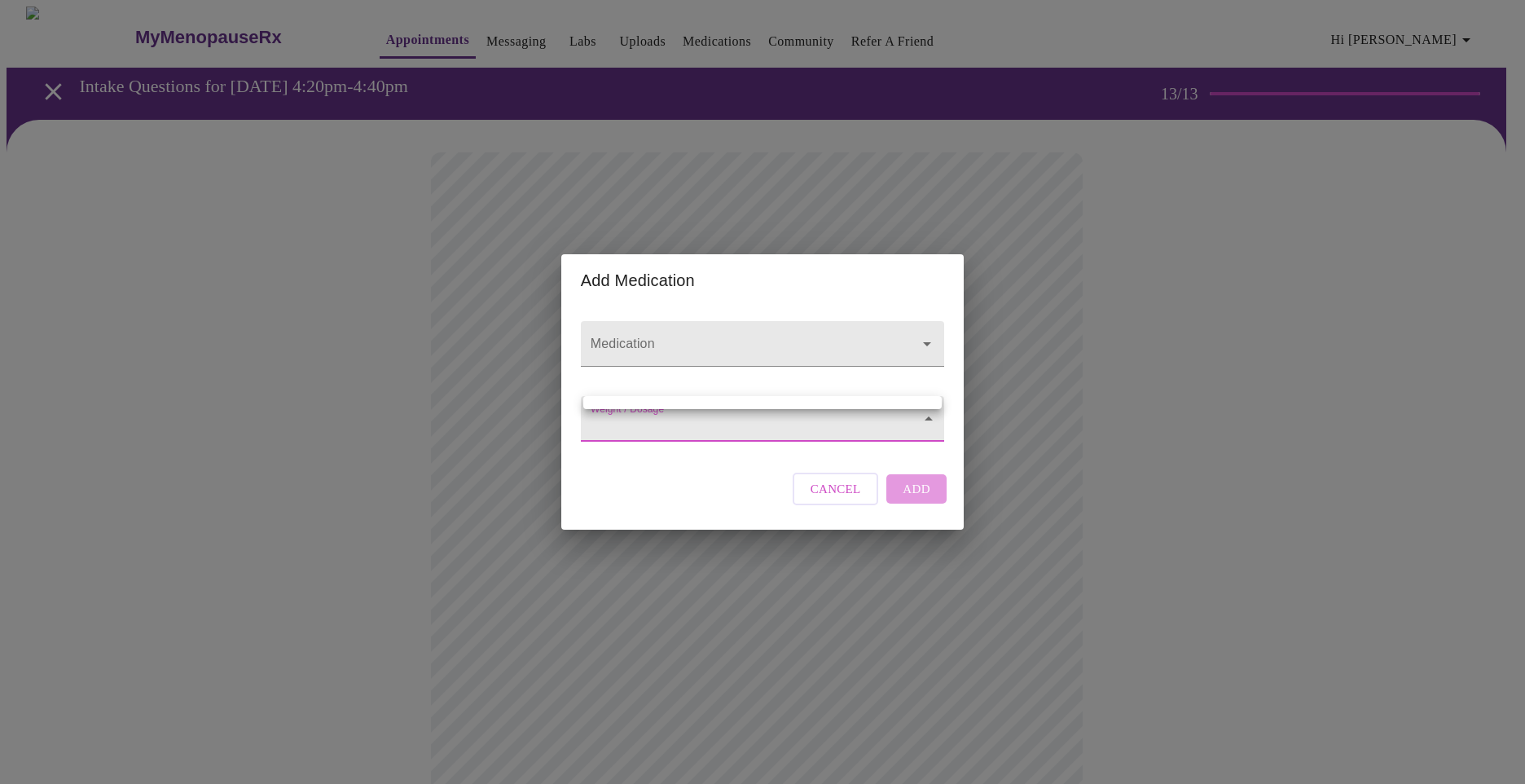
click at [860, 424] on div at bounding box center [762, 392] width 1525 height 784
click at [857, 429] on div at bounding box center [762, 392] width 1525 height 784
click at [845, 420] on body "MyMenopauseRx Appointments Messaging Labs Uploads Medications Community Refer a…" at bounding box center [762, 619] width 1512 height 1225
click at [710, 434] on div at bounding box center [762, 392] width 1525 height 784
drag, startPoint x: 636, startPoint y: 414, endPoint x: 633, endPoint y: 405, distance: 9.5
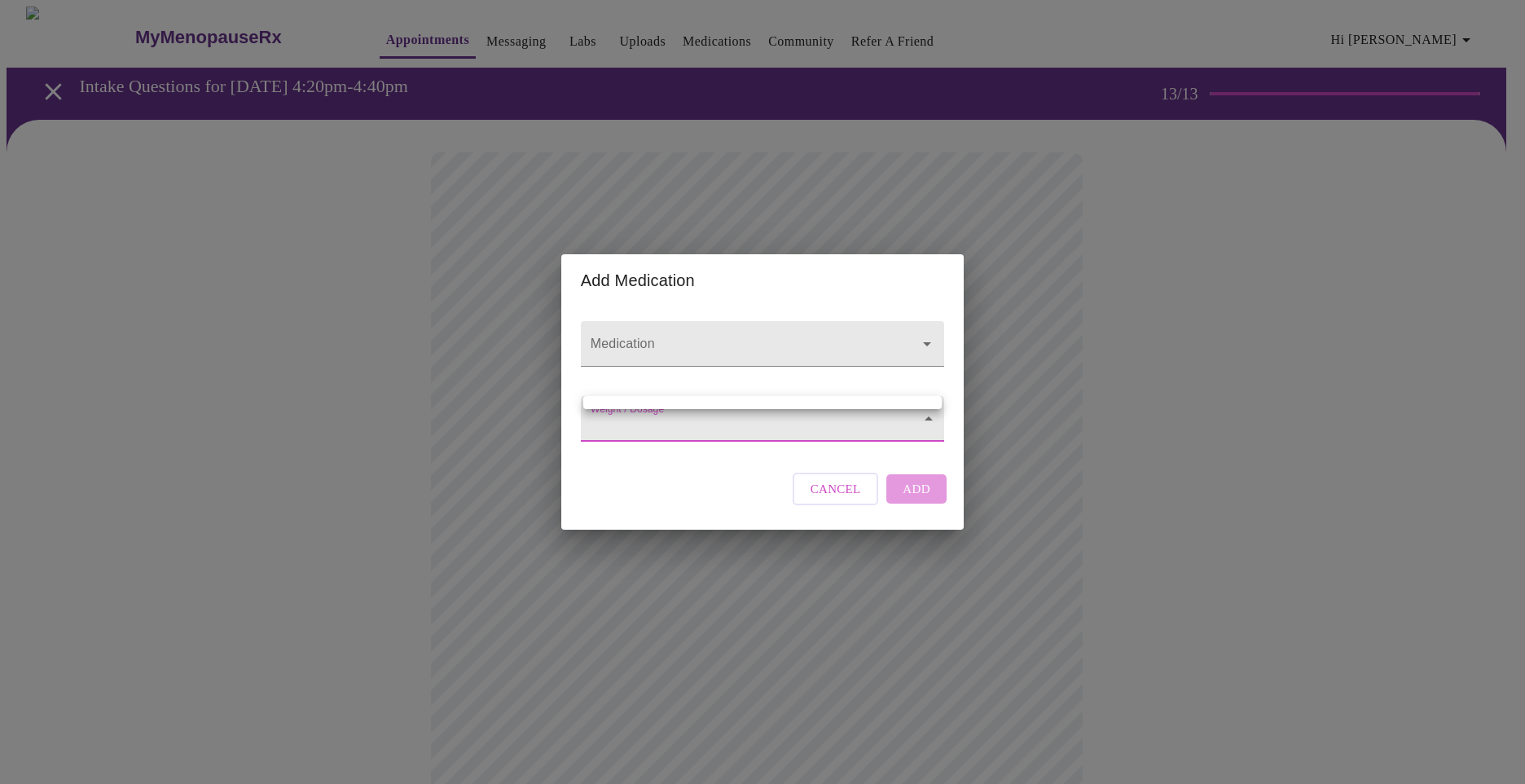
click at [637, 415] on body "MyMenopauseRx Appointments Messaging Labs Uploads Medications Community Refer a…" at bounding box center [762, 619] width 1512 height 1225
click at [628, 397] on ul at bounding box center [762, 401] width 358 height 13
click at [623, 400] on ul at bounding box center [762, 401] width 358 height 13
click at [623, 401] on ul at bounding box center [762, 401] width 358 height 13
click at [623, 407] on ul at bounding box center [762, 401] width 358 height 13
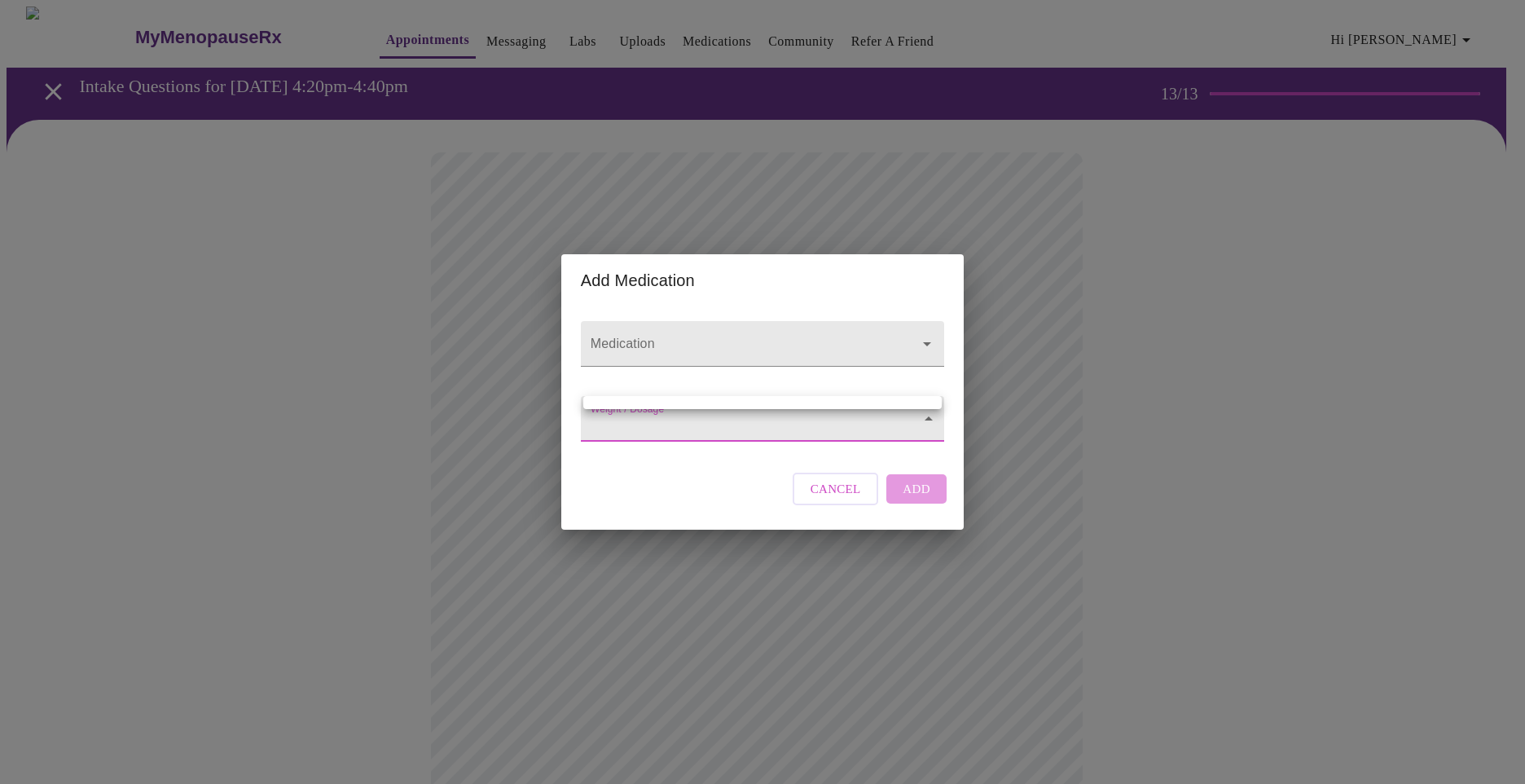
click at [623, 405] on ul at bounding box center [762, 401] width 358 height 13
click at [604, 325] on div at bounding box center [762, 392] width 1525 height 784
click at [926, 342] on icon "Open" at bounding box center [927, 344] width 8 height 4
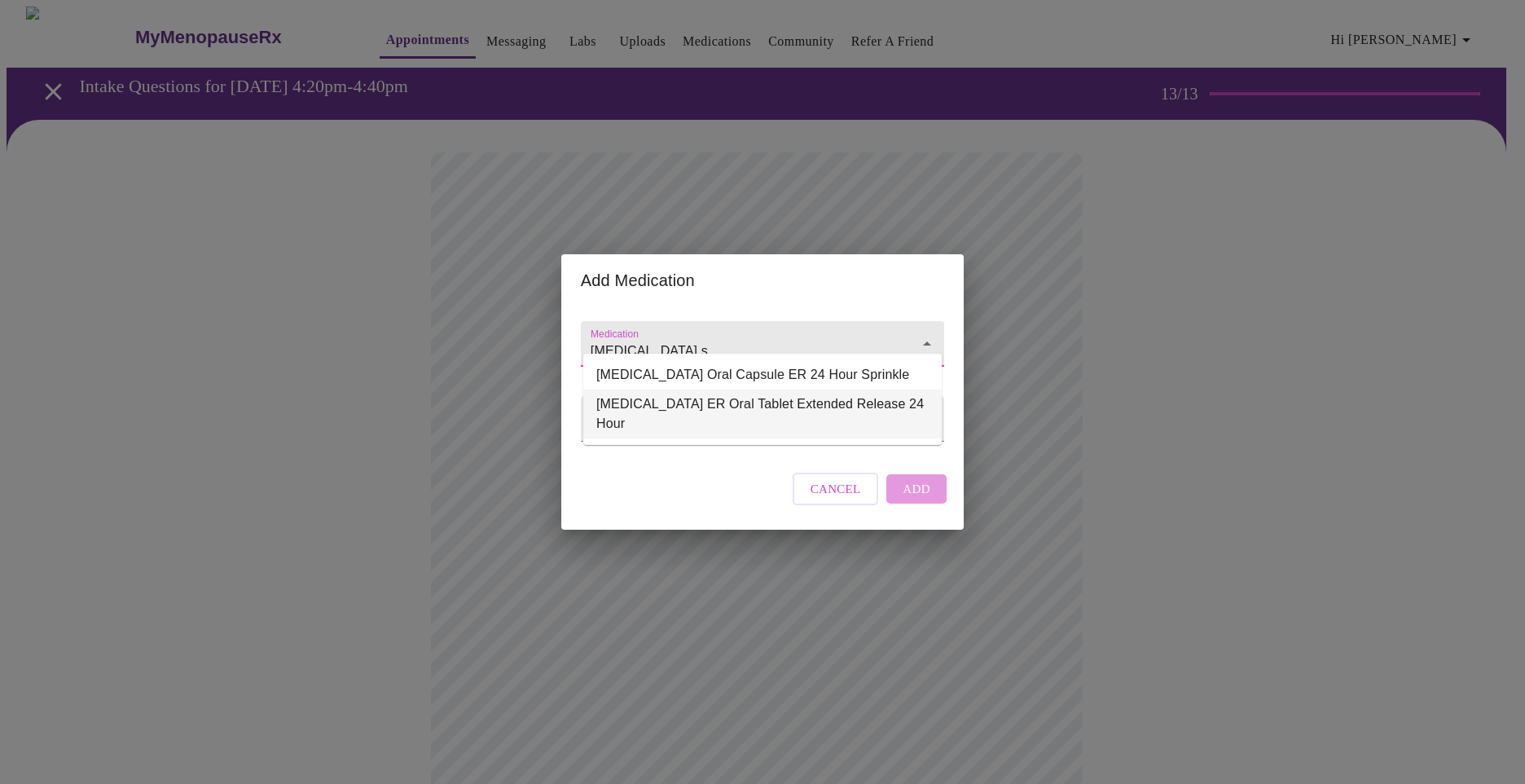
click at [895, 405] on li "[MEDICAL_DATA] ER Oral Tablet Extended Release 24 Hour" at bounding box center [762, 414] width 358 height 49
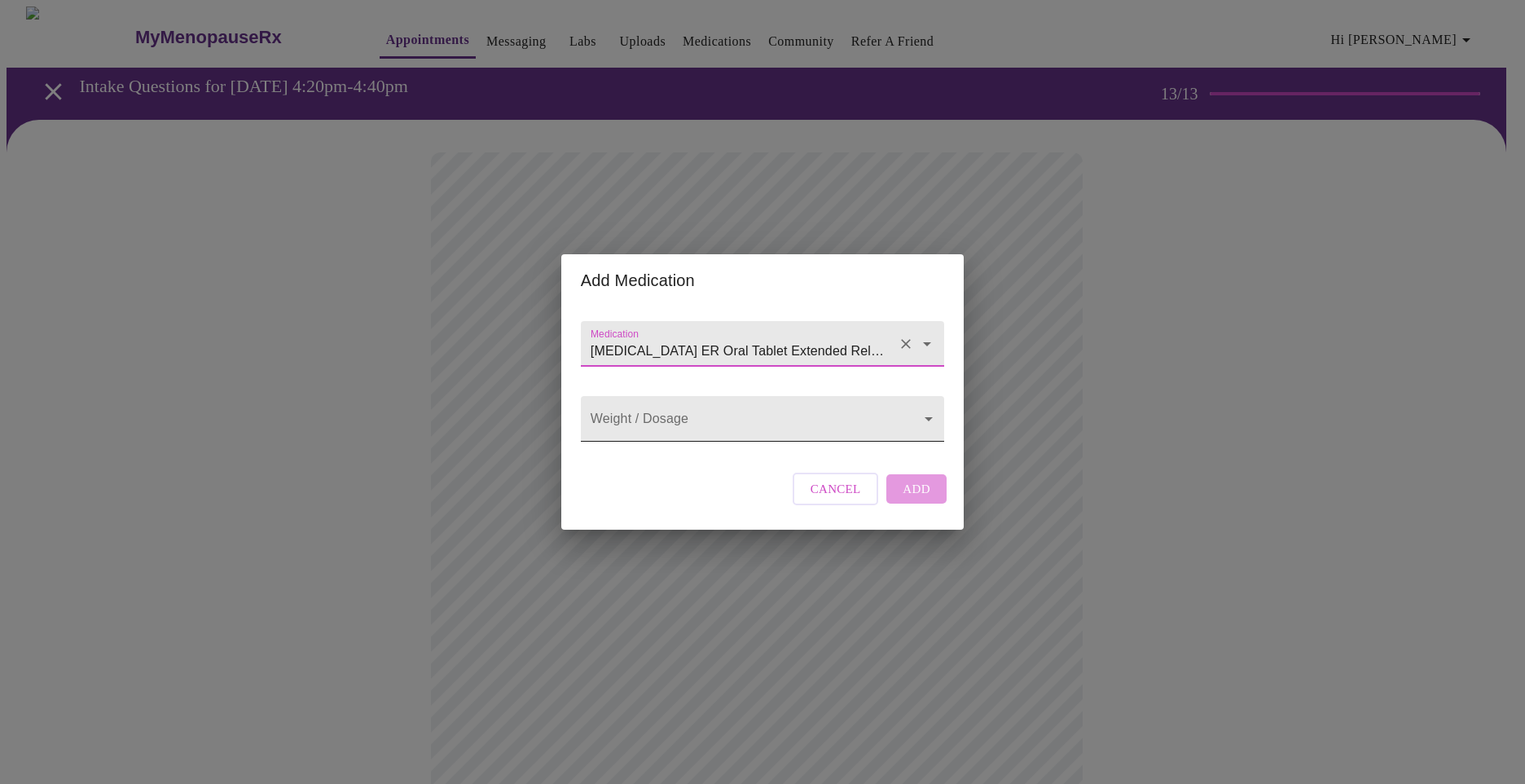
type input "[MEDICAL_DATA] ER Oral Tablet Extended Release 24 Hour"
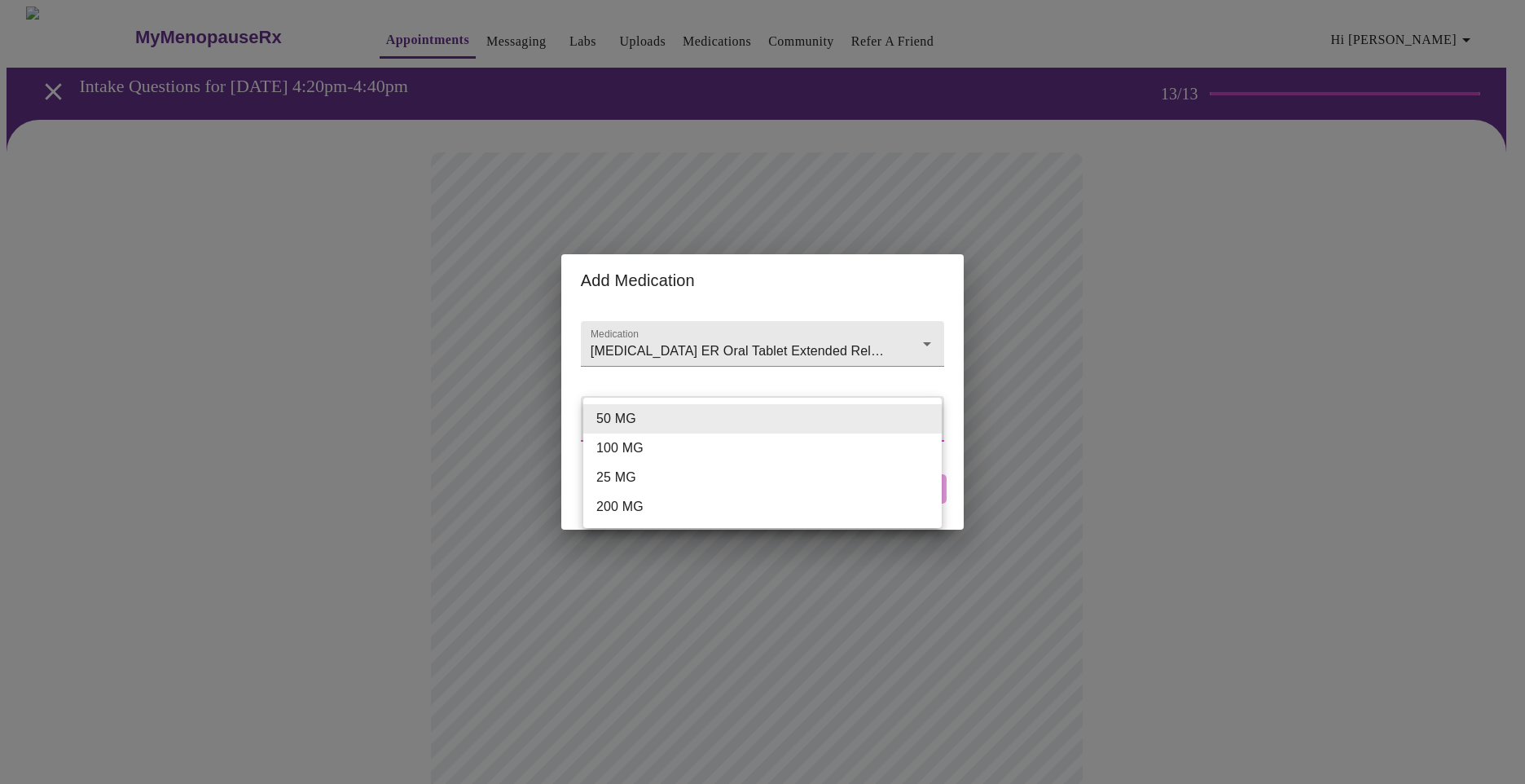
click at [856, 422] on body "MyMenopauseRx Appointments Messaging Labs Uploads Medications Community Refer a…" at bounding box center [762, 619] width 1512 height 1225
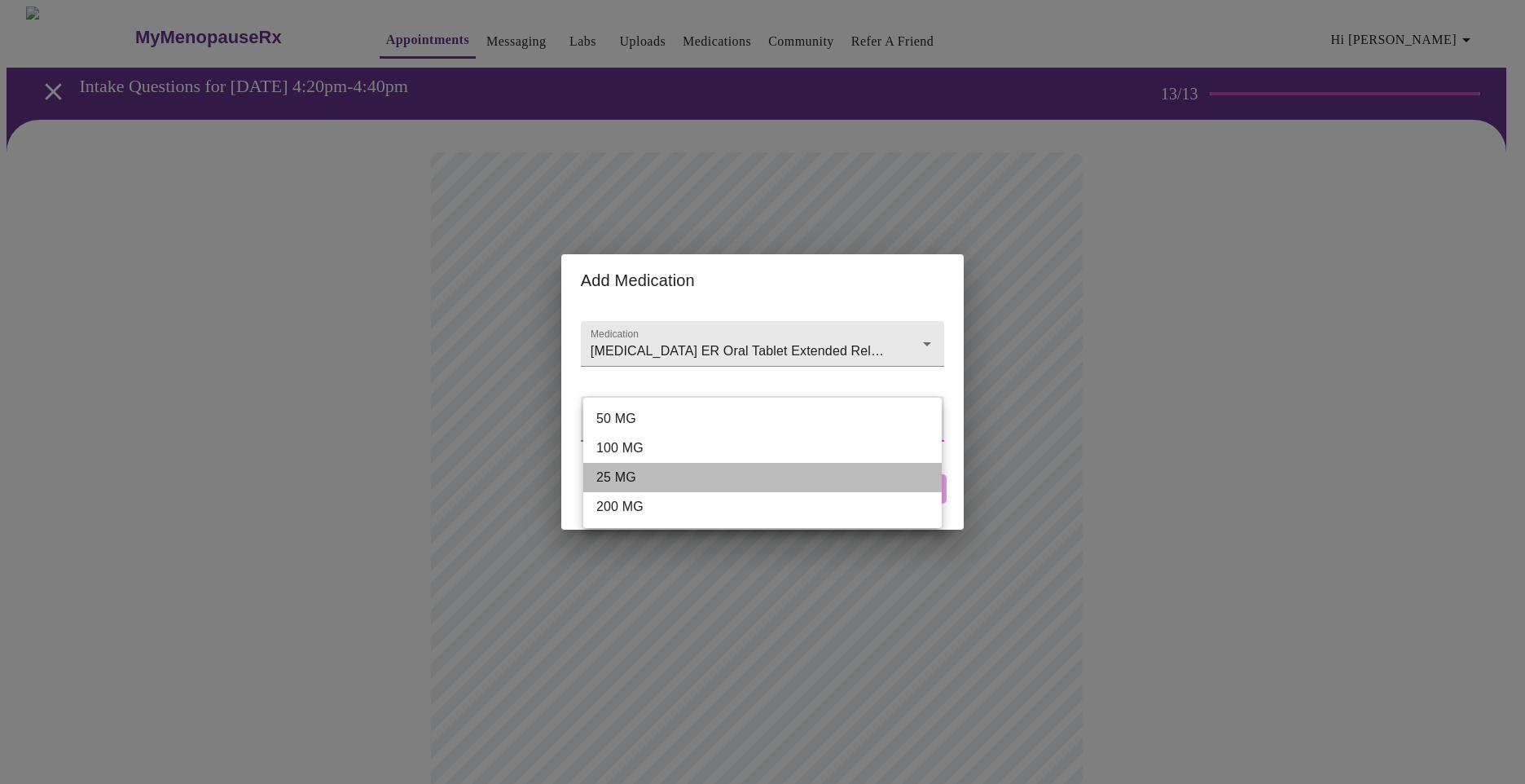
click at [810, 484] on li "25 MG" at bounding box center [762, 477] width 358 height 30
type input "25 MG"
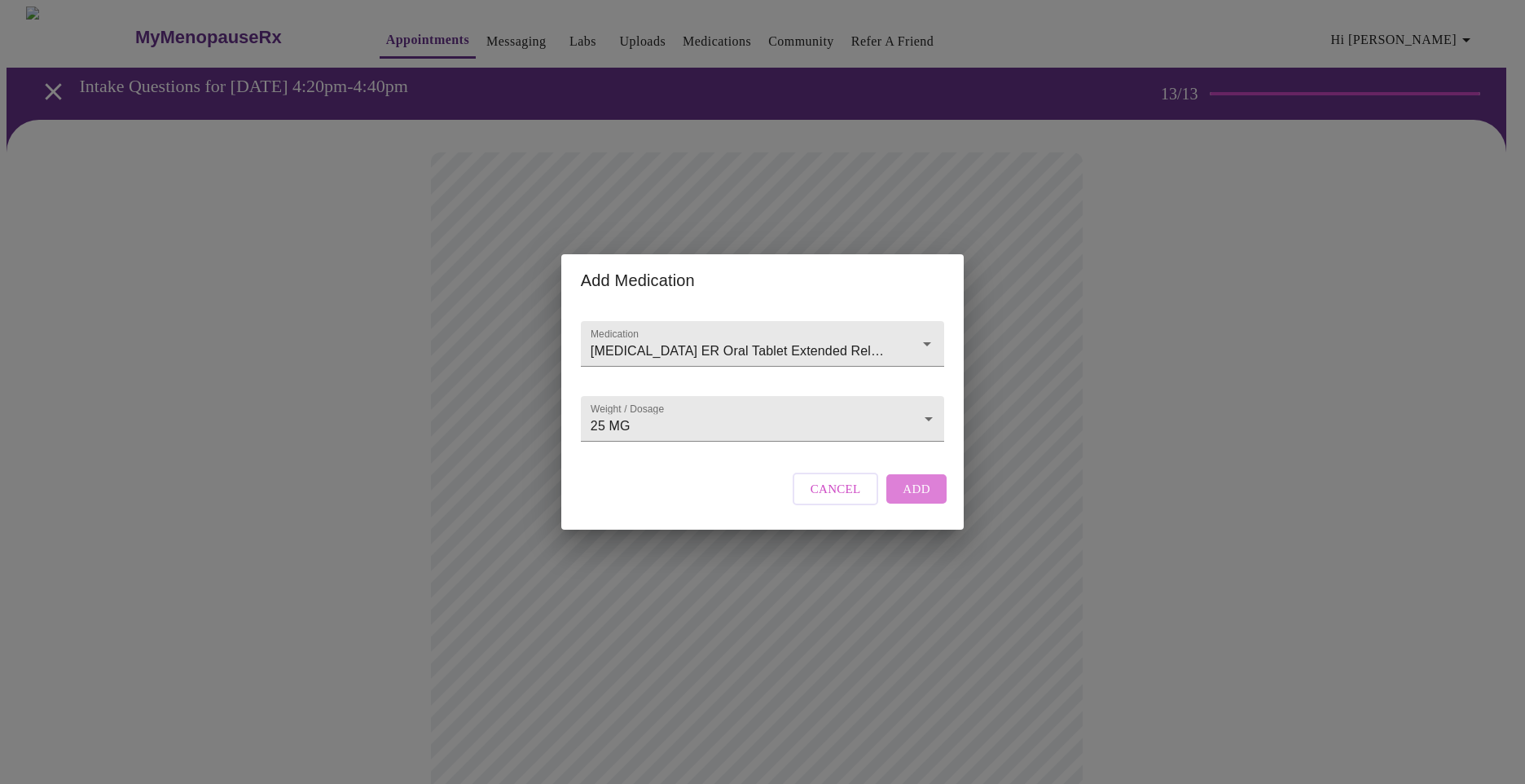
click at [889, 498] on button "Add" at bounding box center [916, 489] width 60 height 30
click at [666, 321] on div at bounding box center [762, 343] width 363 height 45
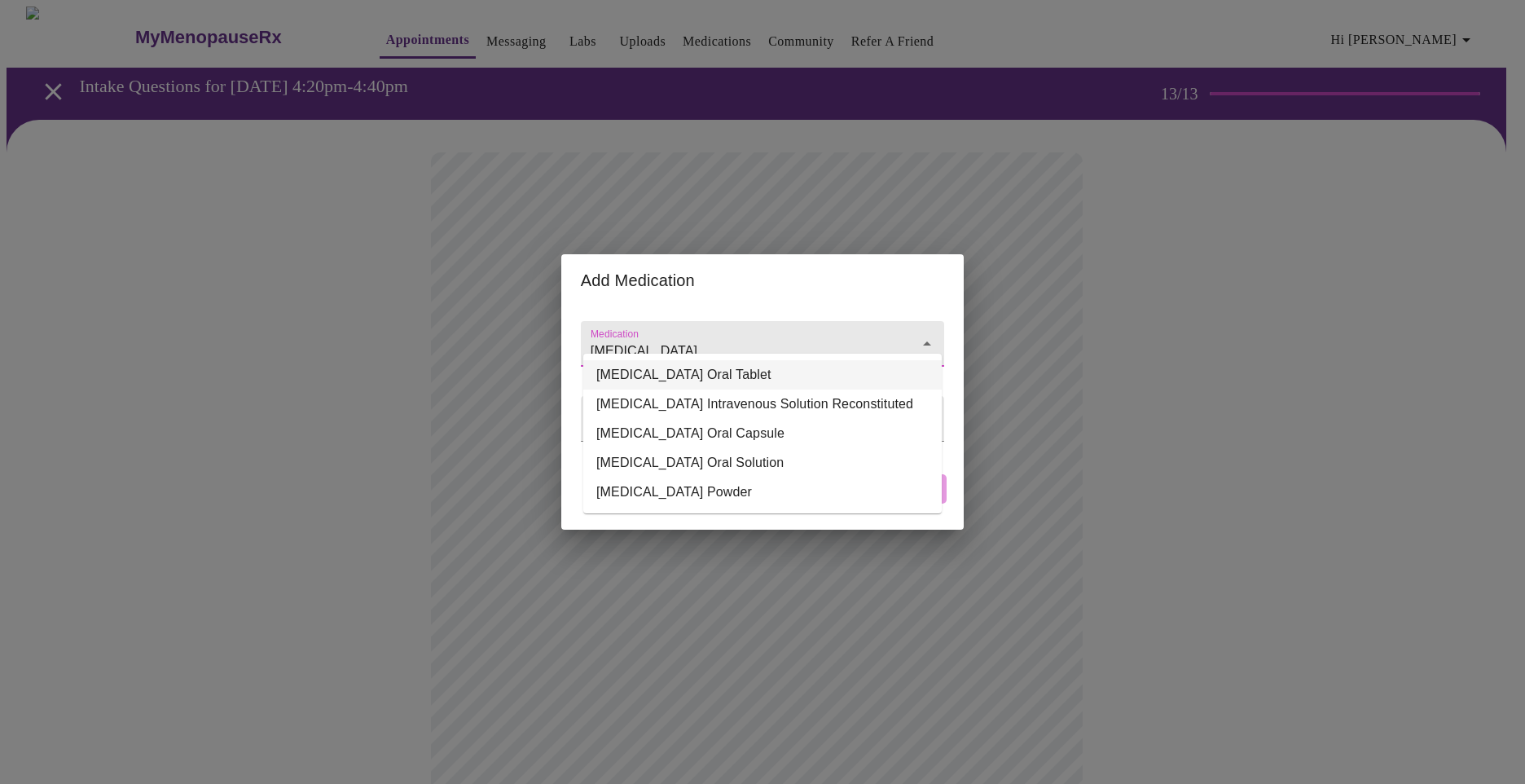
click at [875, 369] on li "[MEDICAL_DATA] Oral Tablet" at bounding box center [762, 375] width 358 height 30
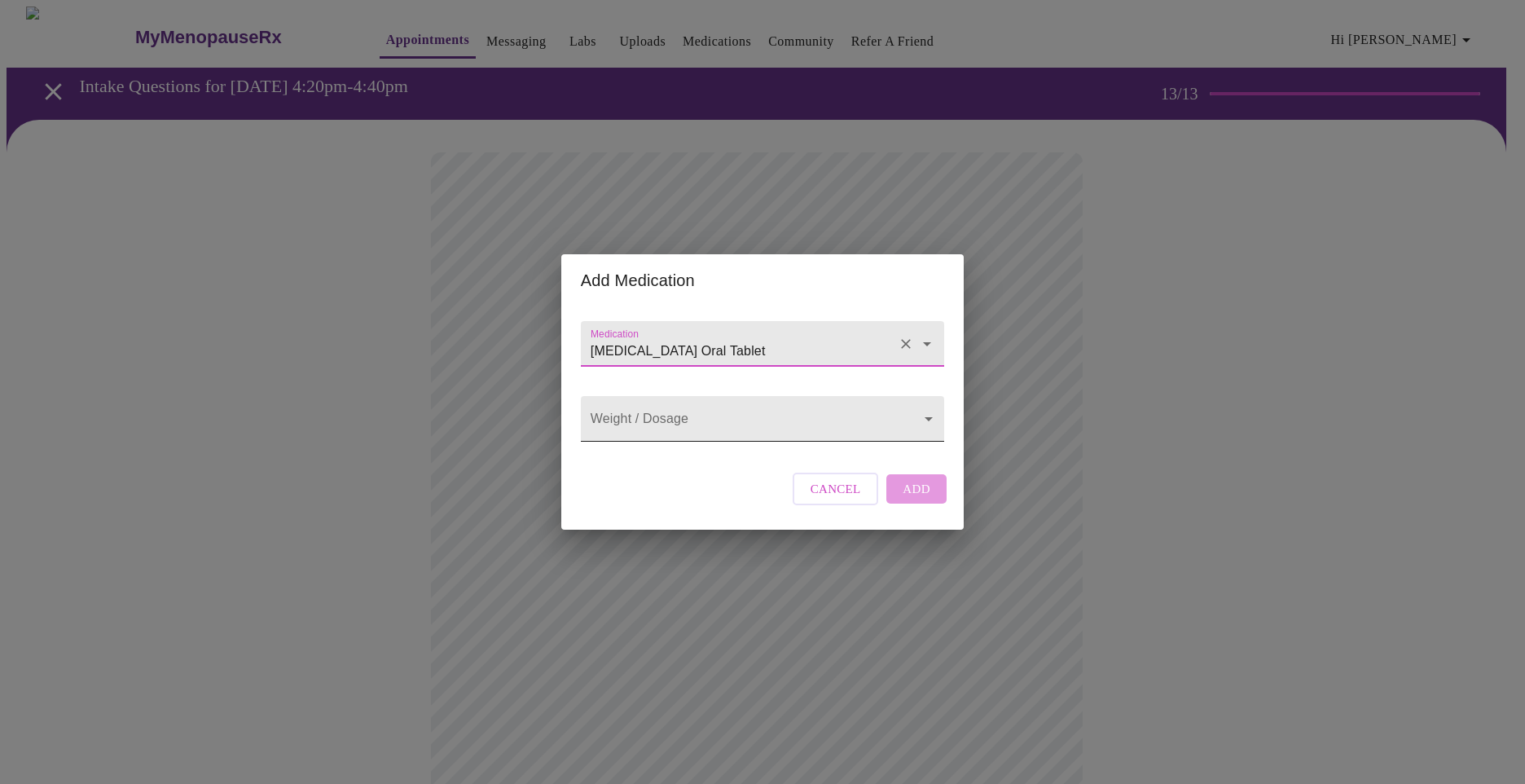
type input "[MEDICAL_DATA] Oral Tablet"
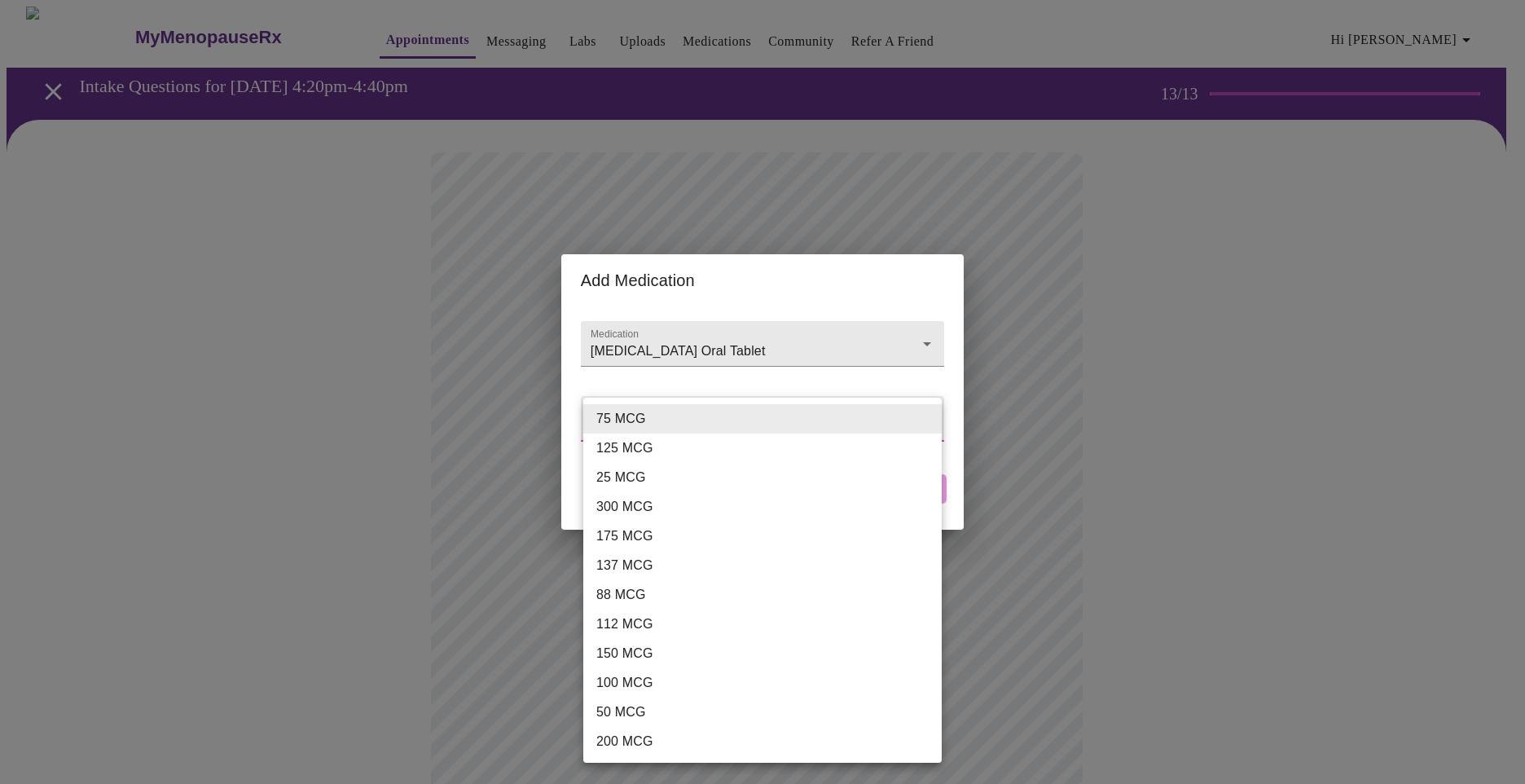
click at [694, 423] on body "MyMenopauseRx Appointments Messaging Labs Uploads Medications Community Refer a…" at bounding box center [762, 637] width 1512 height 1261
click at [621, 448] on li "125 MCG" at bounding box center [762, 449] width 358 height 30
type input "125 MCG"
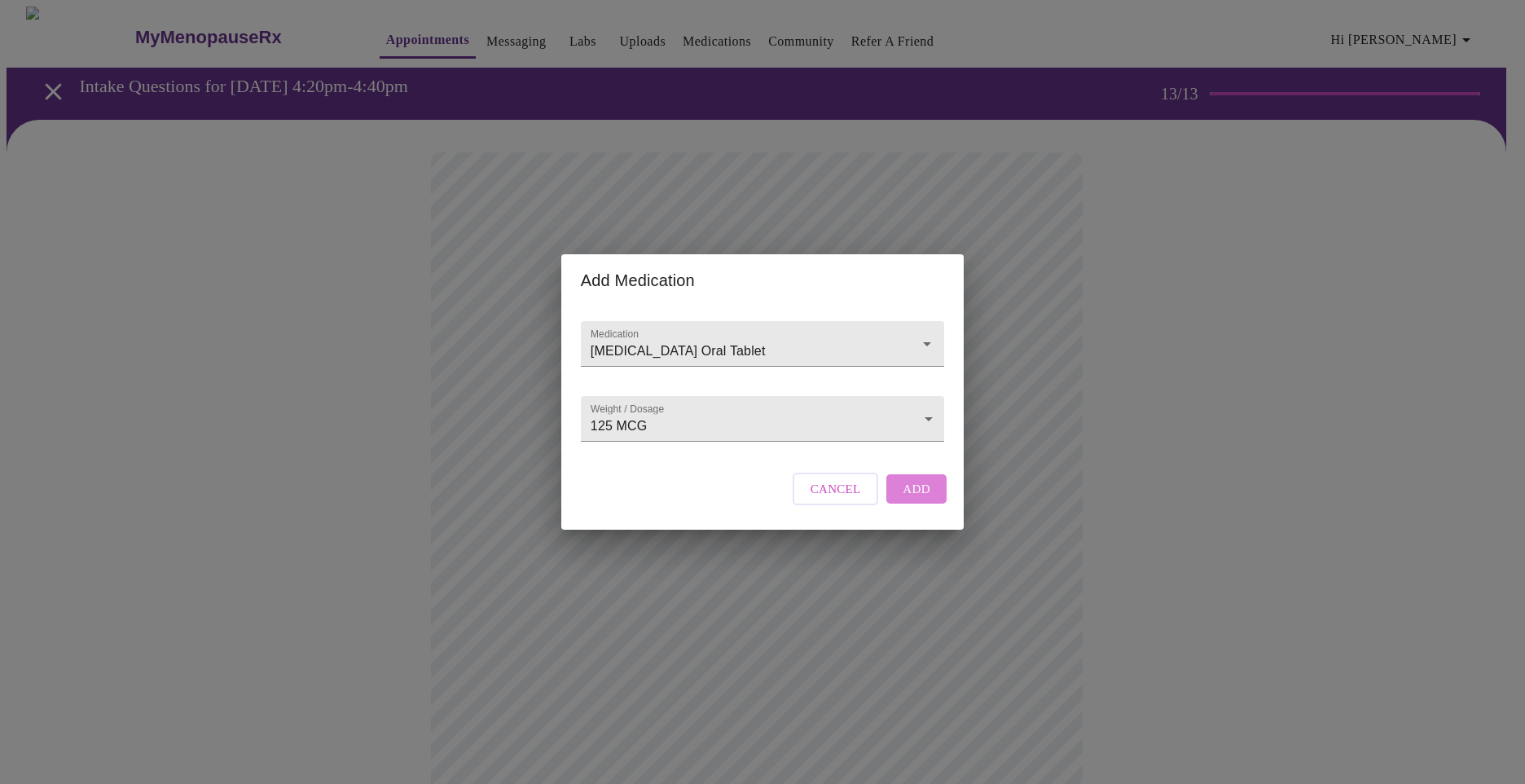
click at [912, 500] on span "Add" at bounding box center [916, 489] width 28 height 22
click at [674, 336] on input "Medication" at bounding box center [739, 351] width 304 height 30
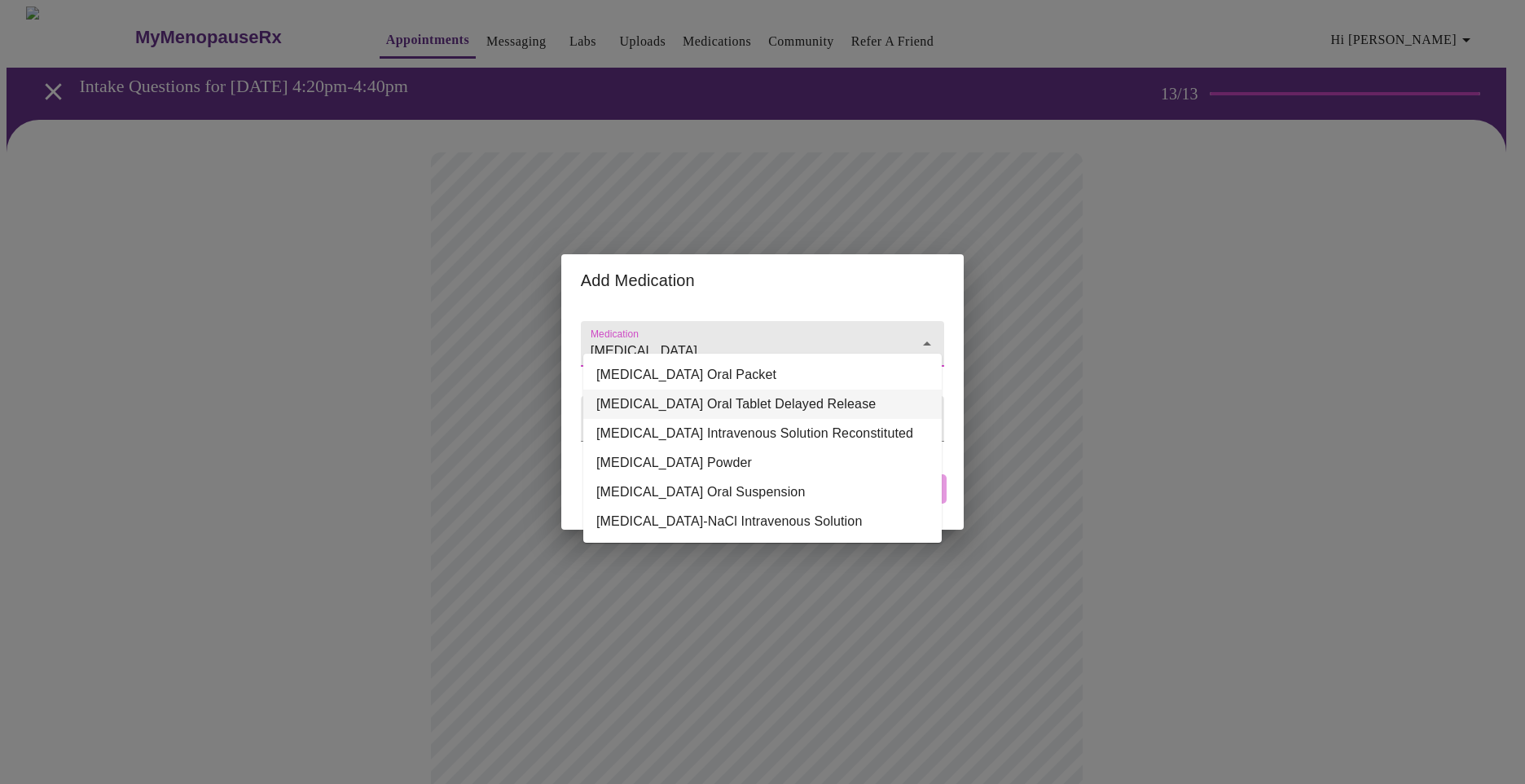
click at [693, 403] on li "[MEDICAL_DATA] Oral Tablet Delayed Release" at bounding box center [762, 404] width 358 height 30
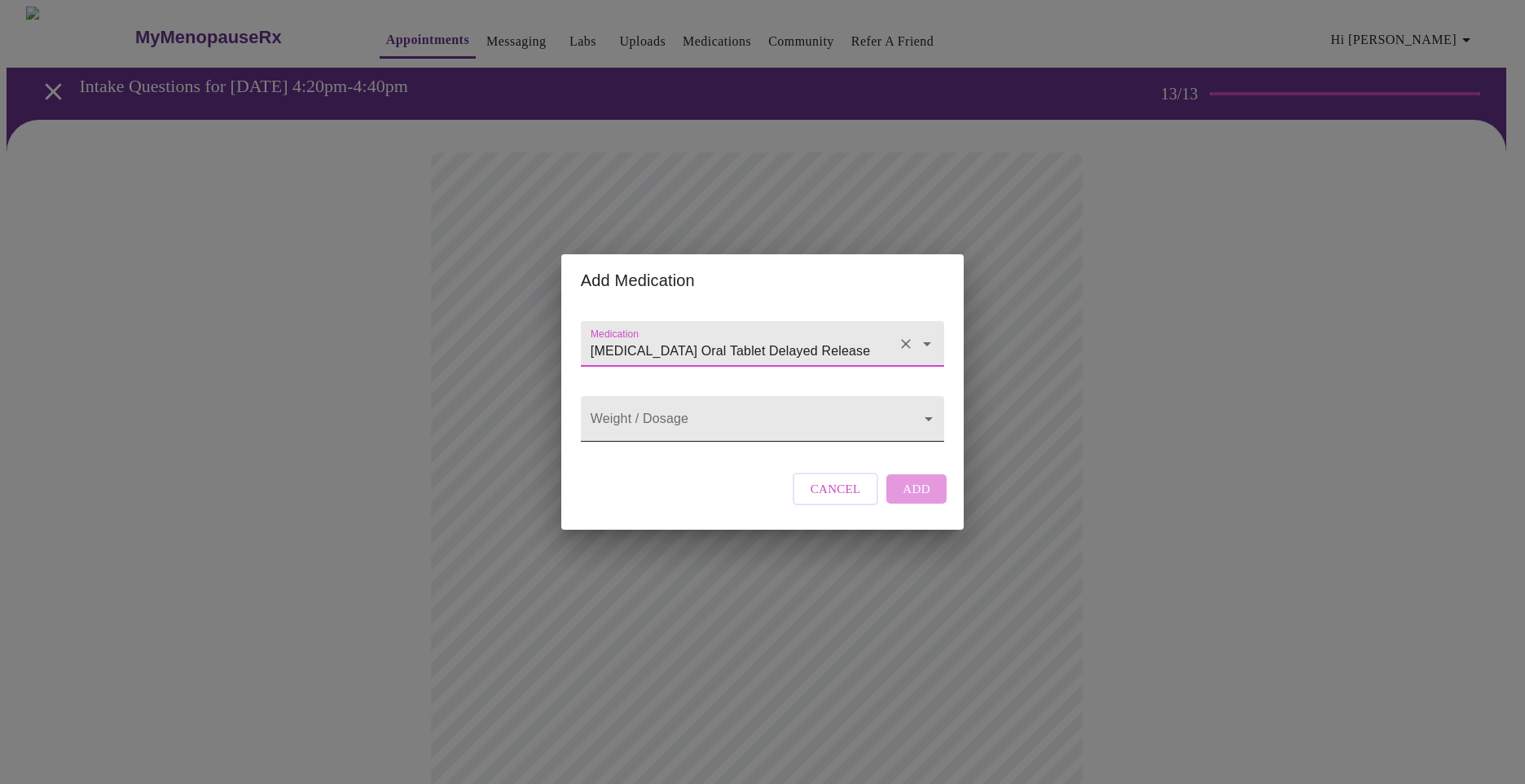
type input "[MEDICAL_DATA] Oral Tablet Delayed Release"
click at [690, 417] on body "MyMenopauseRx Appointments Messaging Labs Uploads Medications Community Refer a…" at bounding box center [762, 667] width 1512 height 1321
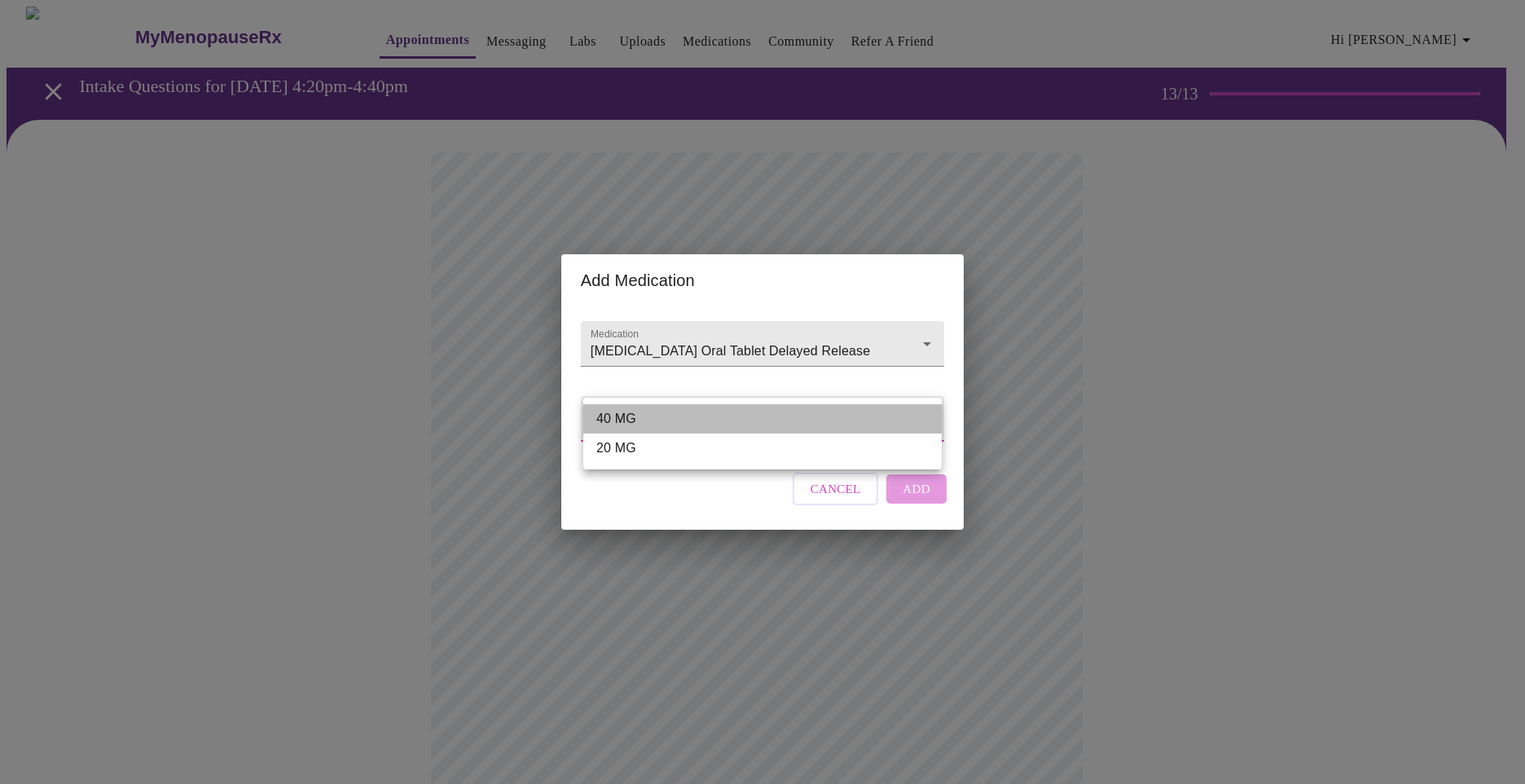
click at [663, 413] on li "40 MG" at bounding box center [762, 419] width 358 height 30
type input "40 MG"
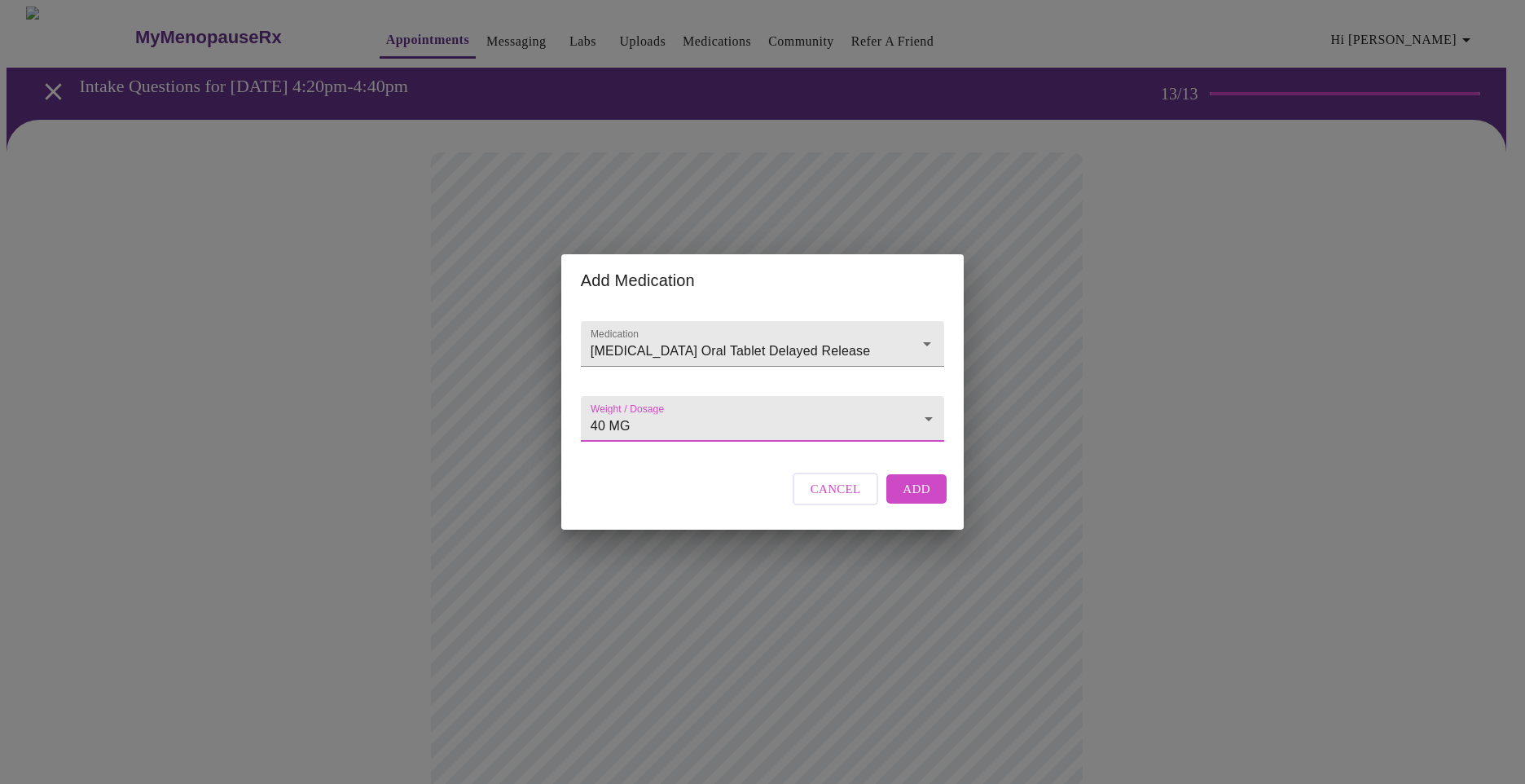
click at [912, 500] on span "Add" at bounding box center [916, 489] width 28 height 22
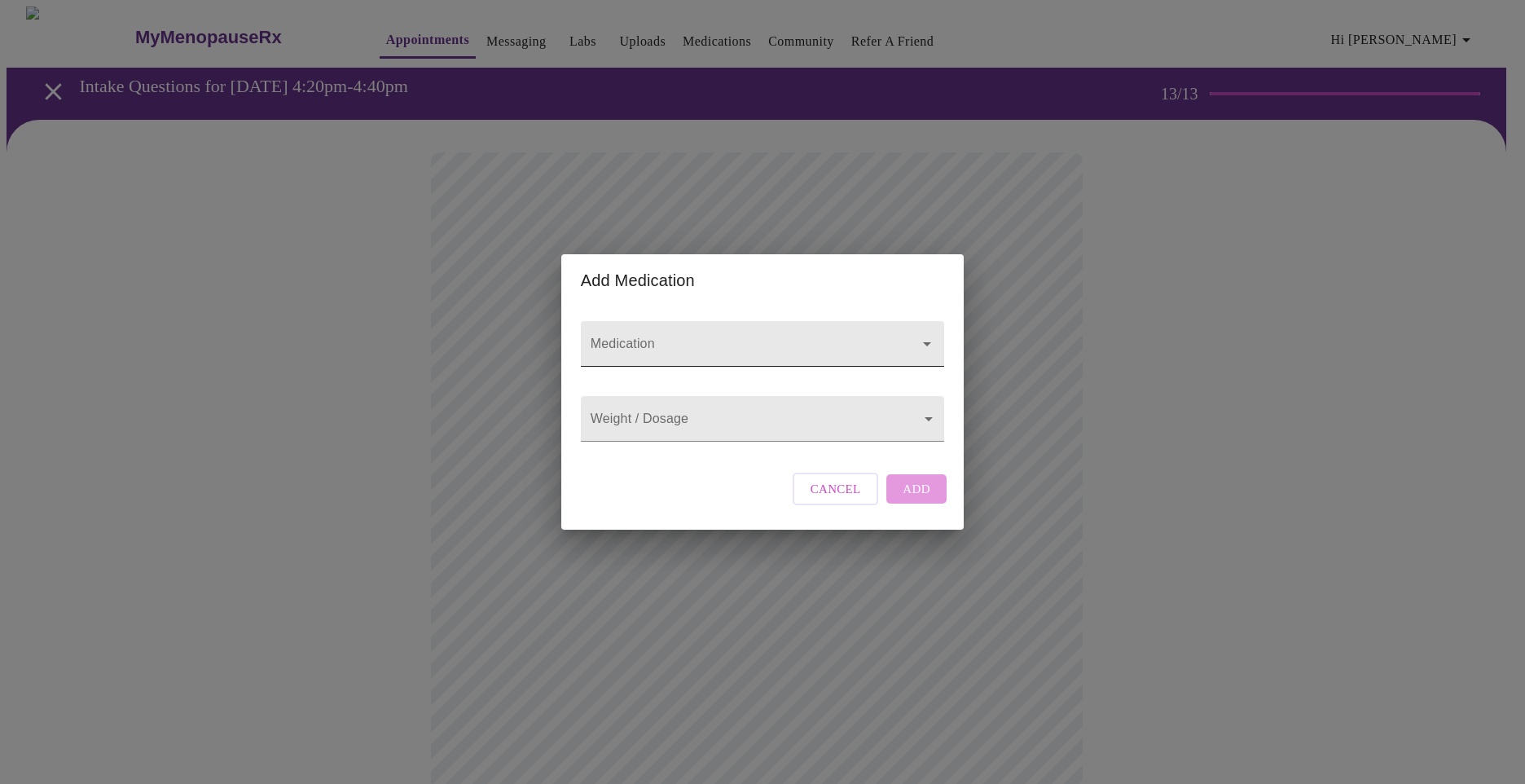
click at [618, 336] on input "Medication" at bounding box center [739, 351] width 304 height 30
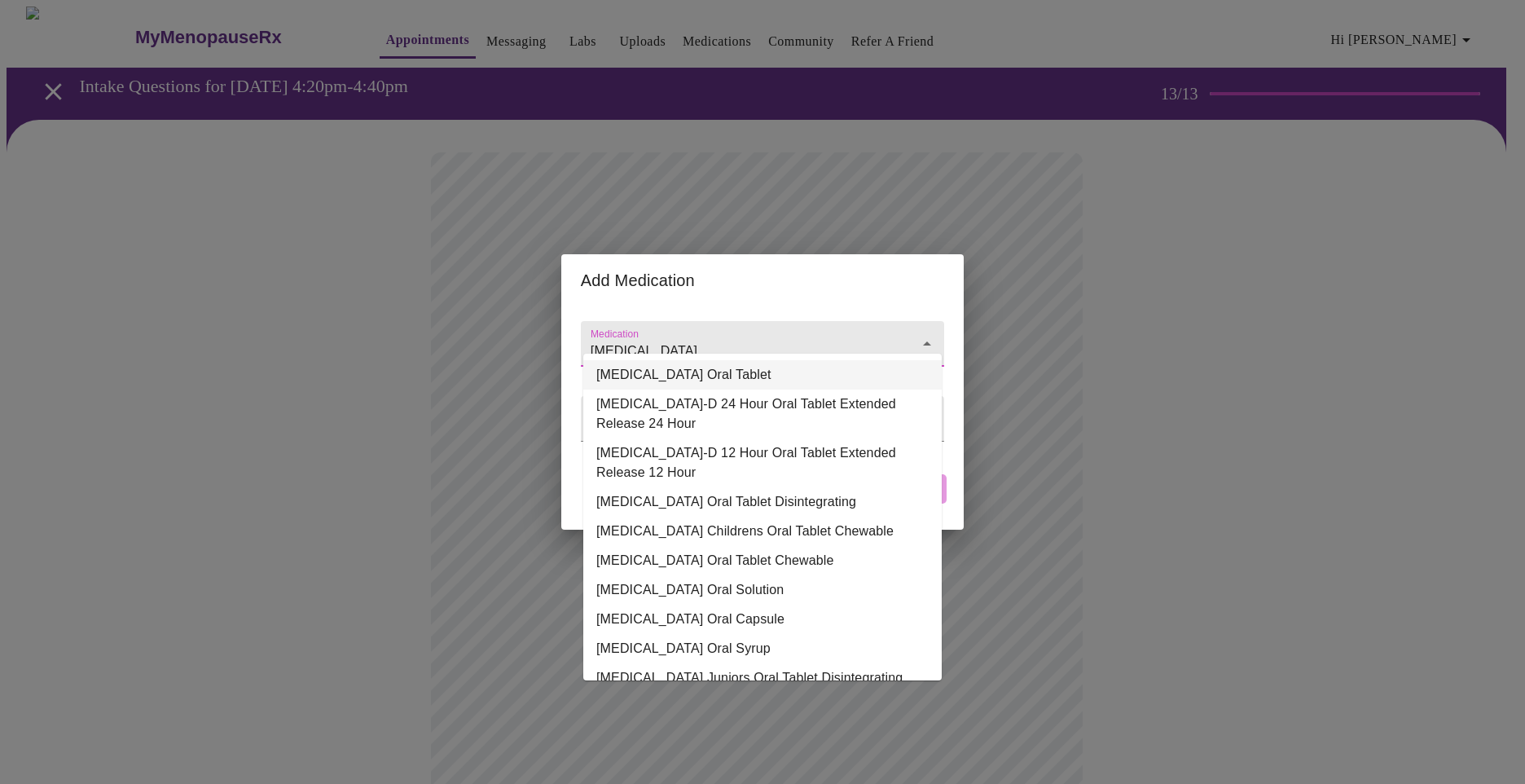
click at [660, 372] on li "[MEDICAL_DATA] Oral Tablet" at bounding box center [762, 375] width 358 height 30
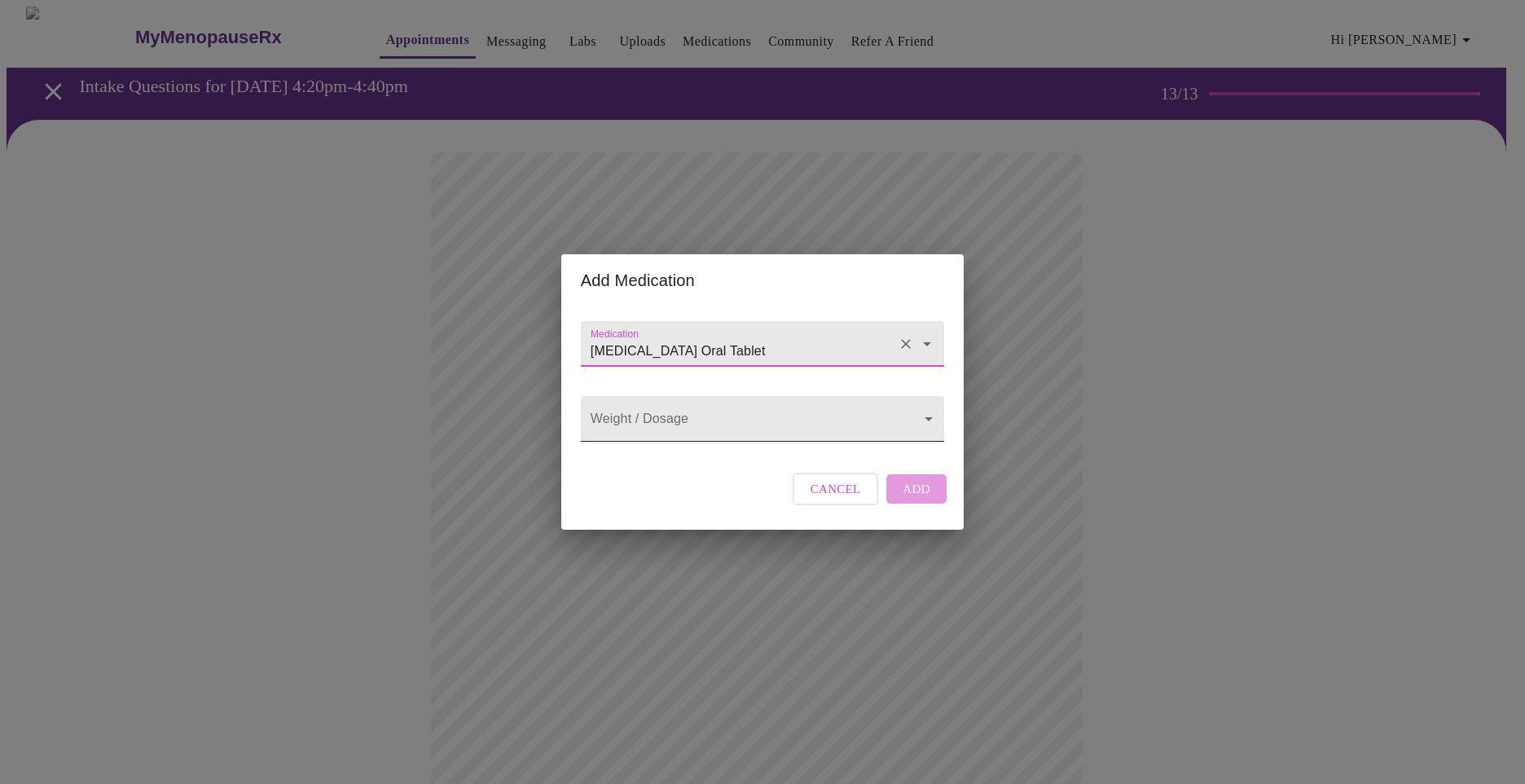
type input "[MEDICAL_DATA] Oral Tablet"
click at [656, 415] on body "MyMenopauseRx Appointments Messaging Labs Uploads Medications Community Refer a…" at bounding box center [762, 697] width 1512 height 1381
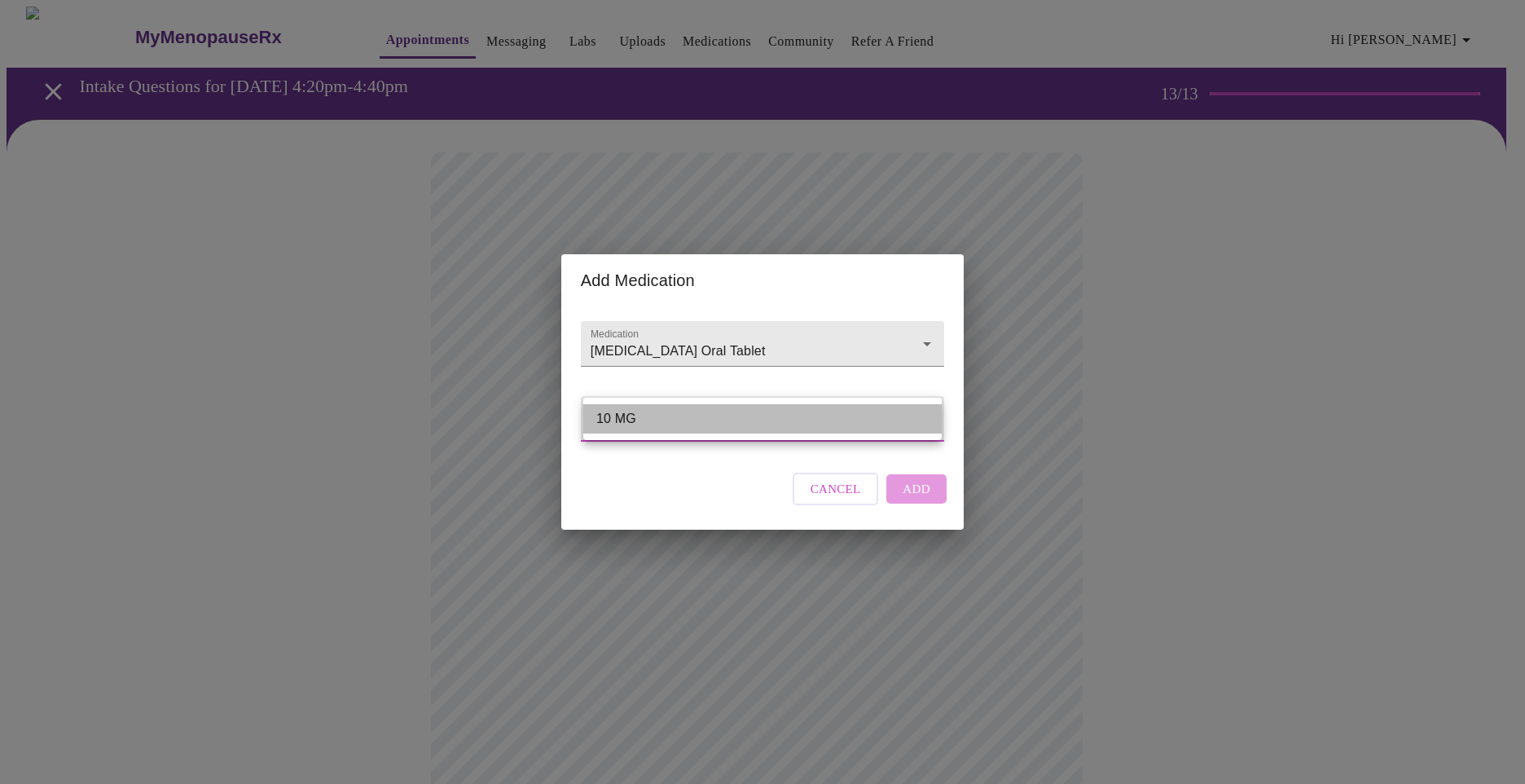
click at [594, 411] on li "10 MG" at bounding box center [762, 419] width 358 height 30
type input "10 MG"
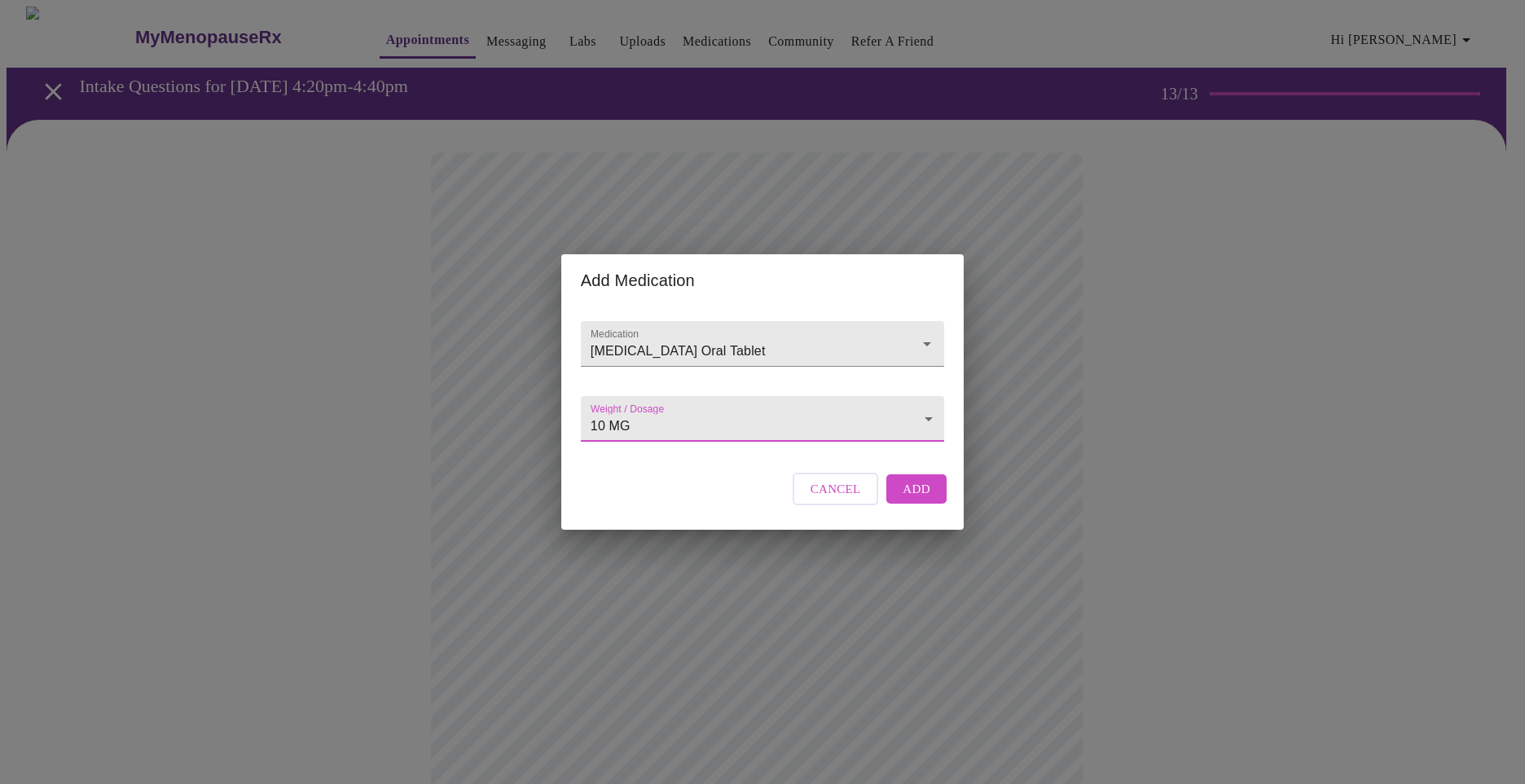
click at [913, 500] on span "Add" at bounding box center [916, 489] width 28 height 22
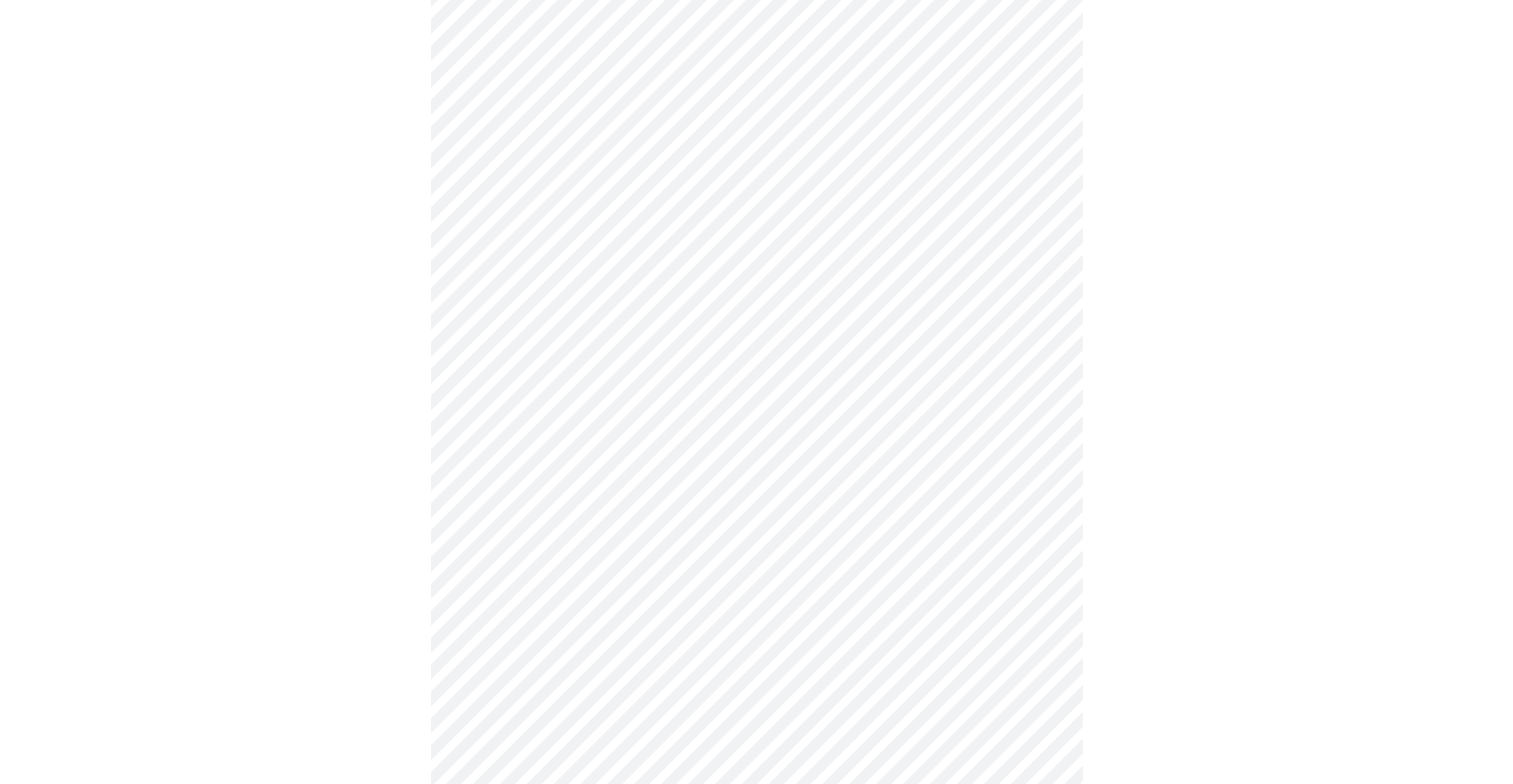
scroll to position [658, 0]
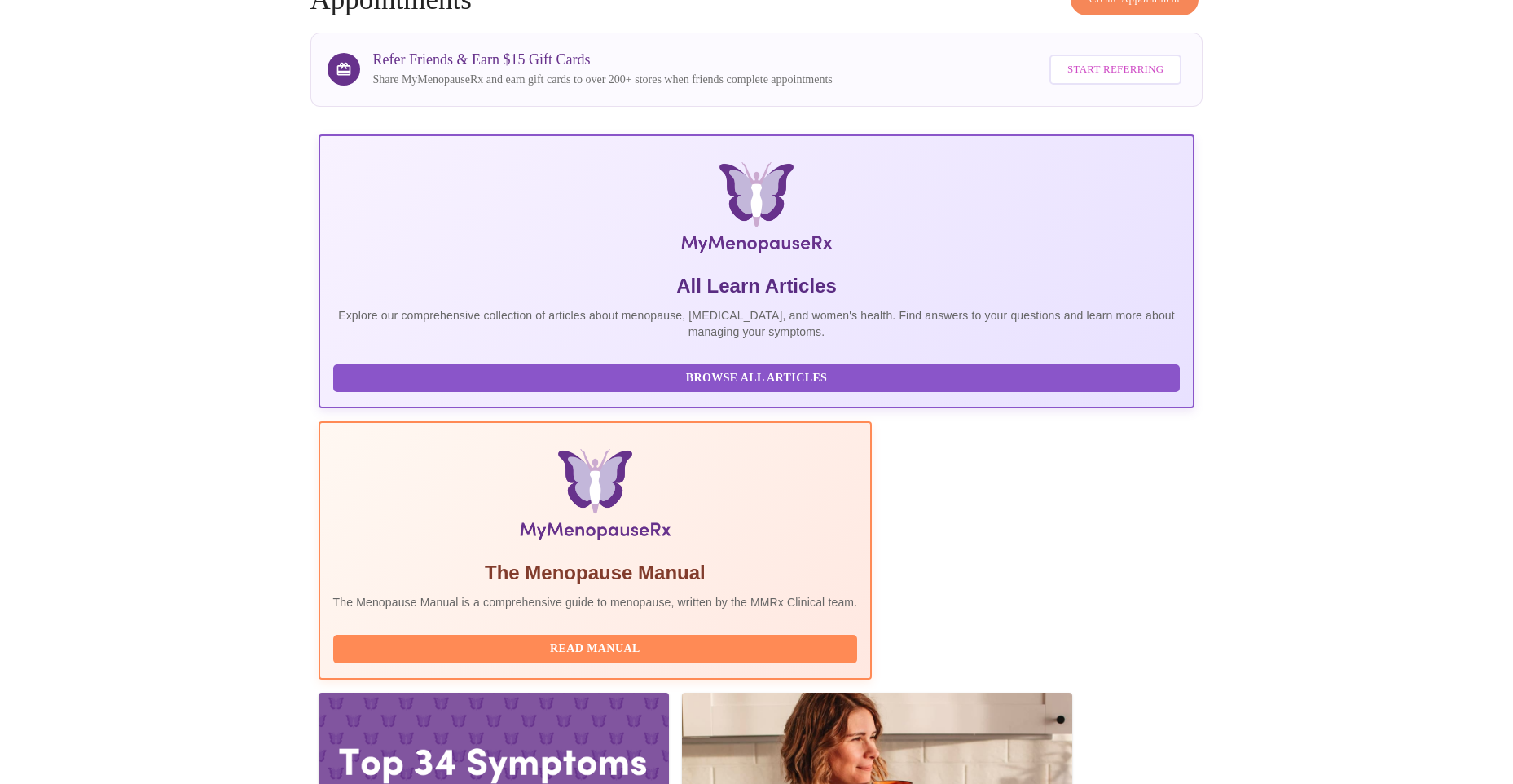
scroll to position [108, 0]
